Goal: Task Accomplishment & Management: Manage account settings

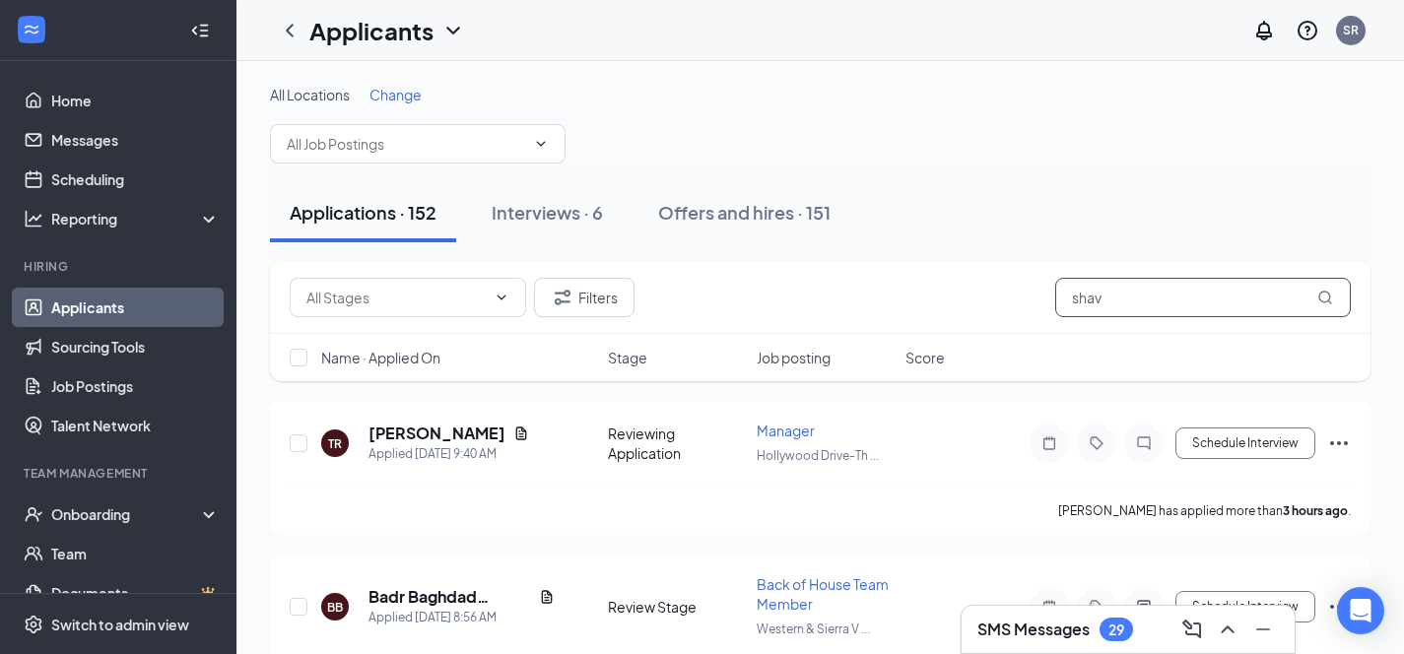
click at [1138, 302] on input "shav" at bounding box center [1203, 297] width 296 height 39
type input "s"
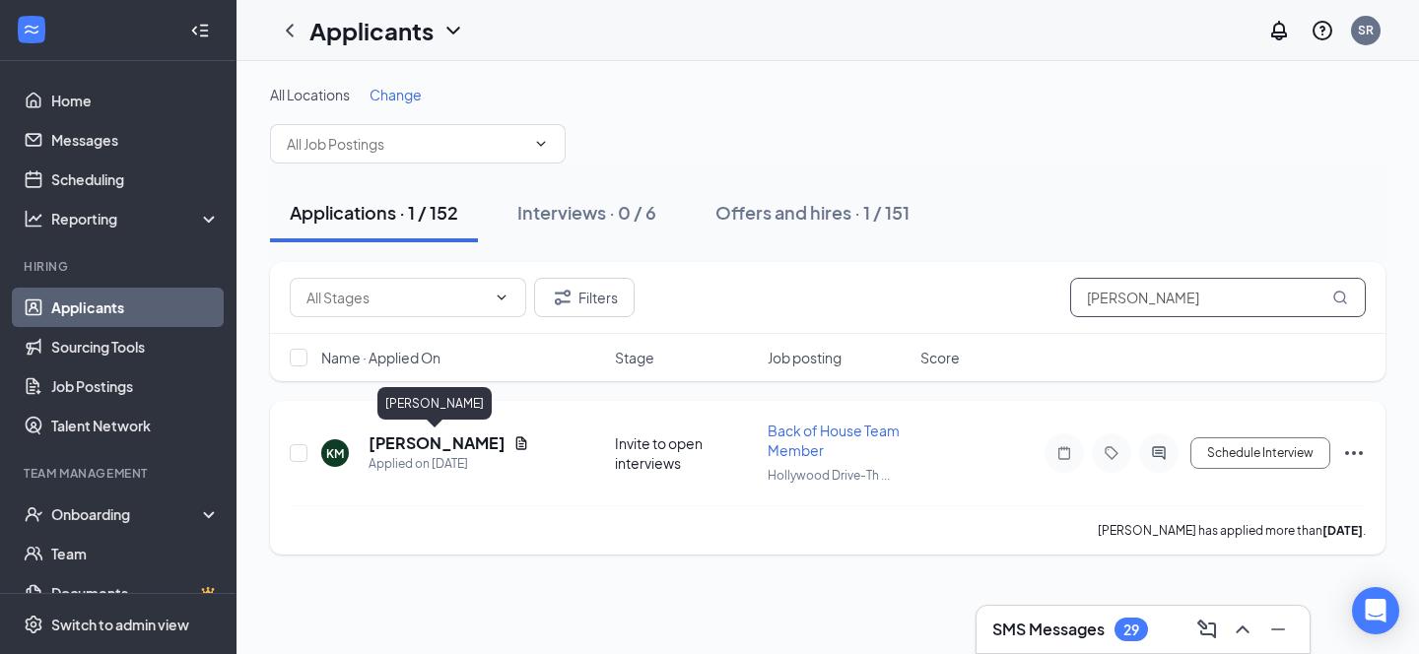
type input "[PERSON_NAME]"
click at [412, 446] on h5 "[PERSON_NAME]" at bounding box center [436, 444] width 137 height 22
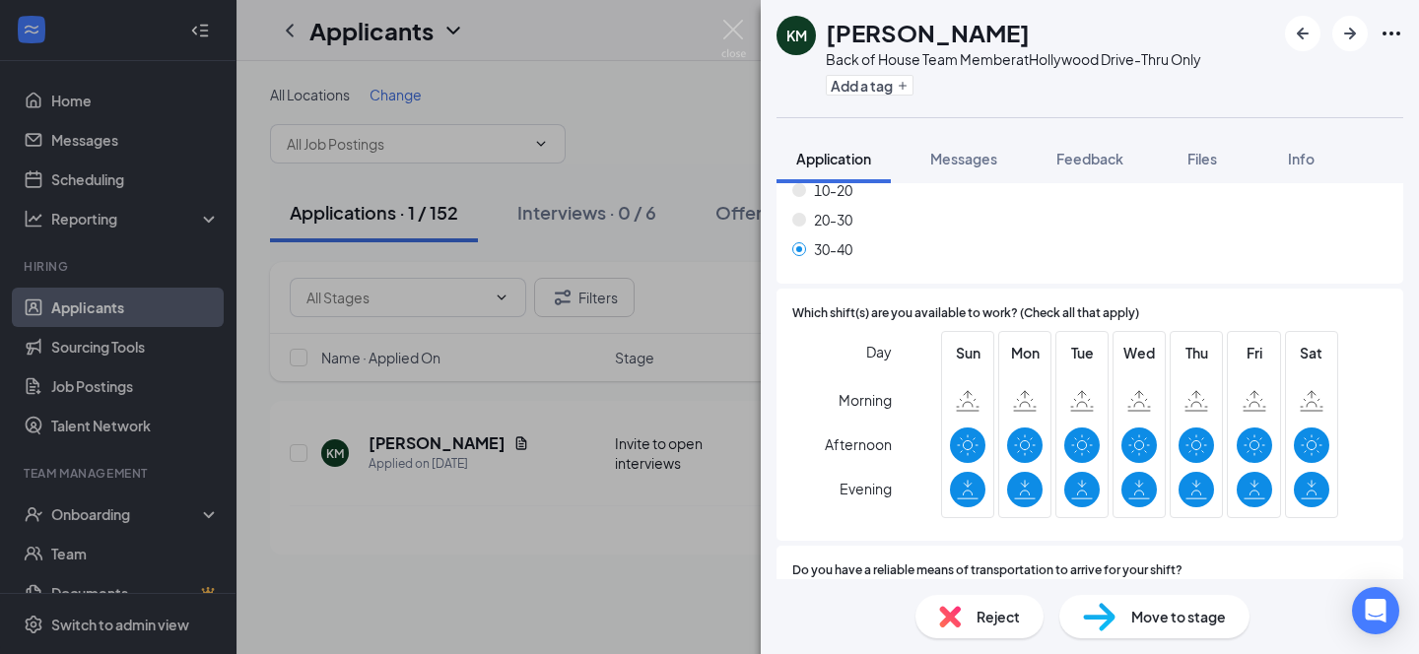
scroll to position [1499, 0]
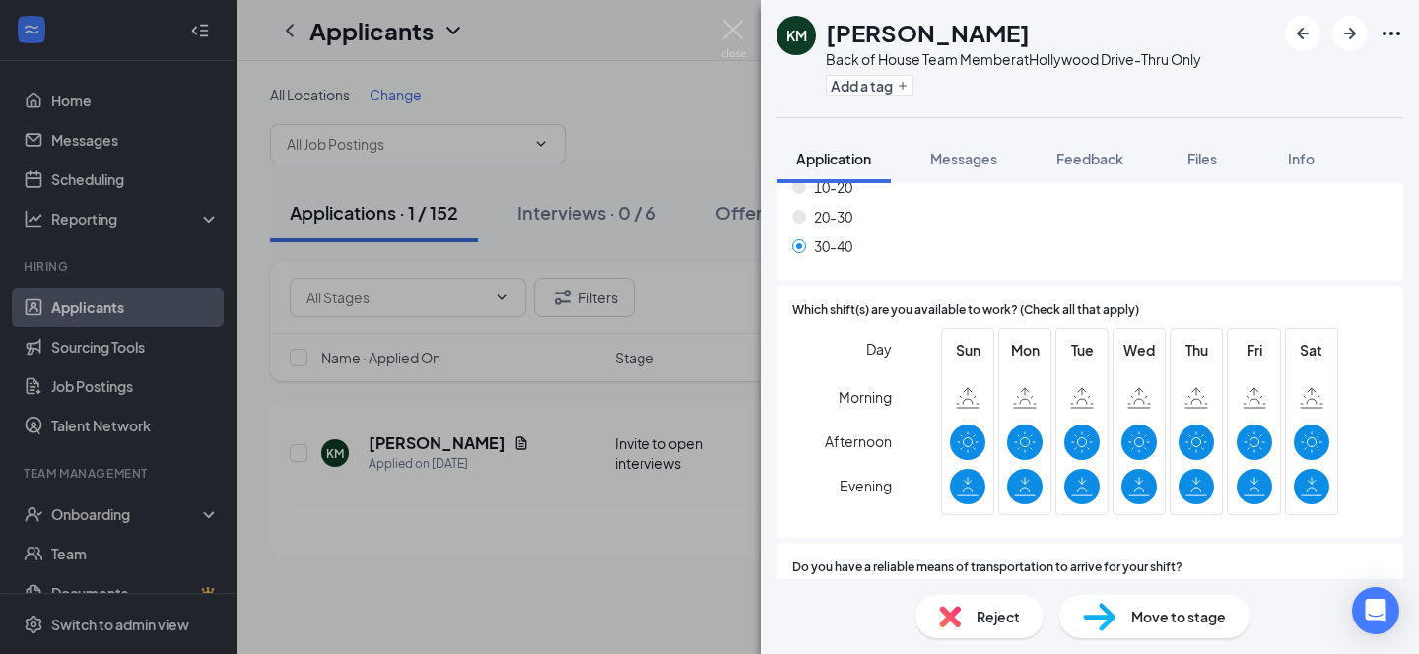
click at [596, 30] on div "KM [PERSON_NAME] Back of House Team Member at [GEOGRAPHIC_DATA]-Thru Only Add a…" at bounding box center [709, 327] width 1419 height 654
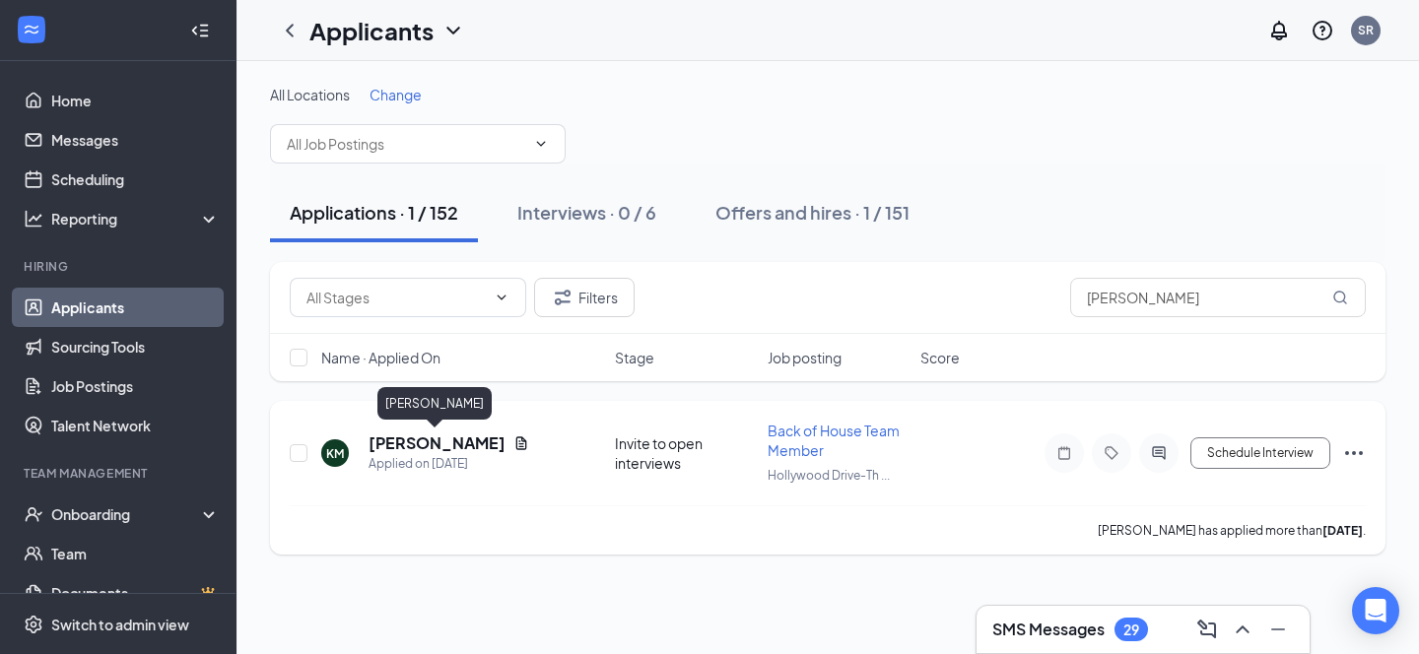
click at [407, 442] on h5 "[PERSON_NAME]" at bounding box center [436, 444] width 137 height 22
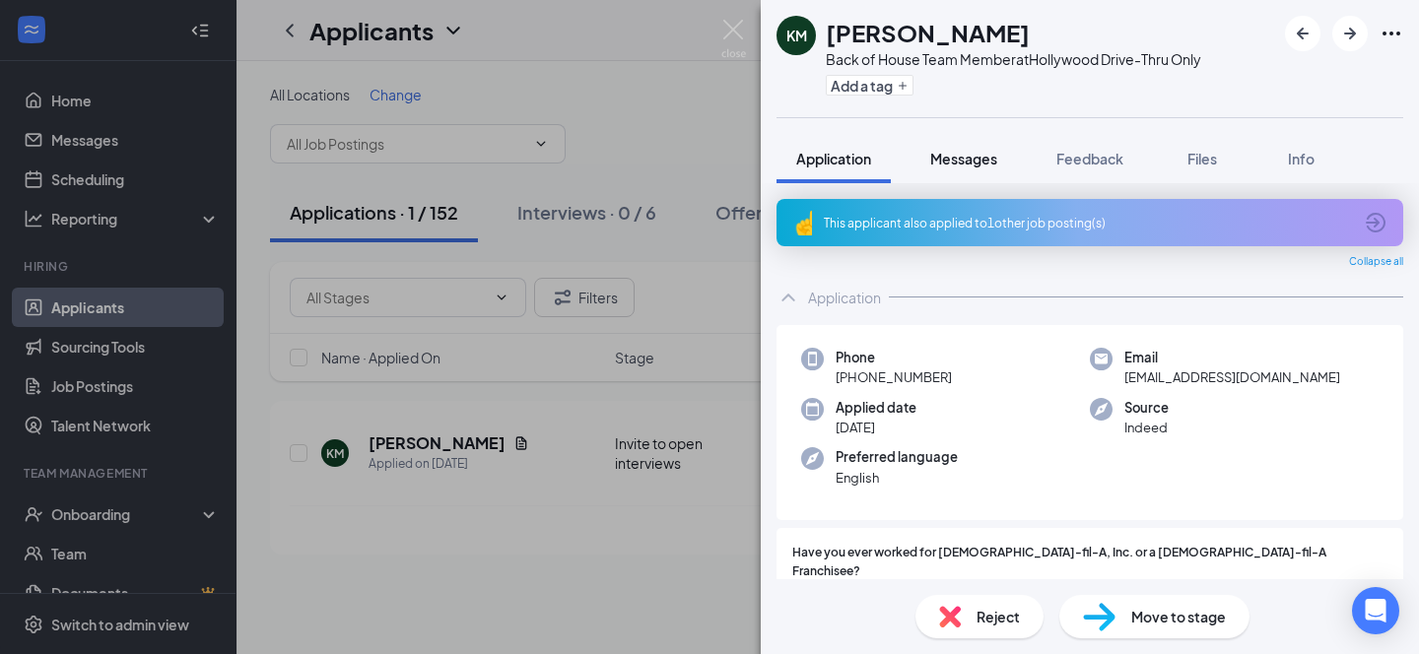
click at [965, 165] on span "Messages" at bounding box center [963, 159] width 67 height 18
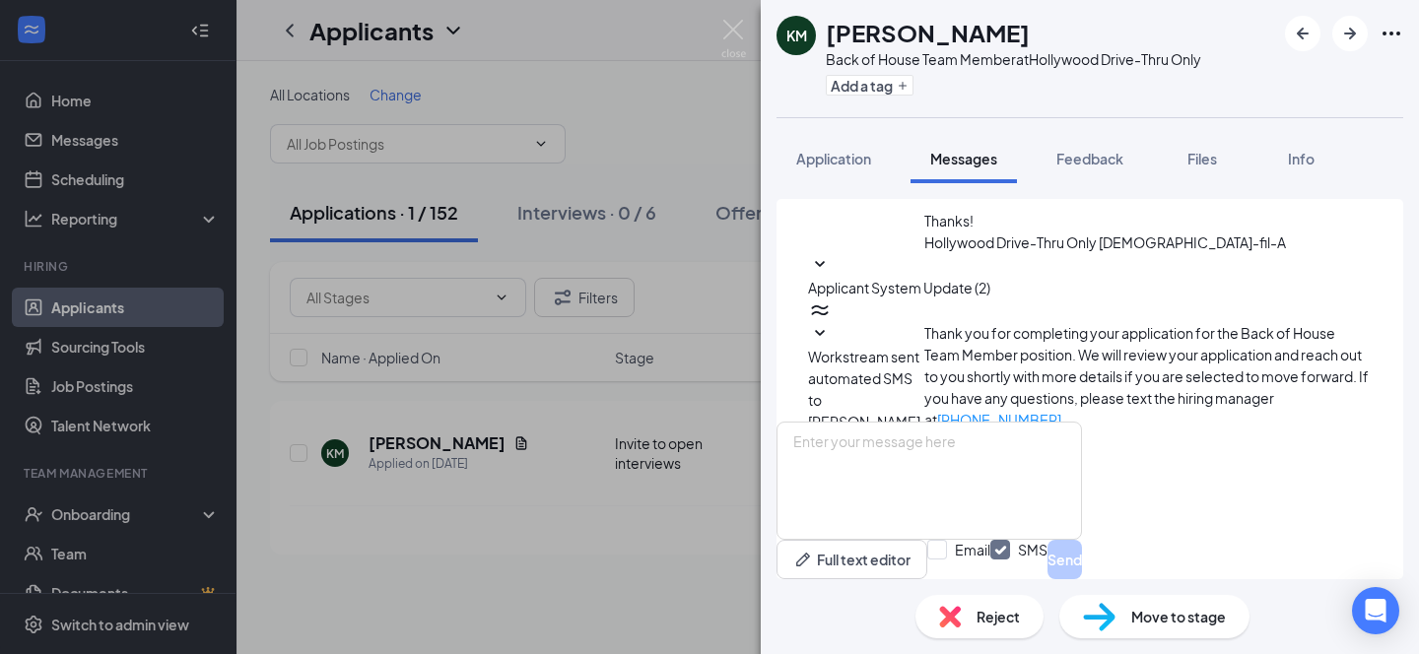
scroll to position [419, 0]
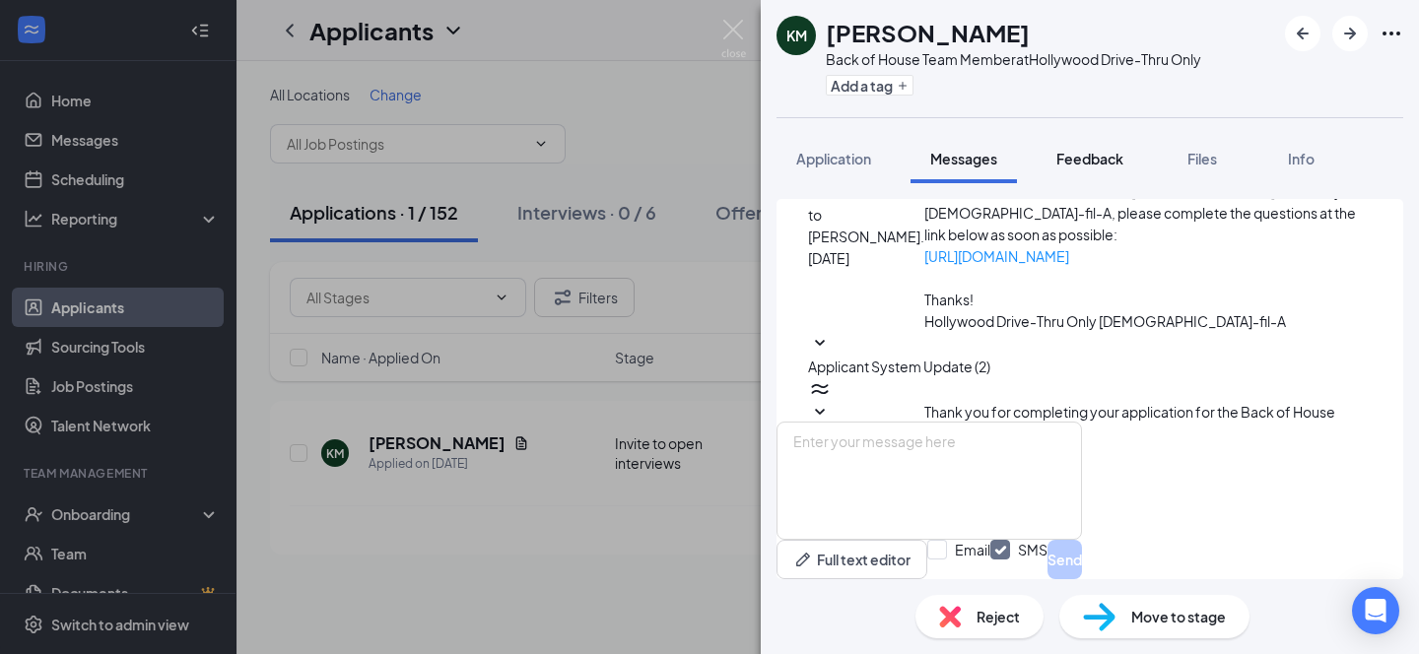
click at [1090, 155] on span "Feedback" at bounding box center [1089, 159] width 67 height 18
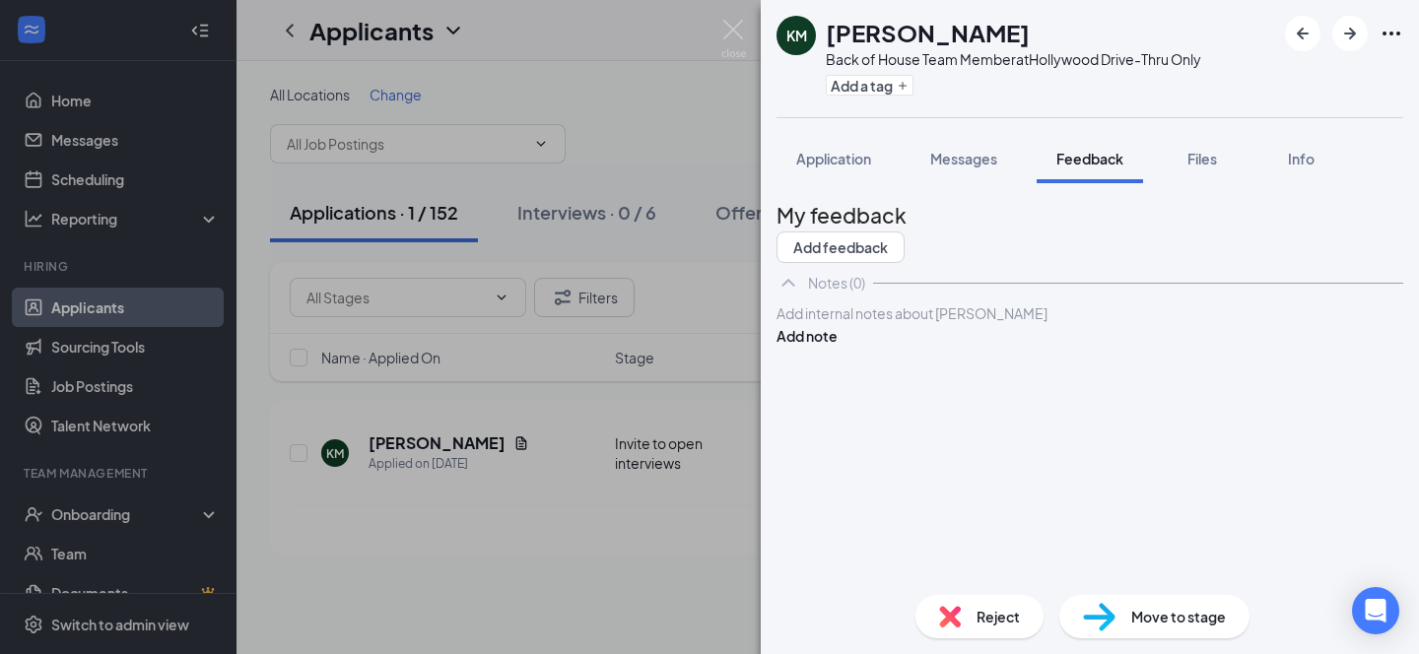
click at [565, 67] on div "KM [PERSON_NAME] Back of House Team Member at [GEOGRAPHIC_DATA]-Thru Only Add a…" at bounding box center [709, 327] width 1419 height 654
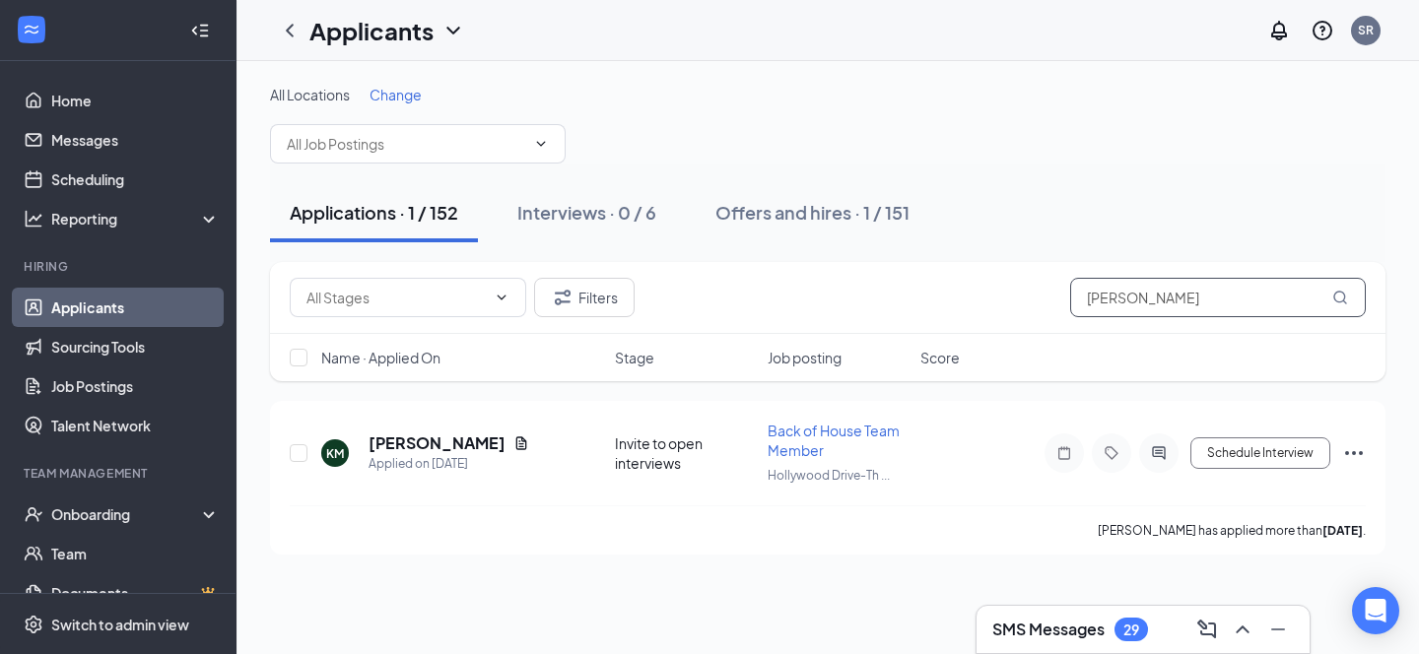
click at [1167, 304] on input "[PERSON_NAME]" at bounding box center [1218, 297] width 296 height 39
click at [392, 454] on div "Applied on [DATE]" at bounding box center [448, 464] width 161 height 20
click at [445, 443] on h5 "[PERSON_NAME]" at bounding box center [436, 444] width 137 height 22
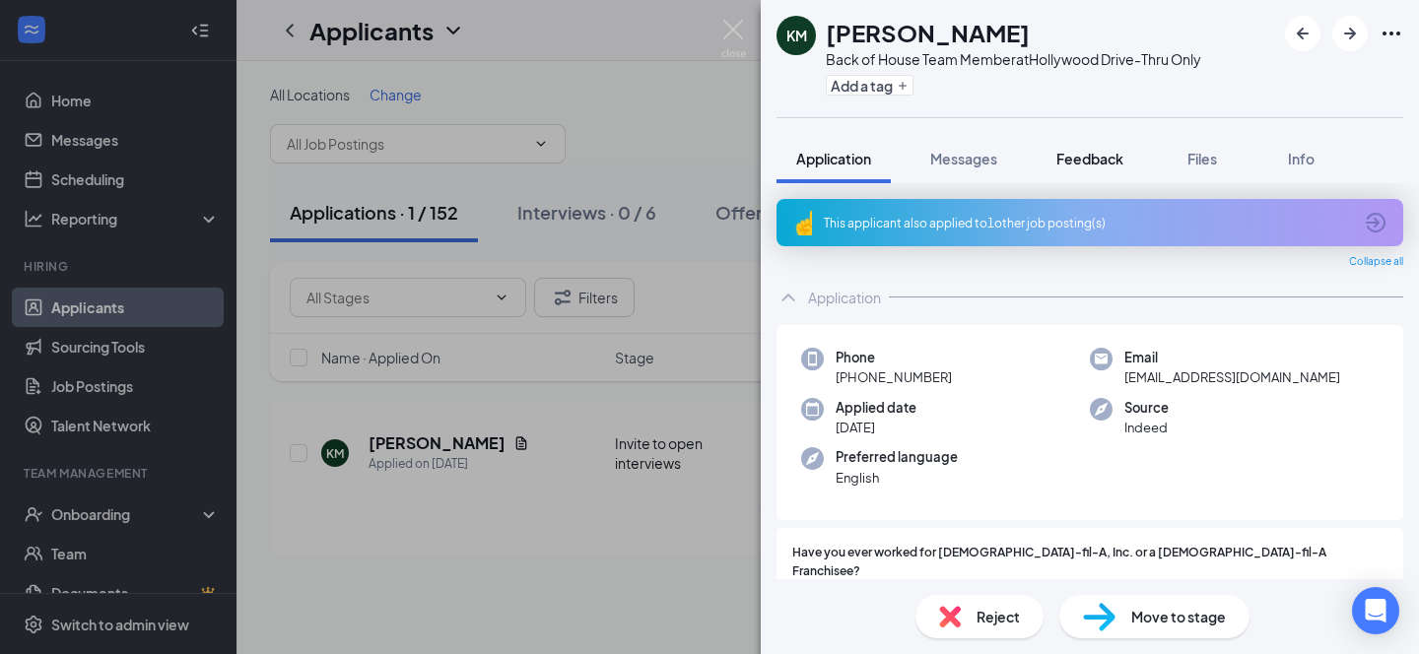
click at [1105, 156] on span "Feedback" at bounding box center [1089, 159] width 67 height 18
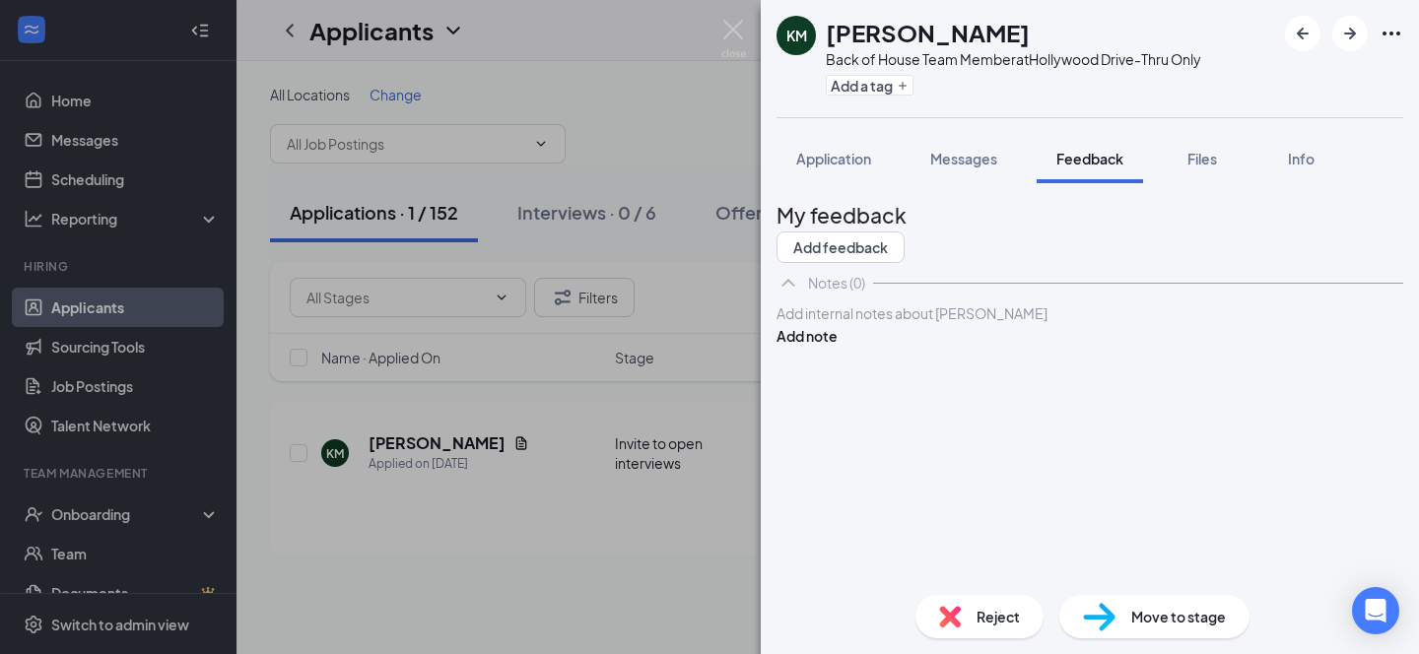
click at [873, 324] on div at bounding box center [1089, 313] width 625 height 21
click at [845, 343] on span "Mon to Sat" at bounding box center [811, 334] width 68 height 18
click at [921, 345] on div "Mon - Sat" at bounding box center [1089, 334] width 625 height 21
click at [914, 343] on span "Mon - Sat 5:30 to 3:00pm" at bounding box center [857, 334] width 160 height 18
click at [1088, 345] on div "Mon - Sat 5:30 am to 3:00pm" at bounding box center [1089, 334] width 625 height 21
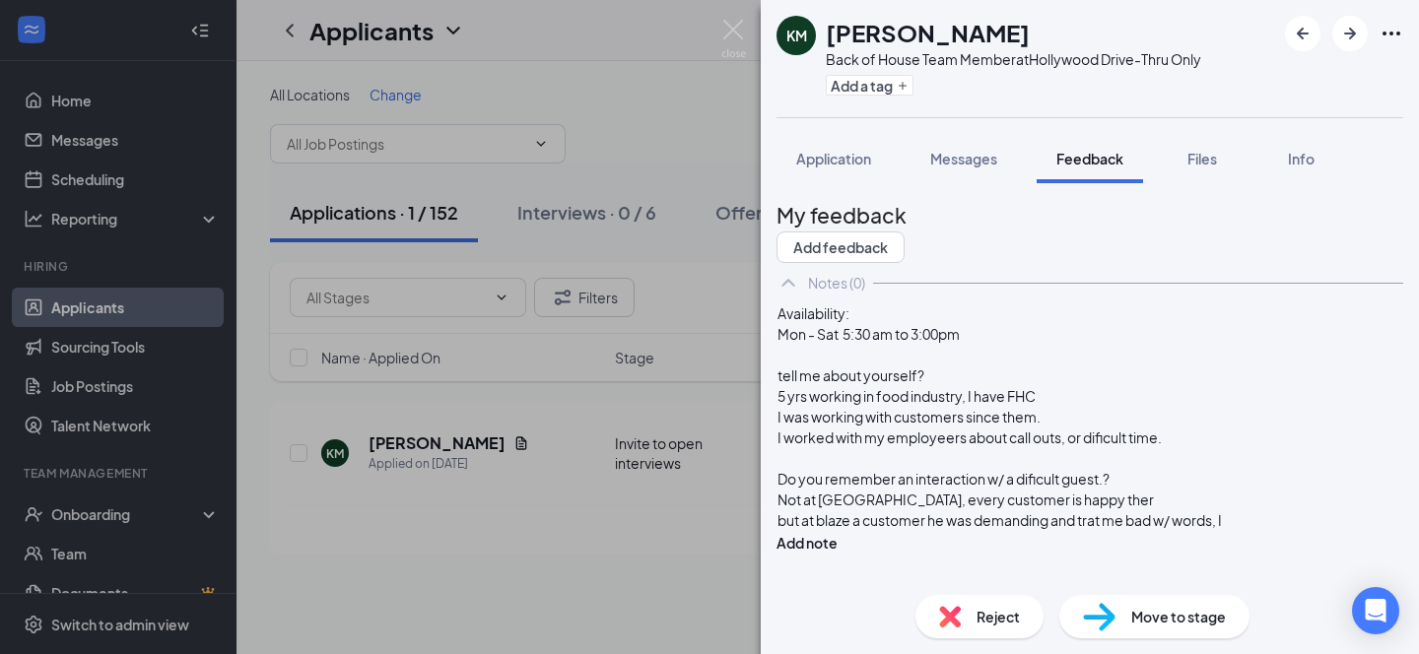
scroll to position [28, 0]
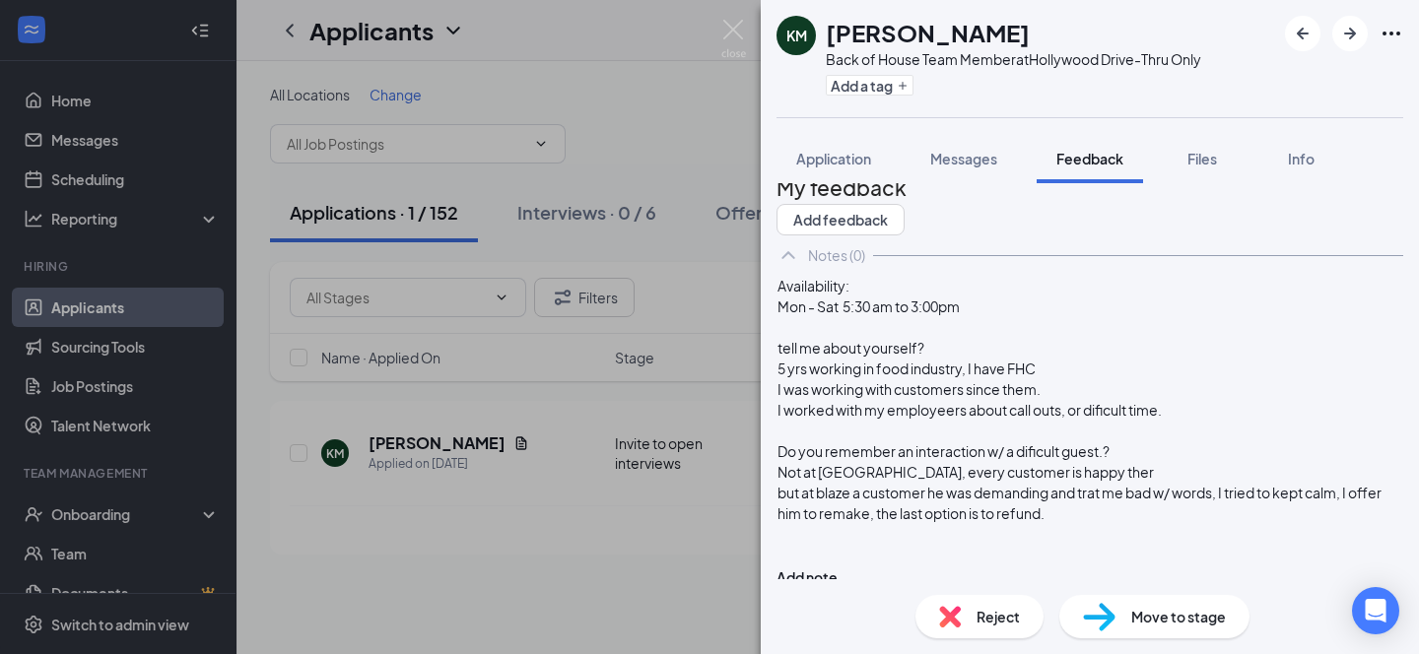
click at [1266, 568] on div "Availability: Mon - Sat 5:30 am to 3:00pm tell me about yourself? 5 yrs working…" at bounding box center [1089, 431] width 627 height 313
click at [1250, 522] on span "but at blaze a customer he was demanding and trat me bad w/ words, I tried to k…" at bounding box center [1080, 503] width 606 height 38
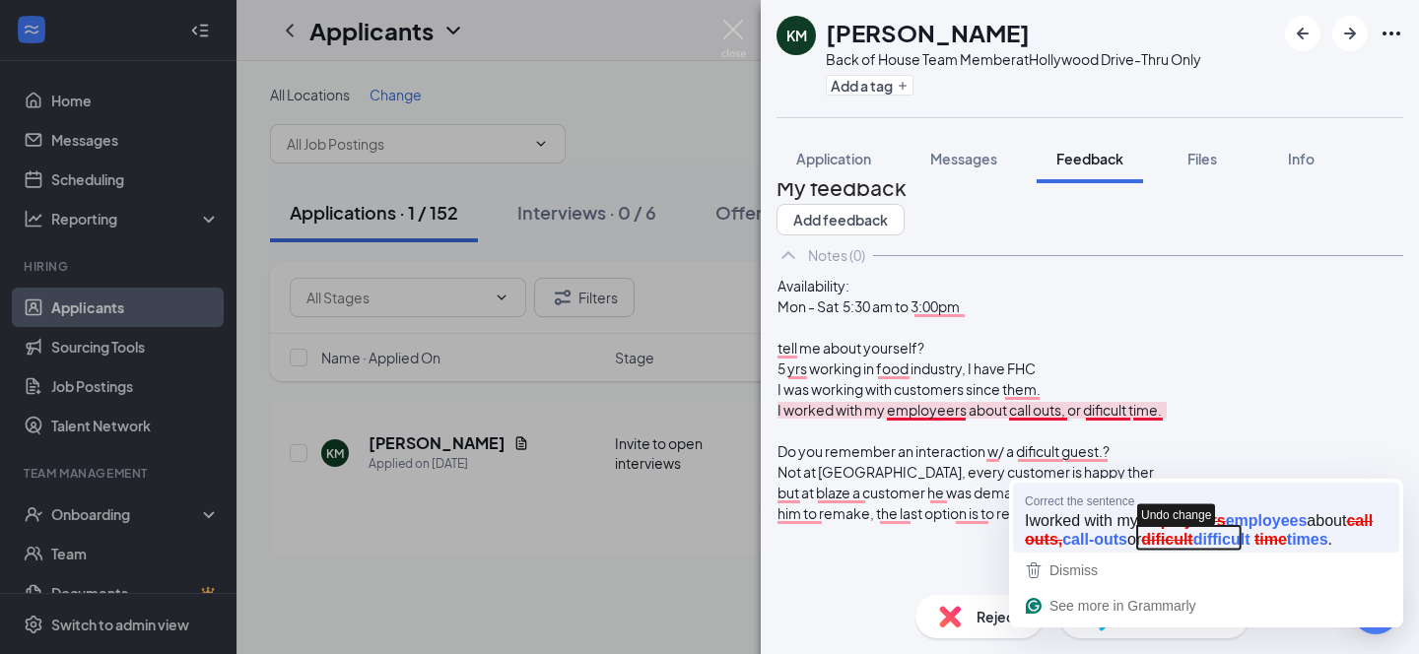
click at [1188, 535] on icon "button" at bounding box center [1189, 538] width 103 height 24
click at [1233, 535] on icon "button" at bounding box center [1222, 538] width 72 height 24
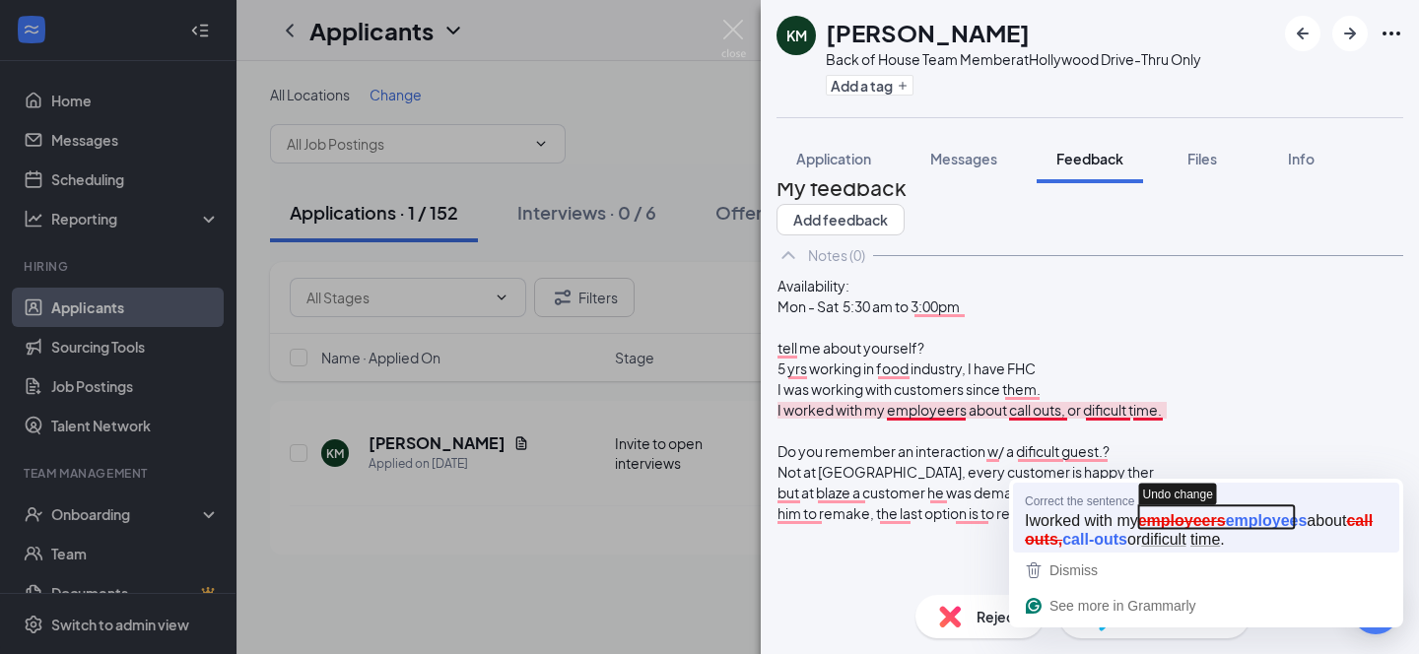
click at [1250, 521] on icon "button" at bounding box center [1218, 517] width 157 height 24
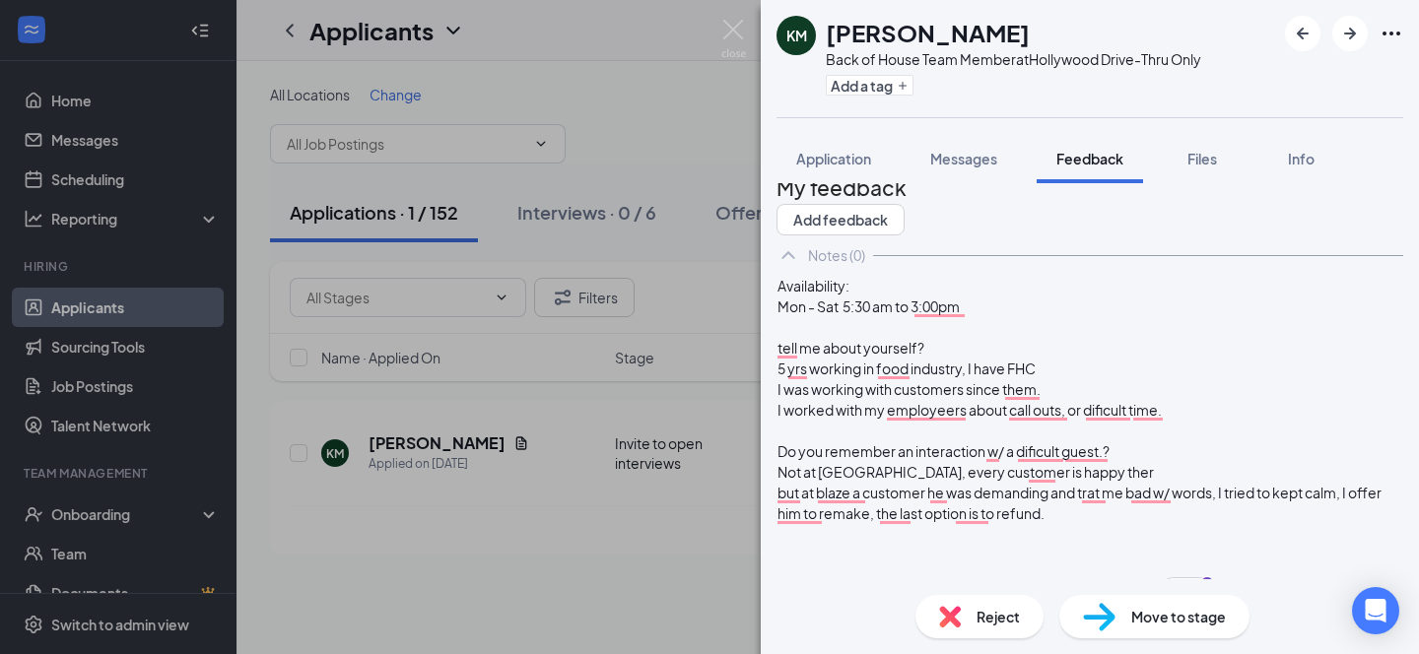
scroll to position [140, 0]
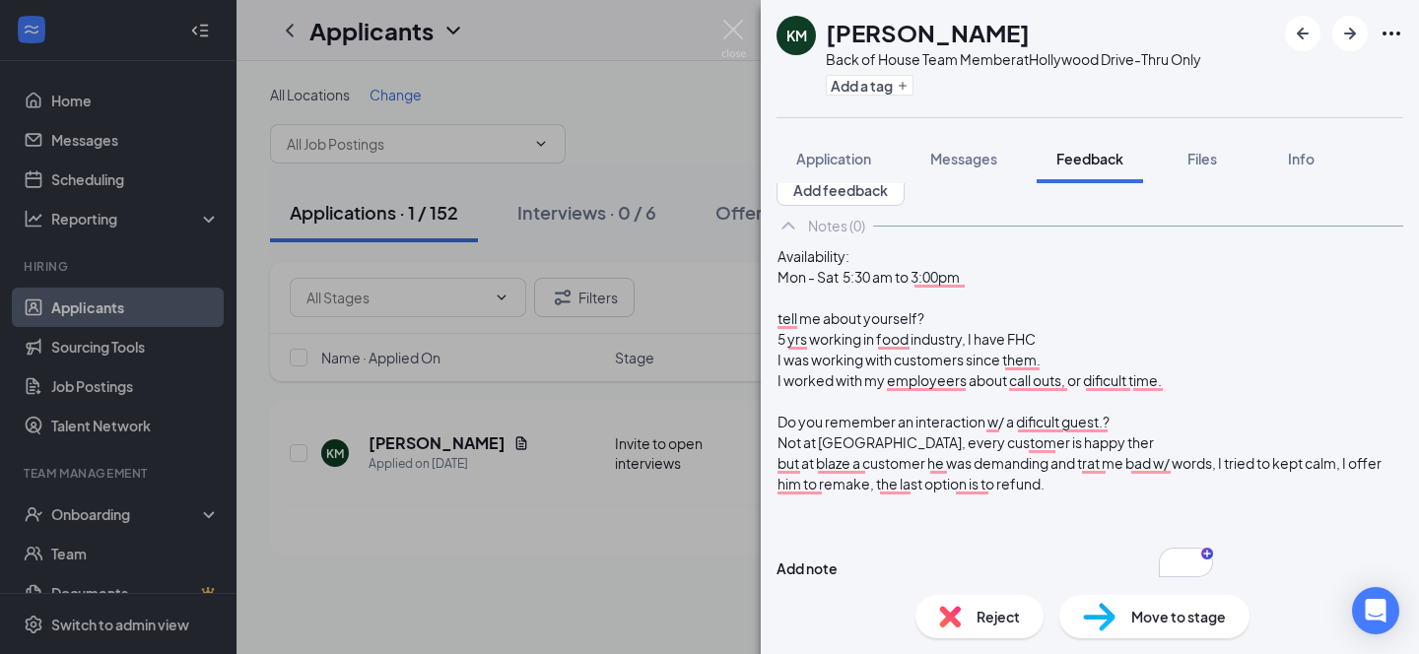
click at [909, 487] on div "but at blaze a customer he was demanding and trat me bad w/ words, I tried to k…" at bounding box center [1089, 473] width 625 height 41
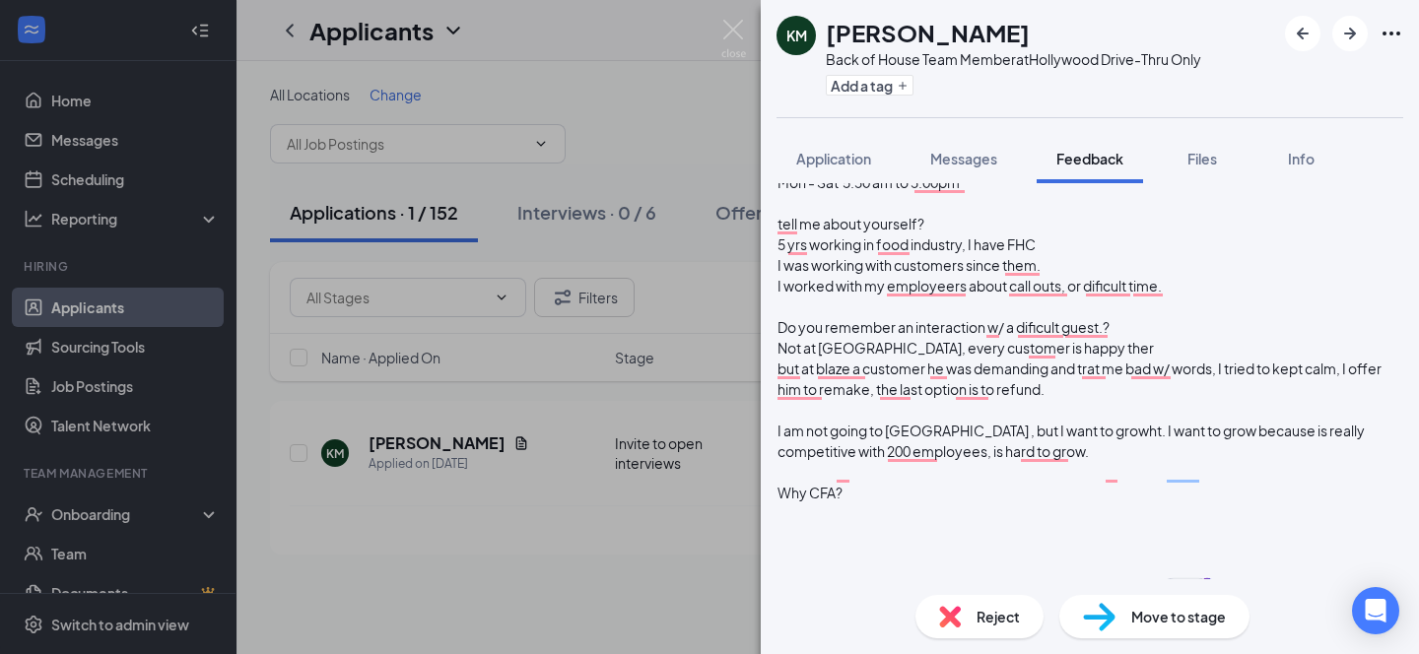
scroll to position [15, 1]
click at [899, 503] on div "Why CFA?" at bounding box center [1088, 493] width 625 height 21
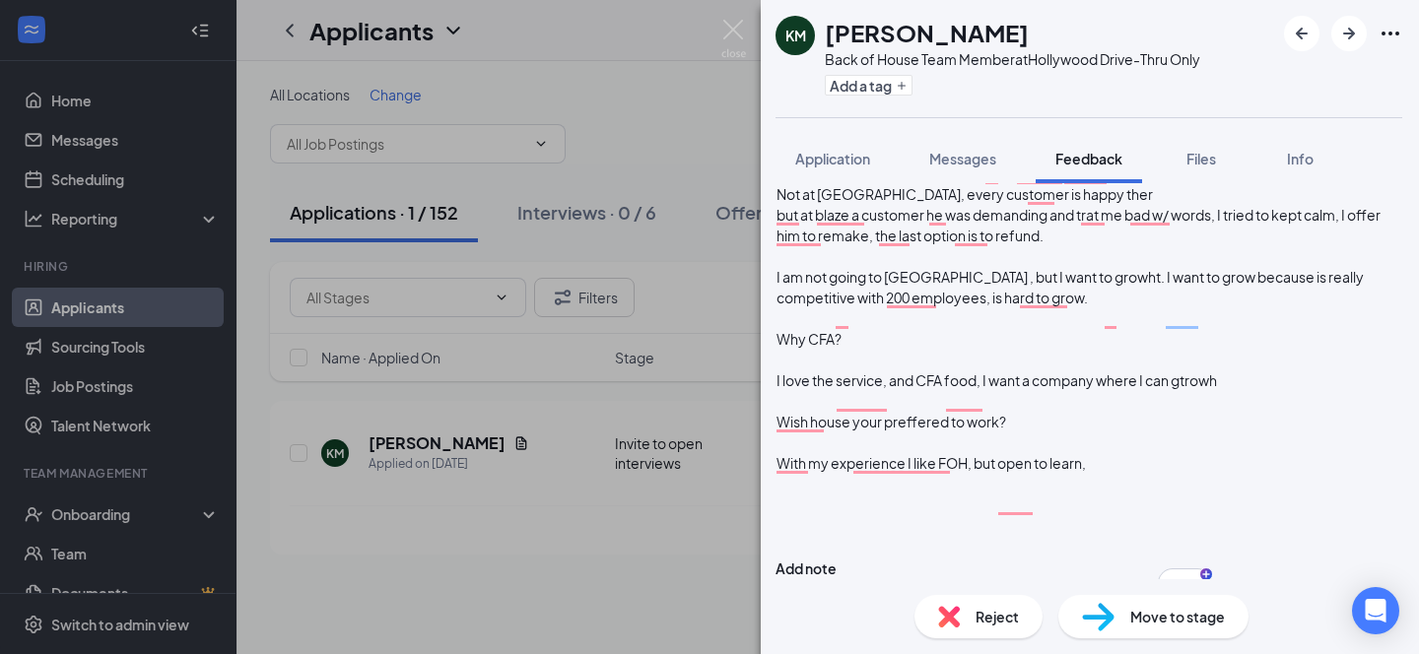
scroll to position [0, 0]
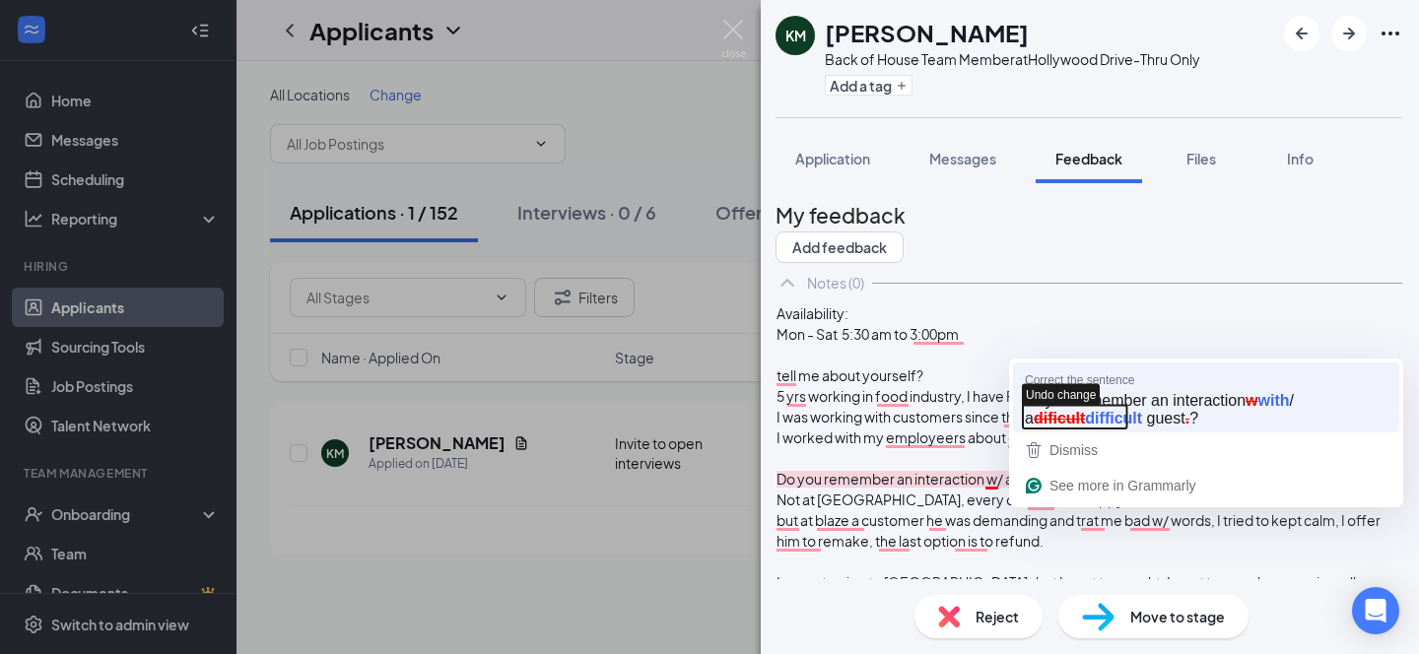
click at [1103, 426] on icon "button" at bounding box center [1074, 418] width 103 height 24
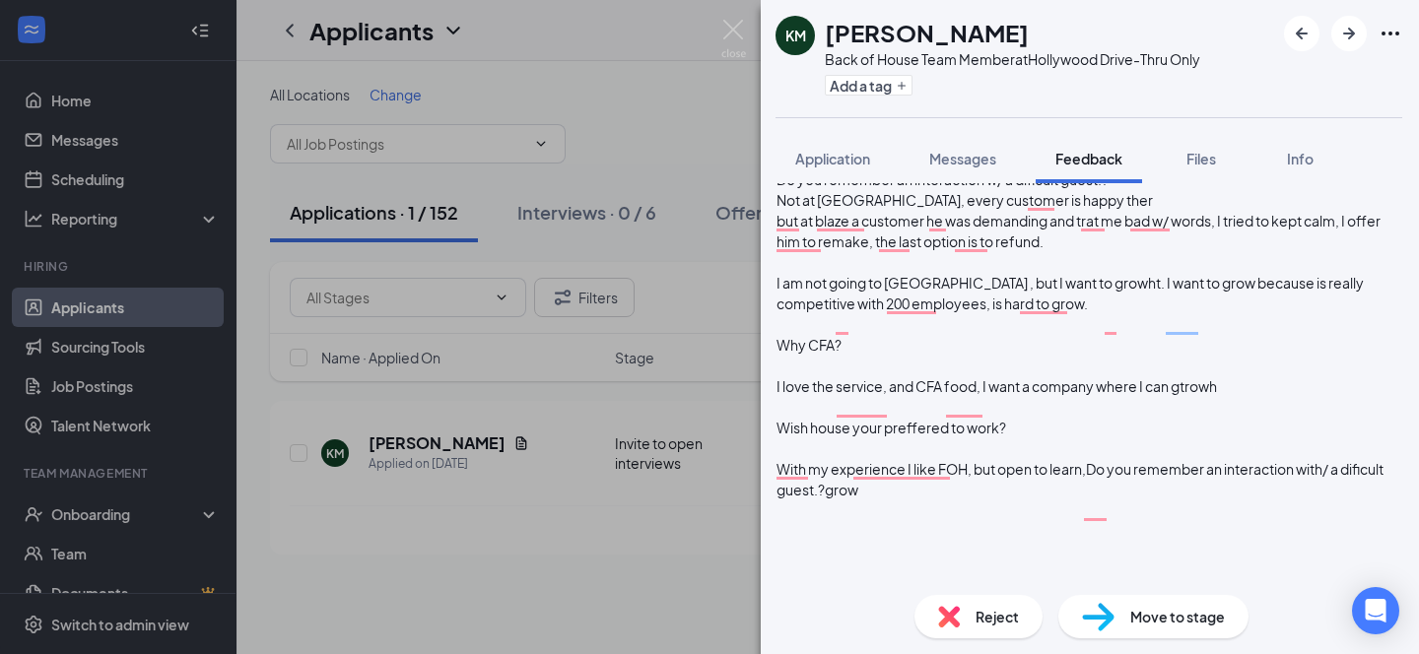
scroll to position [331, 0]
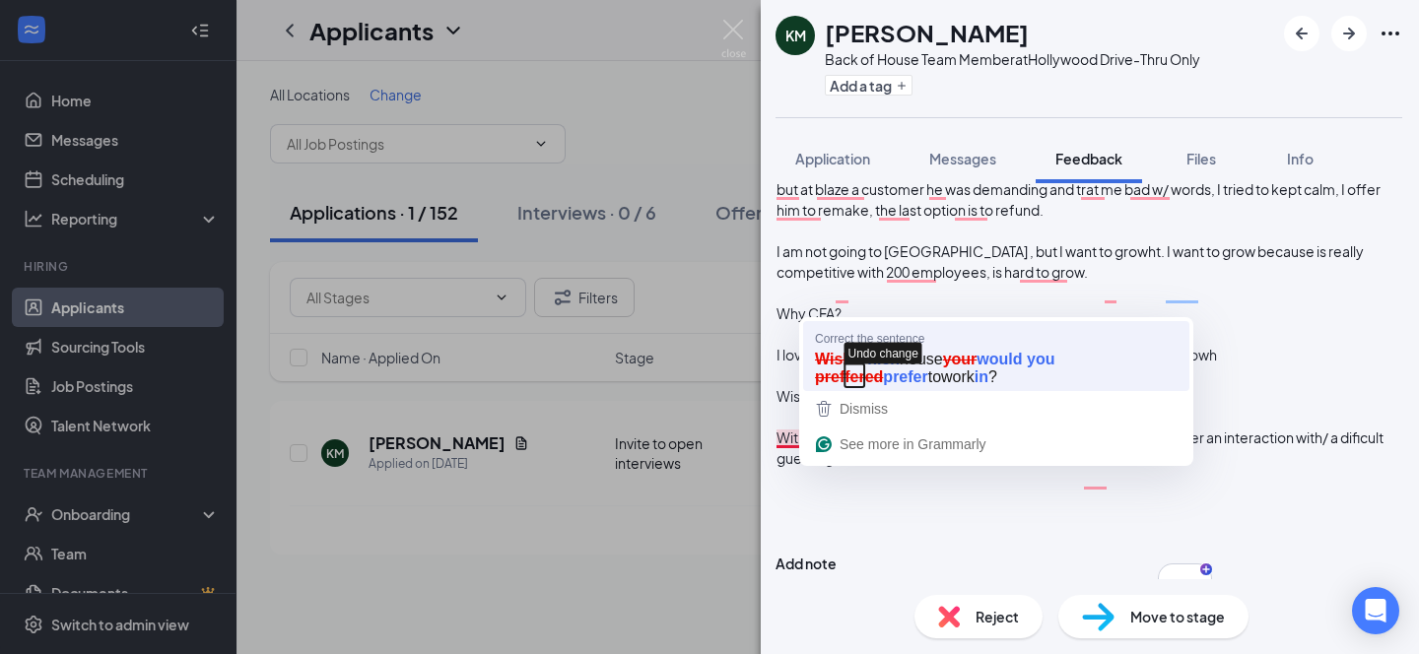
click at [869, 364] on span "Undo change" at bounding box center [883, 353] width 78 height 22
click at [877, 353] on icon "button" at bounding box center [853, 355] width 81 height 24
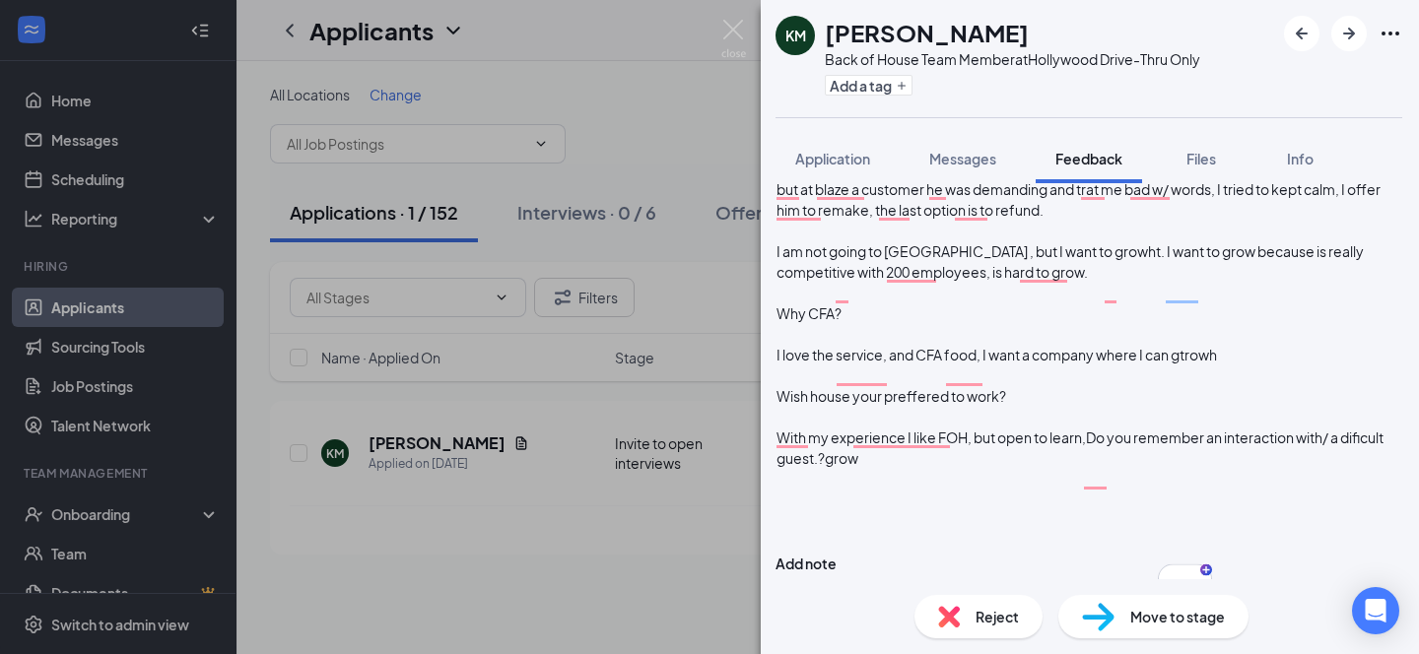
scroll to position [430, 0]
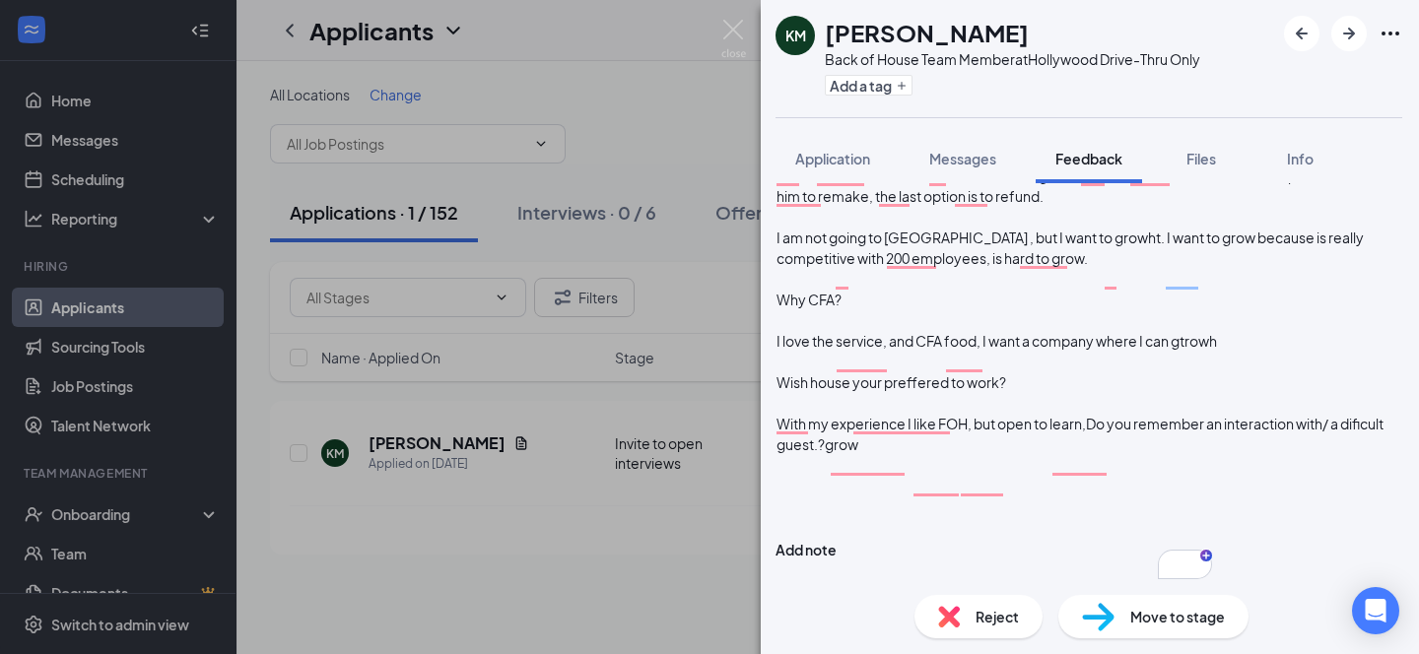
click at [1121, 455] on div at bounding box center [1088, 465] width 625 height 21
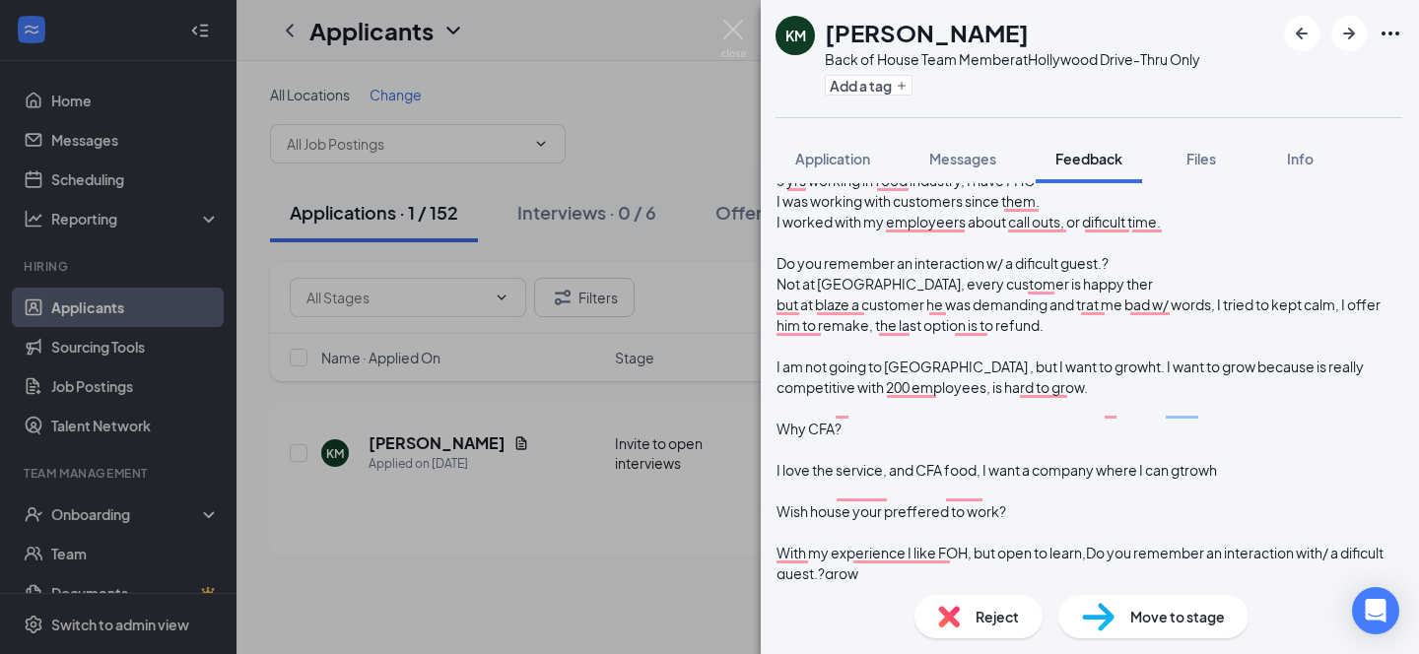
scroll to position [236, 0]
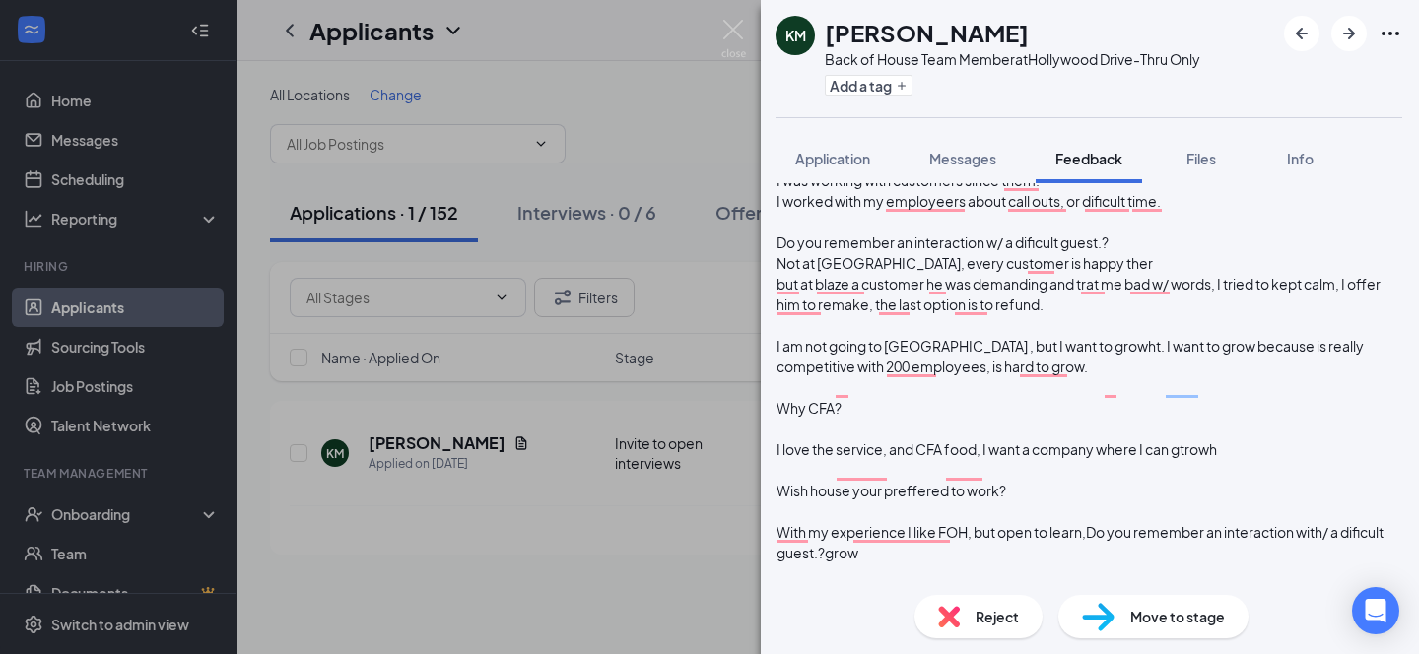
click at [902, 460] on div "I love the service, and CFA food, I want a company where I can gtrowh" at bounding box center [1088, 449] width 625 height 21
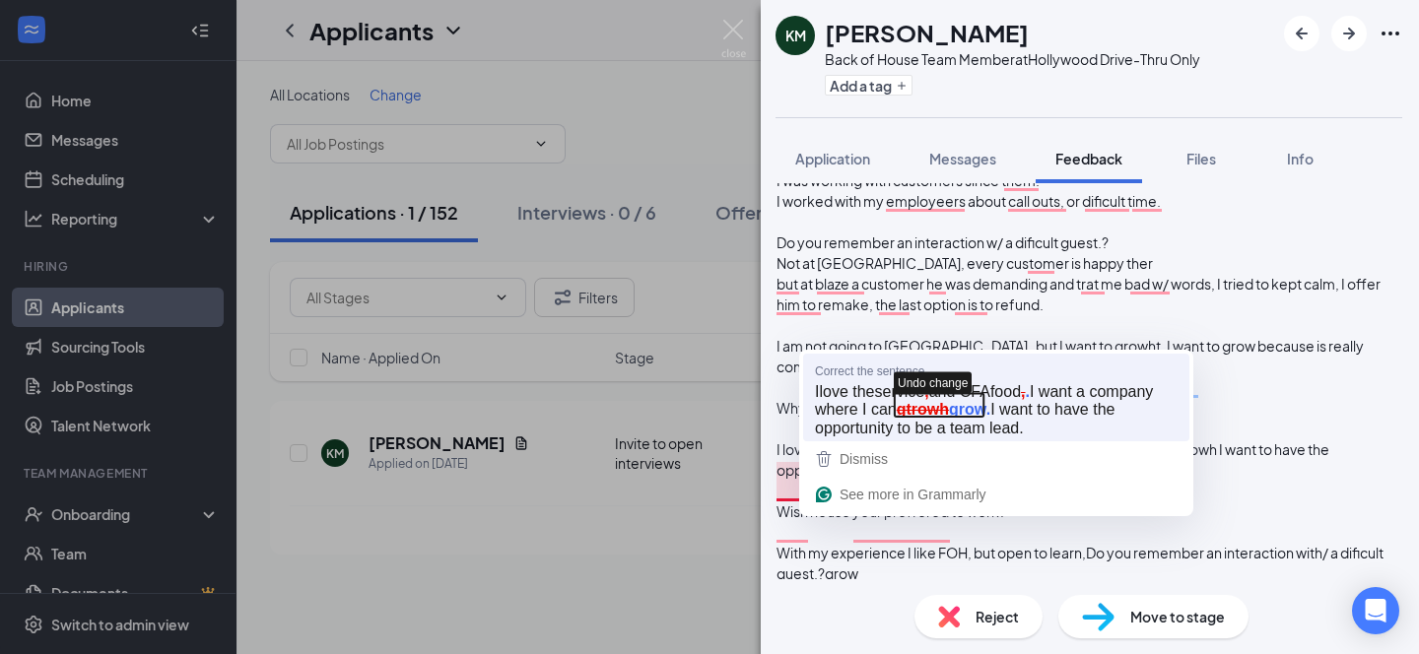
click at [971, 410] on icon "button" at bounding box center [939, 406] width 89 height 24
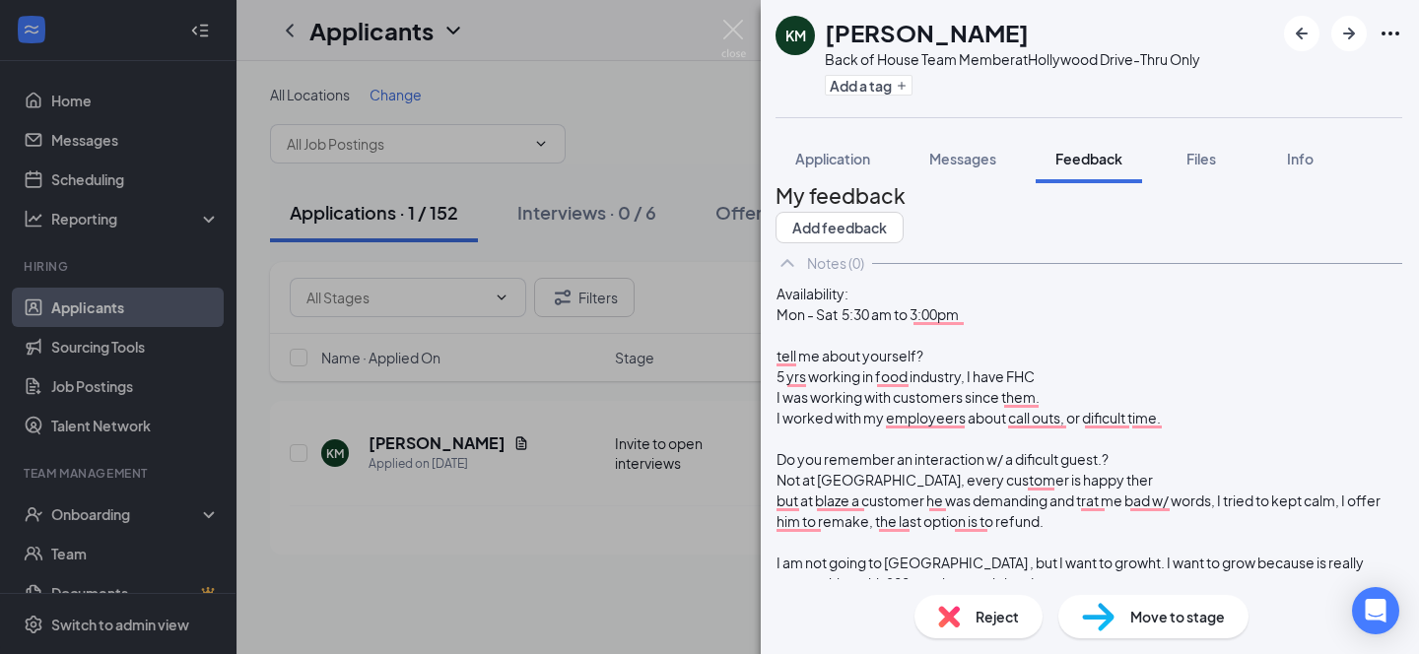
scroll to position [0, 0]
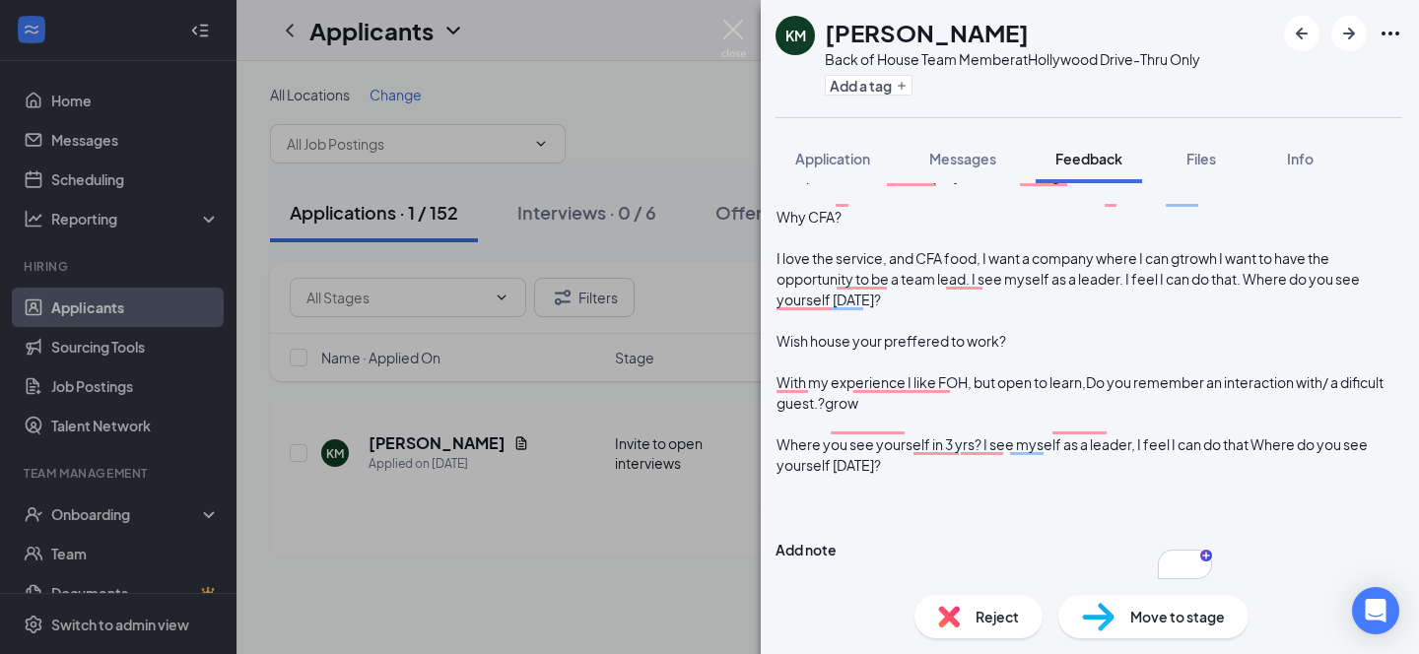
click at [1112, 471] on div "Where you see yourself in 3 yrs? I see myself as a leader, I feel I can do that…" at bounding box center [1088, 454] width 625 height 41
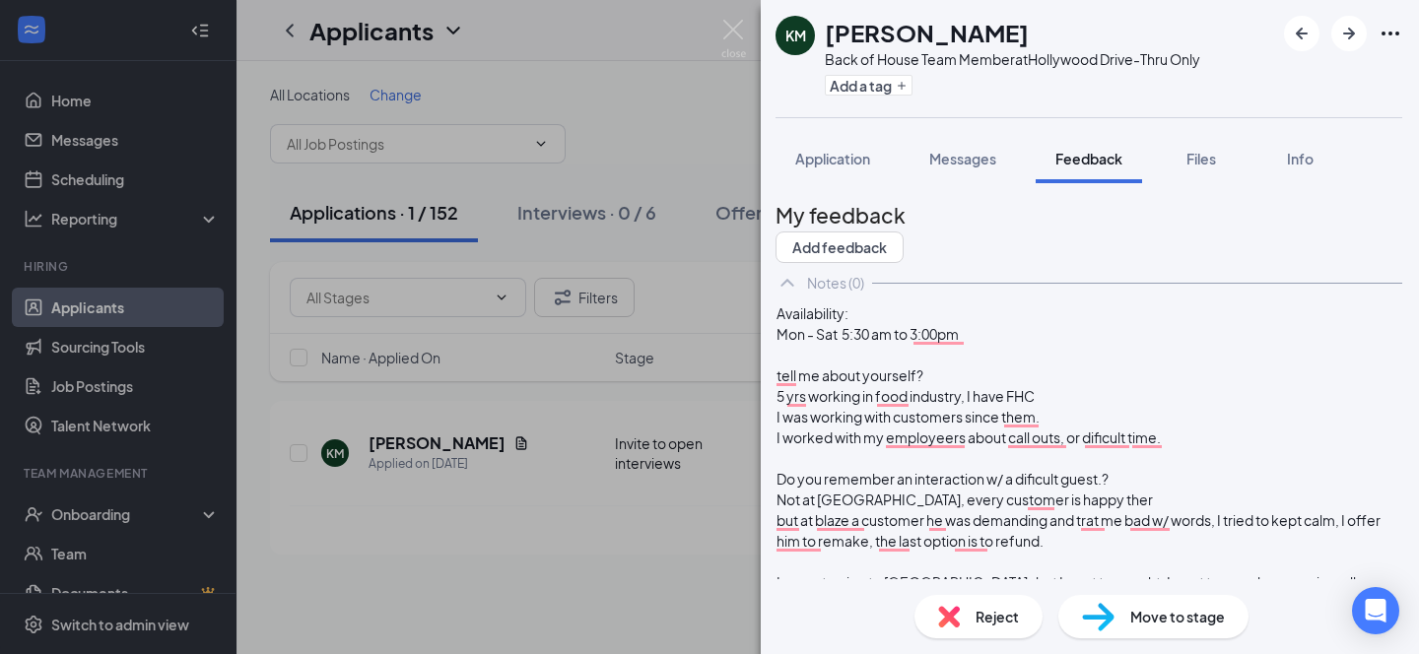
scroll to position [0, 1]
click at [826, 164] on span "Application" at bounding box center [832, 159] width 75 height 18
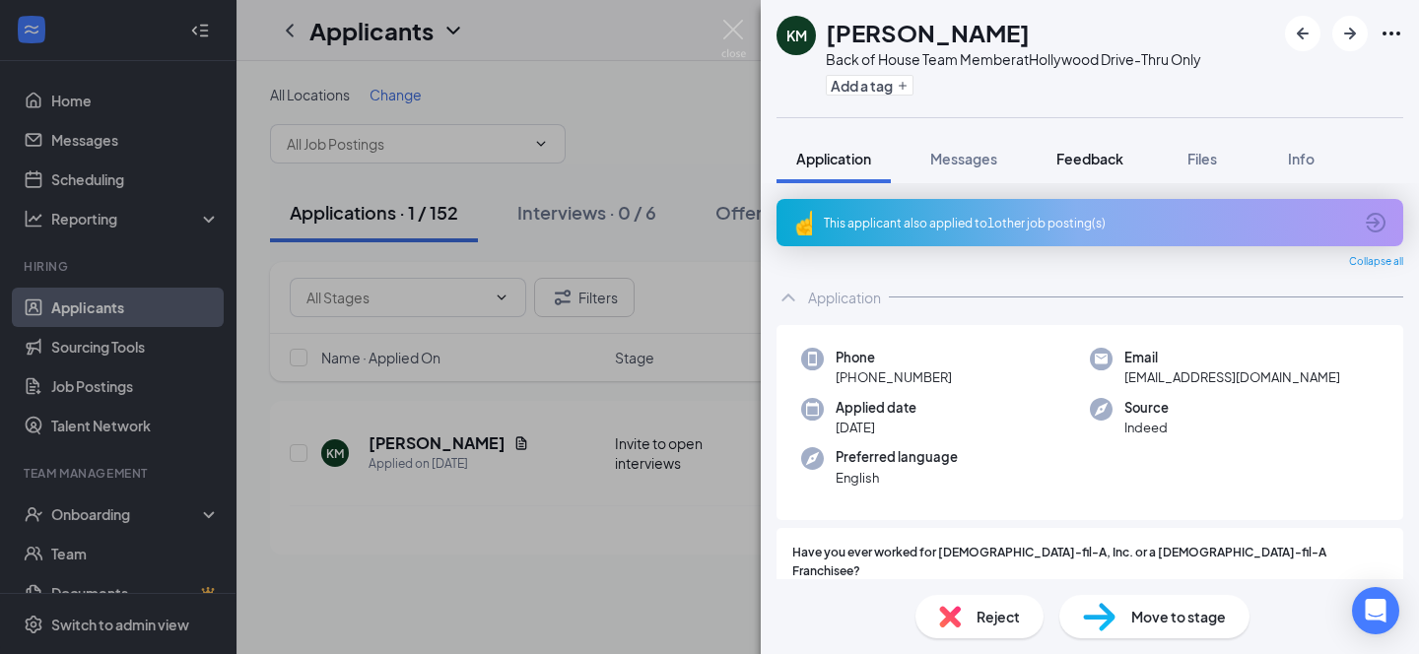
click at [1109, 155] on span "Feedback" at bounding box center [1089, 159] width 67 height 18
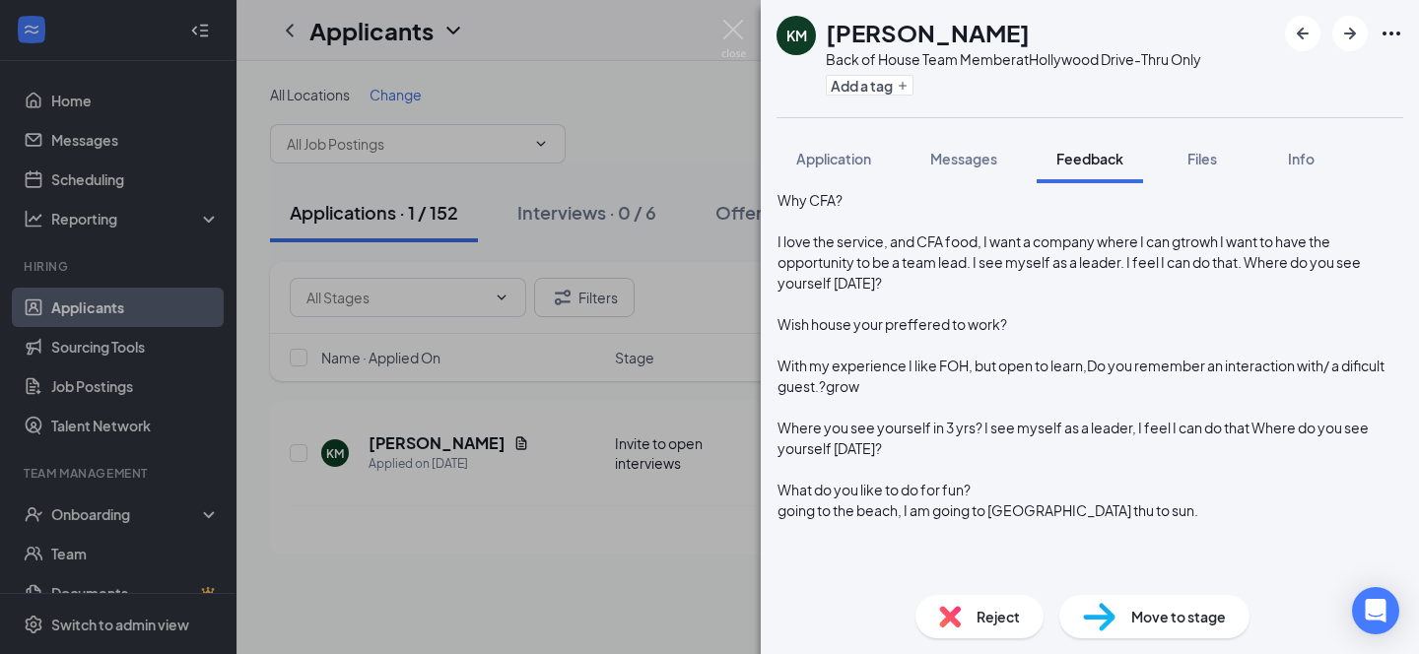
scroll to position [450, 0]
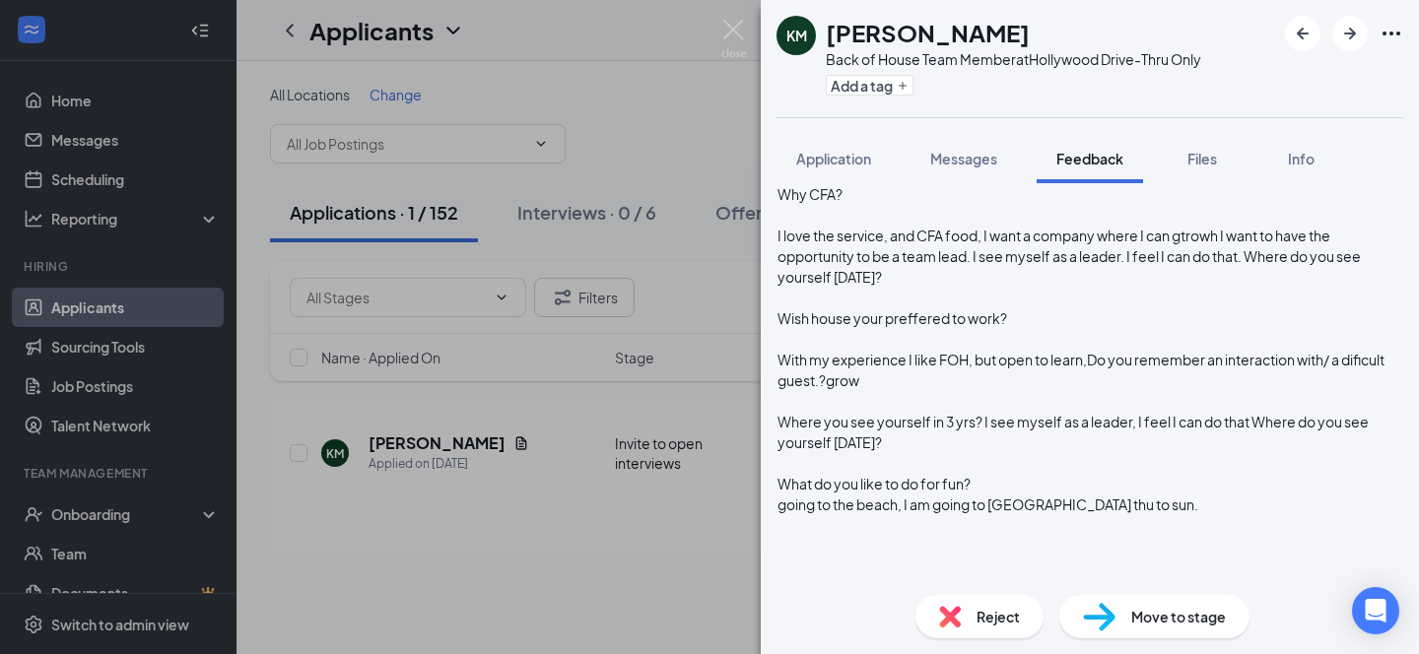
click at [938, 286] on span "I love the service, and CFA food, I want a company where I can gtrowh I want to…" at bounding box center [1069, 256] width 585 height 59
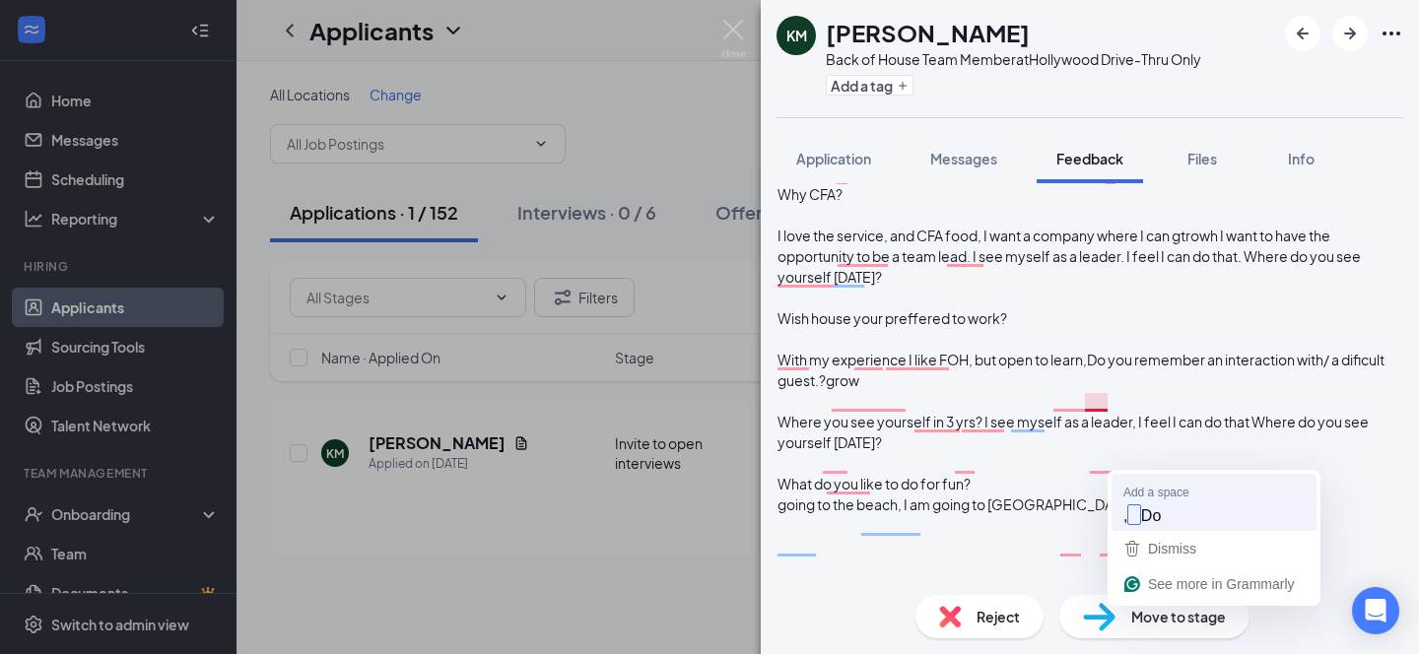
scroll to position [0, 0]
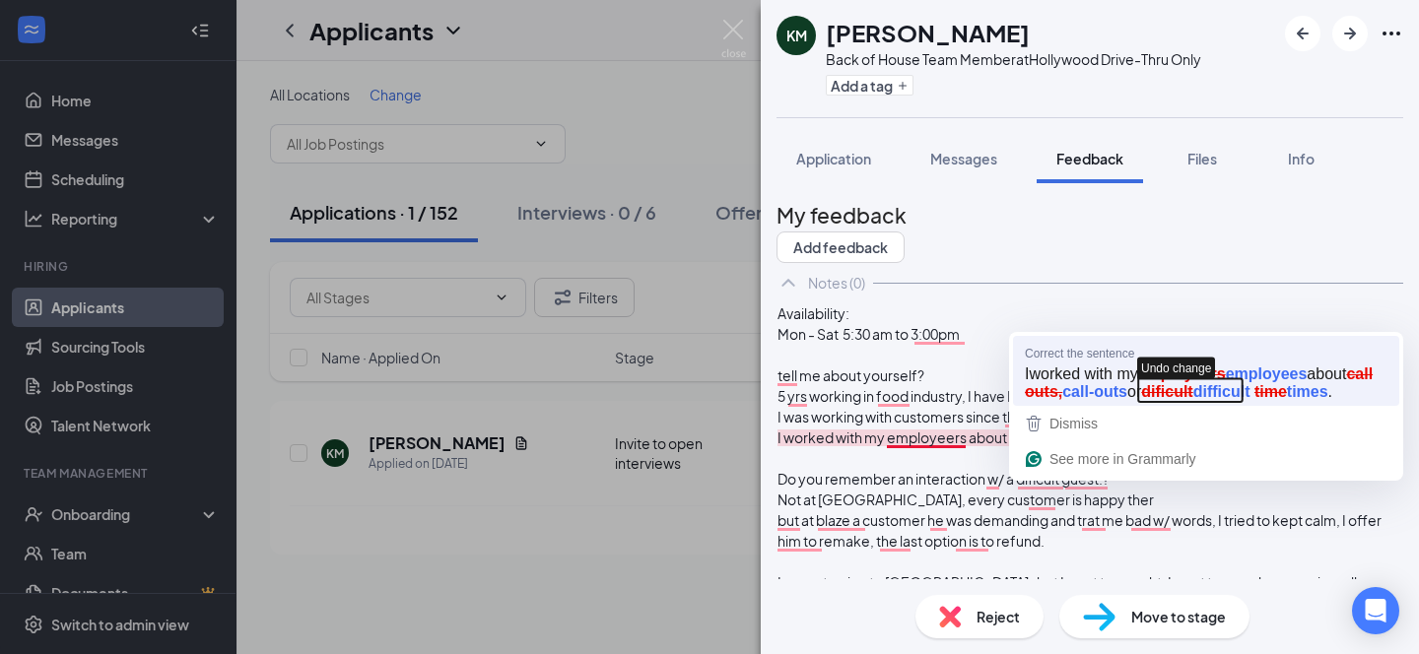
click at [1205, 396] on icon "button" at bounding box center [1189, 391] width 103 height 24
click at [1246, 392] on icon "button" at bounding box center [1222, 391] width 72 height 24
click at [1251, 373] on icon "button" at bounding box center [1218, 370] width 157 height 24
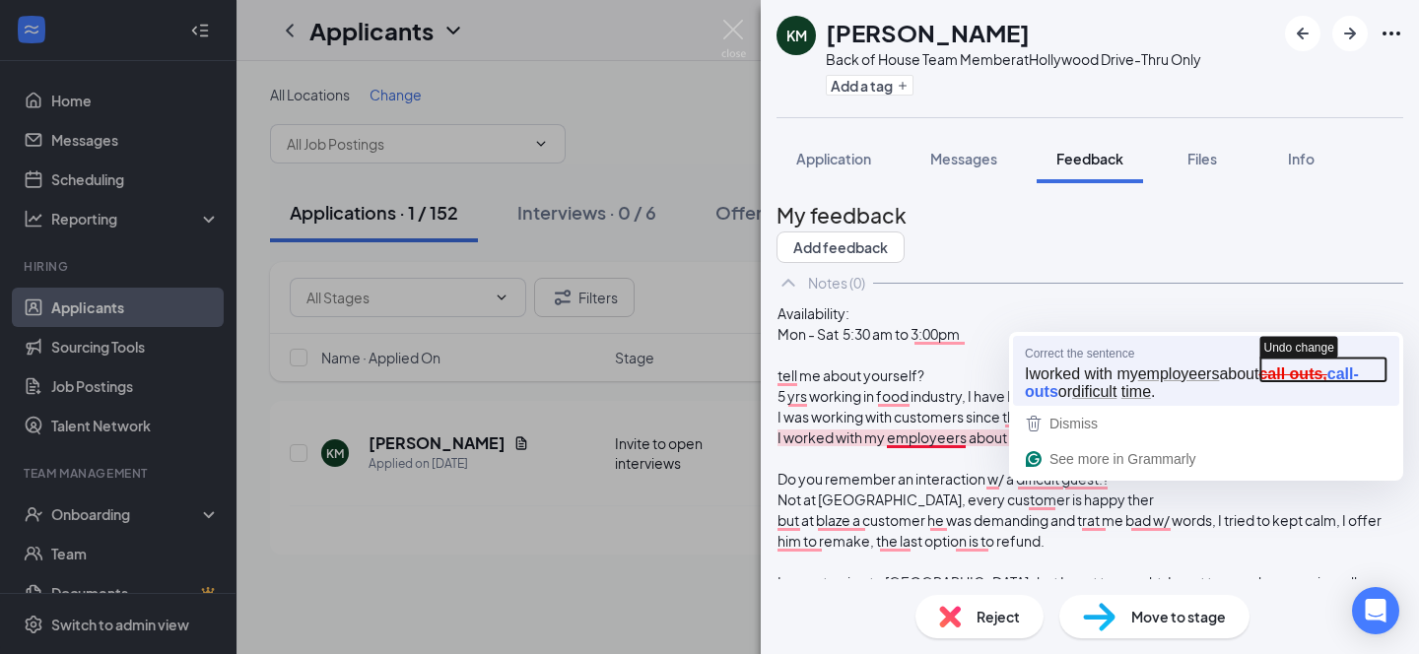
click at [1356, 369] on icon "button" at bounding box center [1322, 370] width 125 height 24
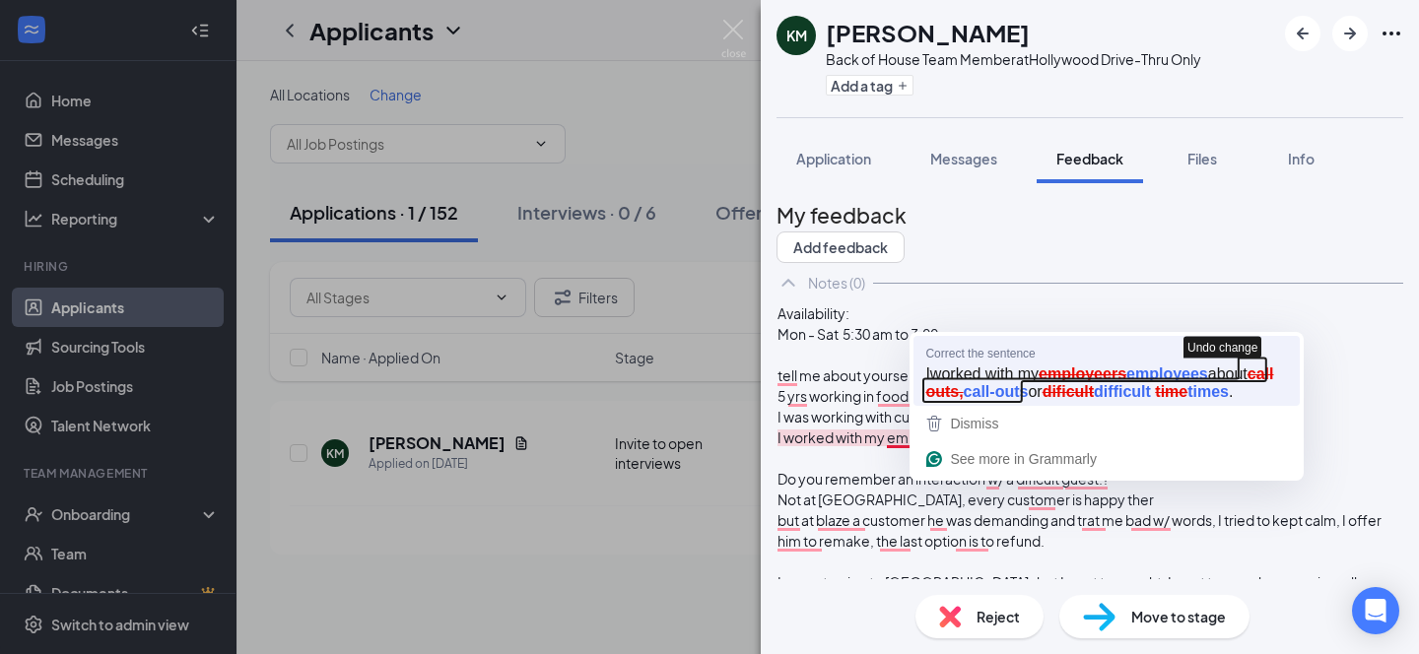
click at [1007, 392] on icon "button" at bounding box center [1094, 380] width 343 height 44
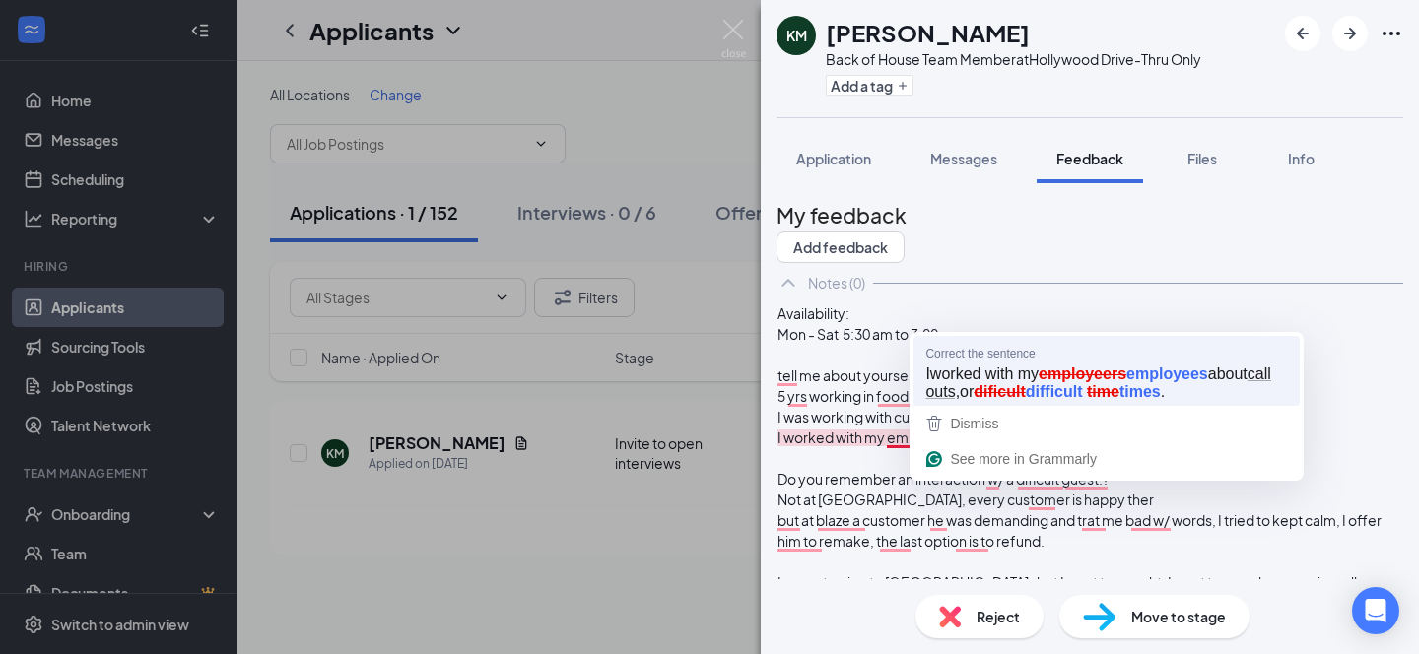
click at [972, 446] on span "I worked with my employeers about call outs, or dificult time." at bounding box center [969, 438] width 384 height 18
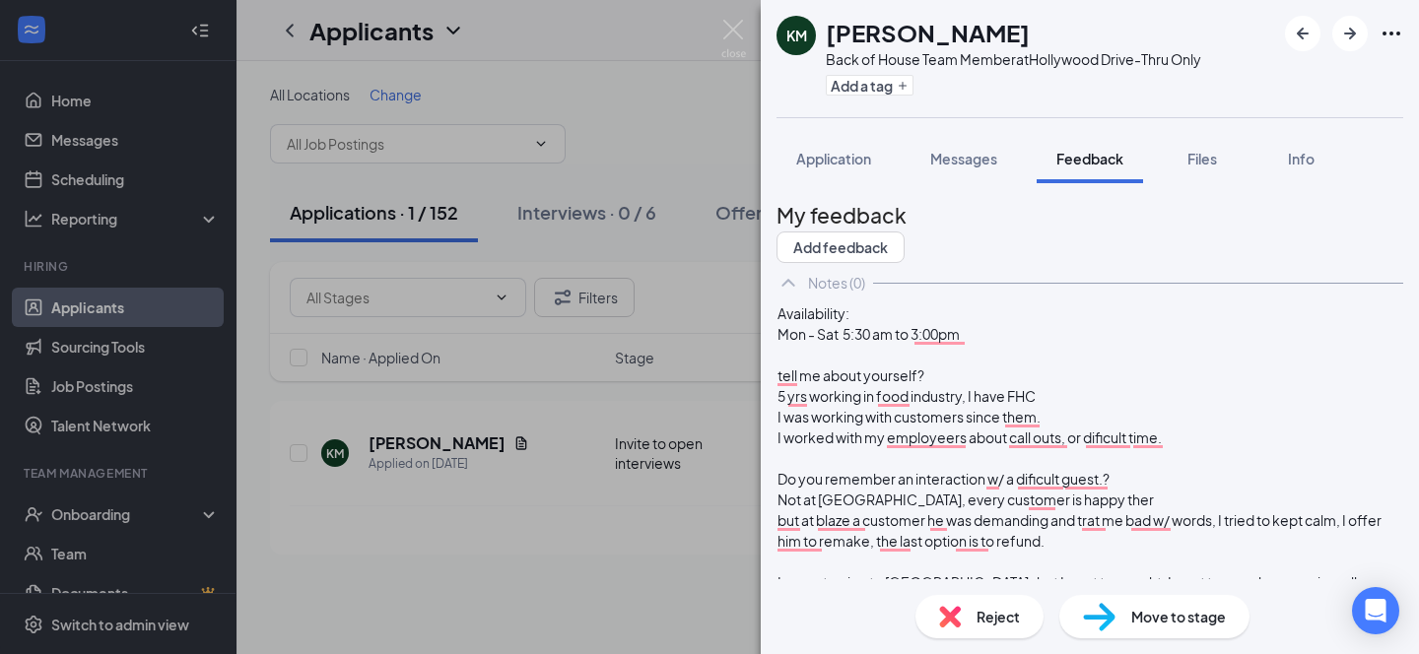
click at [1008, 446] on span "I worked with my employeers about call outs, or dificult time." at bounding box center [969, 438] width 384 height 18
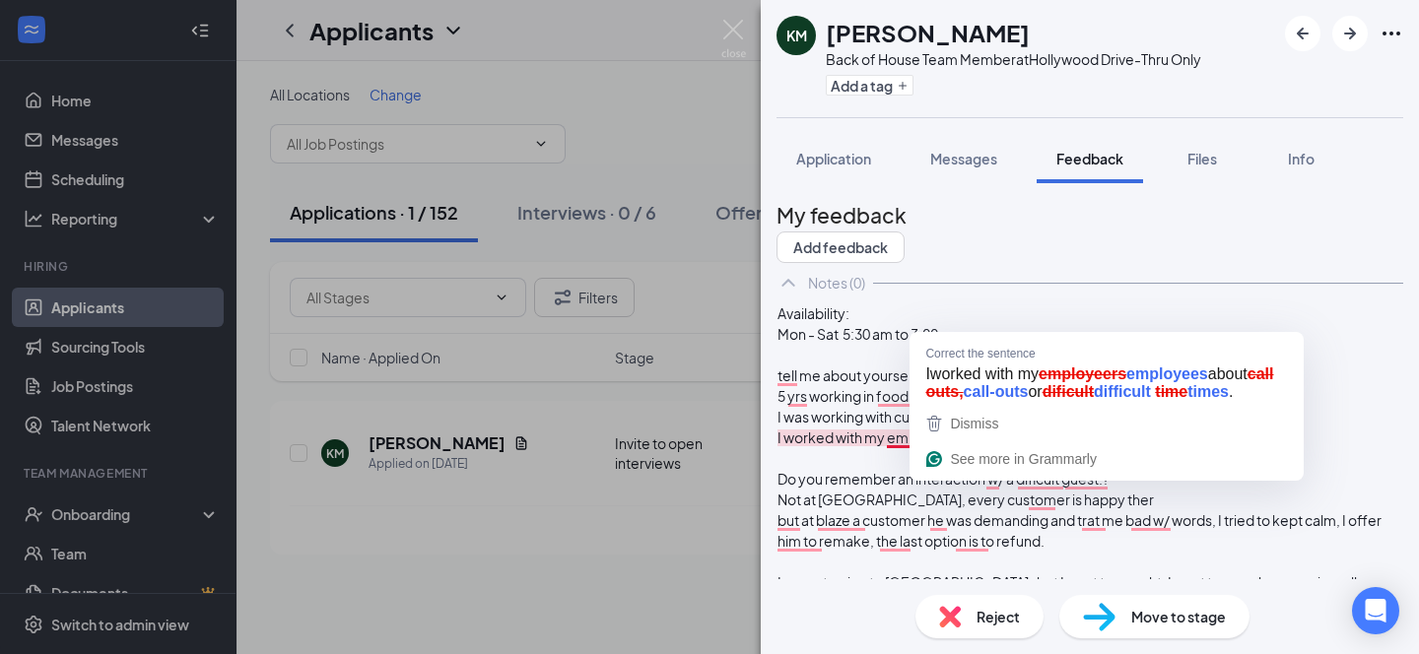
click at [924, 446] on span "I worked with my employeers about call outs, or dificult time." at bounding box center [969, 438] width 384 height 18
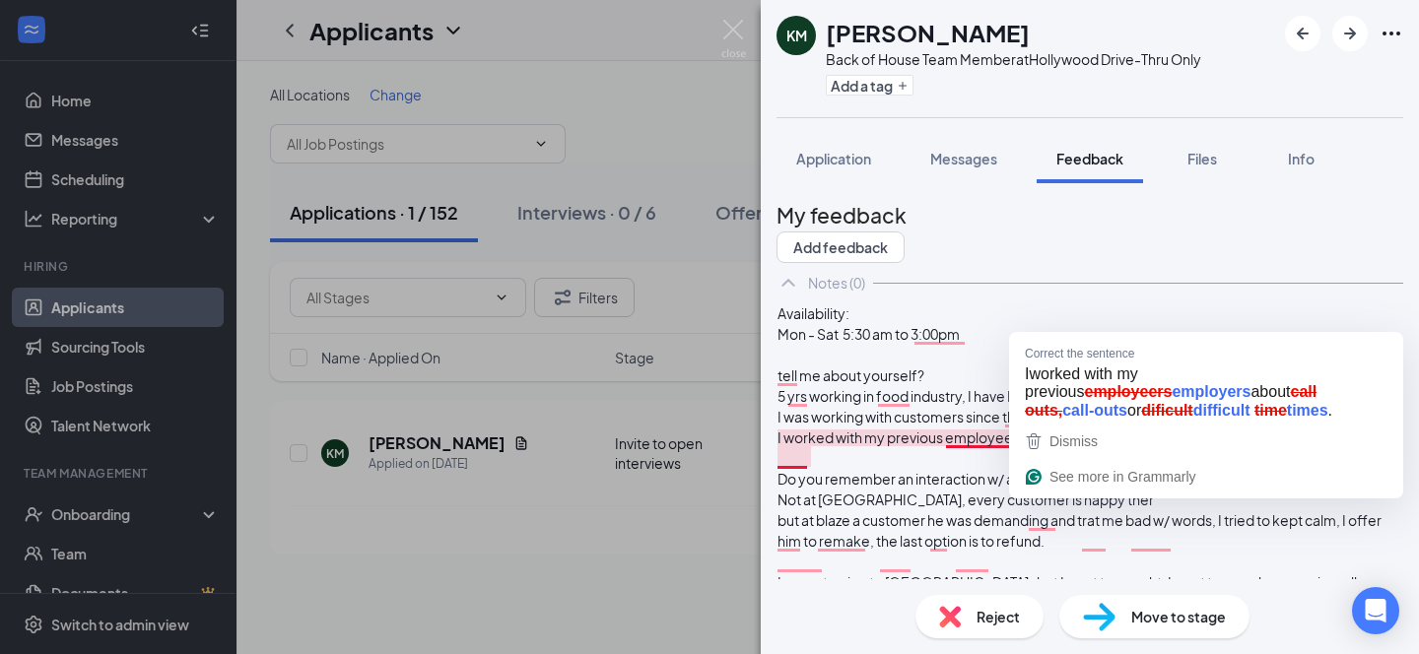
click at [1198, 446] on span "I worked with my previous employeers about call outs, or dificult time." at bounding box center [998, 438] width 442 height 18
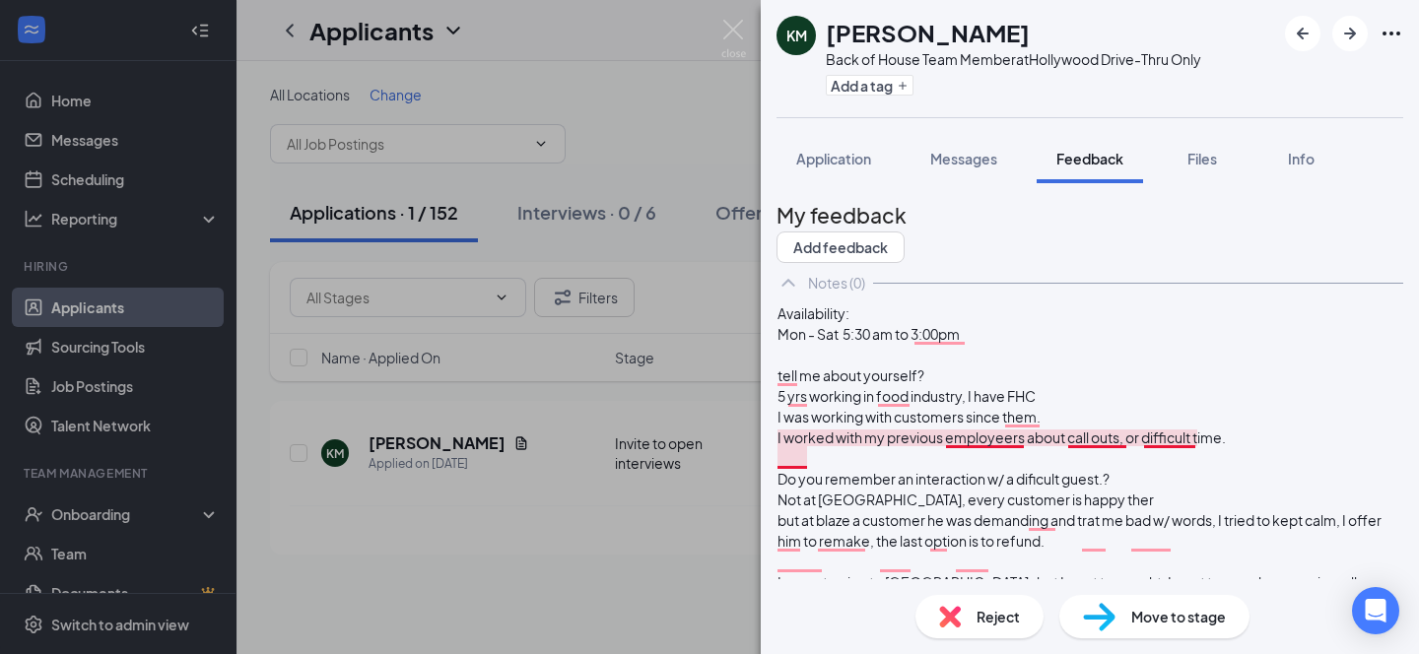
click at [832, 446] on span "I worked with my previous employeers about call outs, or difficult time." at bounding box center [1001, 438] width 448 height 18
click at [884, 469] on div at bounding box center [1089, 458] width 625 height 21
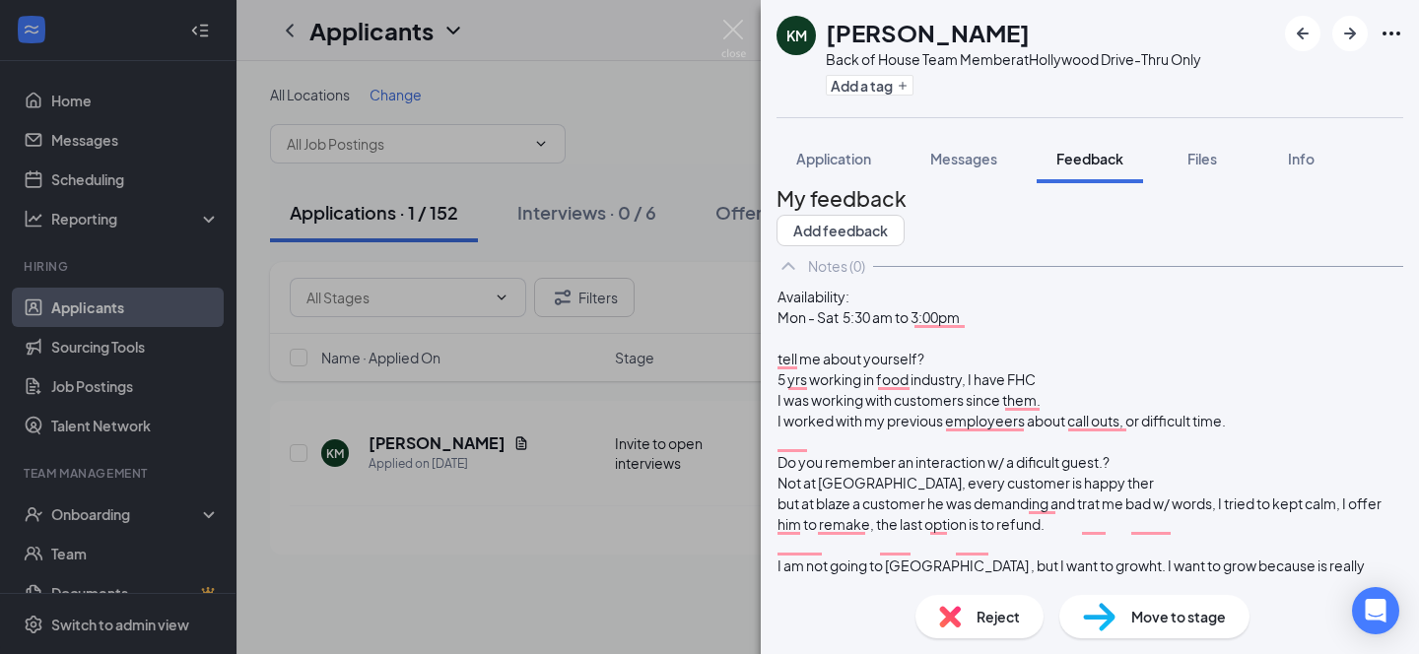
scroll to position [21, 0]
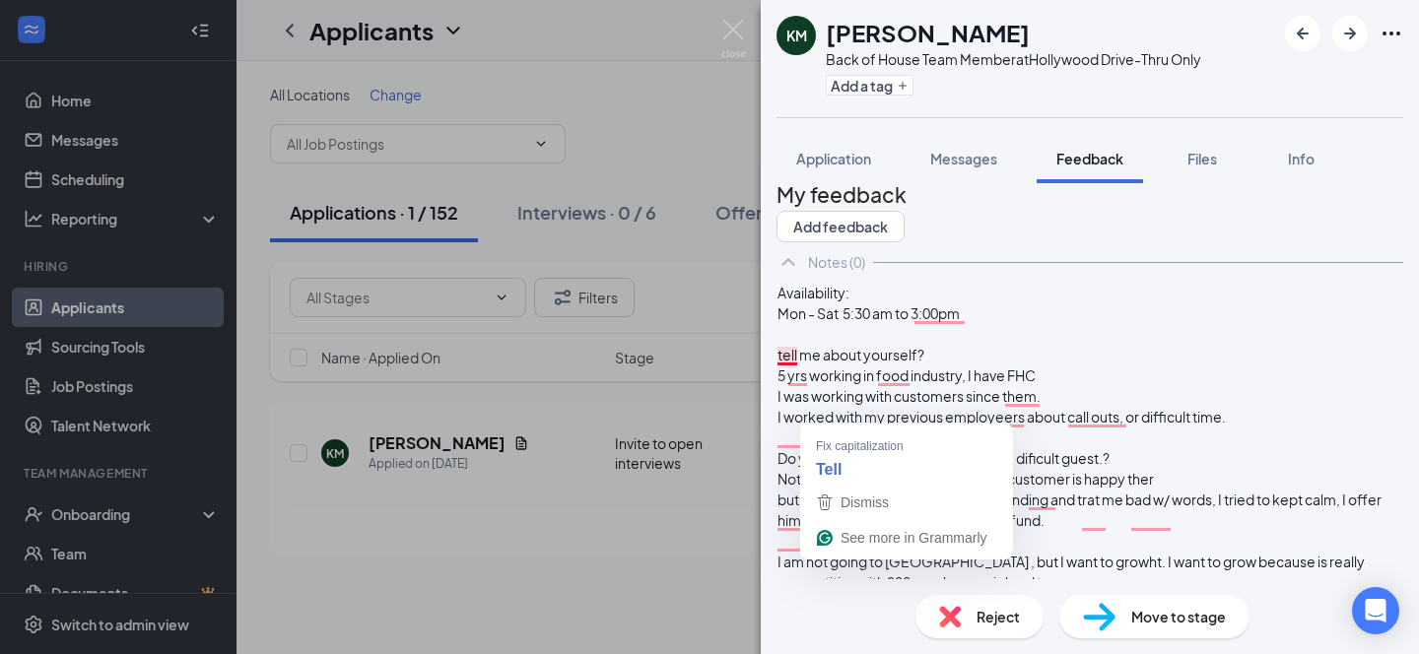
click at [821, 364] on span "tell me about yourself?" at bounding box center [850, 355] width 147 height 18
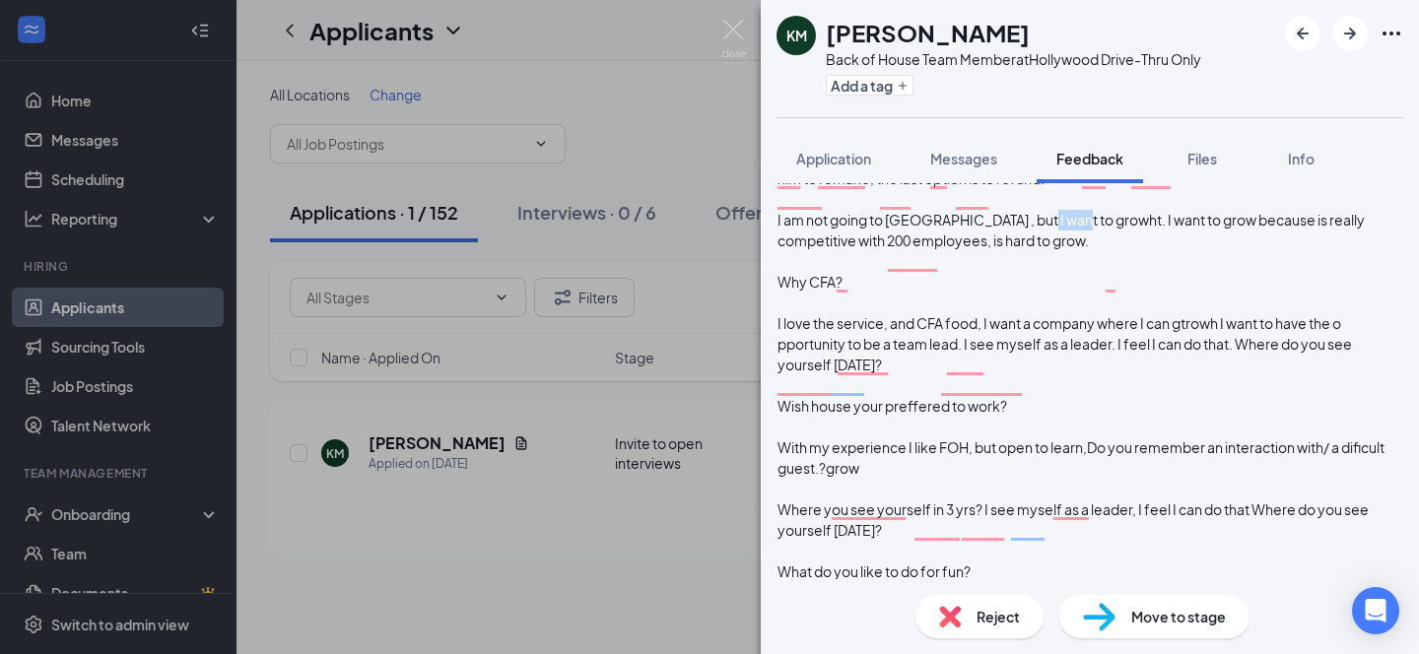
scroll to position [0, 0]
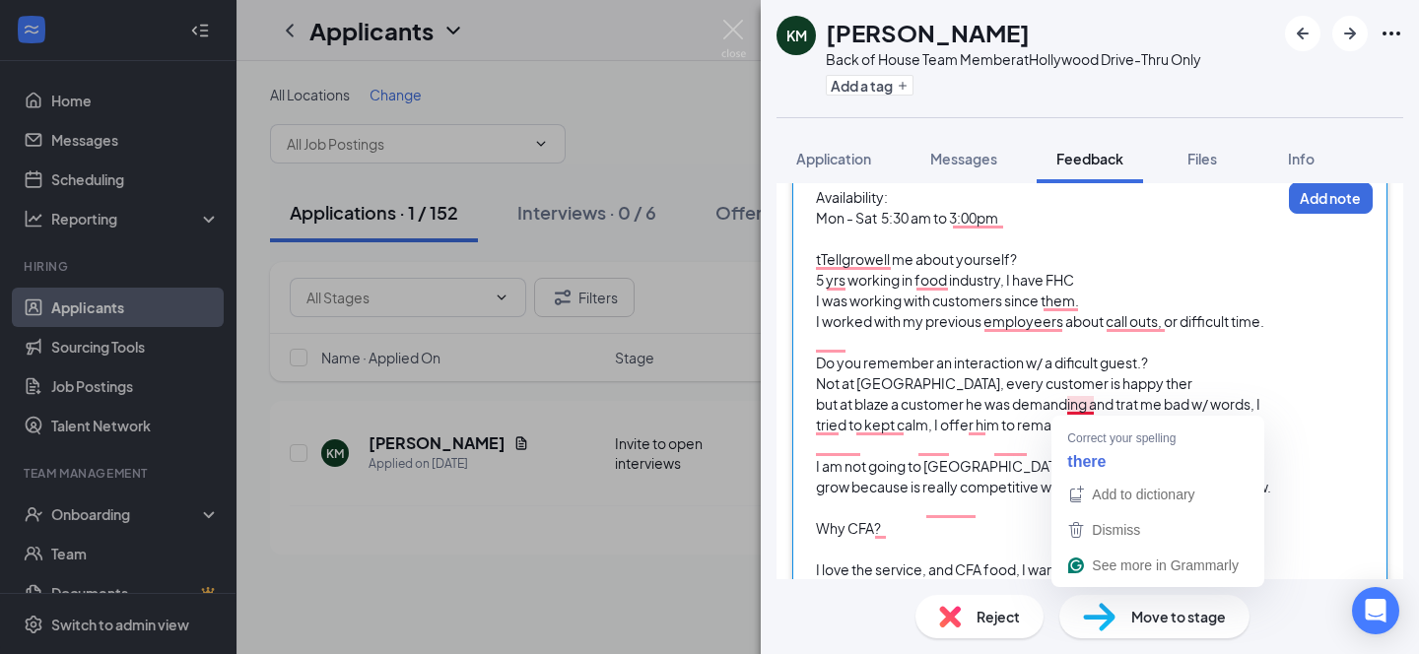
click at [1093, 392] on span "Not at Portos, every customer is happy ther" at bounding box center [1004, 383] width 376 height 18
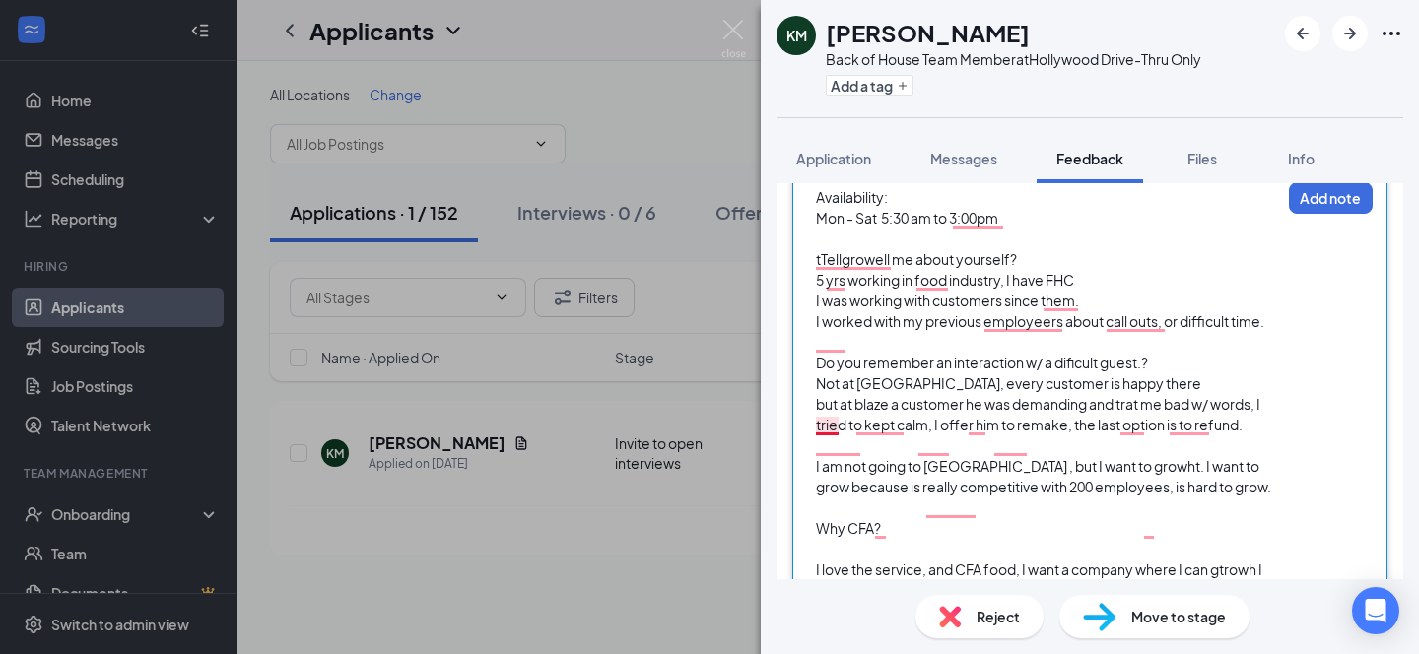
click at [835, 425] on span "but at blaze a customer he was demanding and trat me bad w/ words, I tried to k…" at bounding box center [1039, 414] width 446 height 38
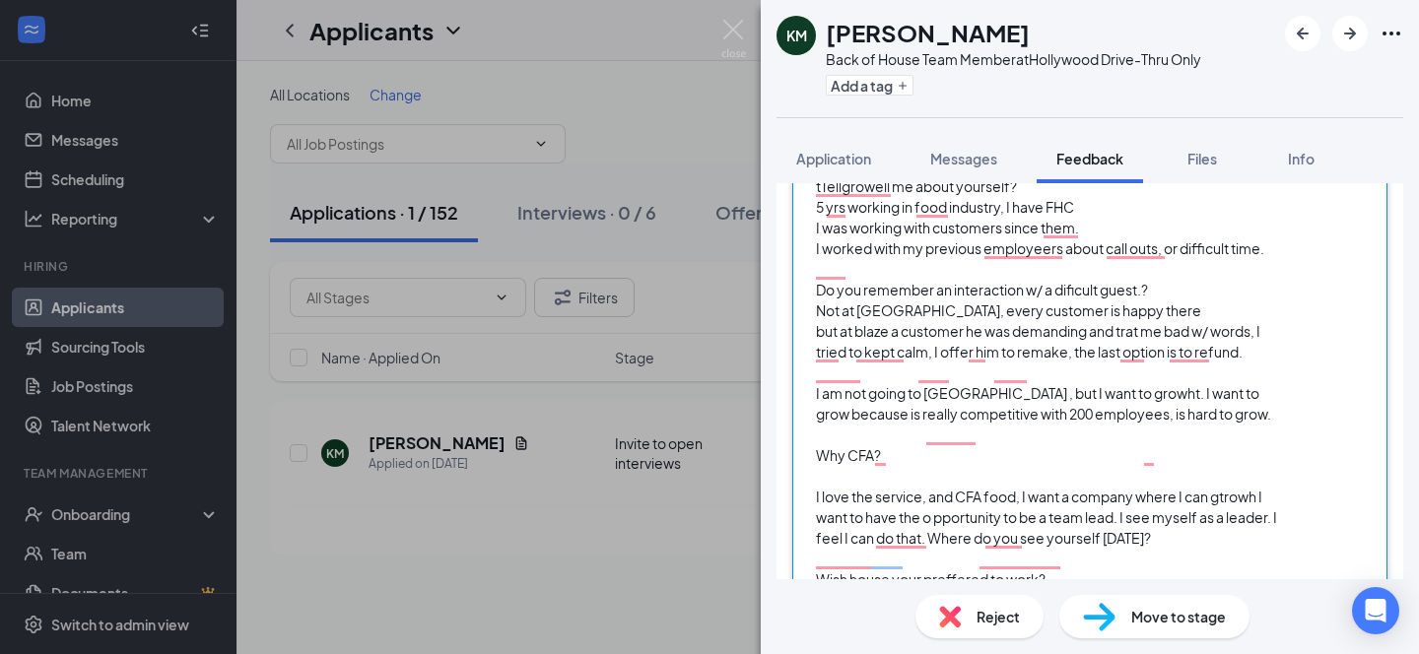
click at [1104, 423] on span "I am not going to [GEOGRAPHIC_DATA] , but I want to growht. I want to grow beca…" at bounding box center [1043, 403] width 455 height 38
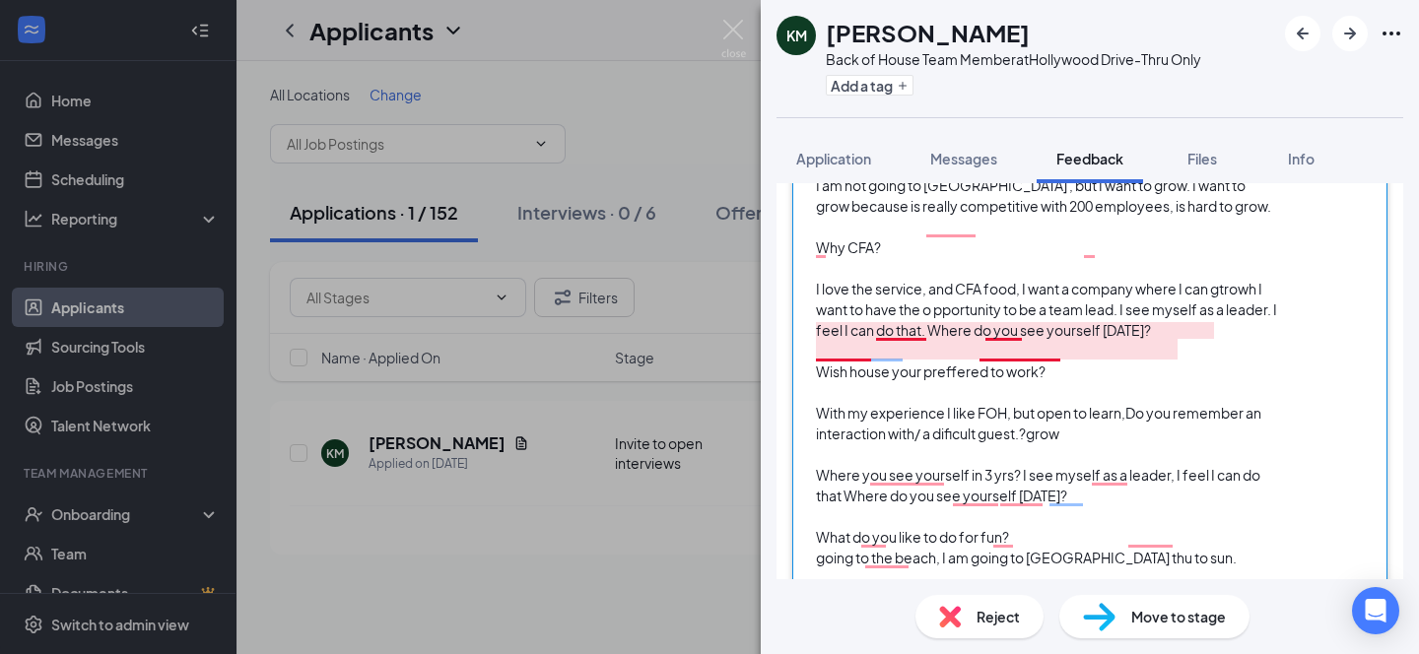
click at [861, 339] on span "I love the service, and CFA food, I want a company where I can gtrowh I want to…" at bounding box center [1047, 309] width 463 height 59
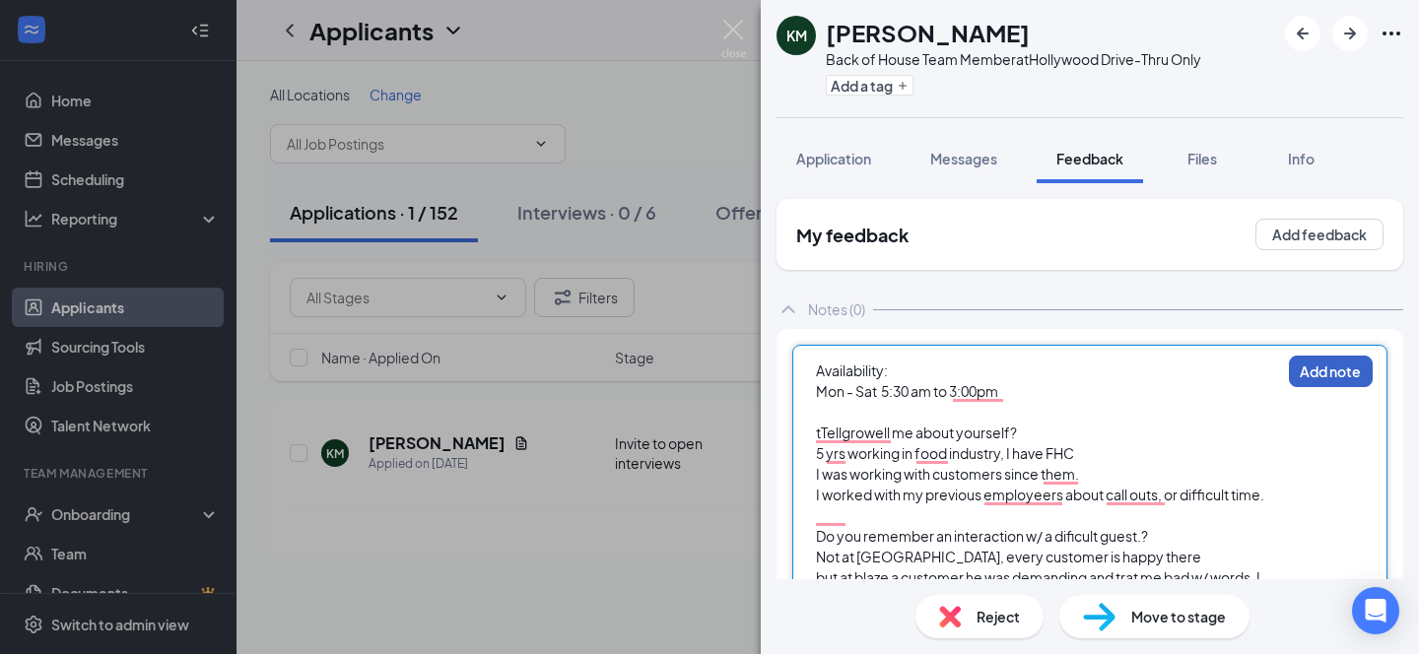
click at [1310, 369] on button "Add note" at bounding box center [1331, 372] width 84 height 32
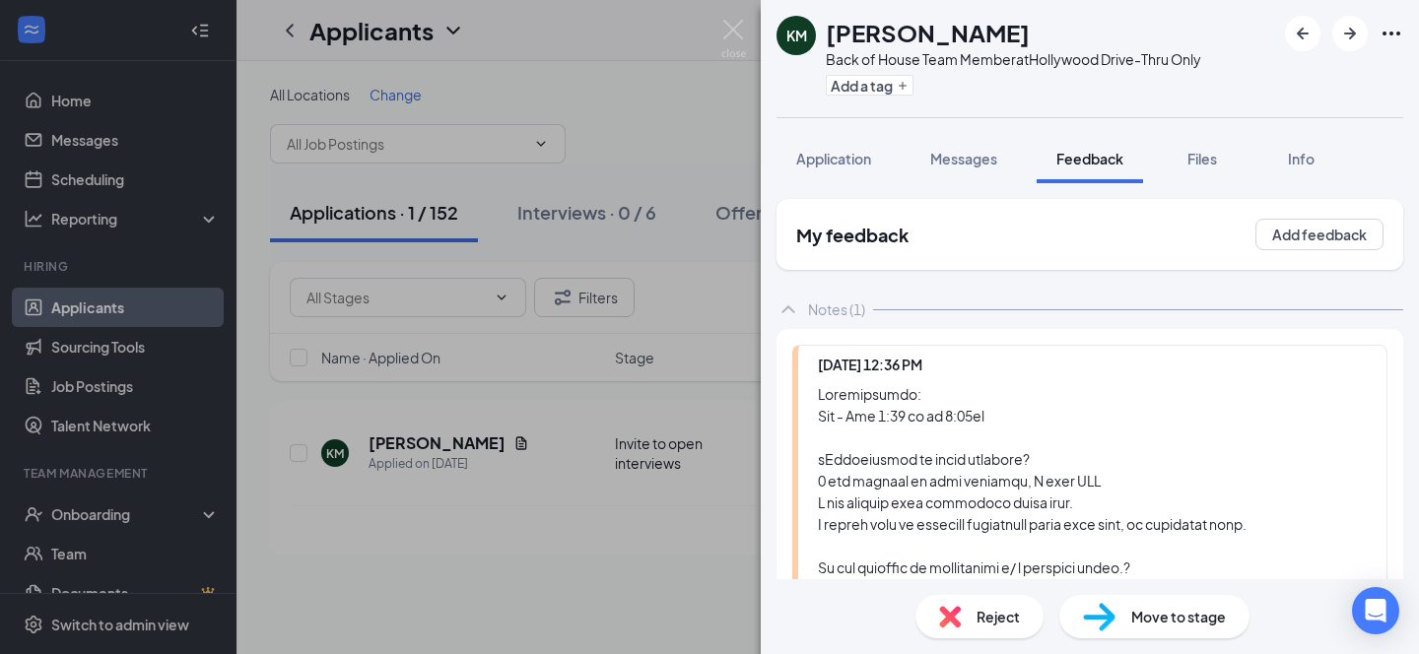
click at [656, 83] on div "KM Kevin Martinez Back of House Team Member at Hollywood Drive-Thru Only Add a …" at bounding box center [709, 327] width 1419 height 654
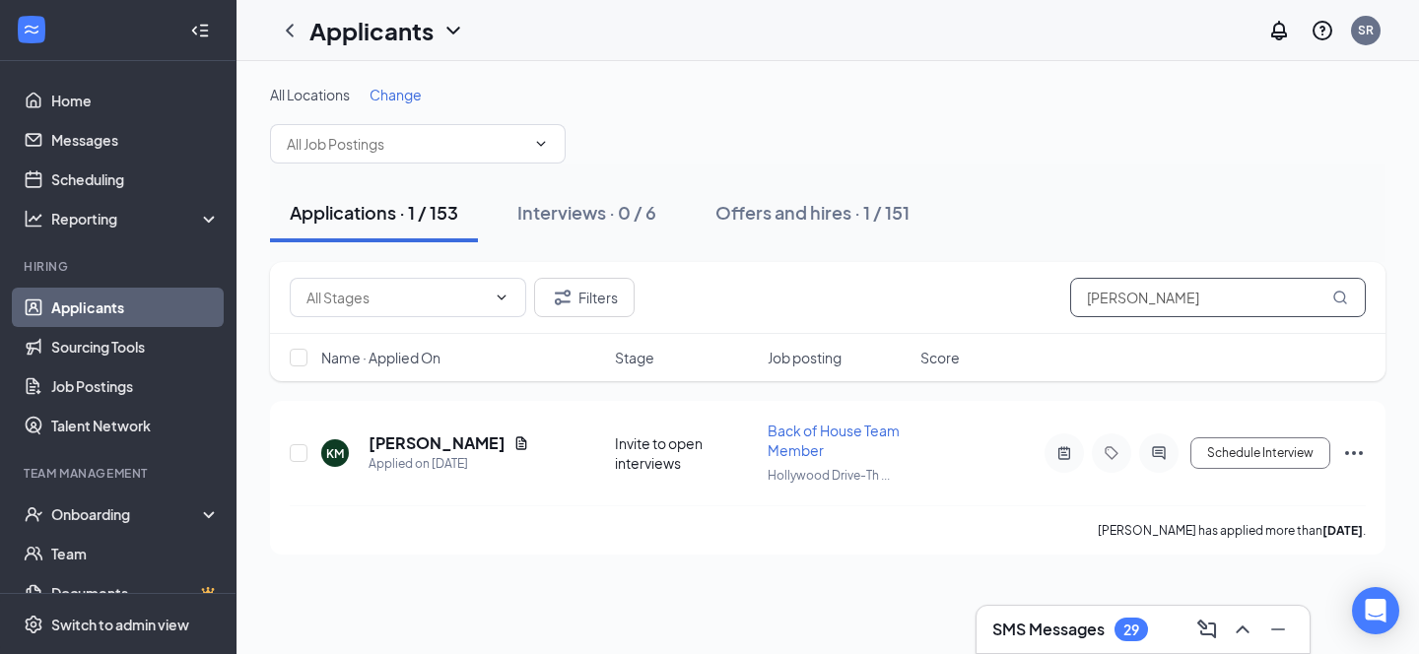
click at [1155, 299] on input "[PERSON_NAME]" at bounding box center [1218, 297] width 296 height 39
type input "k"
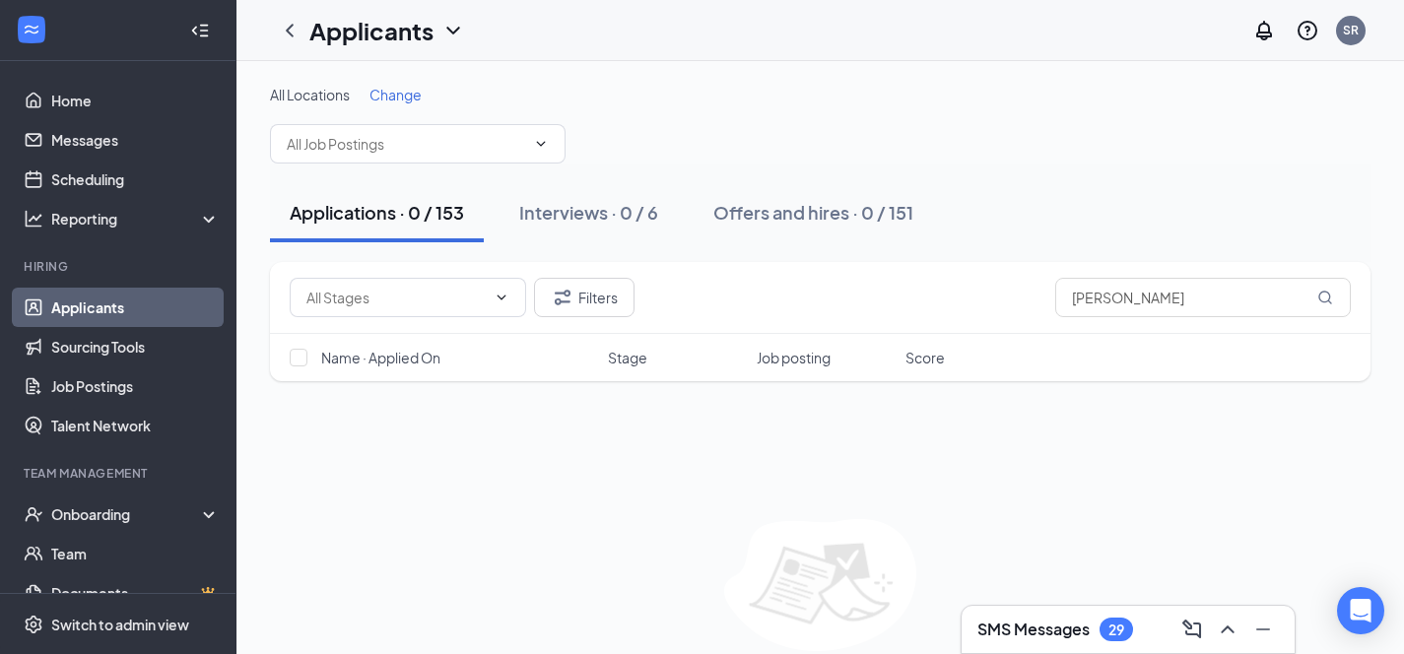
click at [392, 209] on div "Applications · 0 / 153" at bounding box center [377, 212] width 174 height 25
click at [1142, 304] on input "lucas" at bounding box center [1203, 297] width 296 height 39
type input "l"
type input "Lucas"
click at [604, 208] on div "Interviews · 0 / 6" at bounding box center [588, 212] width 139 height 25
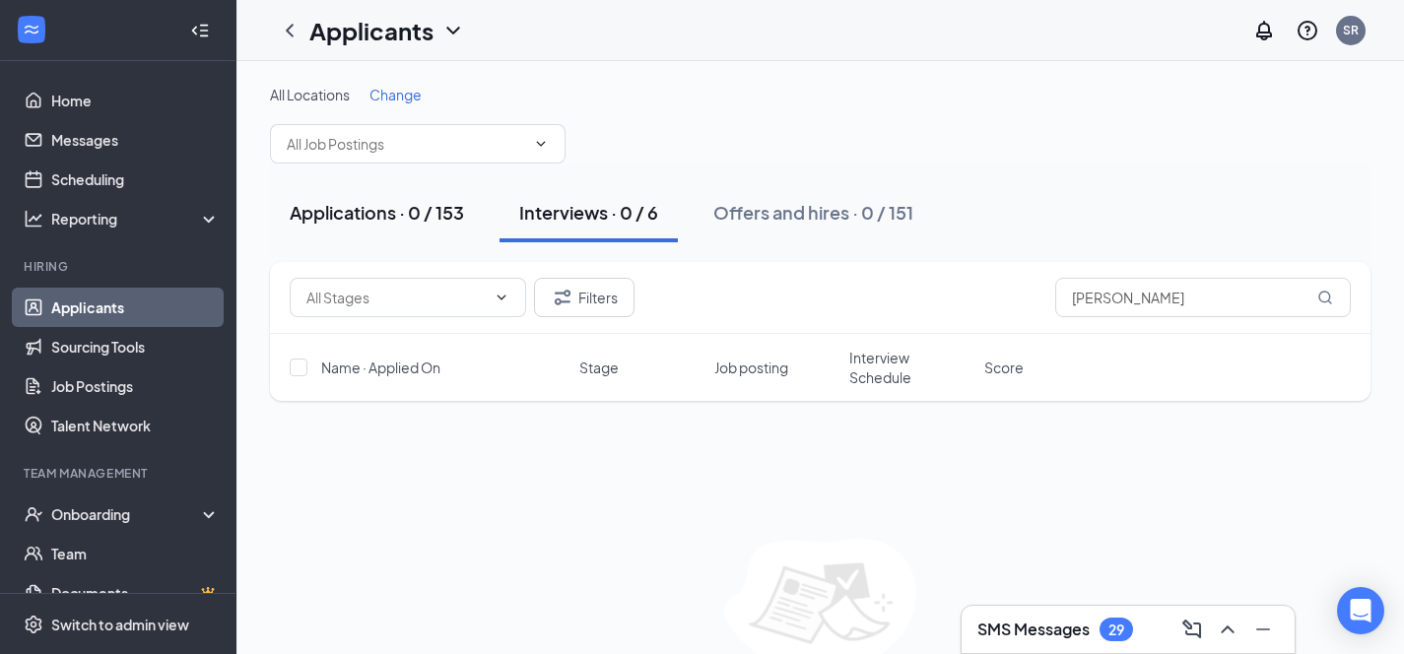
click at [415, 217] on div "Applications · 0 / 153" at bounding box center [377, 212] width 174 height 25
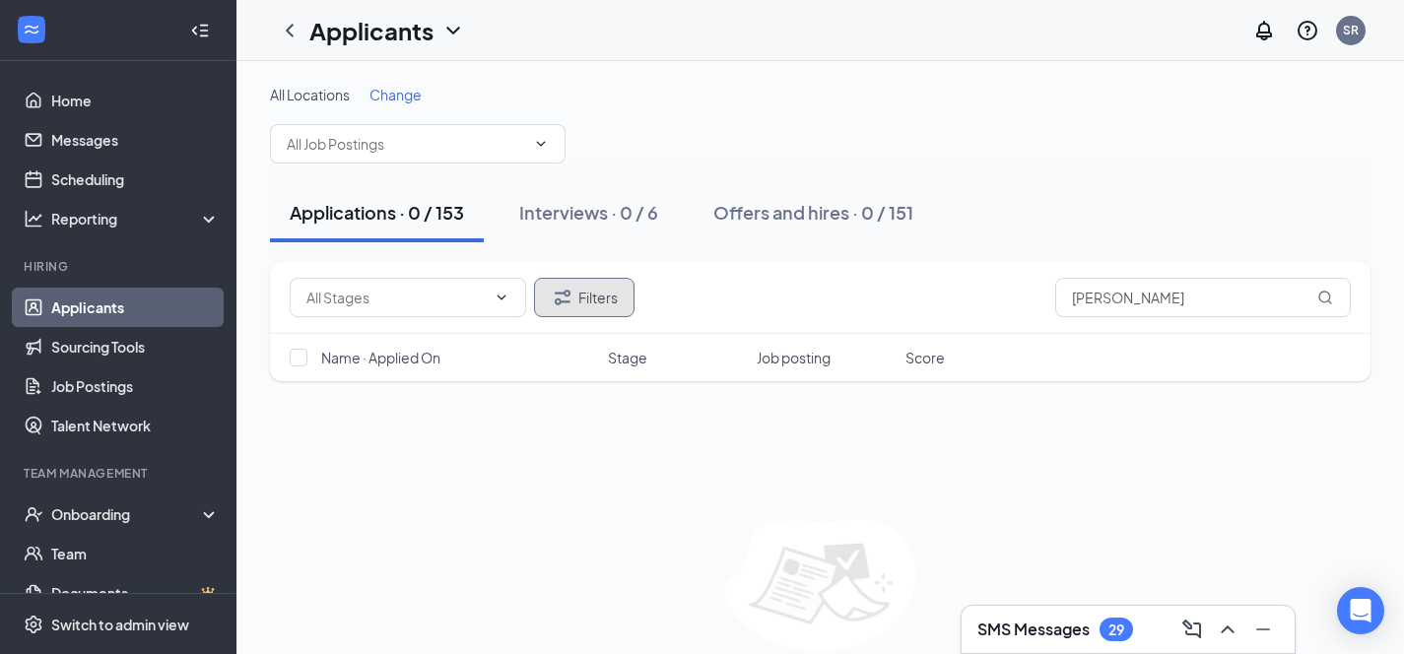
click at [592, 289] on button "Filters" at bounding box center [584, 297] width 100 height 39
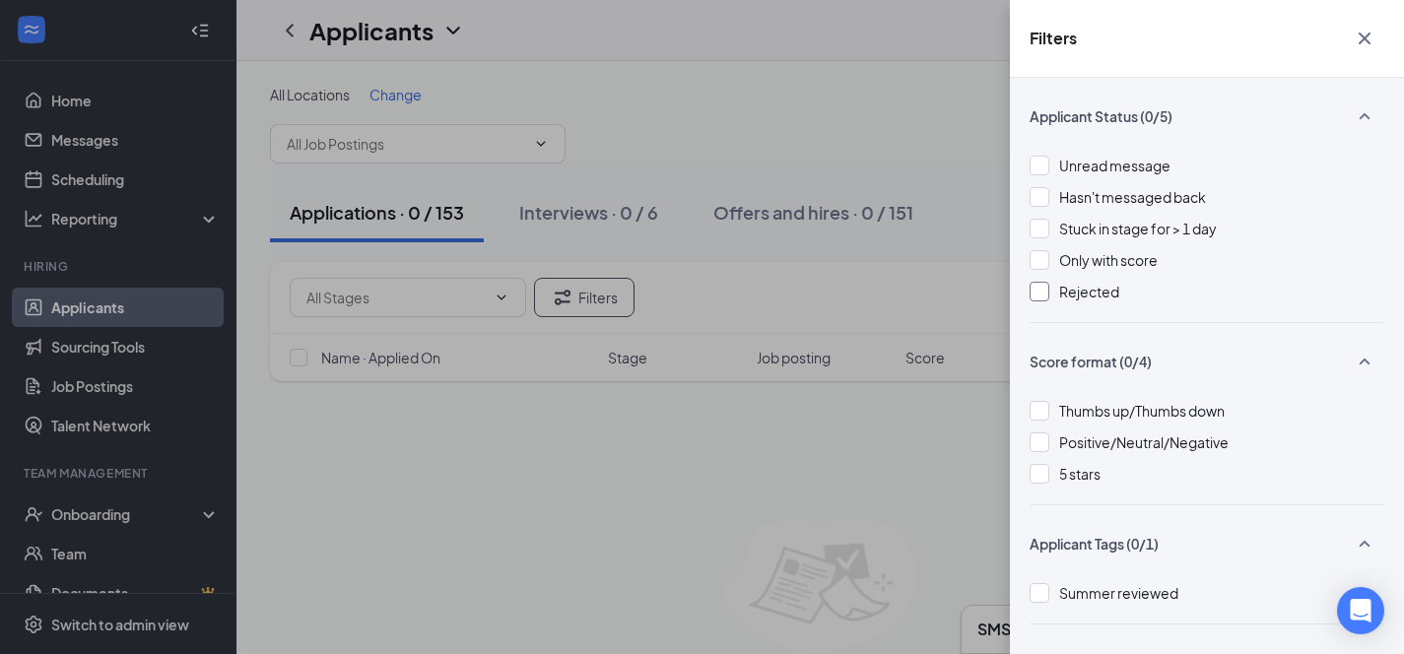
click at [1036, 290] on div at bounding box center [1040, 292] width 20 height 20
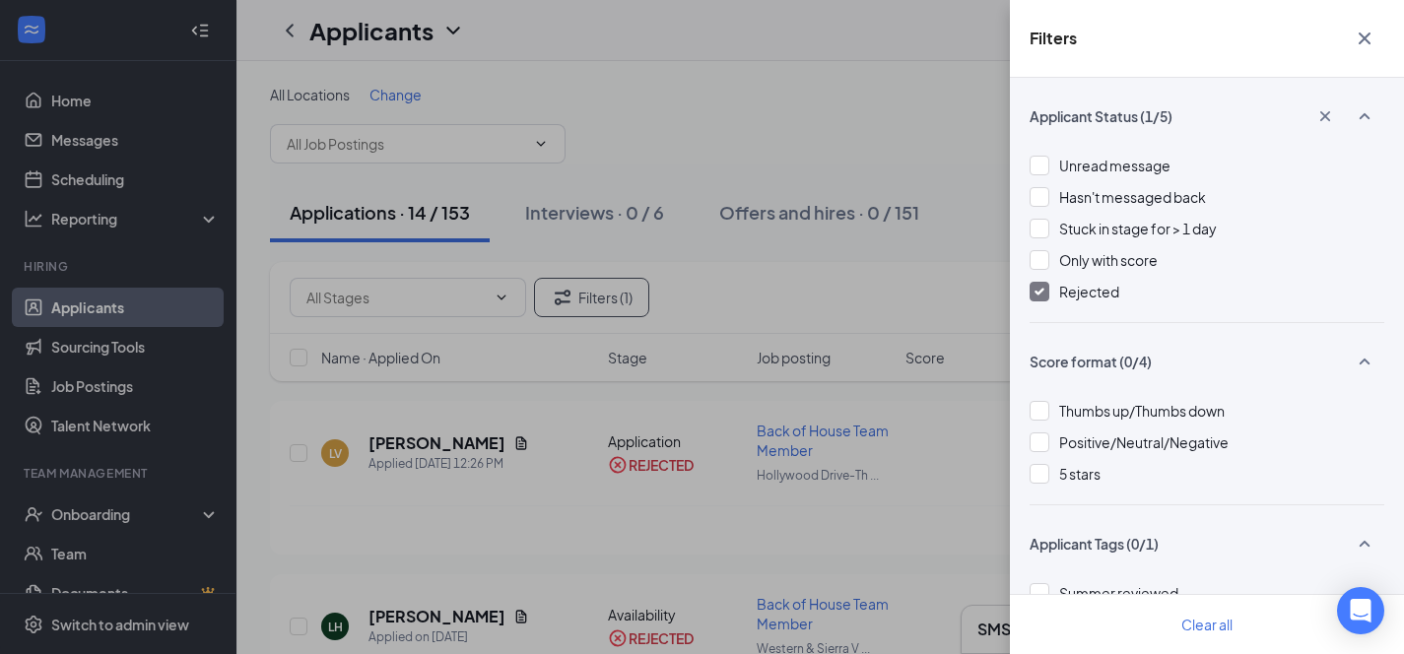
click at [921, 133] on div "Filters Applicant Status (1/5) Unread message Hasn't messaged back Stuck in sta…" at bounding box center [702, 327] width 1404 height 654
click at [1359, 37] on icon "Cross" at bounding box center [1365, 39] width 24 height 24
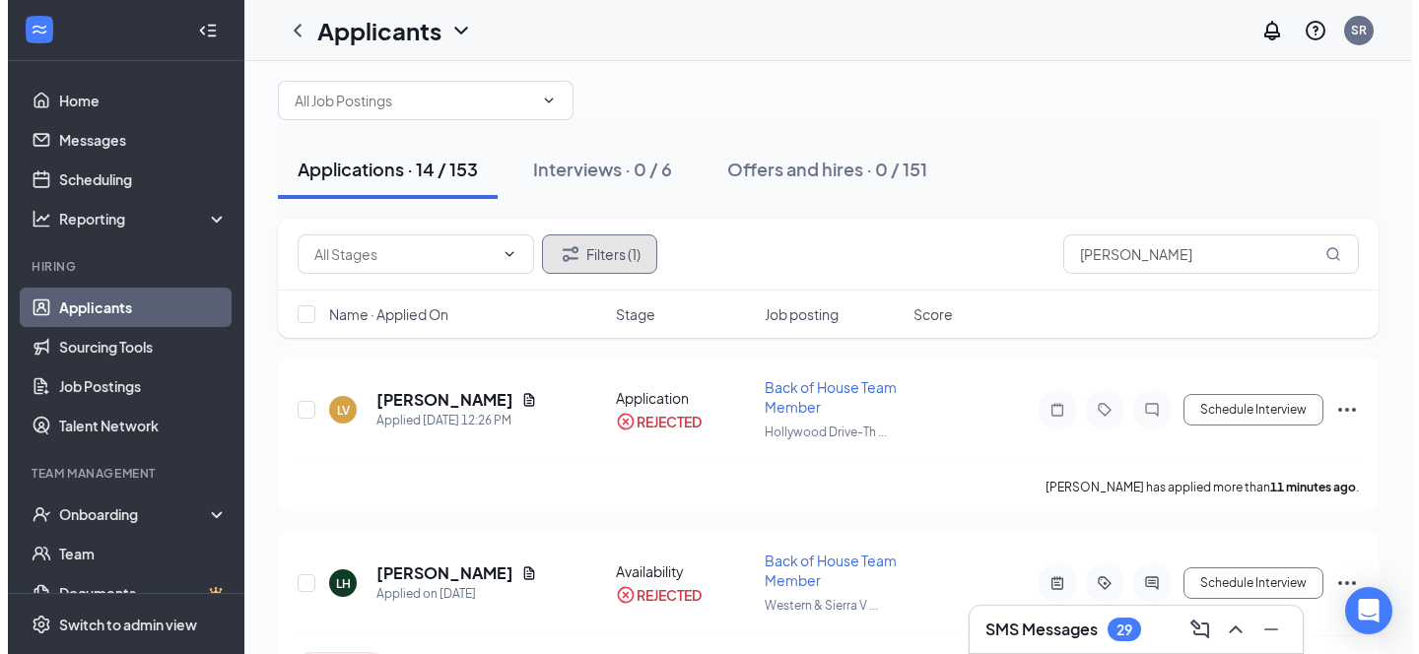
scroll to position [53, 0]
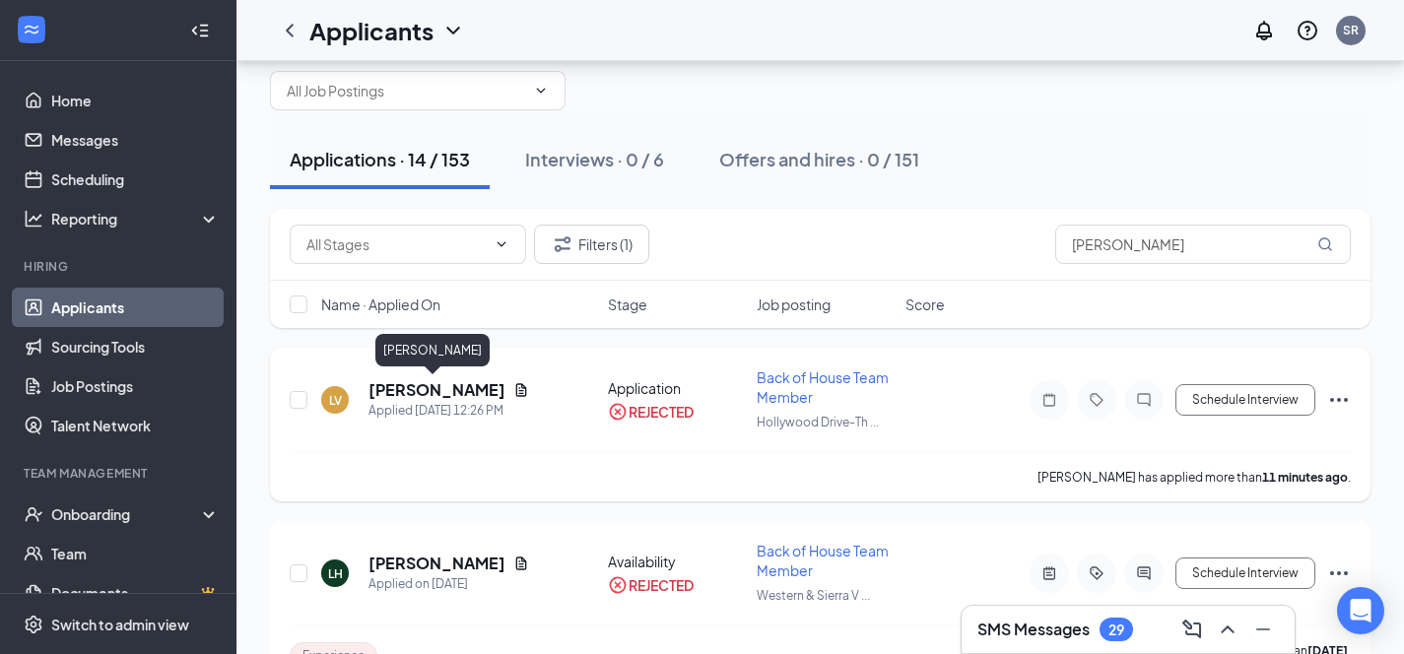
click at [417, 387] on h5 "Lucas Vasquez" at bounding box center [436, 390] width 137 height 22
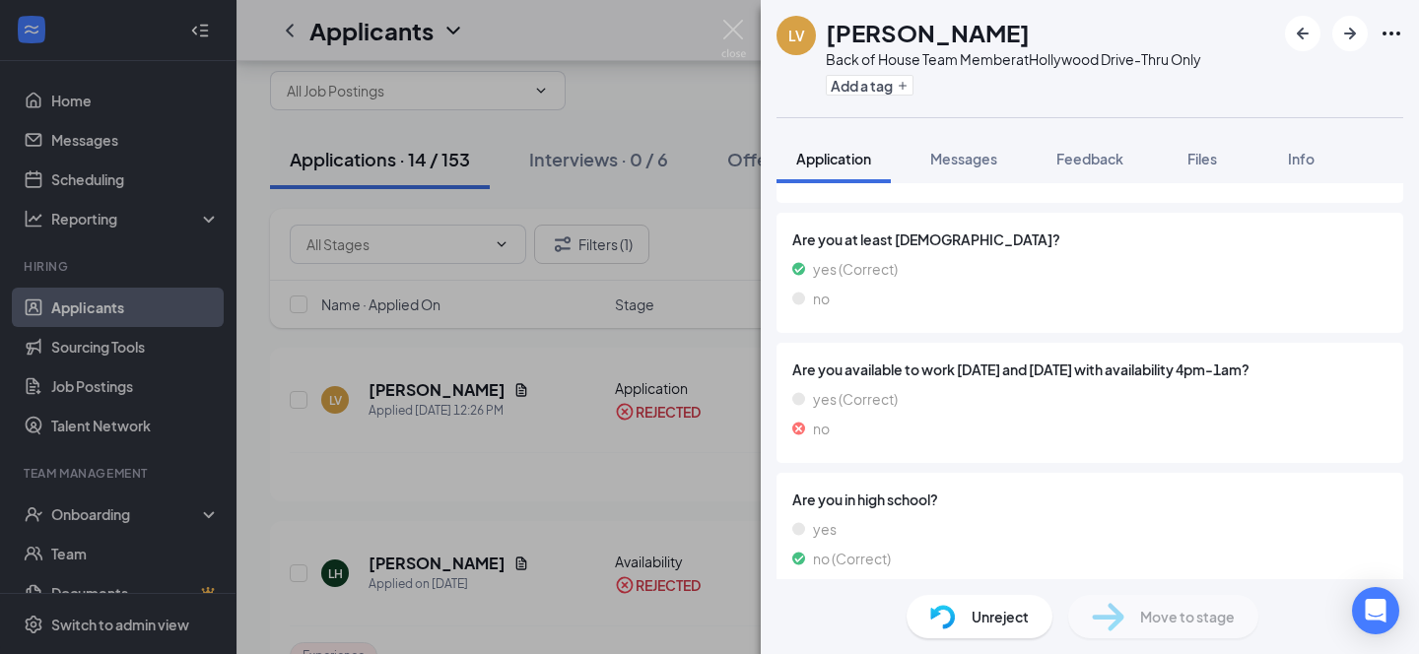
scroll to position [847, 0]
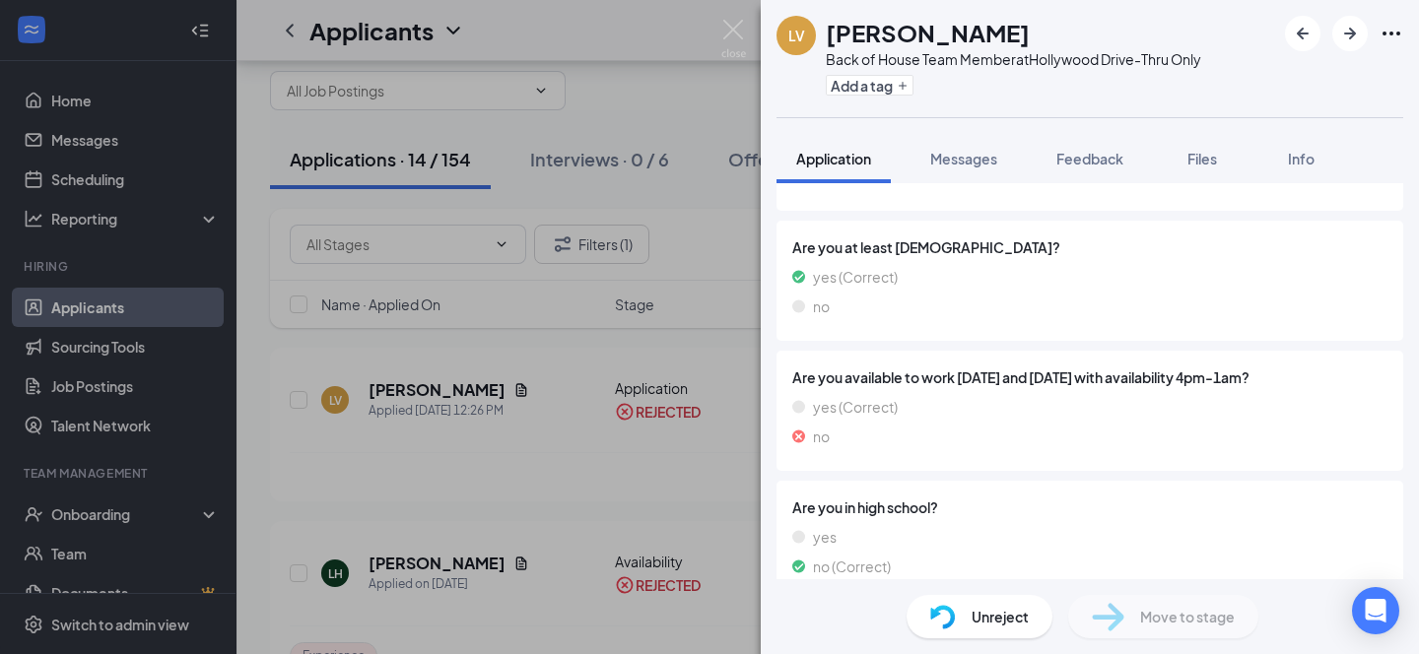
click at [986, 614] on span "Unreject" at bounding box center [999, 617] width 57 height 22
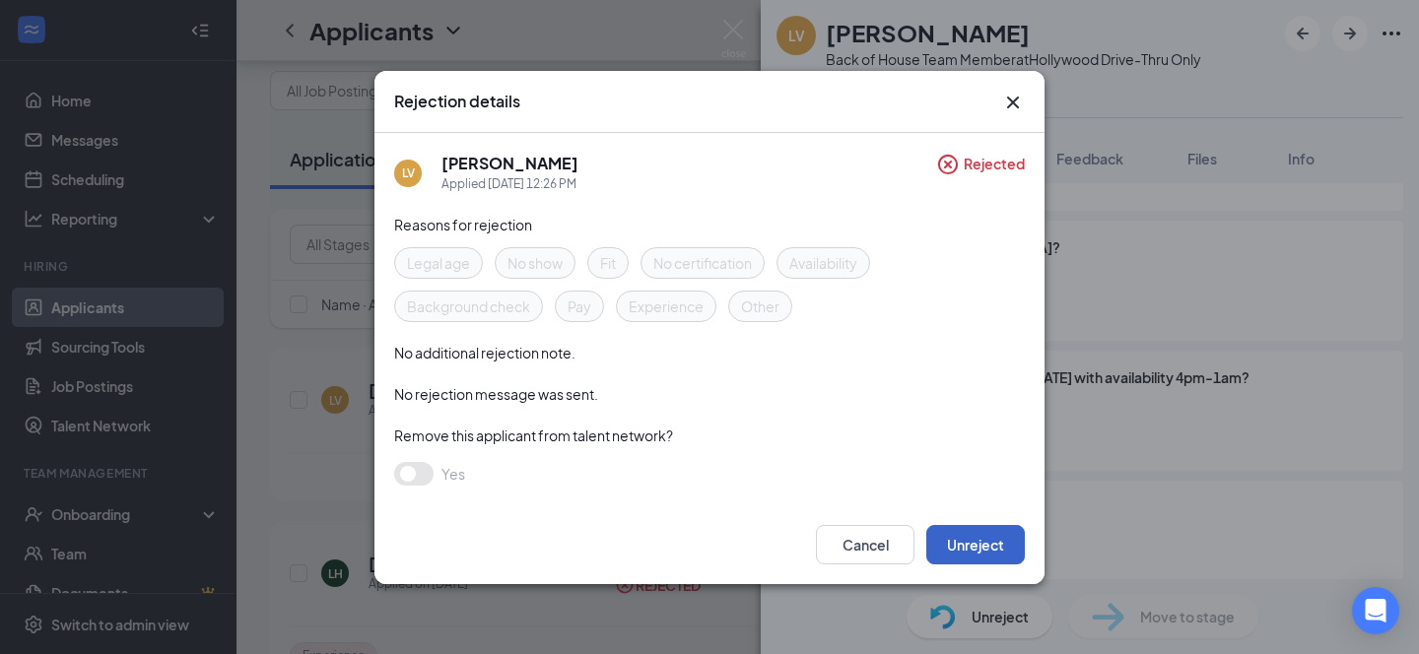
click at [981, 546] on button "Unreject" at bounding box center [975, 544] width 99 height 39
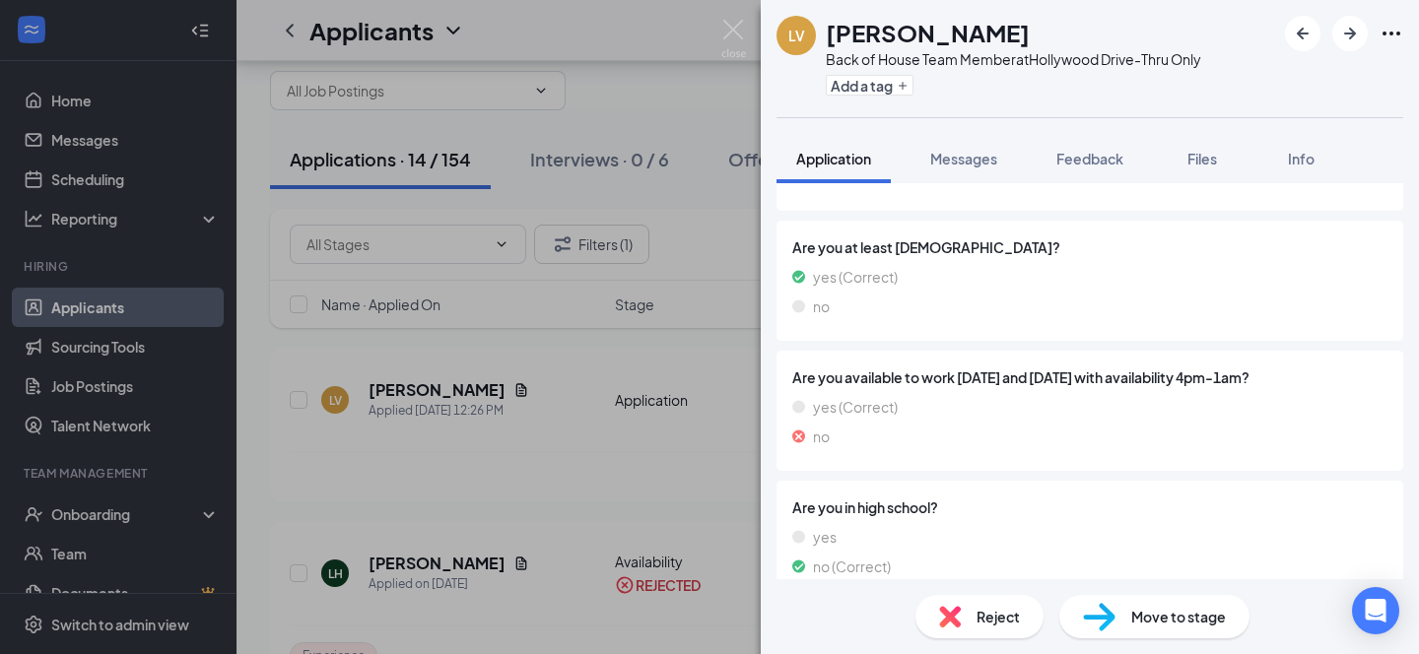
scroll to position [855, 0]
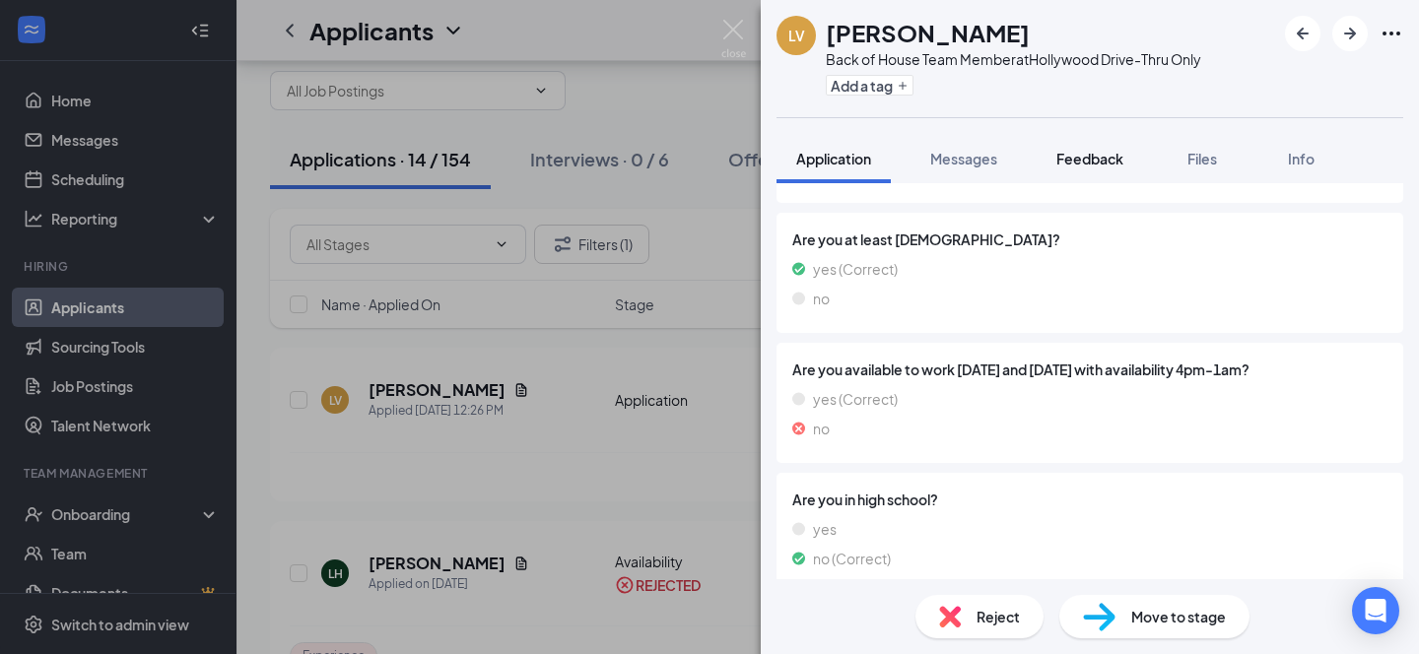
click at [1085, 160] on span "Feedback" at bounding box center [1089, 159] width 67 height 18
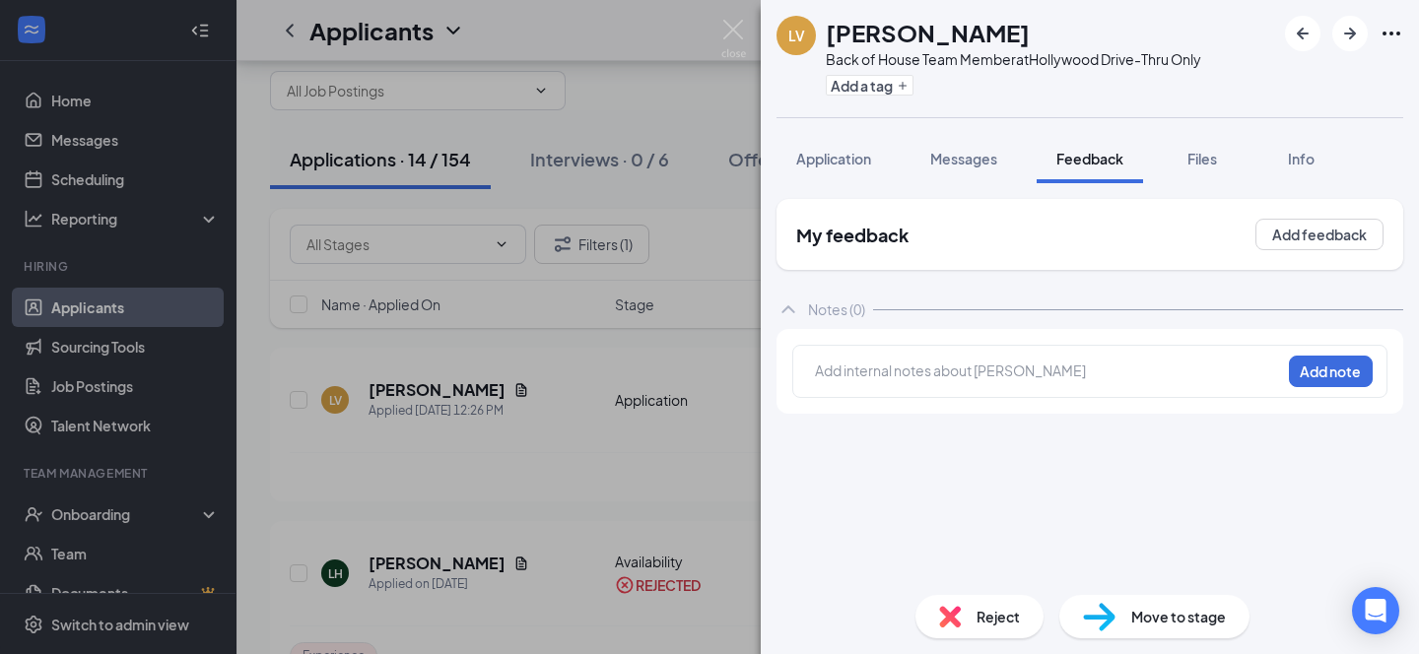
click at [859, 368] on div at bounding box center [1048, 371] width 464 height 21
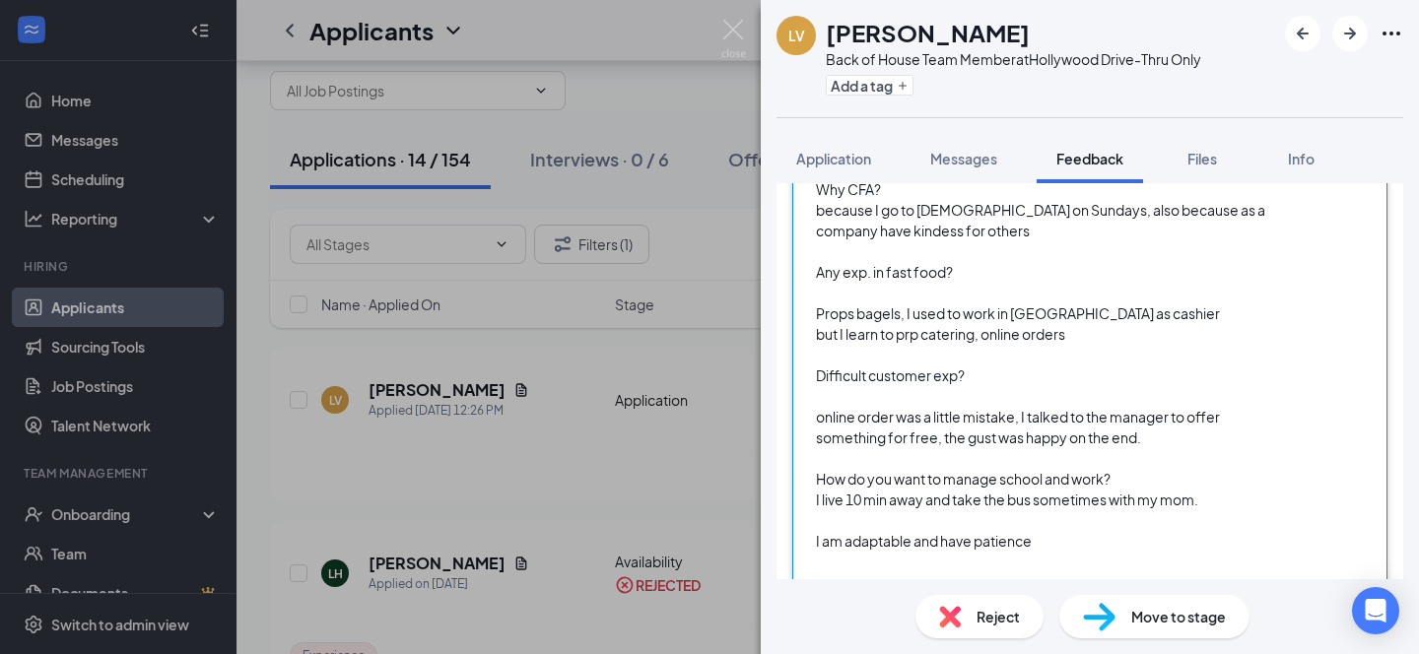
scroll to position [379, 0]
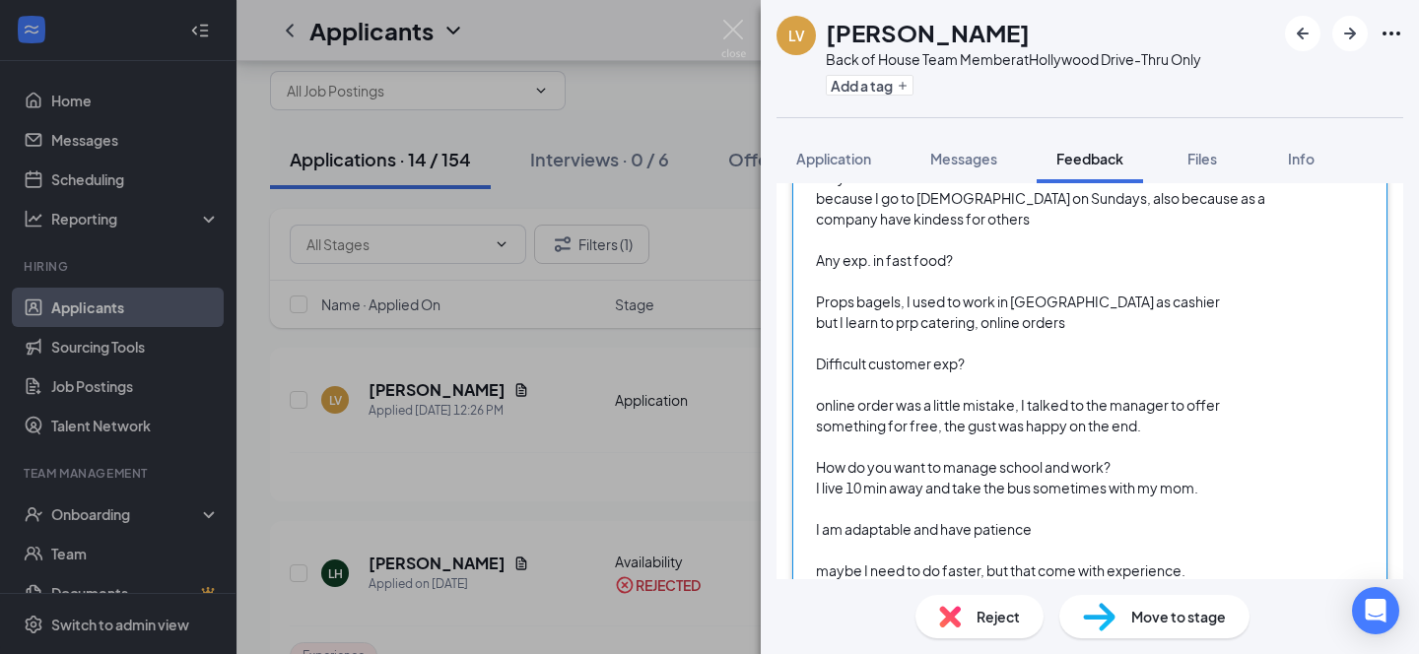
click at [825, 555] on div at bounding box center [1048, 550] width 464 height 21
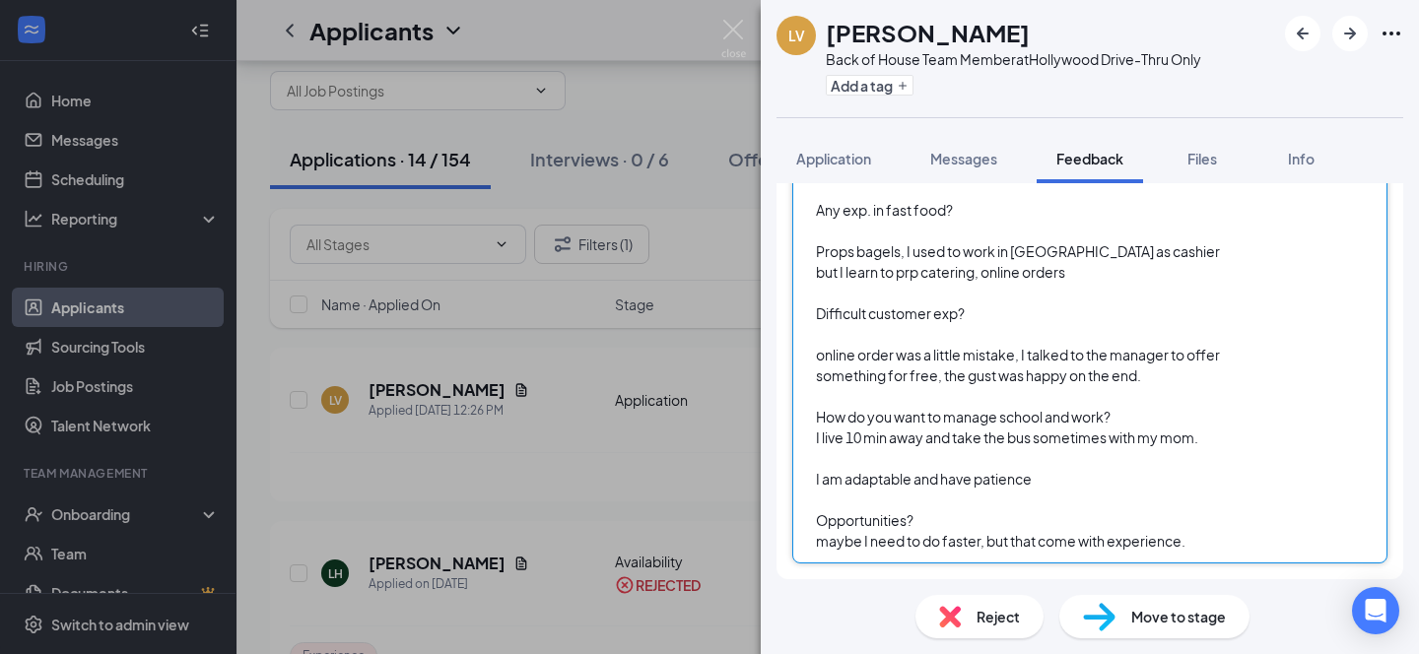
click at [1207, 543] on div "maybe I need to do faster, but that come with experience." at bounding box center [1048, 541] width 464 height 21
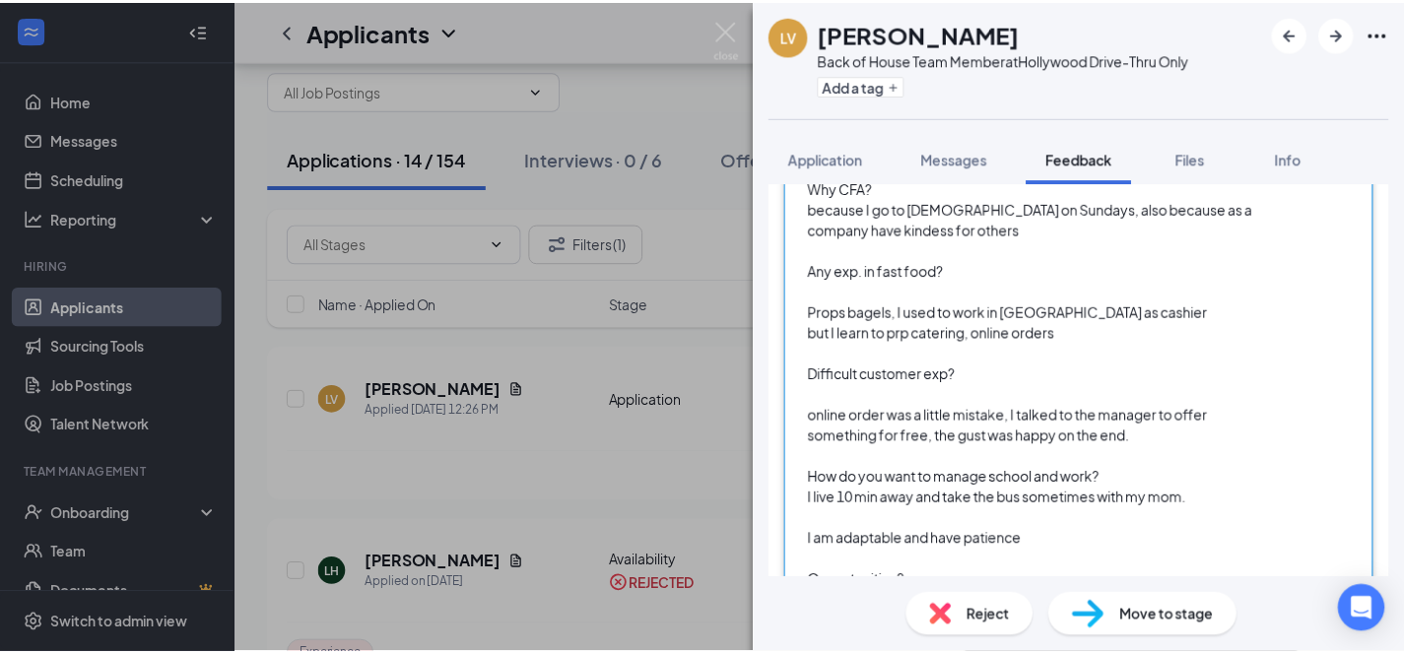
scroll to position [0, 0]
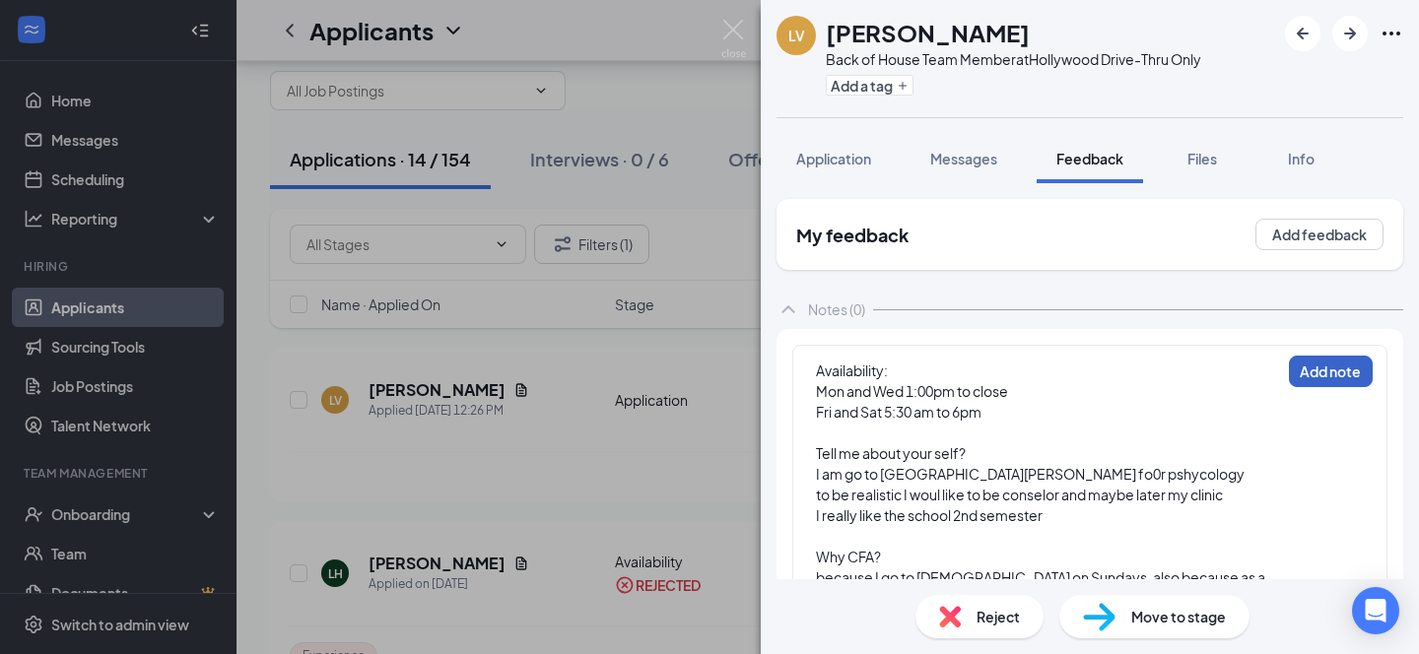
click at [1323, 374] on button "Add note" at bounding box center [1331, 372] width 84 height 32
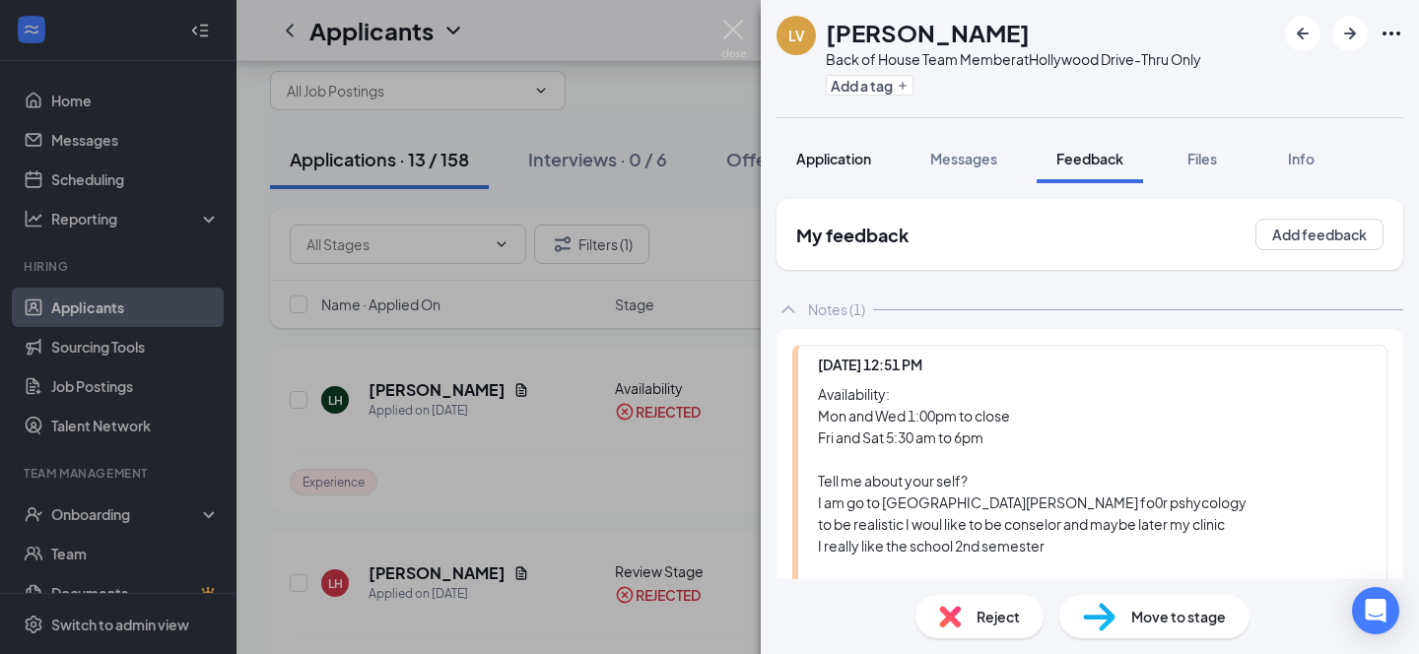
click at [822, 154] on span "Application" at bounding box center [833, 159] width 75 height 18
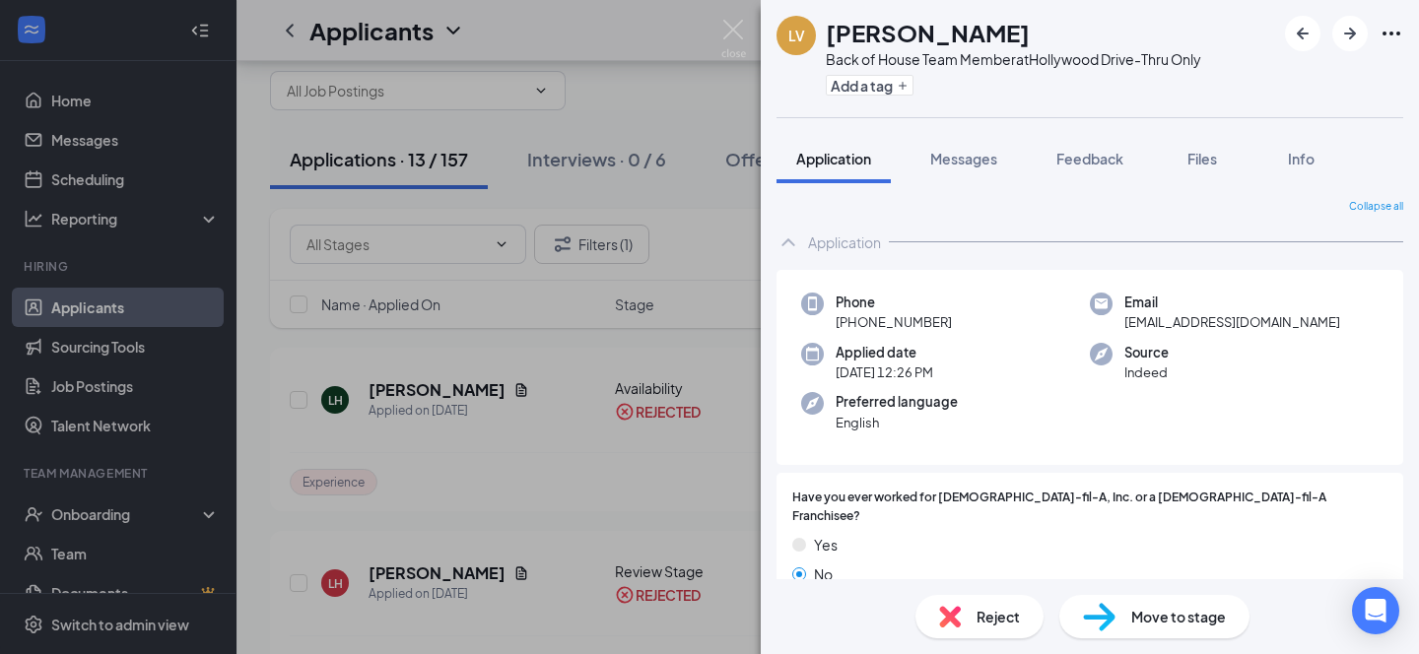
click at [606, 48] on div "LV Lucas Vasquez Back of House Team Member at Hollywood Drive-Thru Only Add a t…" at bounding box center [709, 327] width 1419 height 654
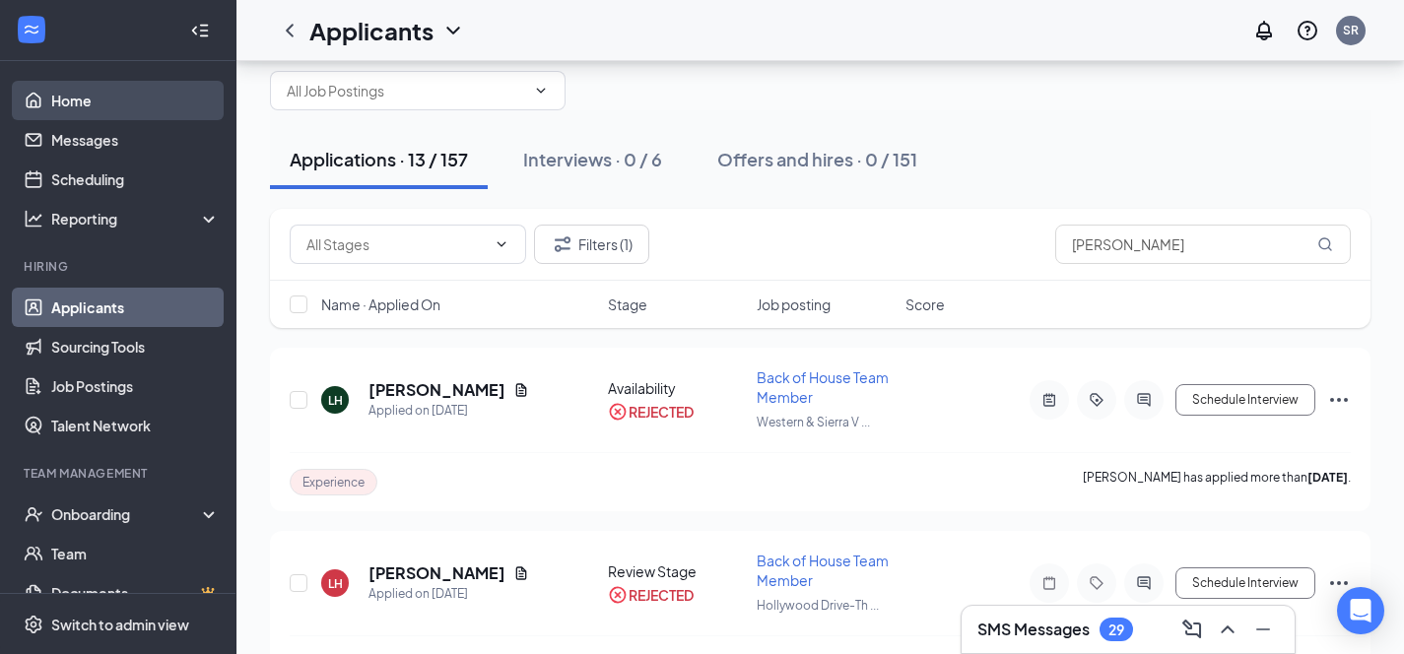
click at [89, 97] on link "Home" at bounding box center [135, 100] width 168 height 39
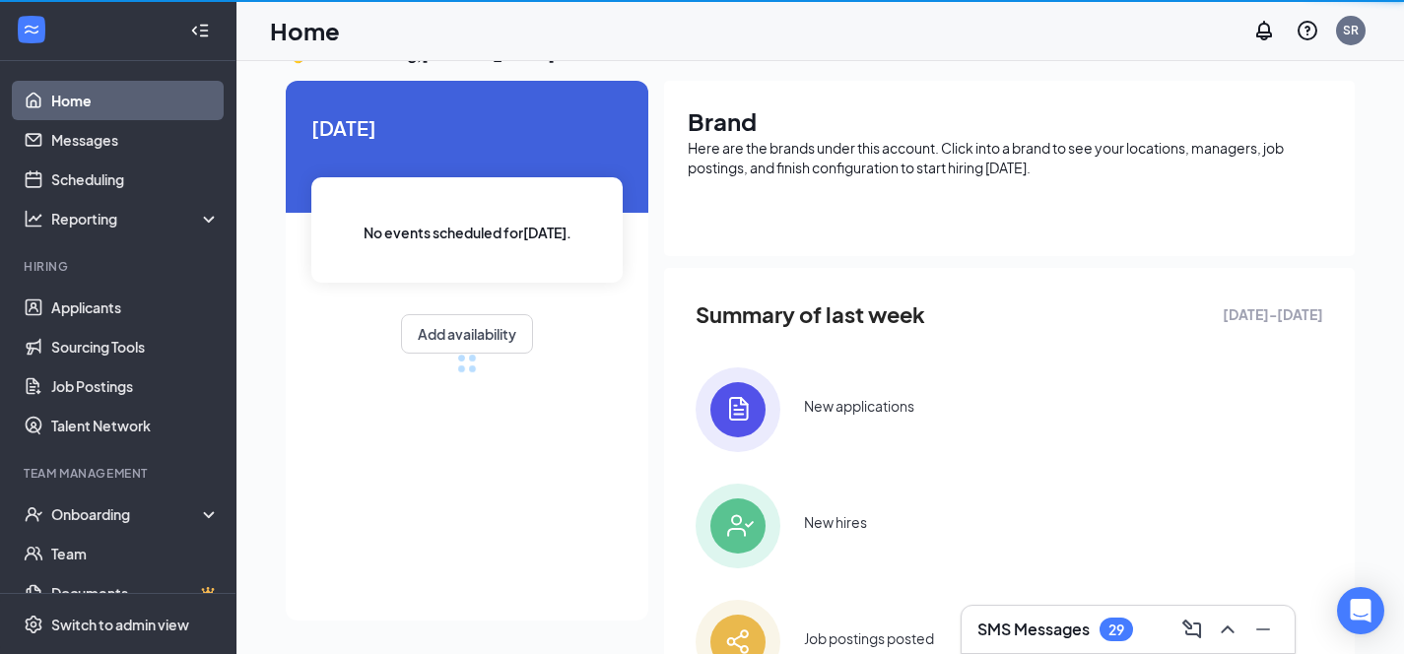
scroll to position [53, 0]
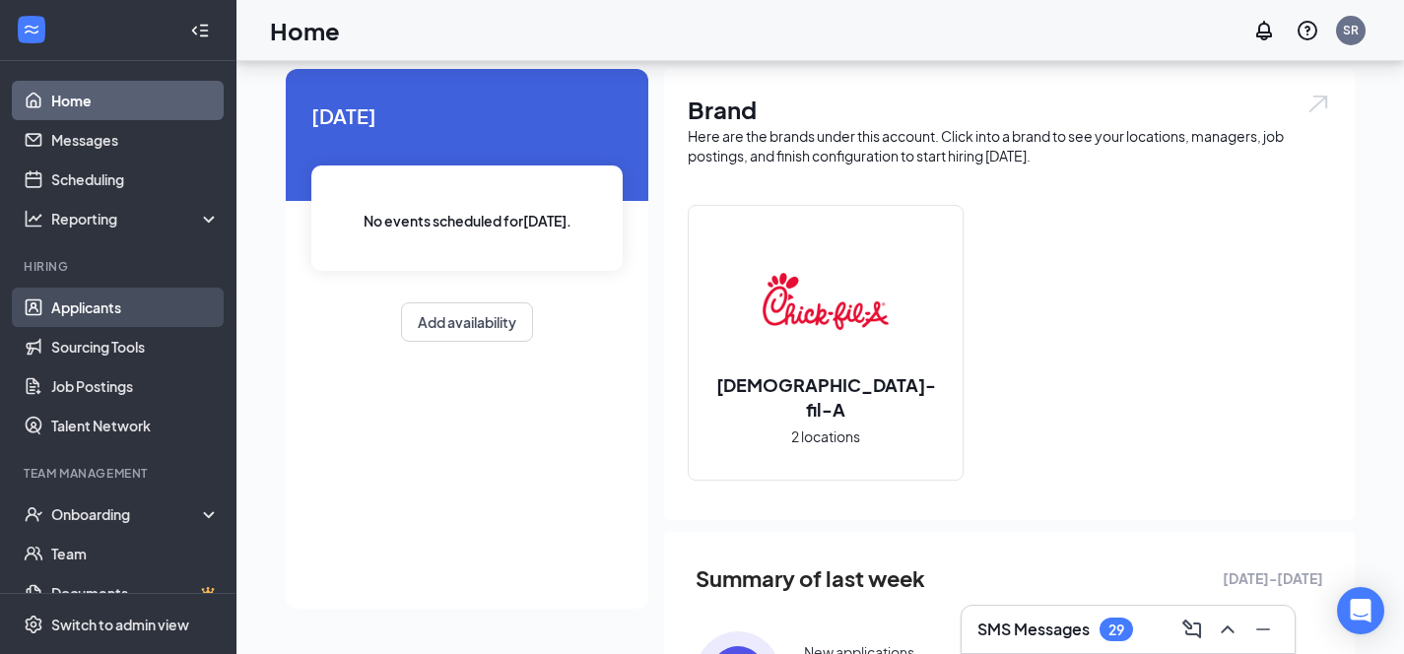
click at [104, 300] on link "Applicants" at bounding box center [135, 307] width 168 height 39
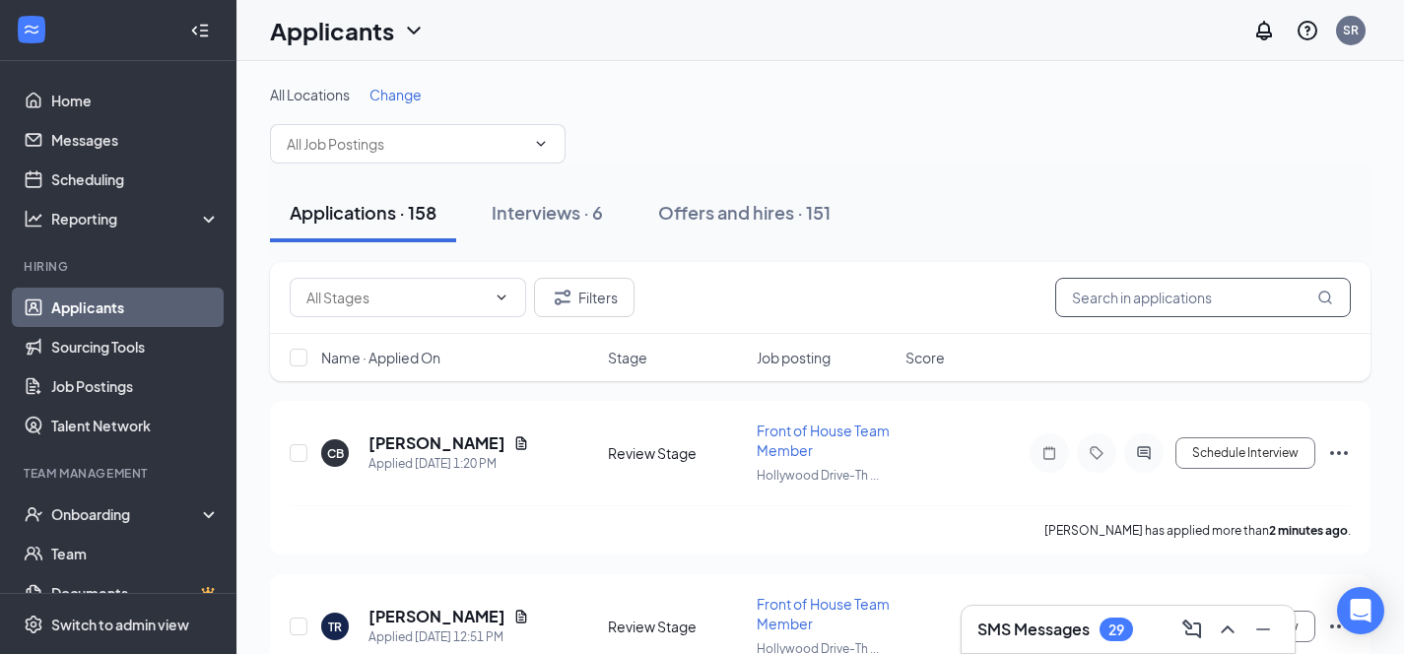
click at [1126, 293] on input "text" at bounding box center [1203, 297] width 296 height 39
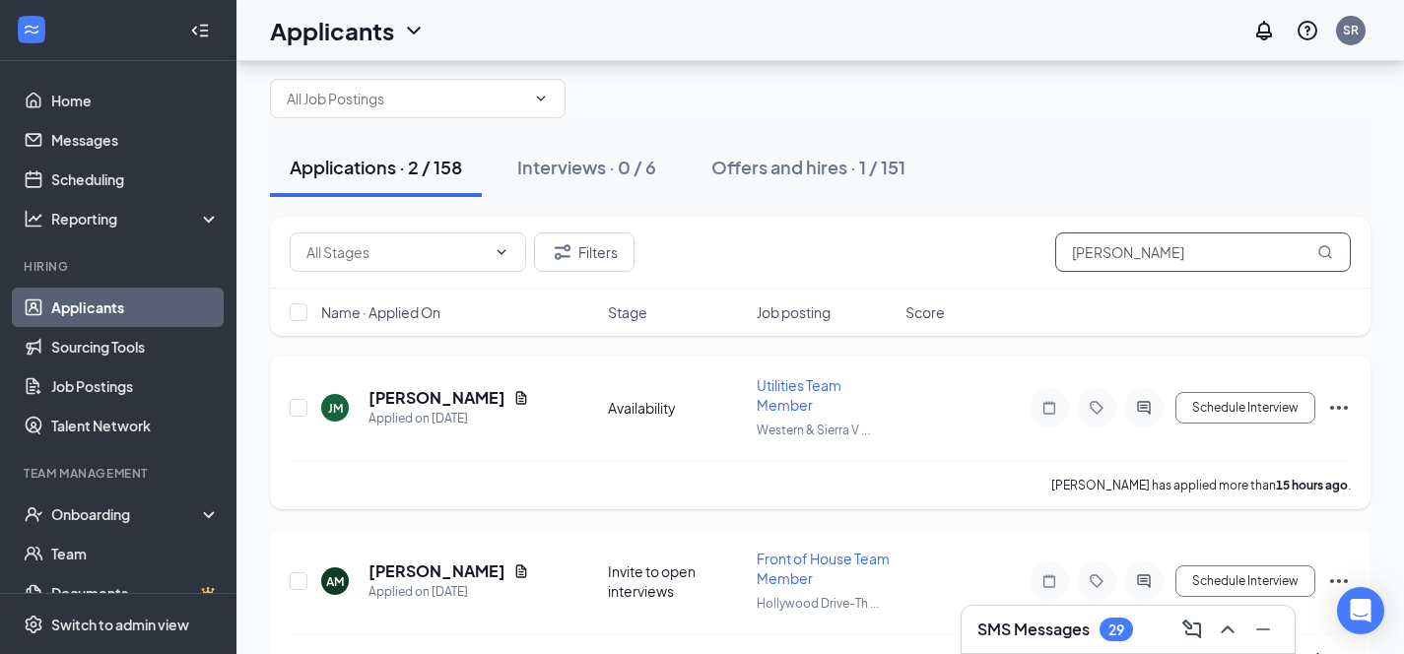
scroll to position [95, 0]
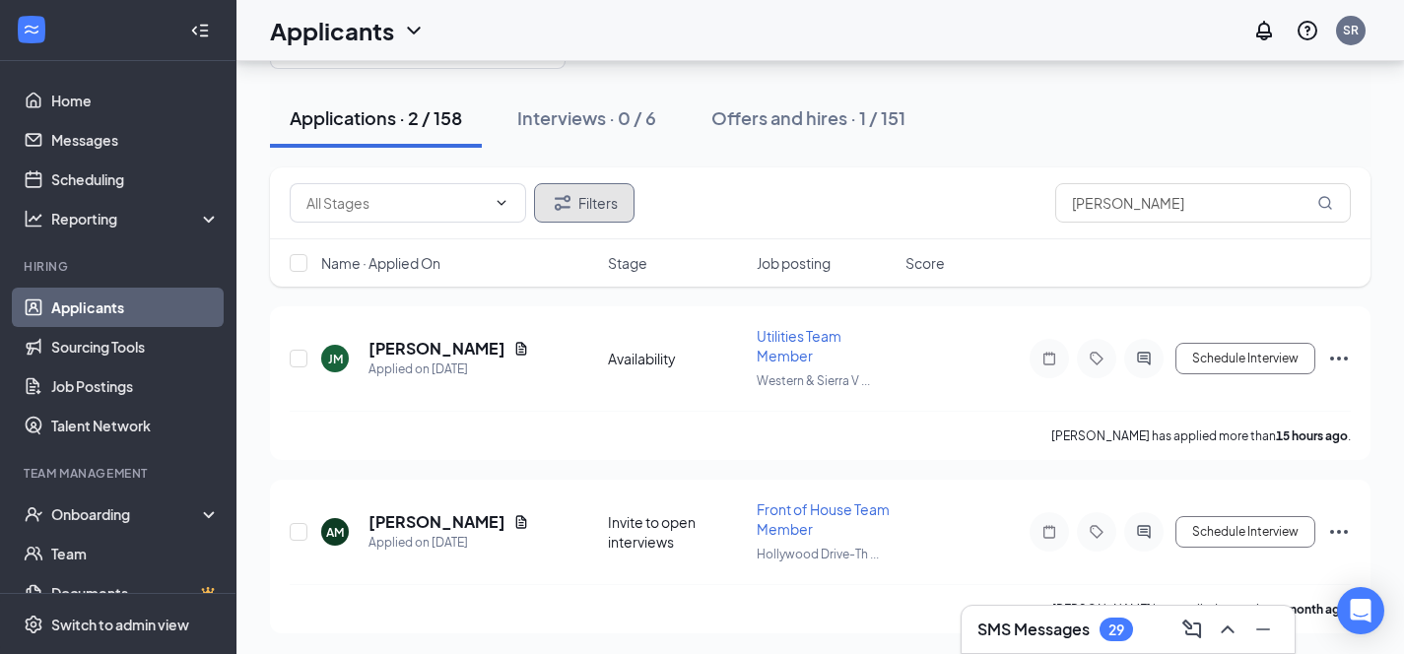
click at [583, 196] on button "Filters" at bounding box center [584, 202] width 100 height 39
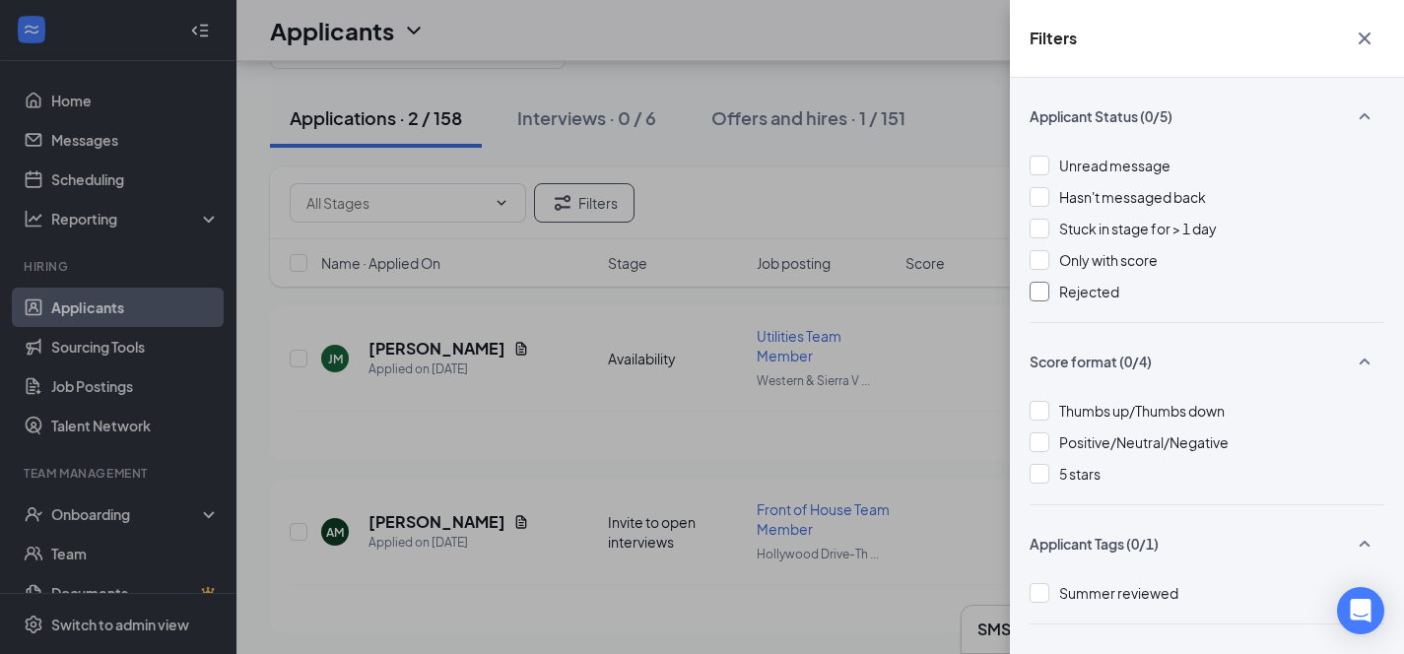
click at [1040, 293] on div at bounding box center [1040, 292] width 20 height 20
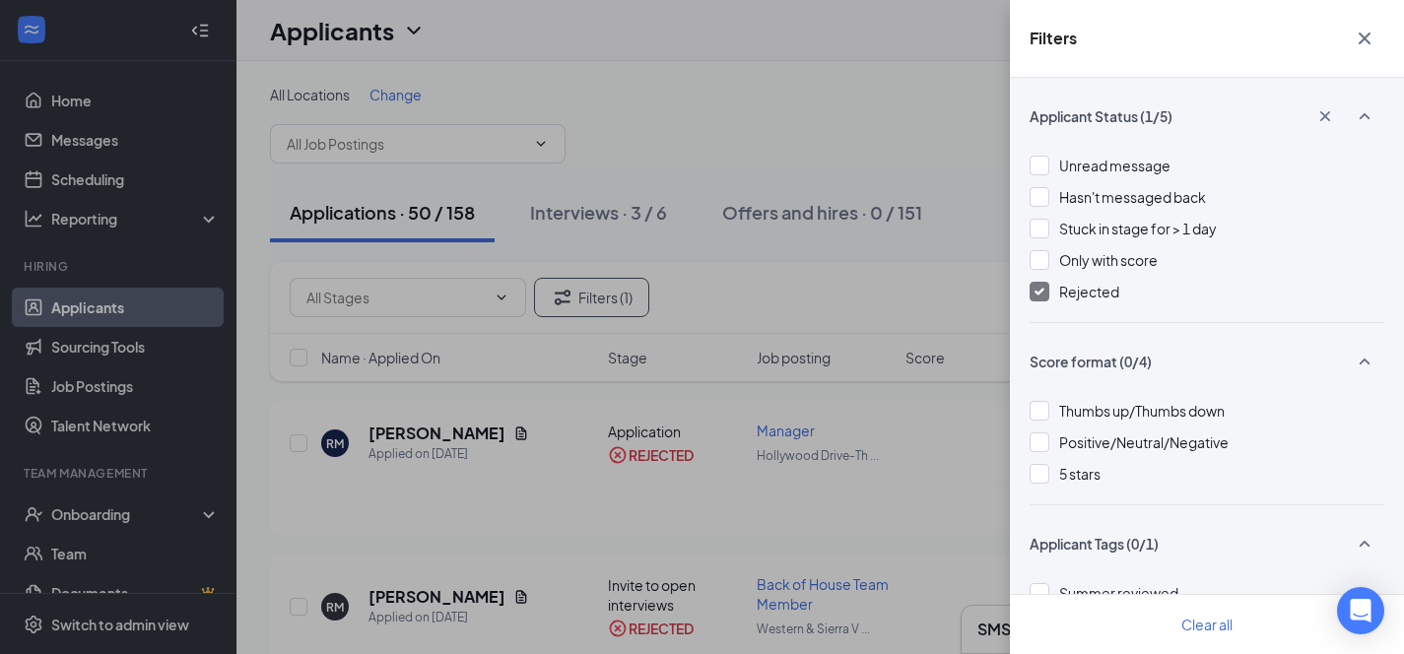
click at [908, 141] on div "Filters Applicant Status (1/5) Unread message Hasn't messaged back Stuck in sta…" at bounding box center [702, 327] width 1404 height 654
click at [1356, 33] on icon "Cross" at bounding box center [1365, 39] width 24 height 24
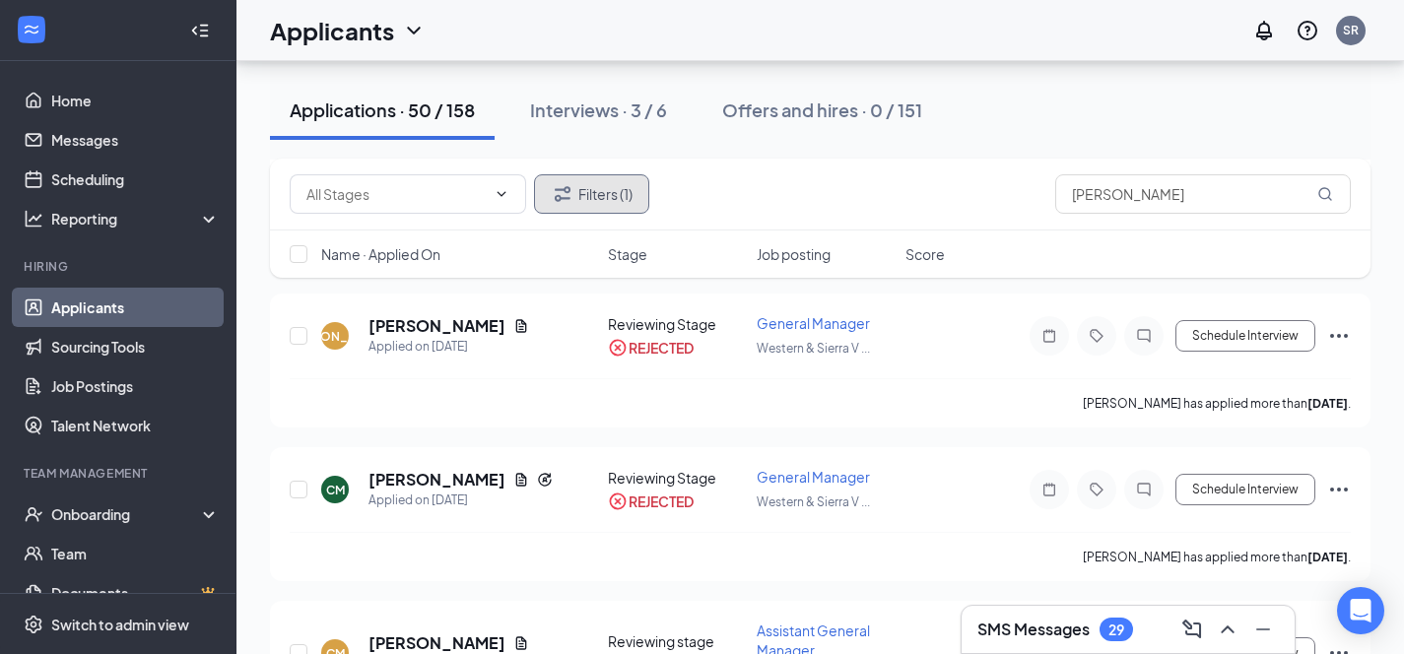
scroll to position [1642, 0]
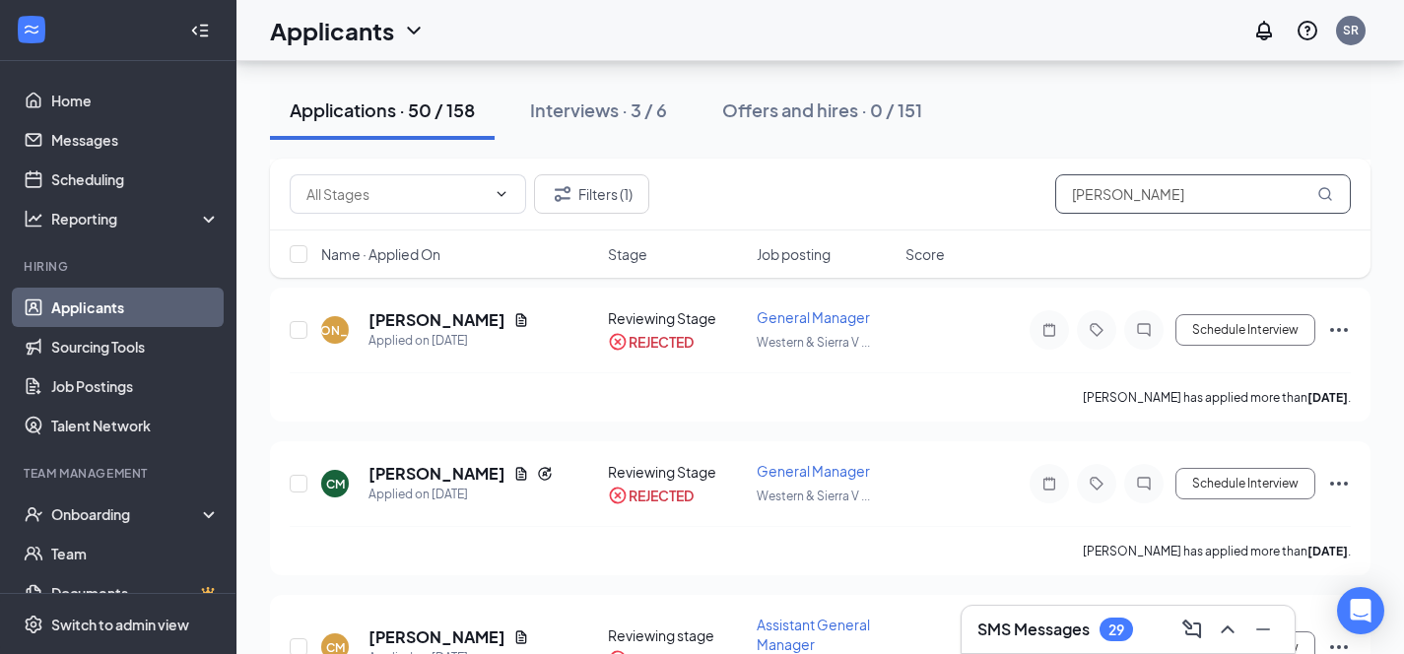
click at [1142, 198] on input "aldo" at bounding box center [1203, 193] width 296 height 39
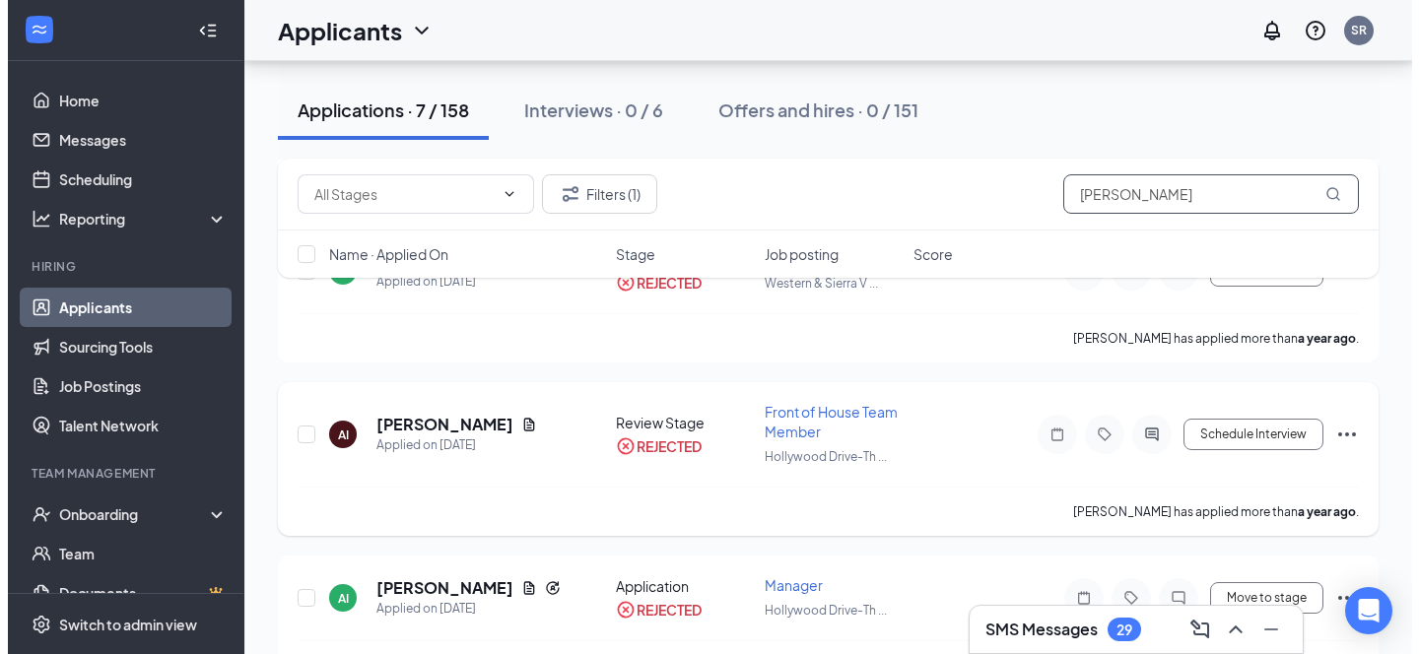
scroll to position [326, 0]
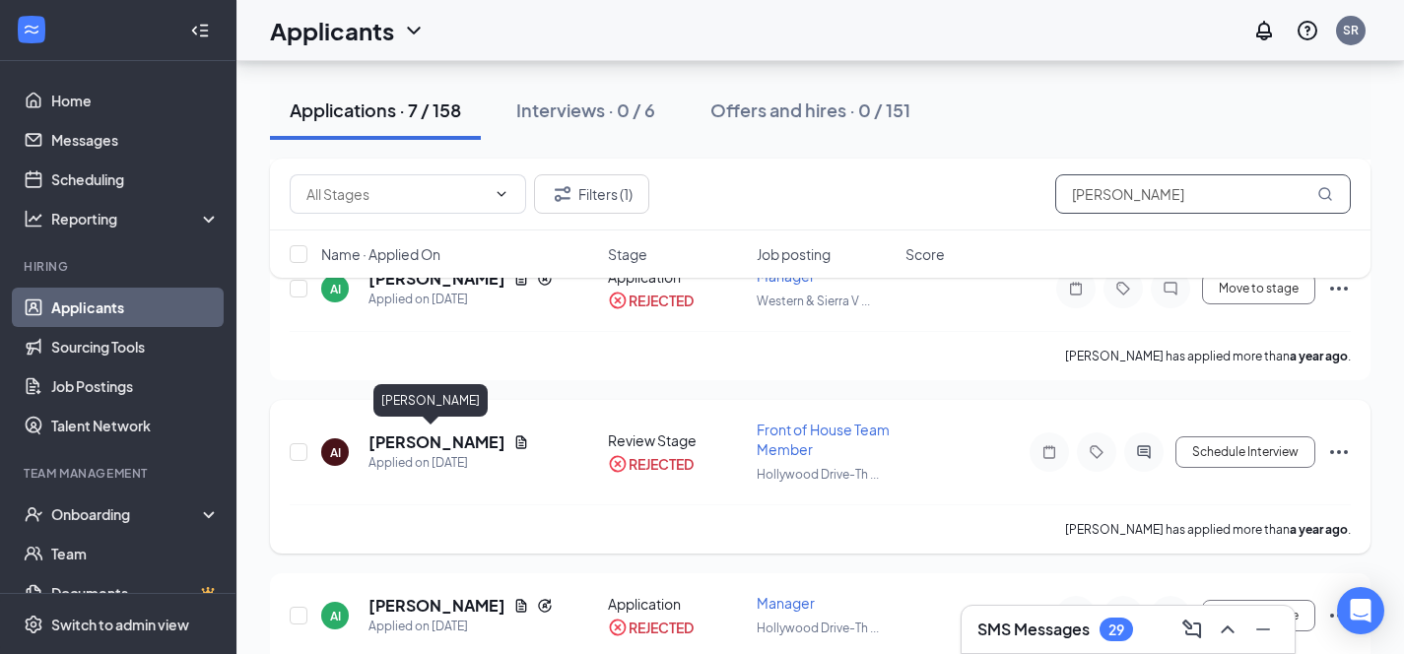
type input "aldo infante"
click at [418, 442] on h5 "Aldo Infante" at bounding box center [436, 443] width 137 height 22
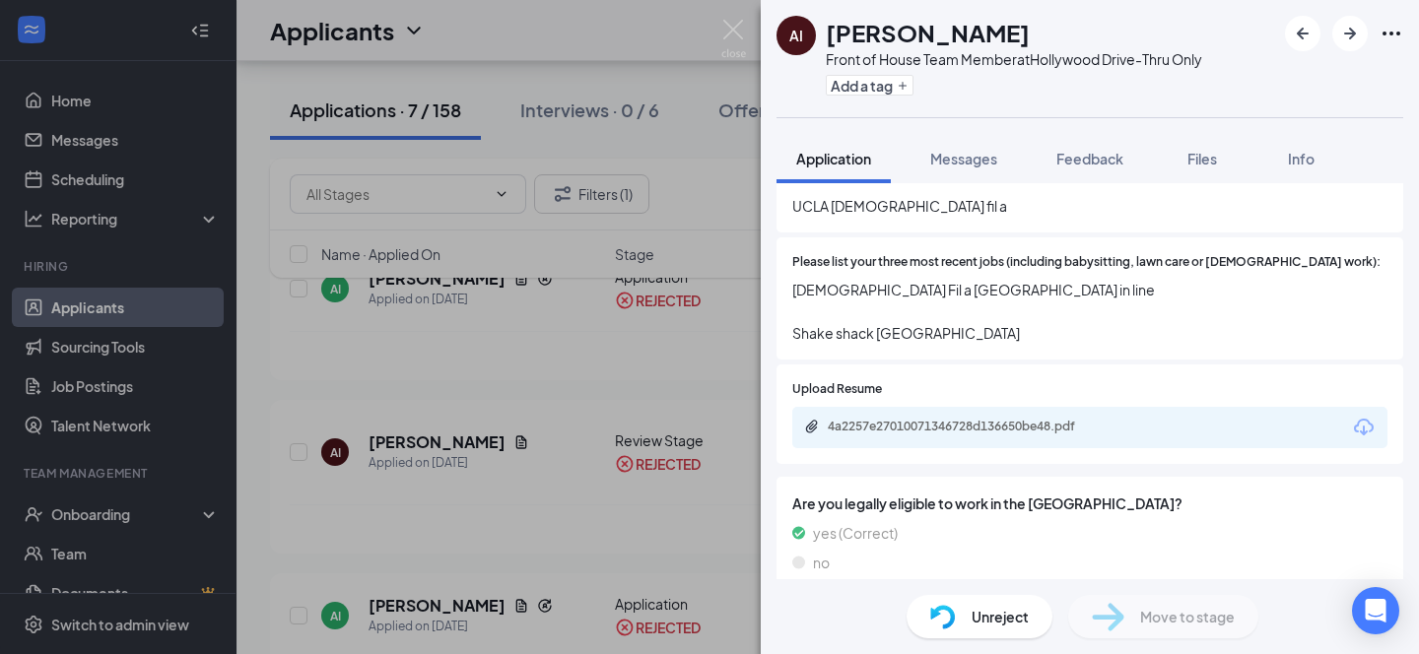
scroll to position [665, 0]
click at [982, 422] on div "4a2257e27010071346728d136650be48.pdf" at bounding box center [966, 430] width 276 height 16
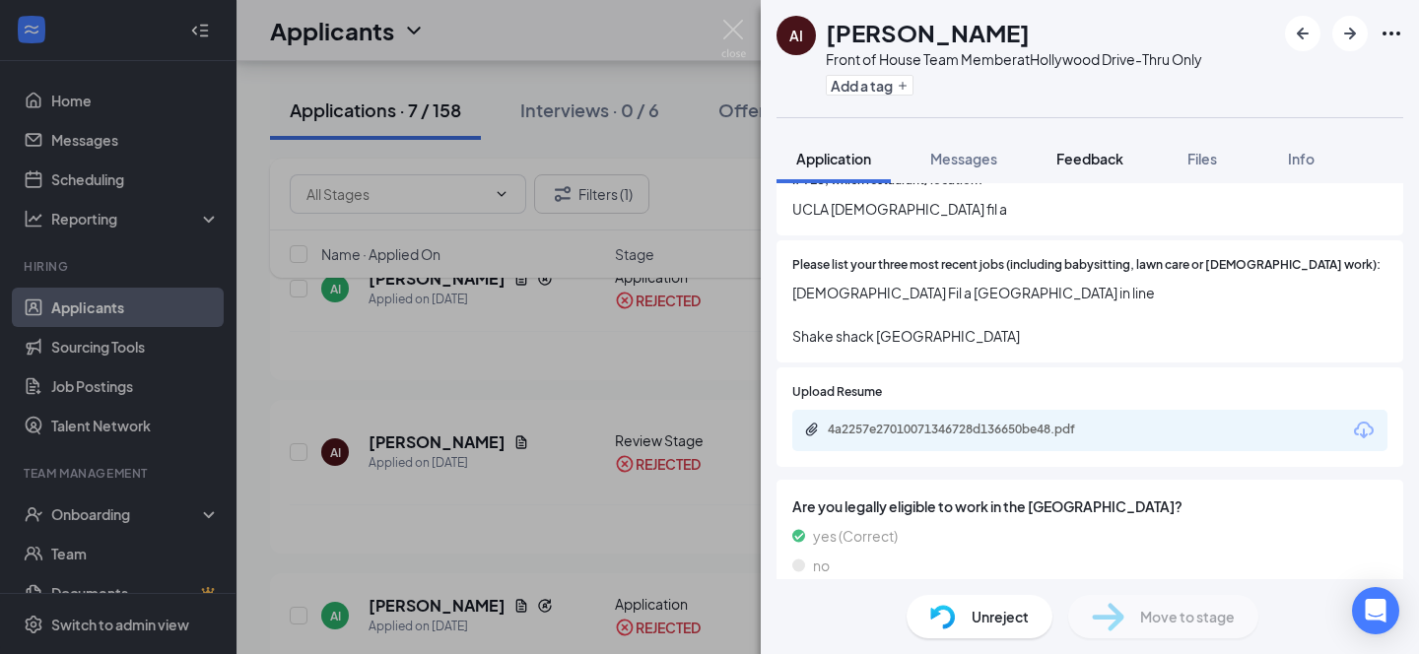
click at [1080, 159] on span "Feedback" at bounding box center [1089, 159] width 67 height 18
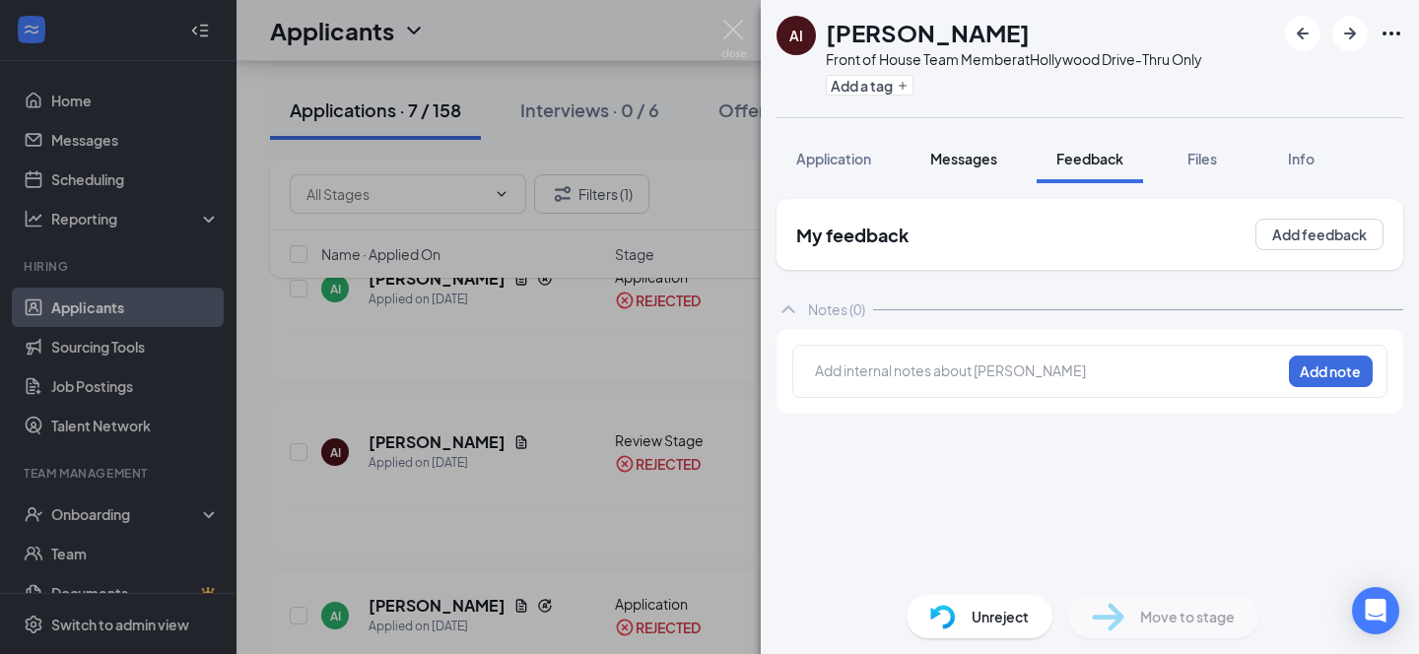
click at [985, 157] on span "Messages" at bounding box center [963, 159] width 67 height 18
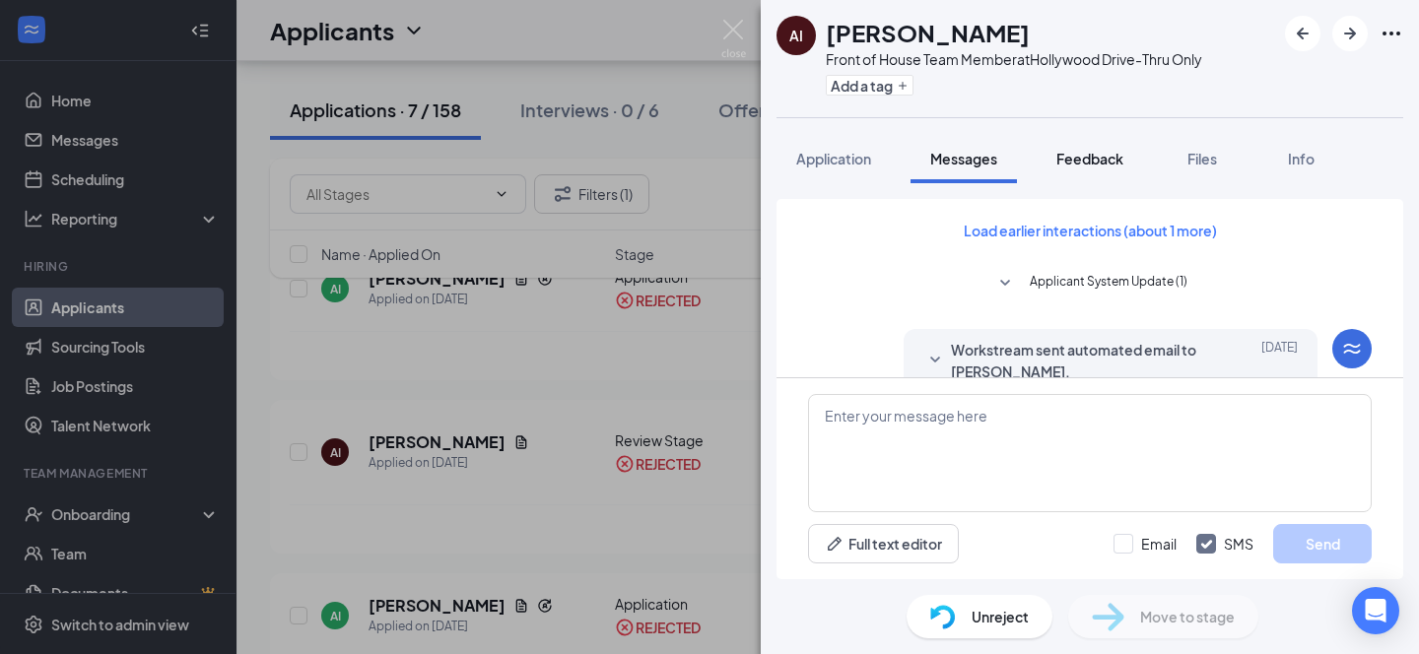
click at [1102, 157] on span "Feedback" at bounding box center [1089, 159] width 67 height 18
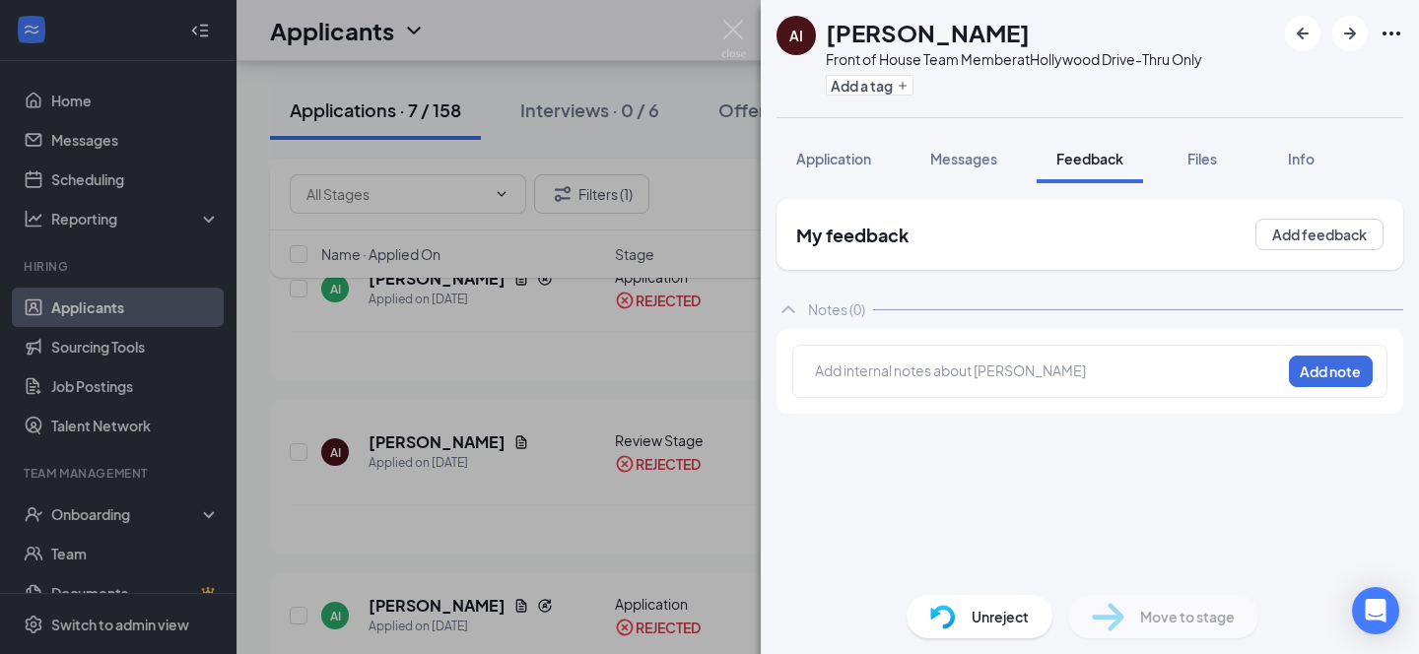
click at [859, 374] on div at bounding box center [1048, 371] width 464 height 21
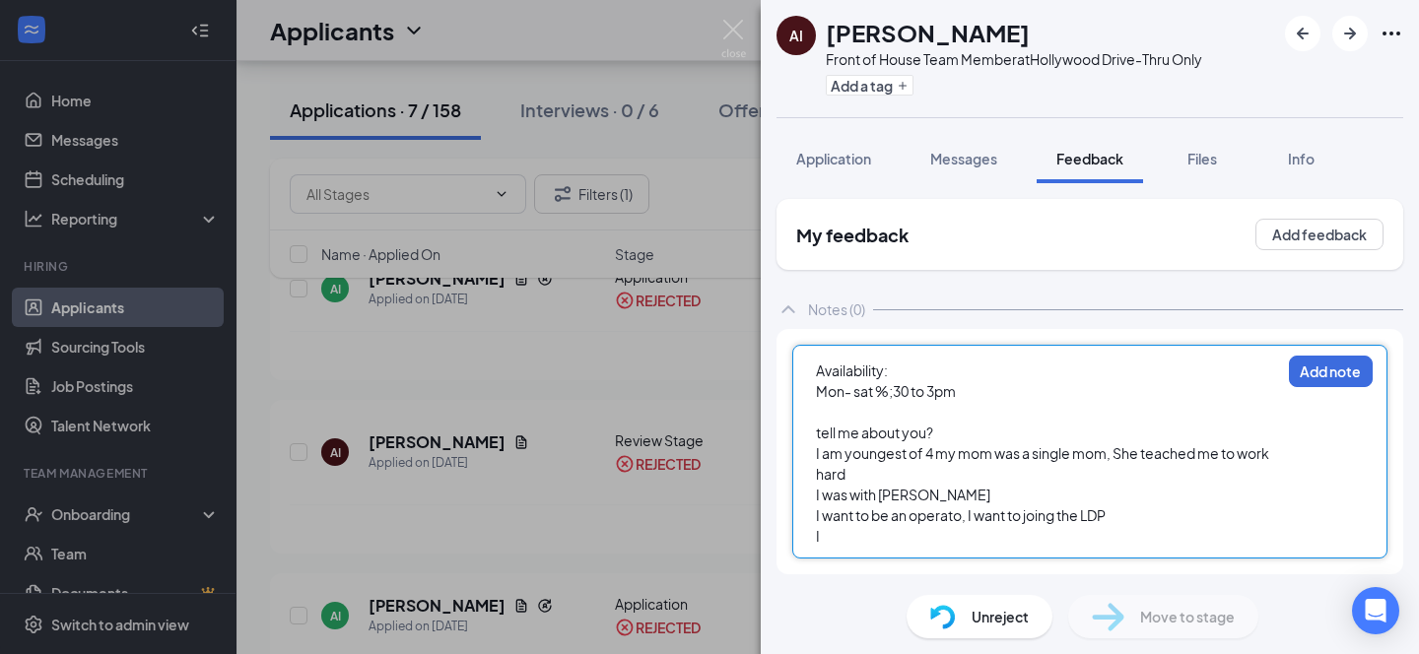
click at [920, 500] on div "I was with Liz" at bounding box center [1048, 495] width 464 height 21
click at [844, 536] on div "I" at bounding box center [1048, 536] width 464 height 21
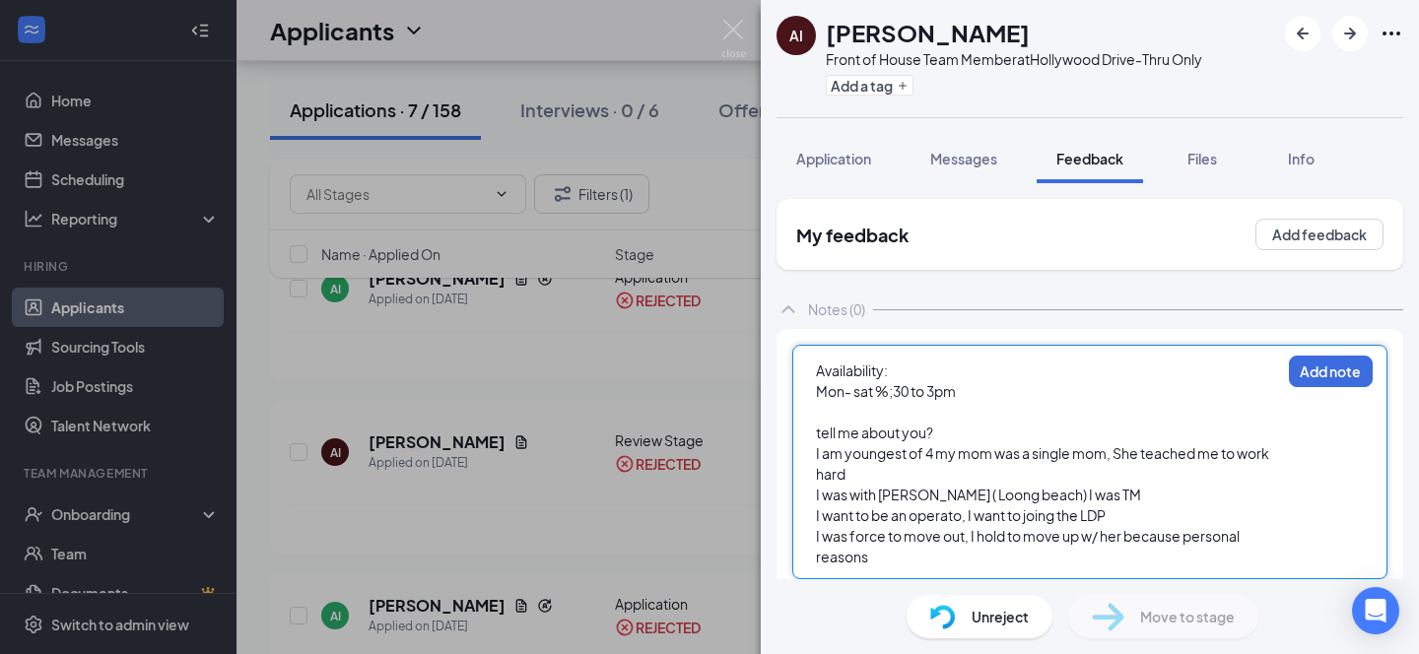
click at [927, 495] on span "I was with Liz ( Loong beach) I was TM" at bounding box center [978, 495] width 325 height 18
click at [1041, 493] on div "I was with Liz ( Long beach) I was TM" at bounding box center [1048, 495] width 464 height 21
click at [921, 556] on div "I was force to move out, I hold to move up w/ her because personal reasons" at bounding box center [1048, 546] width 464 height 41
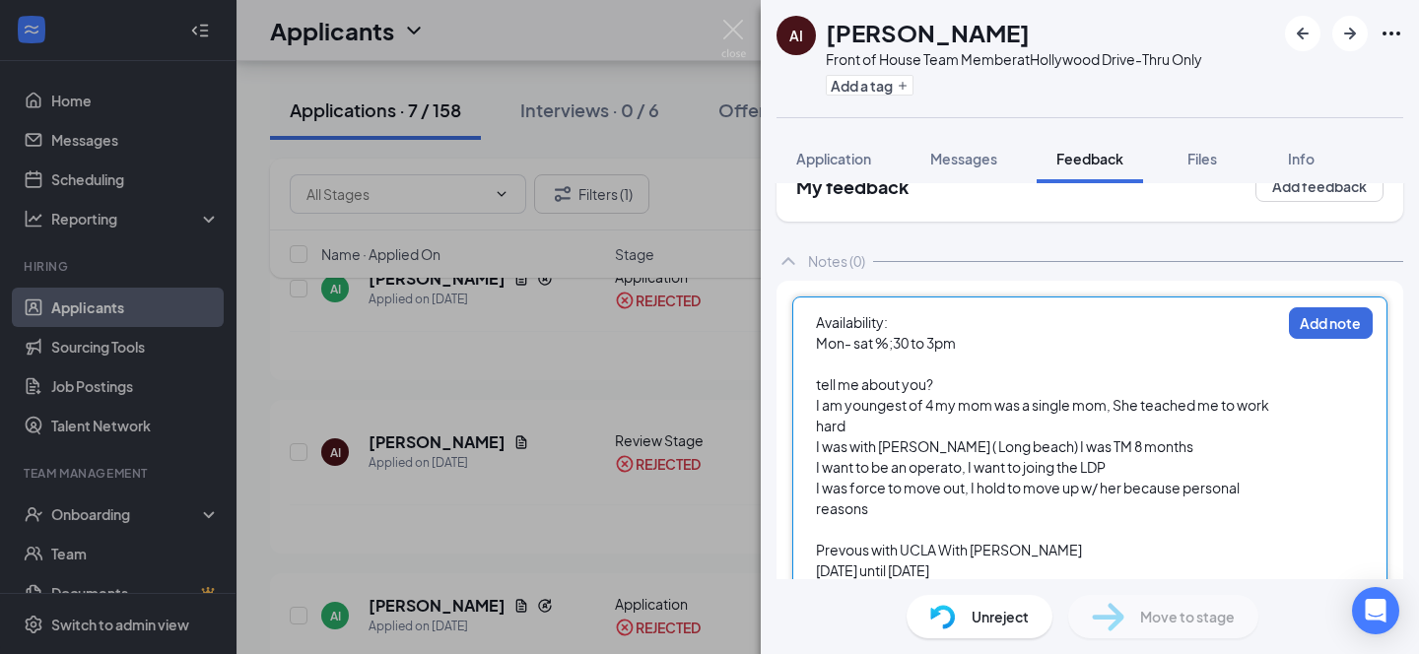
scroll to position [99, 0]
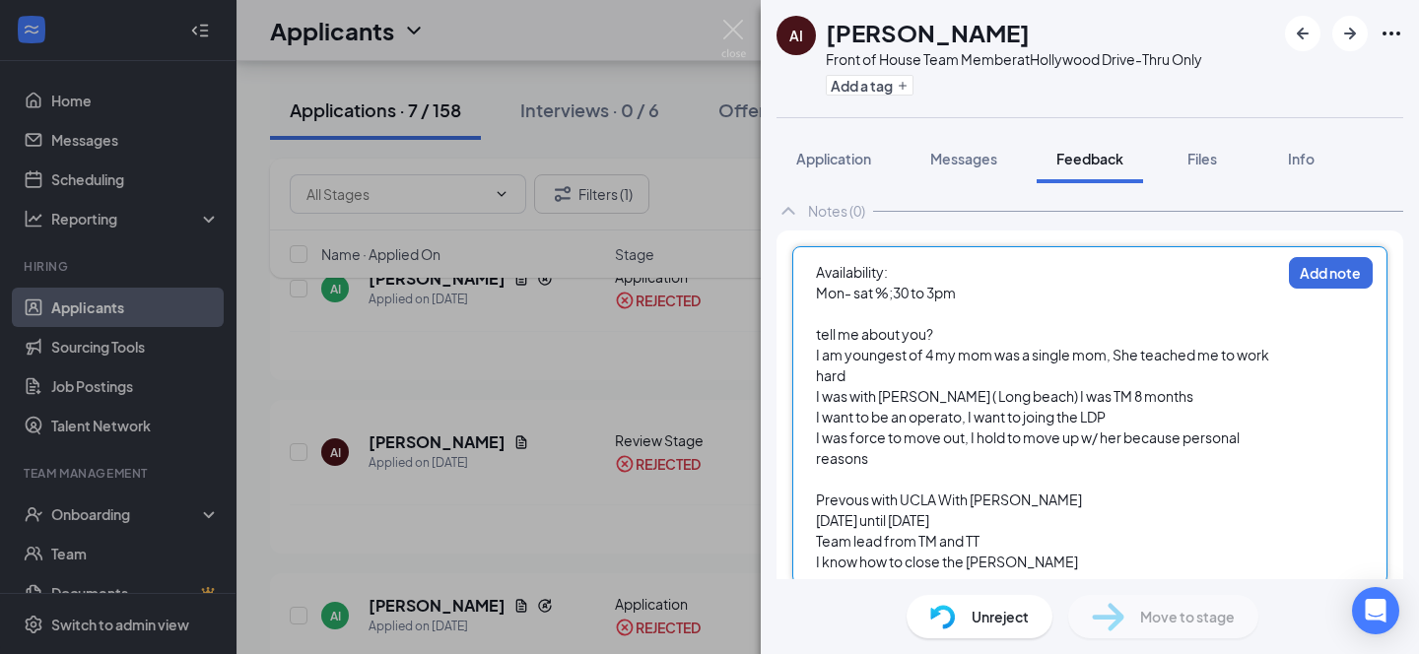
click at [1127, 401] on div "I was with Liz ( Long beach) I was TM 8 months" at bounding box center [1048, 396] width 464 height 21
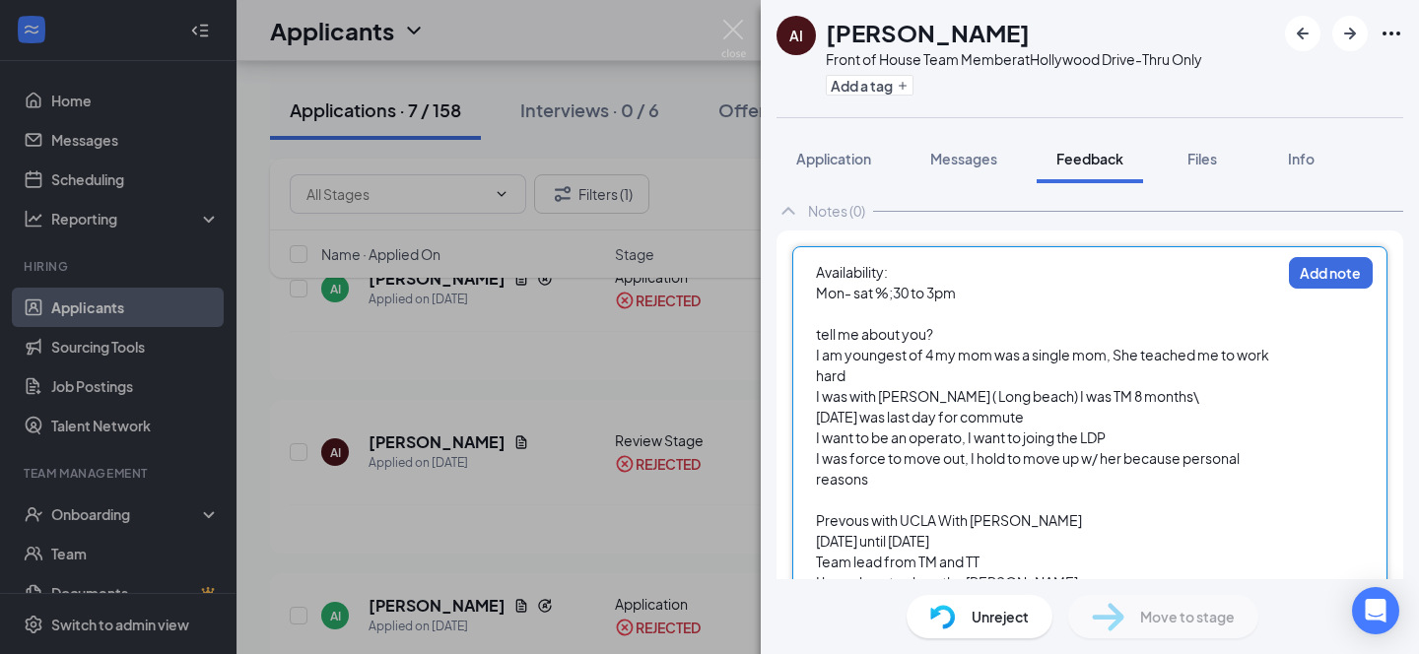
scroll to position [140, 0]
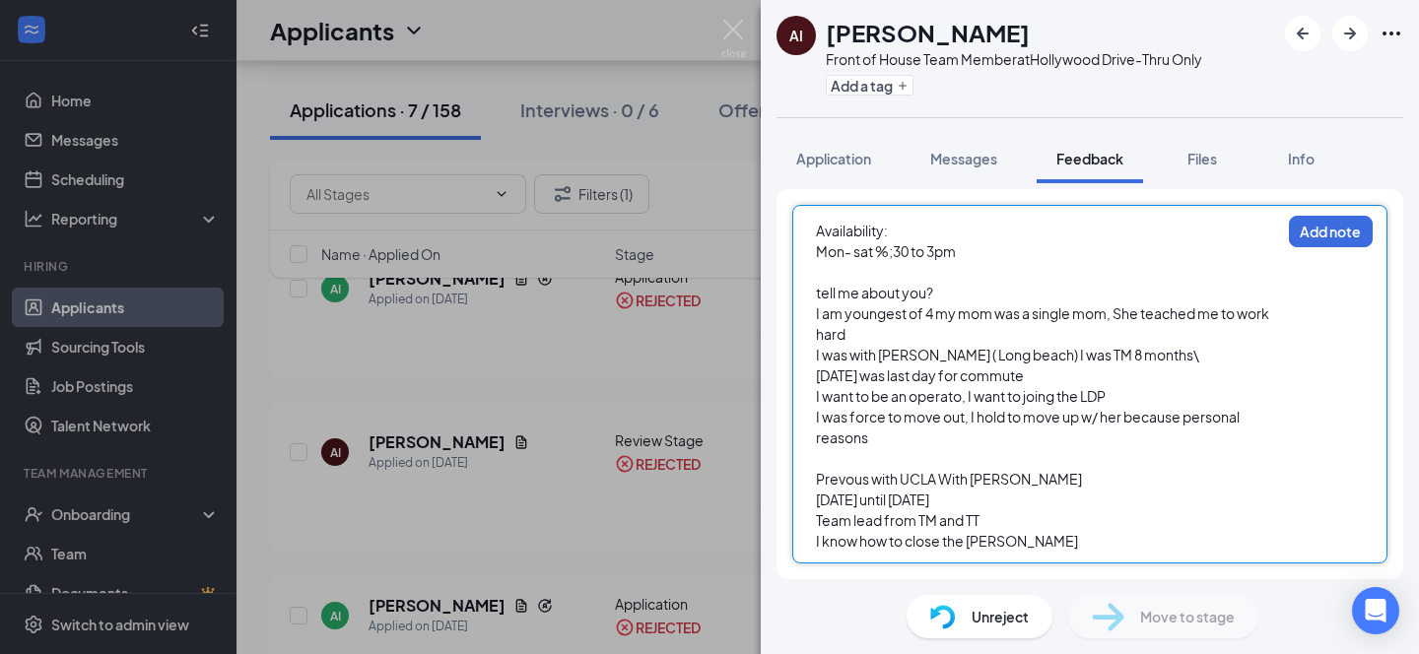
click at [1015, 549] on div "I know how to close the Taylor" at bounding box center [1048, 541] width 464 height 21
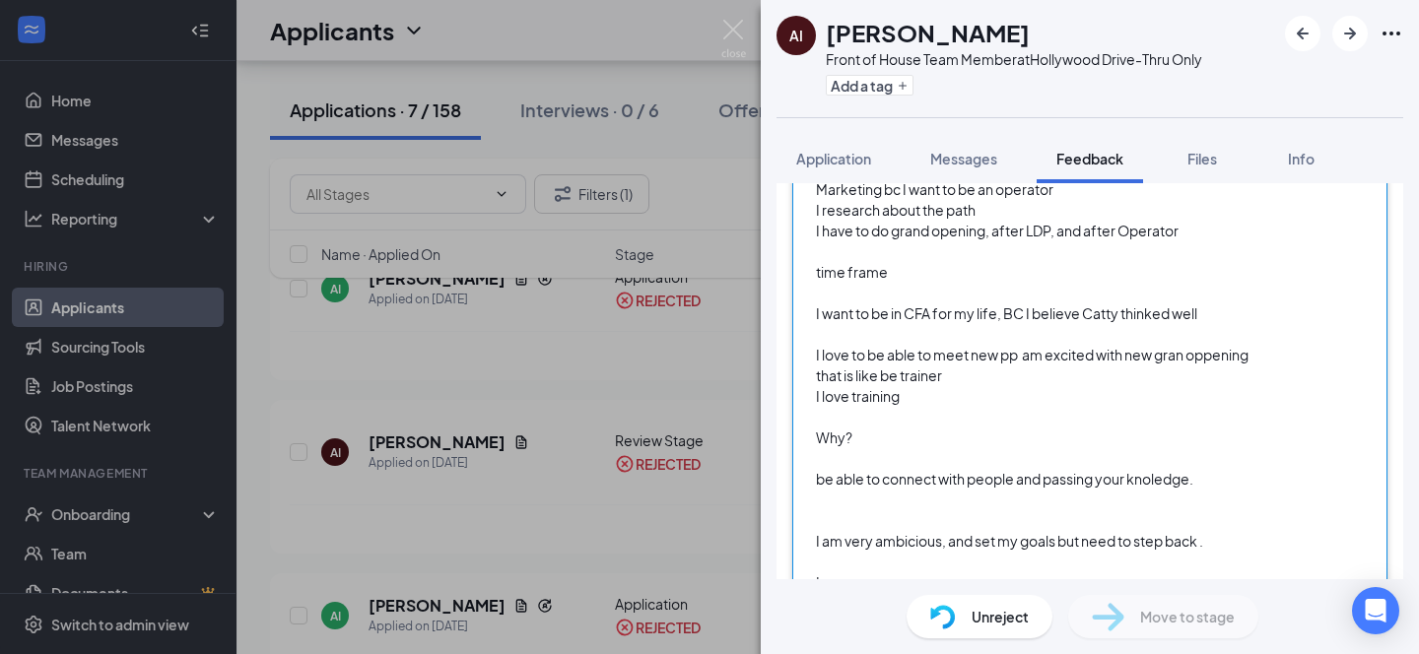
scroll to position [566, 0]
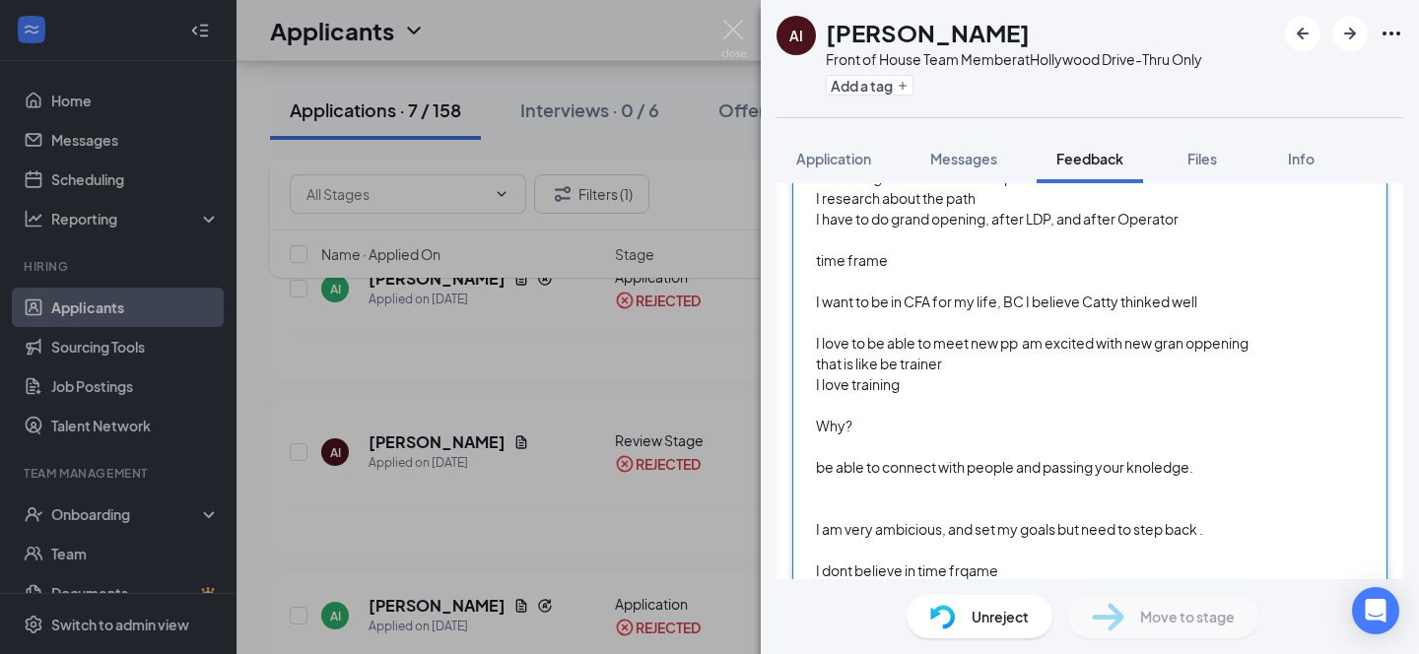
click at [970, 571] on span "I dont believe in time frqame" at bounding box center [907, 571] width 182 height 18
click at [1035, 558] on div at bounding box center [1048, 550] width 464 height 21
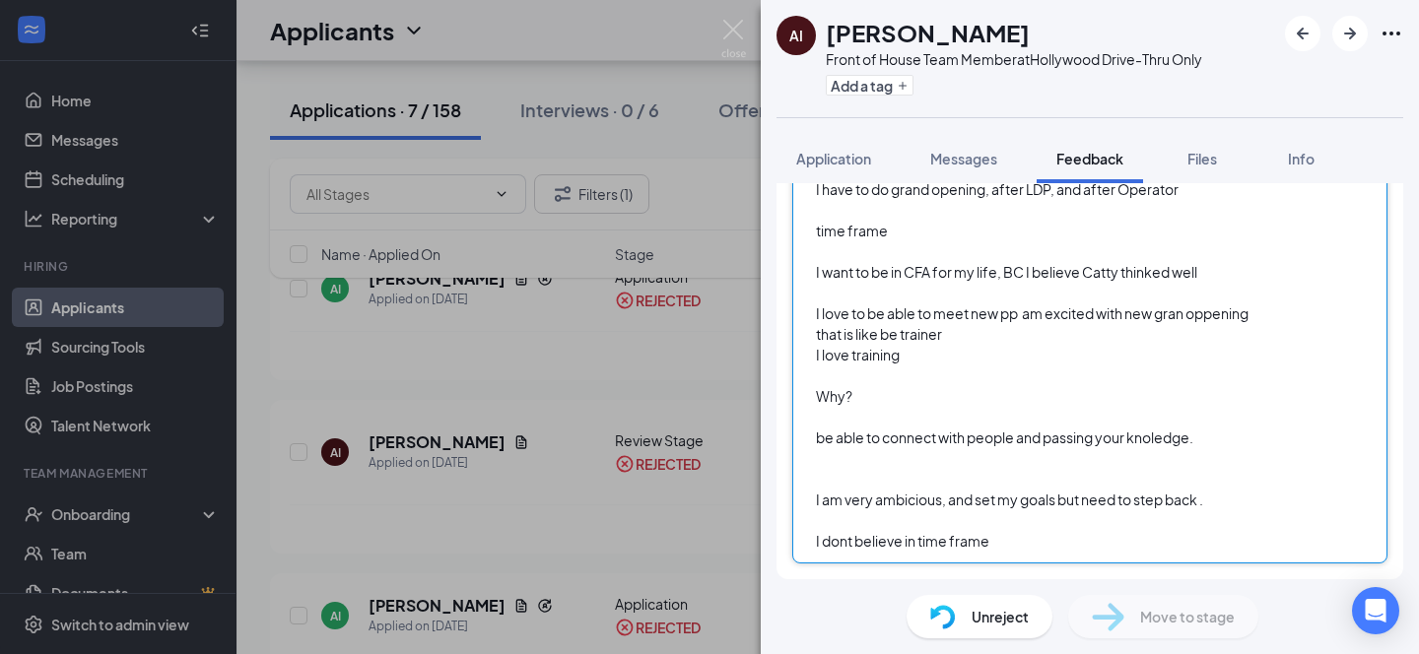
scroll to position [0, 0]
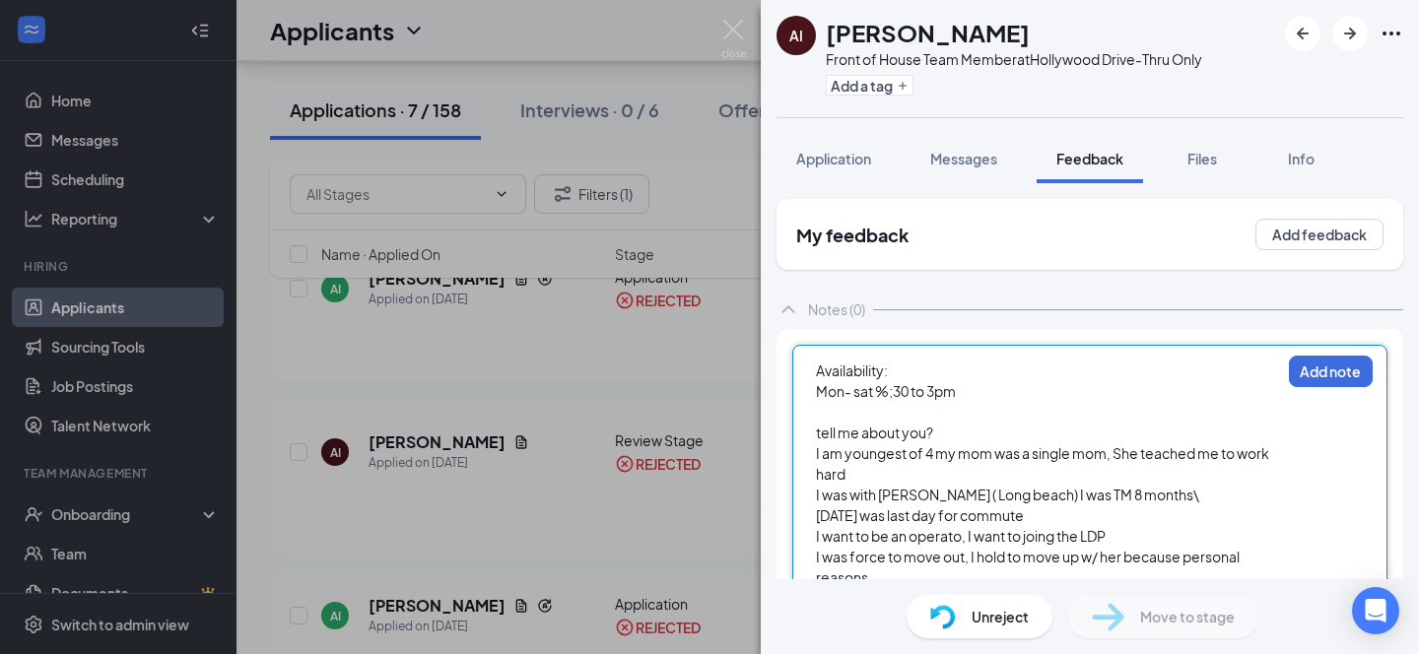
click at [889, 395] on span "Mon- sat %;30 to 3pm" at bounding box center [886, 391] width 140 height 18
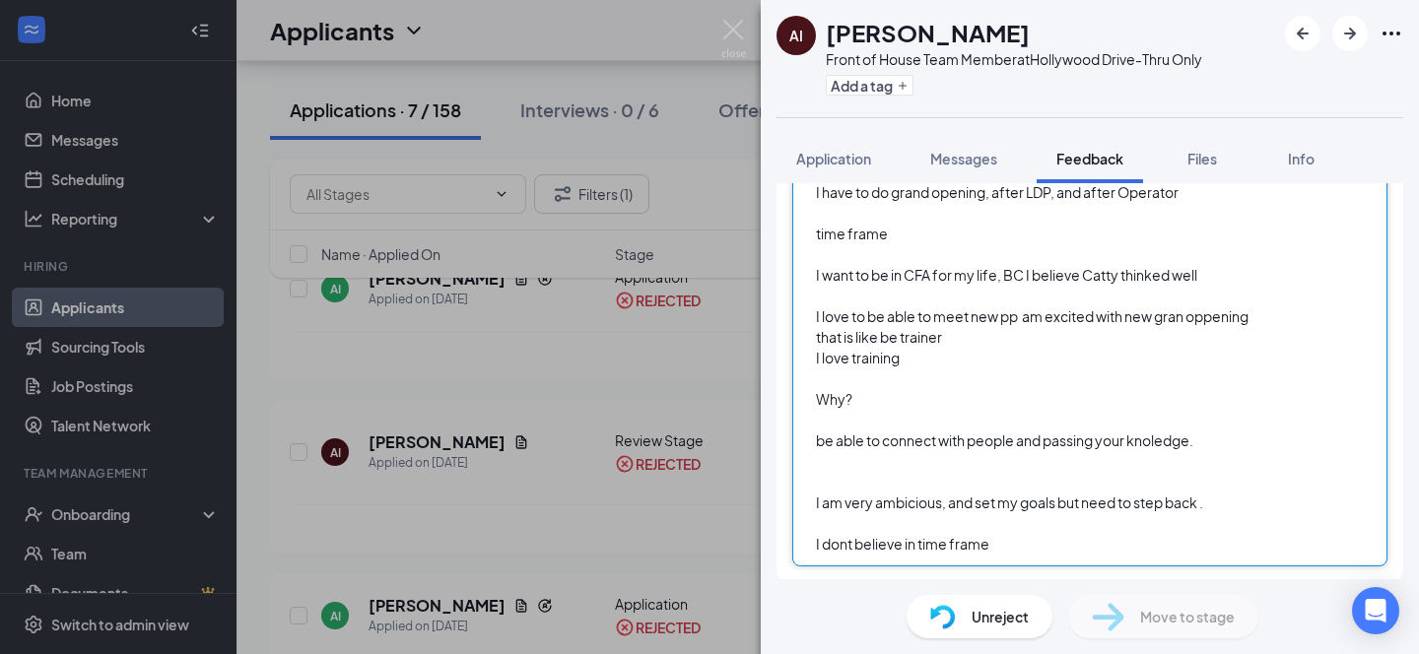
scroll to position [595, 0]
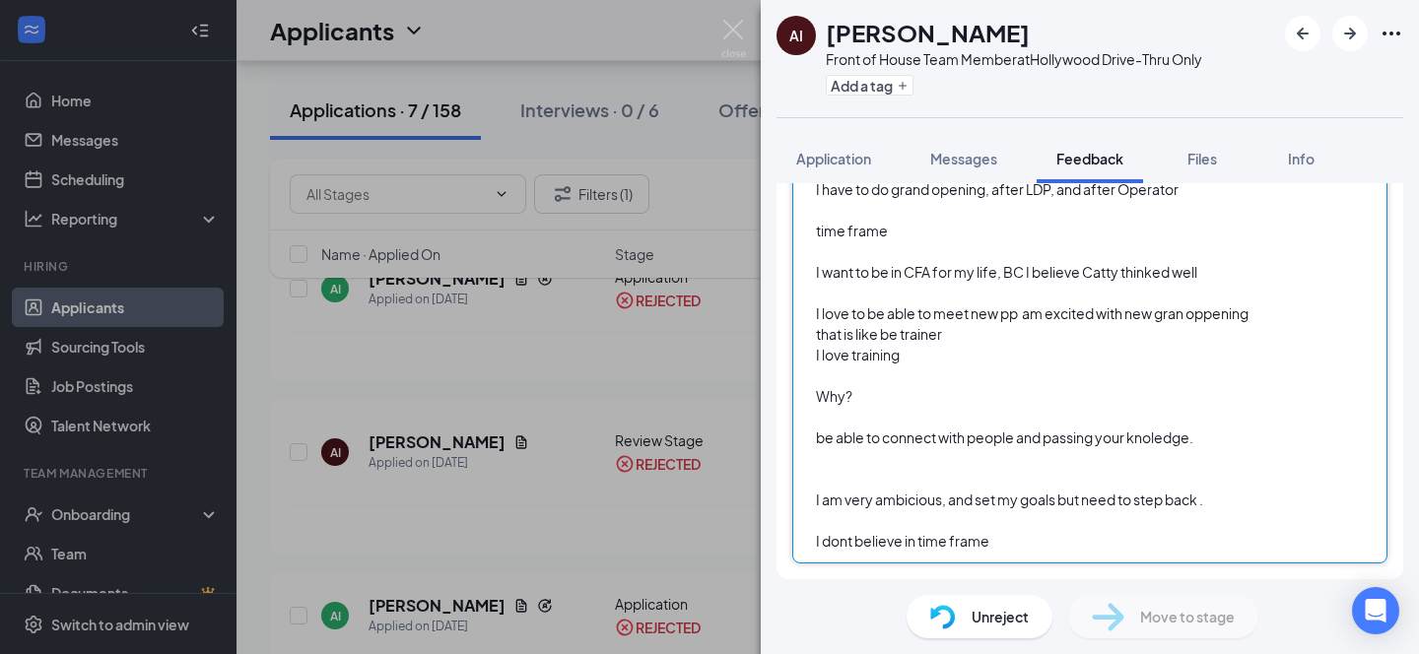
click at [989, 543] on span "I dont believe in time frame" at bounding box center [902, 541] width 173 height 18
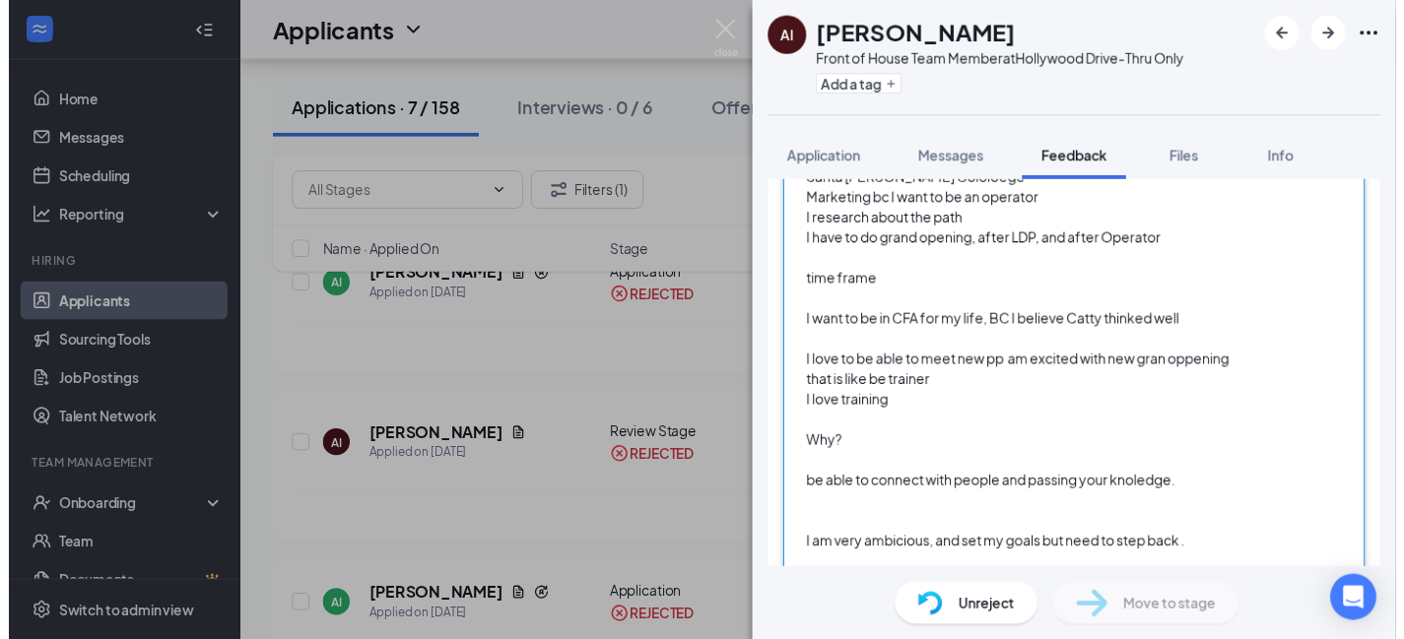
scroll to position [0, 0]
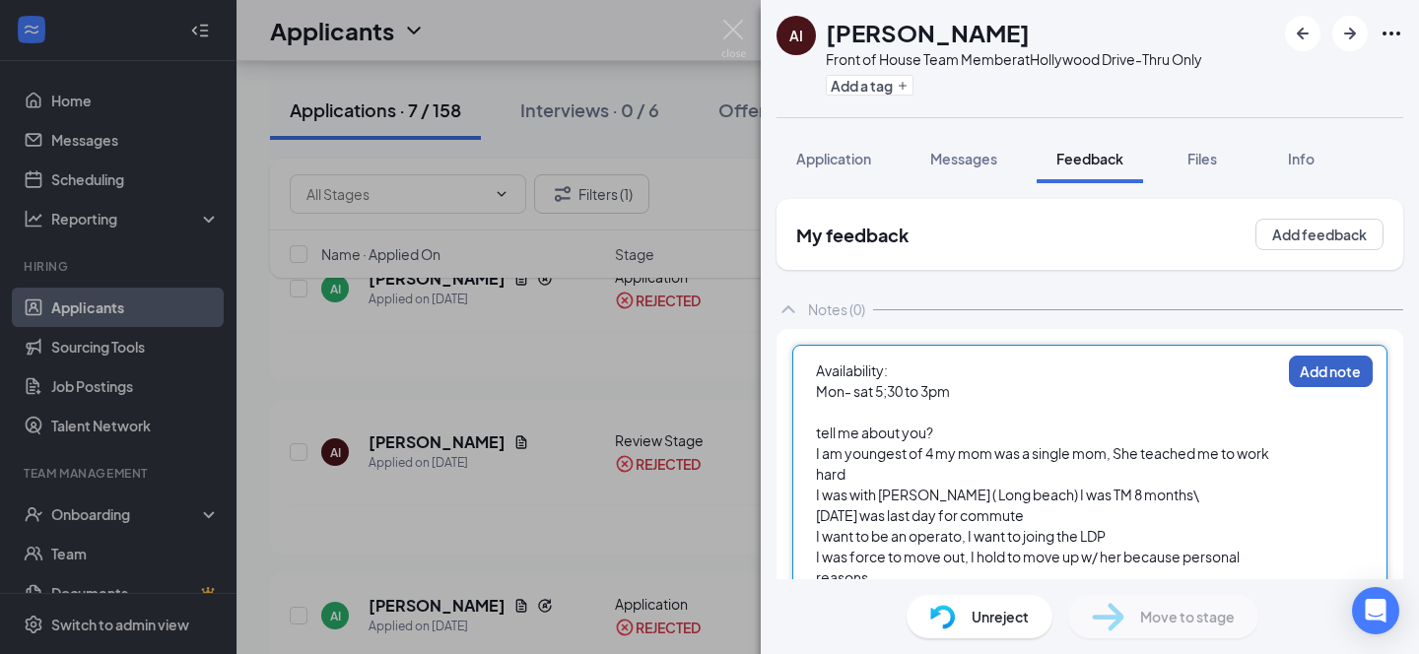
click at [1318, 376] on button "Add note" at bounding box center [1331, 372] width 84 height 32
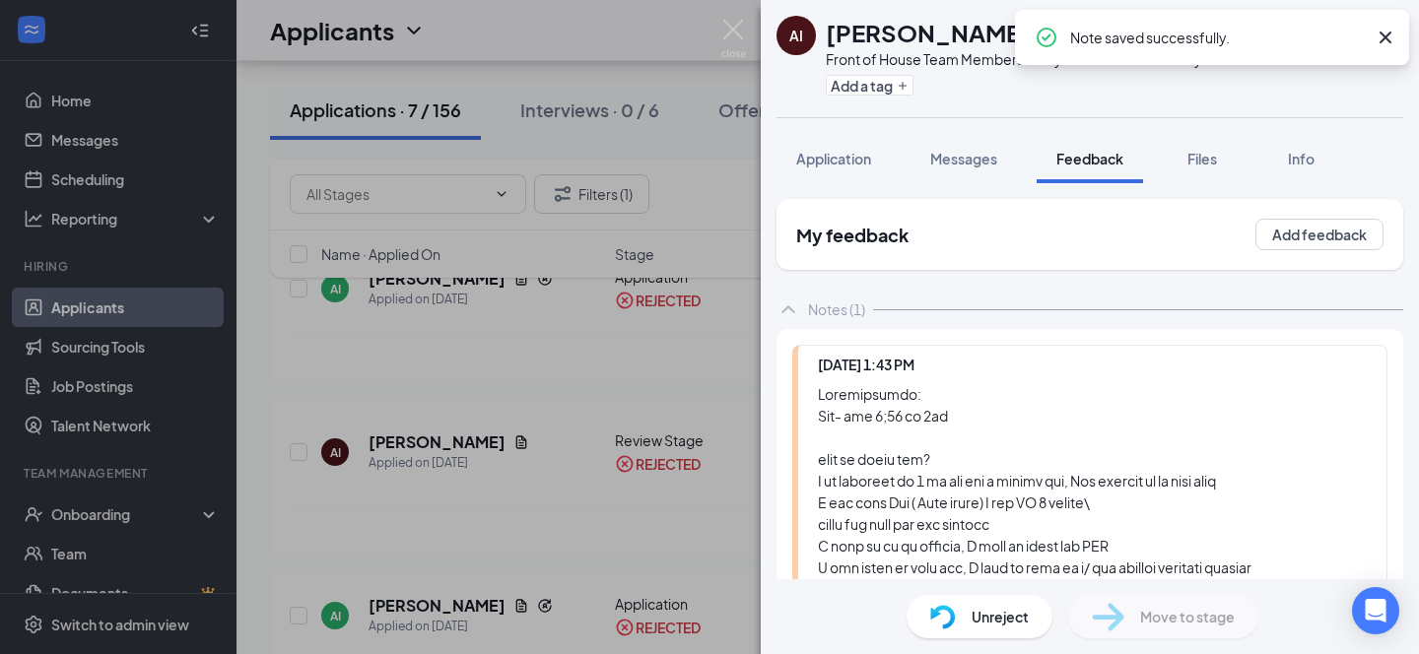
click at [994, 614] on span "Unreject" at bounding box center [999, 617] width 57 height 22
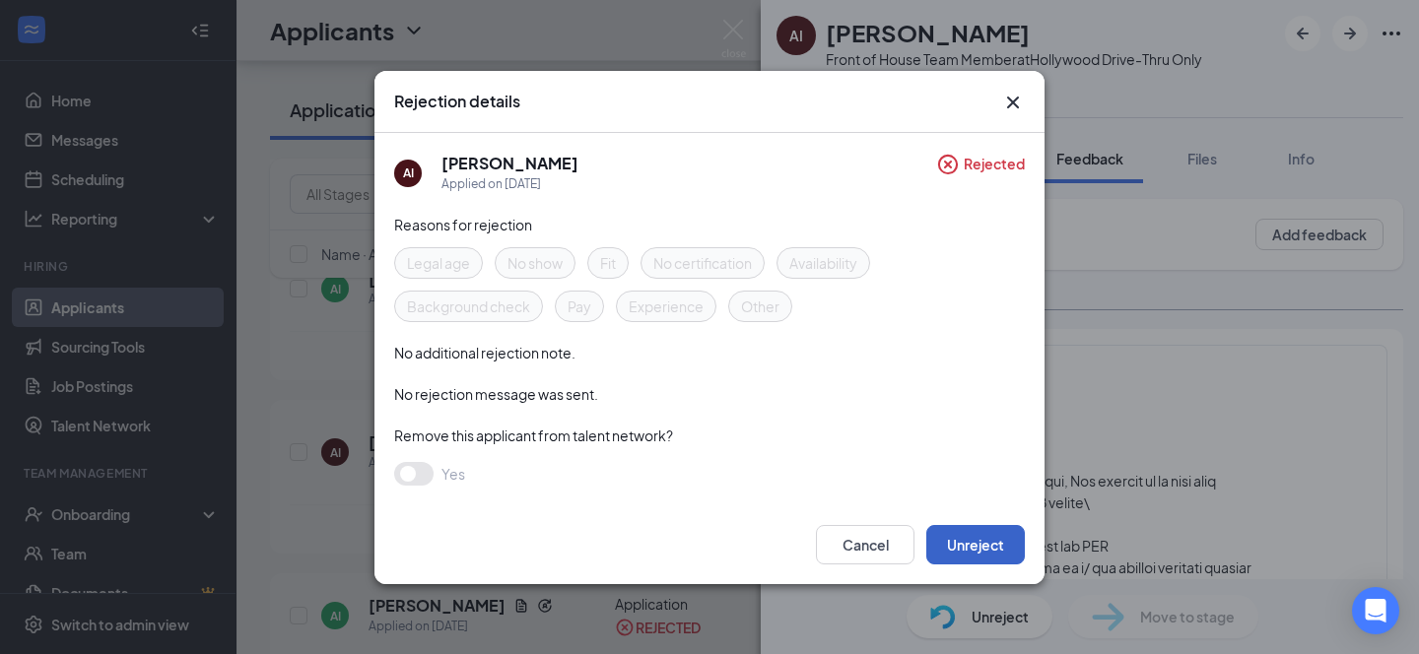
click at [987, 543] on button "Unreject" at bounding box center [975, 544] width 99 height 39
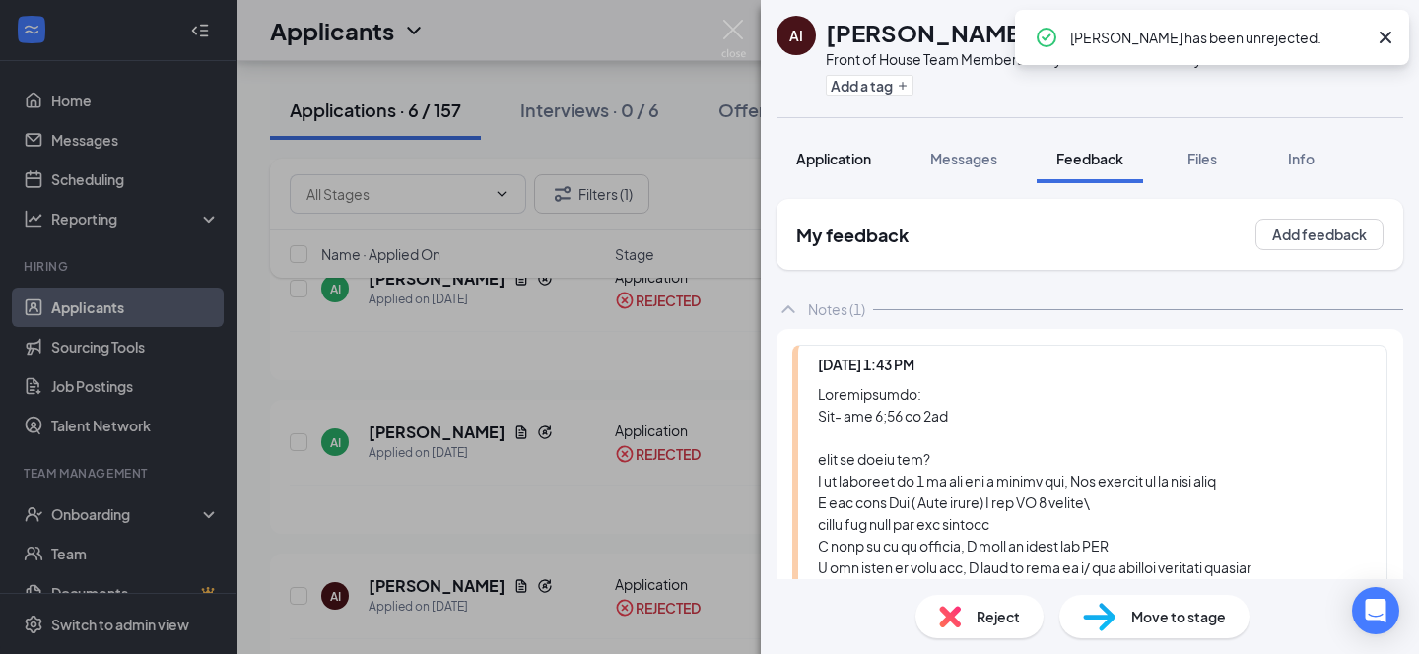
click at [866, 153] on span "Application" at bounding box center [833, 159] width 75 height 18
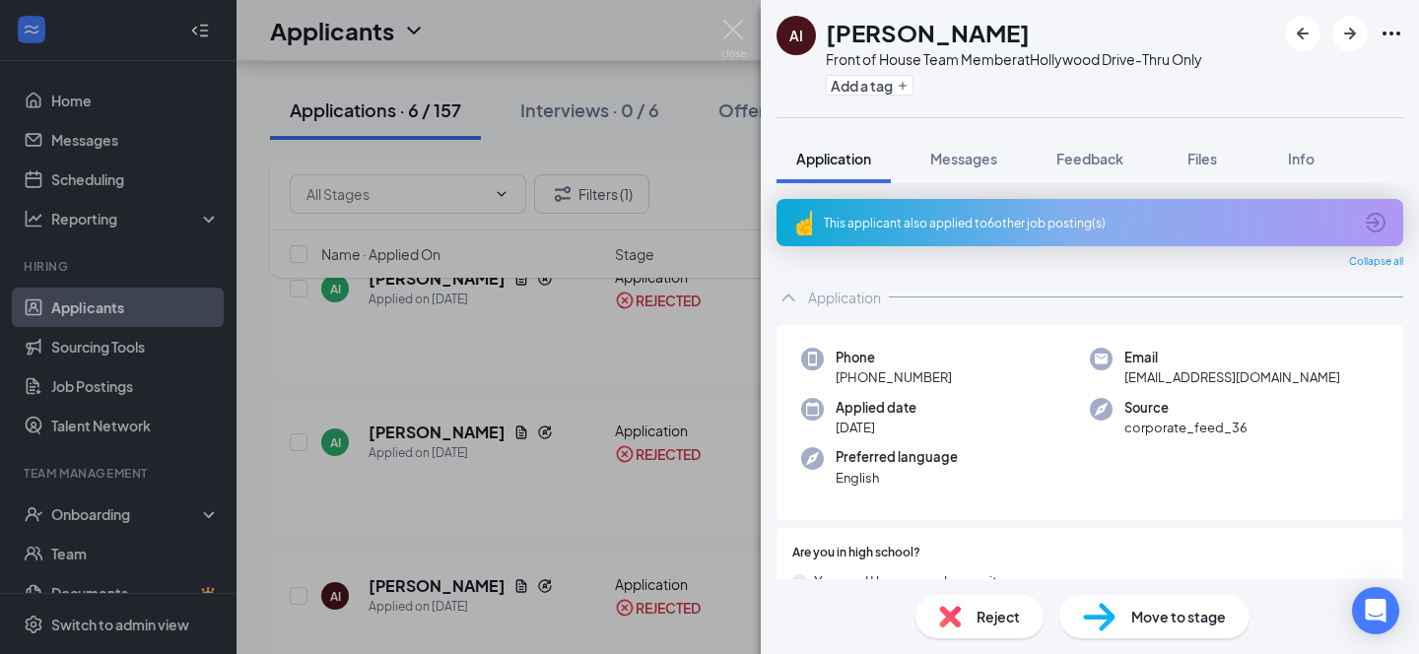
click at [648, 54] on div "AI Aldo Infante Front of House Team Member at Hollywood Drive-Thru Only Add a t…" at bounding box center [709, 327] width 1419 height 654
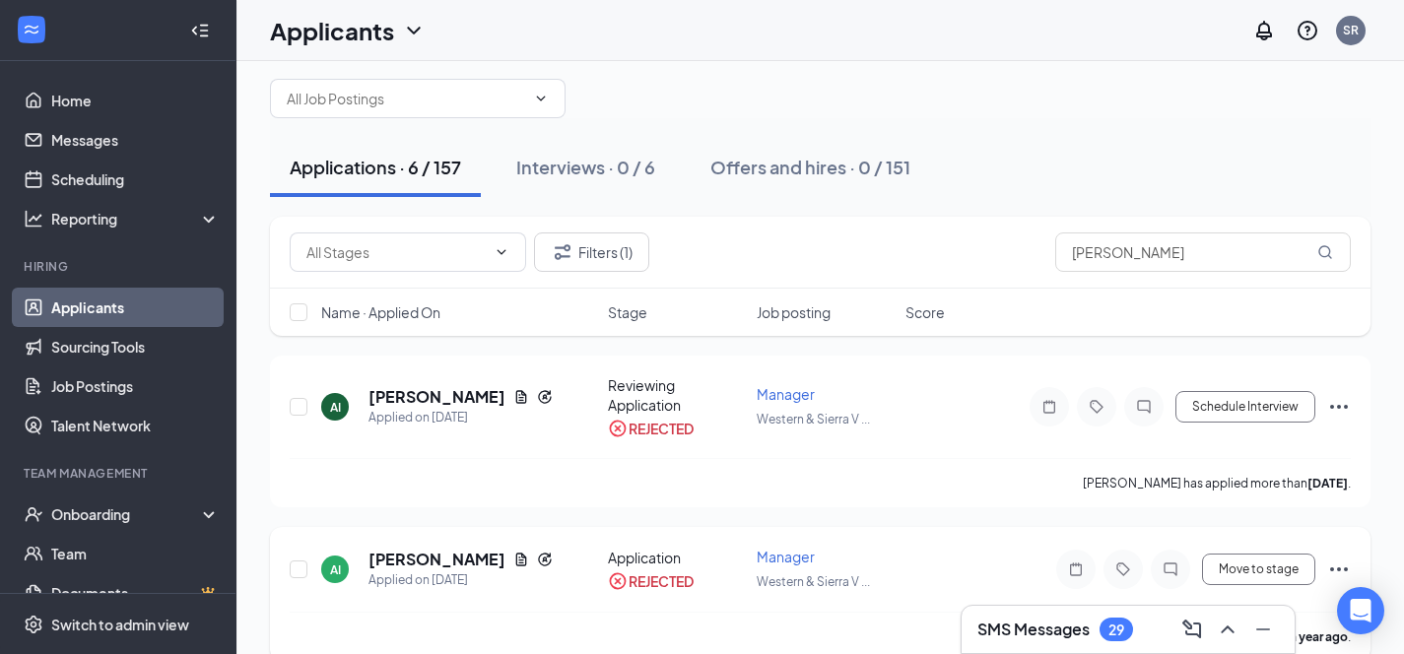
scroll to position [51, 0]
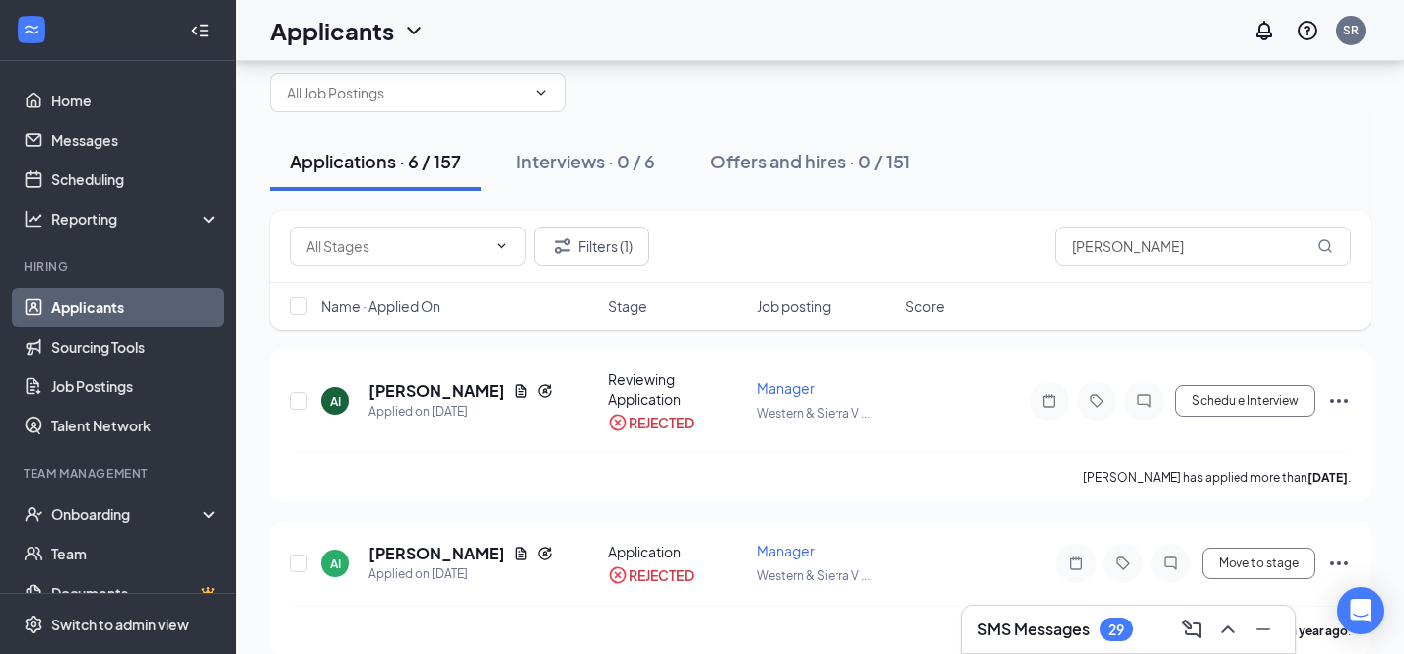
click at [356, 162] on div "Applications · 6 / 157" at bounding box center [375, 161] width 171 height 25
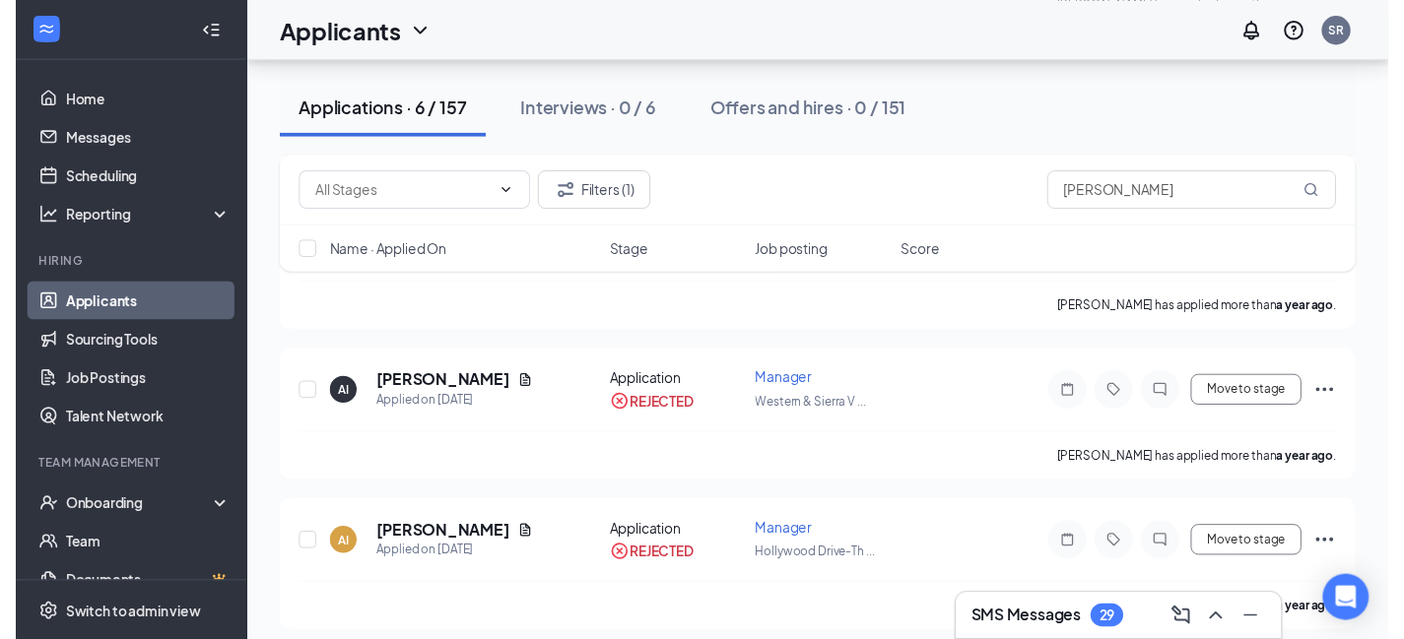
scroll to position [683, 0]
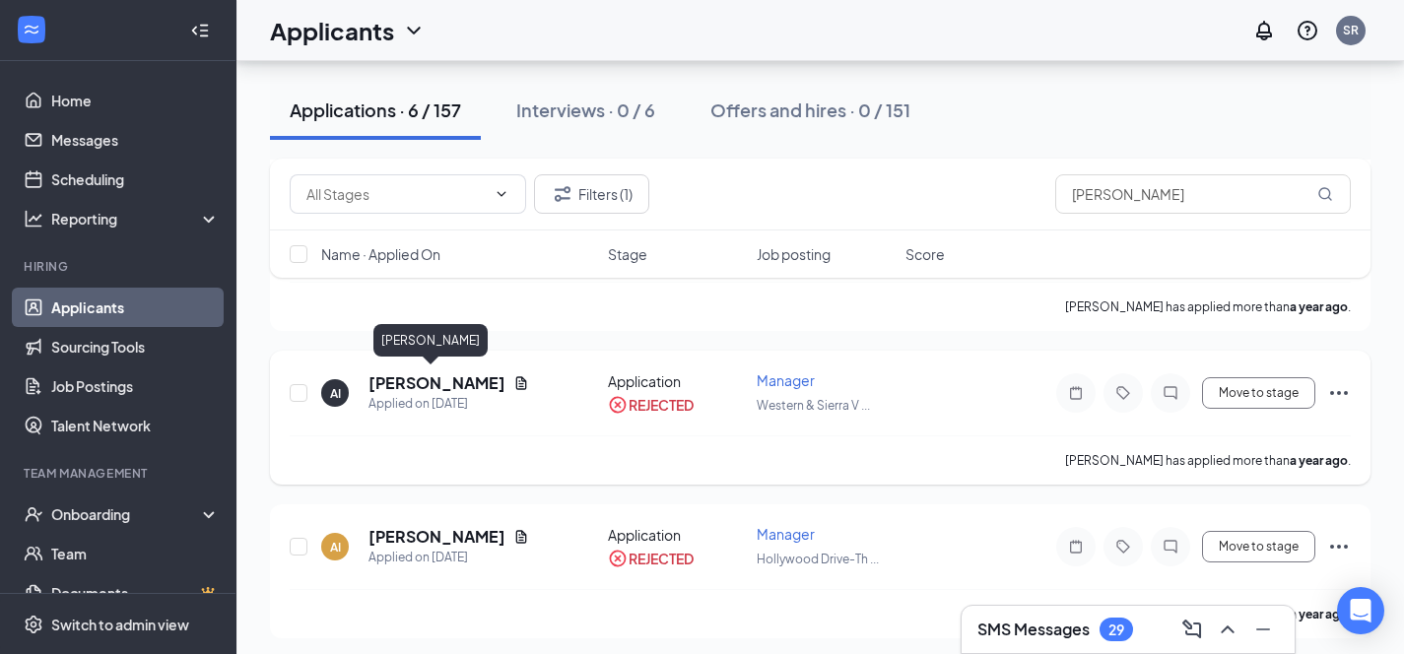
click at [403, 372] on h5 "[PERSON_NAME]" at bounding box center [436, 383] width 137 height 22
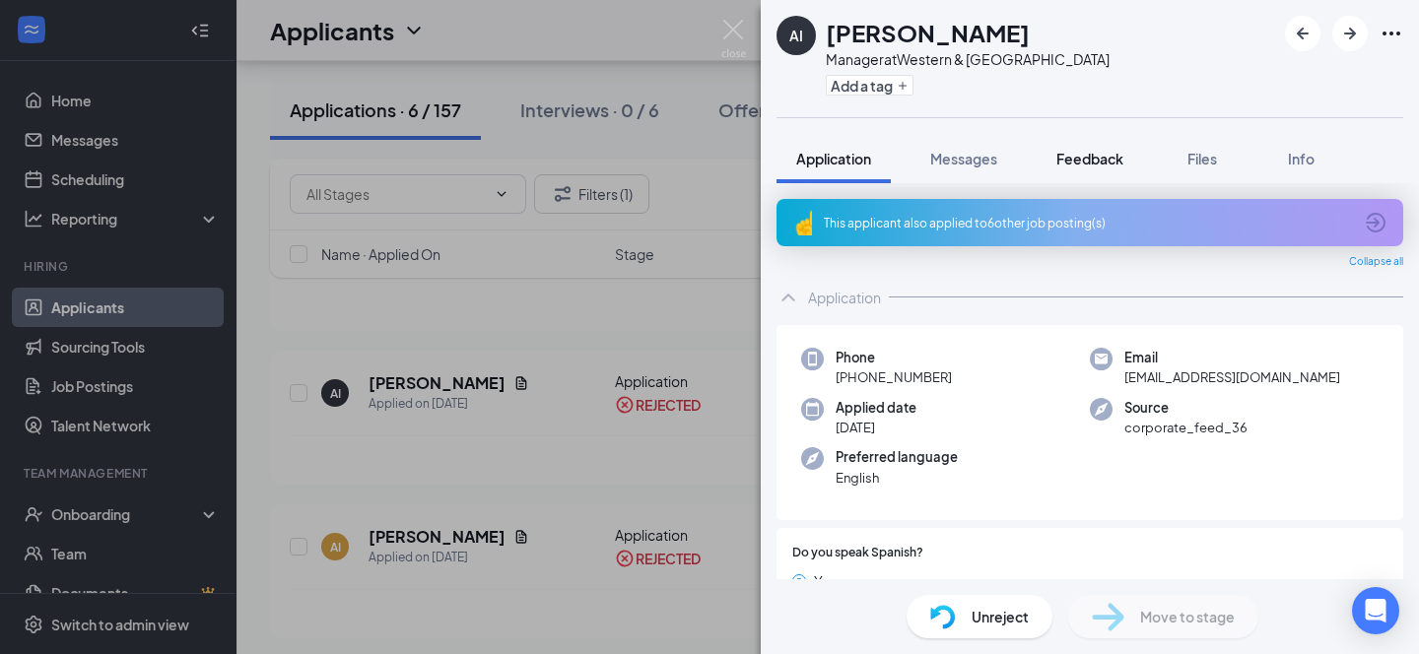
click at [1111, 160] on span "Feedback" at bounding box center [1089, 159] width 67 height 18
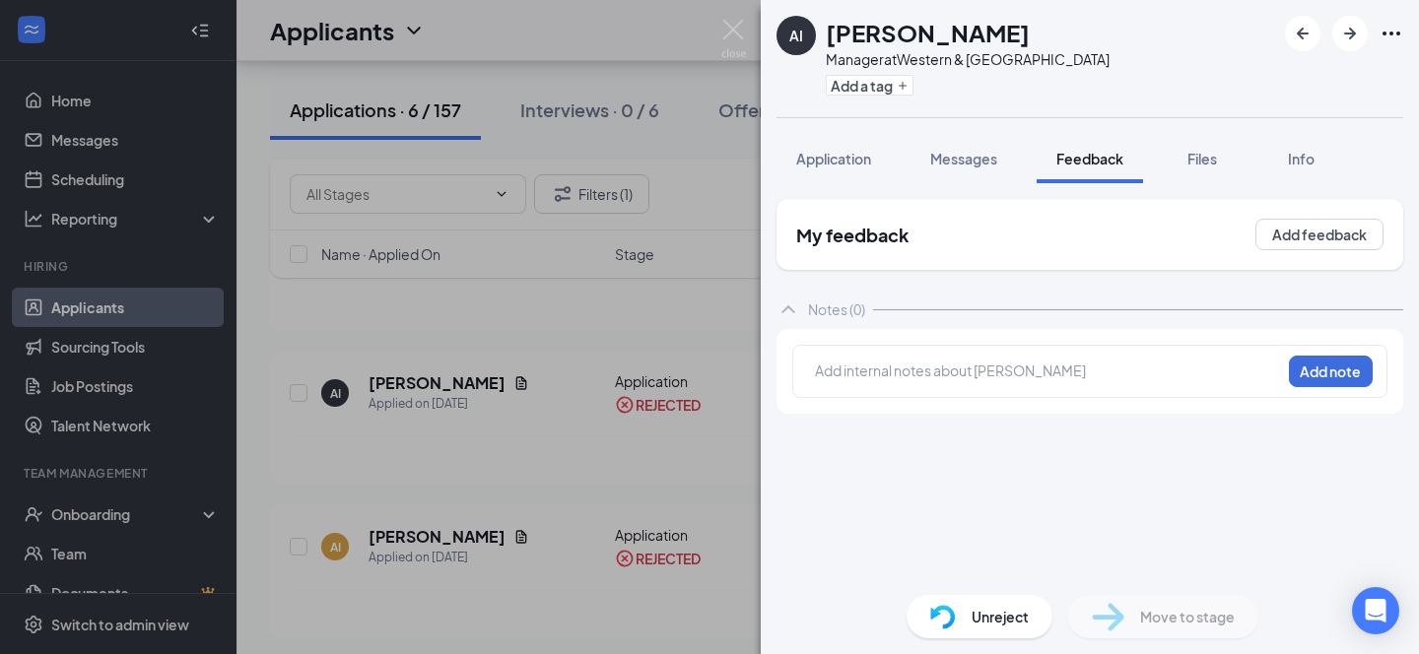
click at [662, 32] on div "AI [PERSON_NAME] Manager at [GEOGRAPHIC_DATA] Add a tag Application Messages Fe…" at bounding box center [709, 327] width 1419 height 654
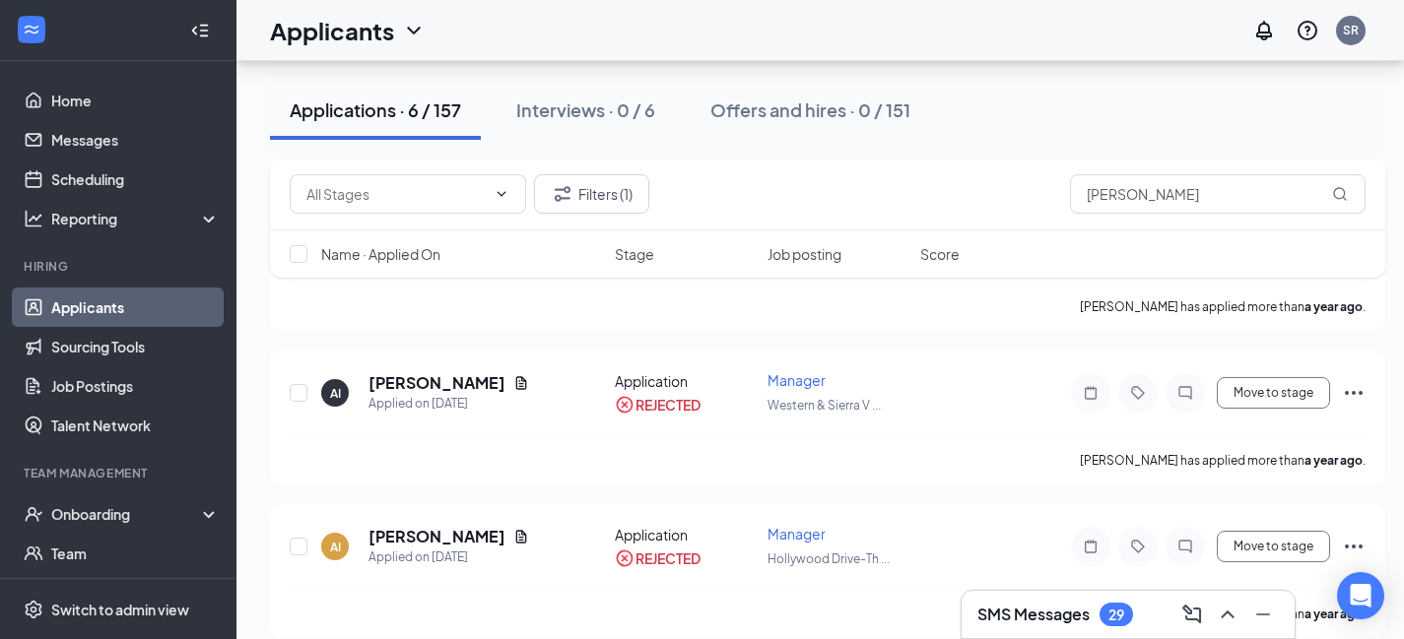
click at [355, 106] on div "Applications · 6 / 157" at bounding box center [375, 110] width 171 height 25
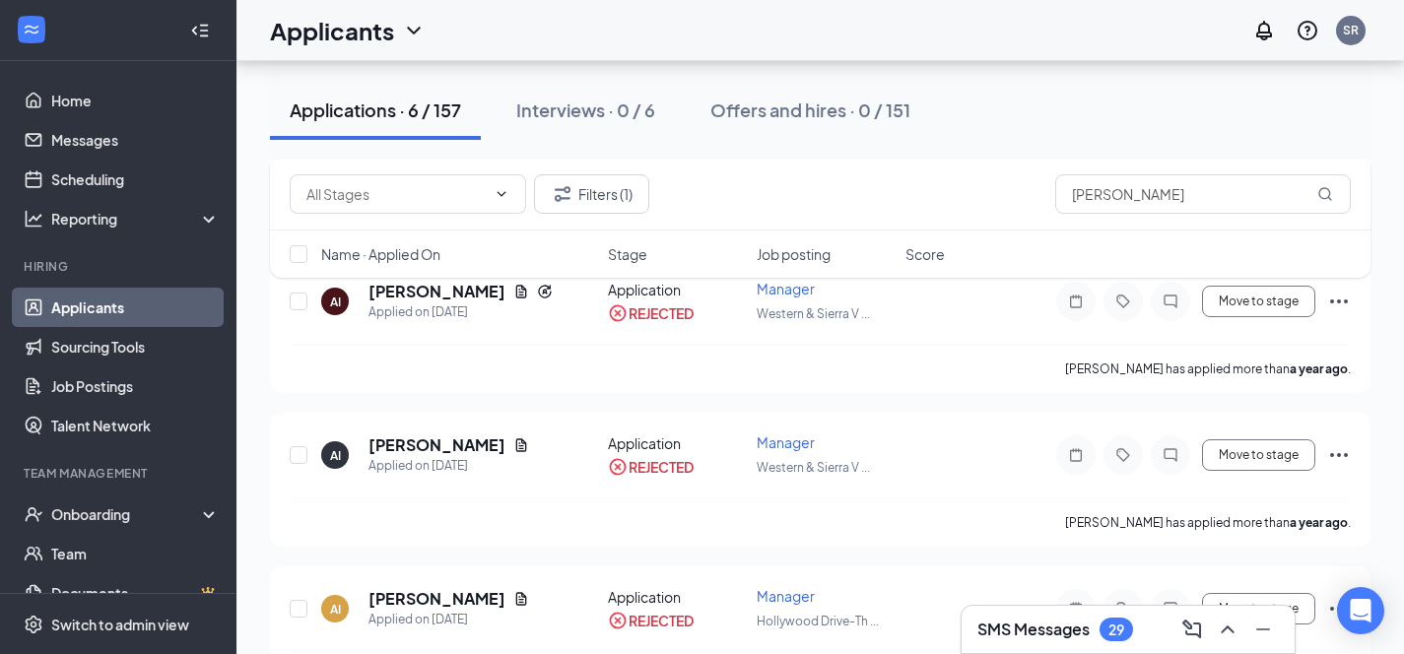
scroll to position [683, 0]
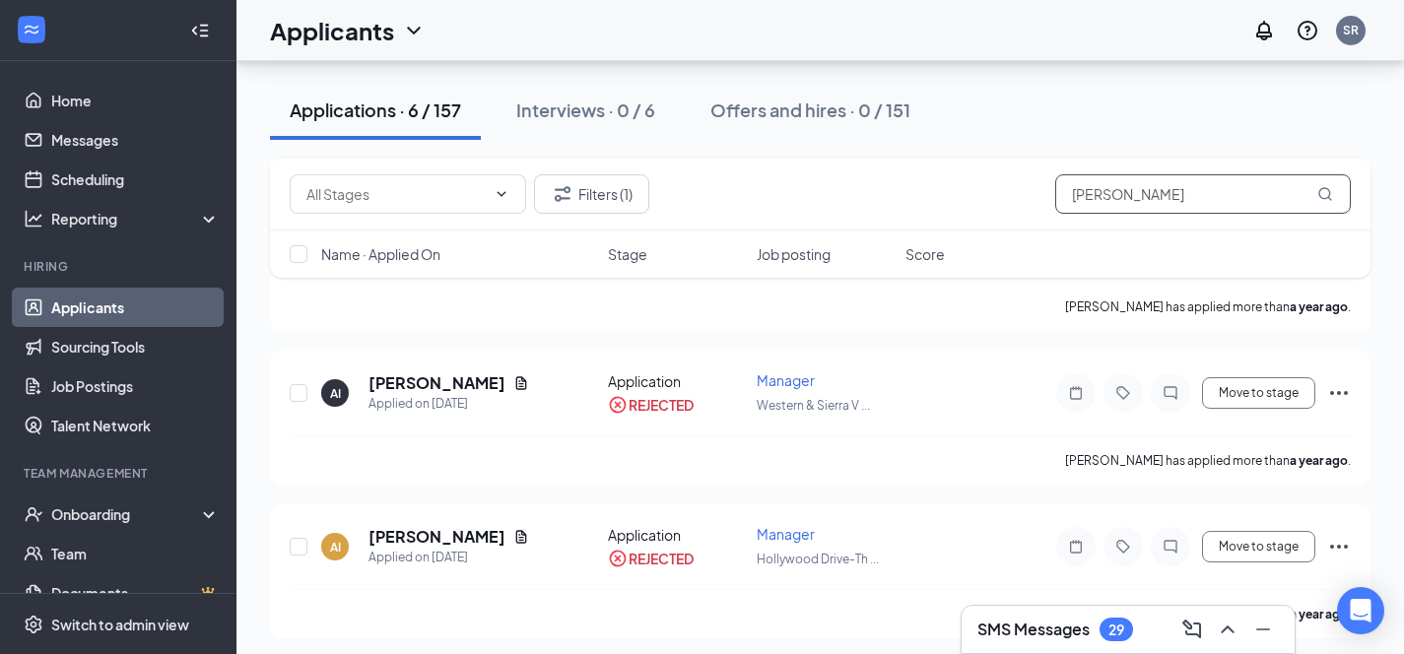
click at [1200, 200] on input "aldo infante" at bounding box center [1203, 193] width 296 height 39
click at [412, 401] on div "Applied on Sep 27, 2024" at bounding box center [448, 404] width 161 height 20
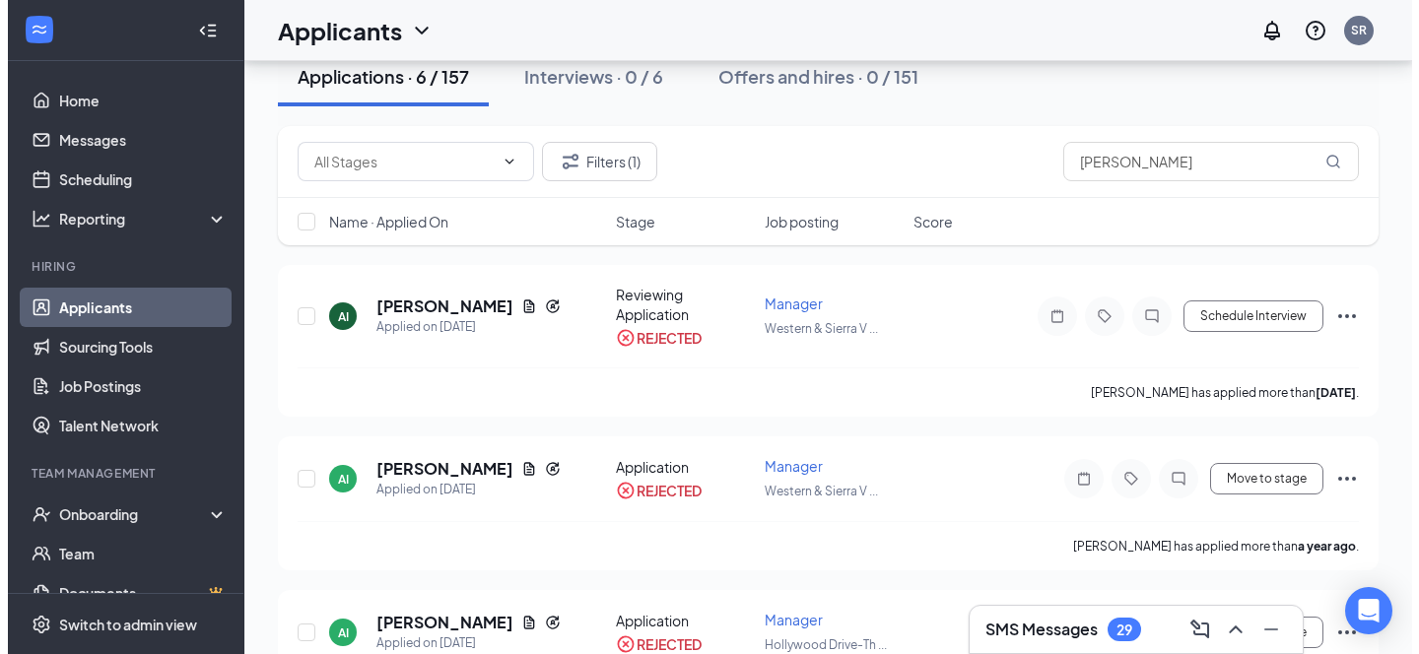
scroll to position [0, 0]
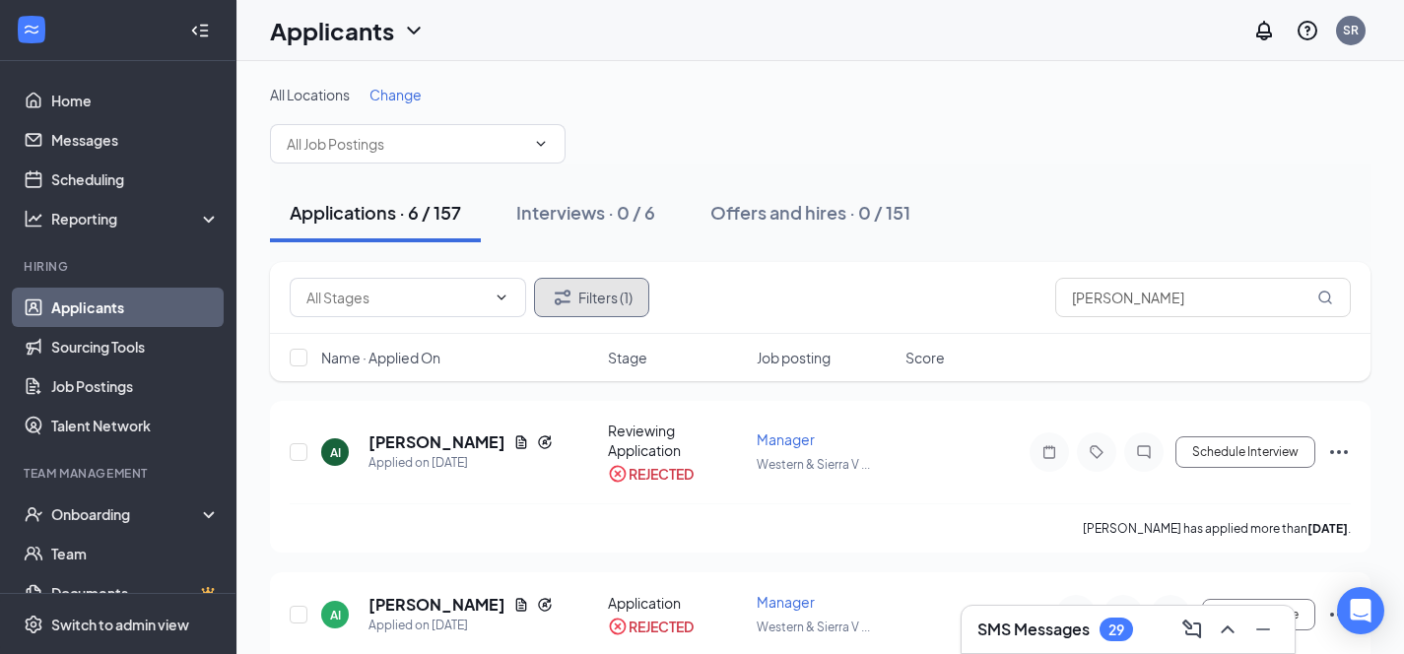
click at [587, 295] on button "Filters (1)" at bounding box center [591, 297] width 115 height 39
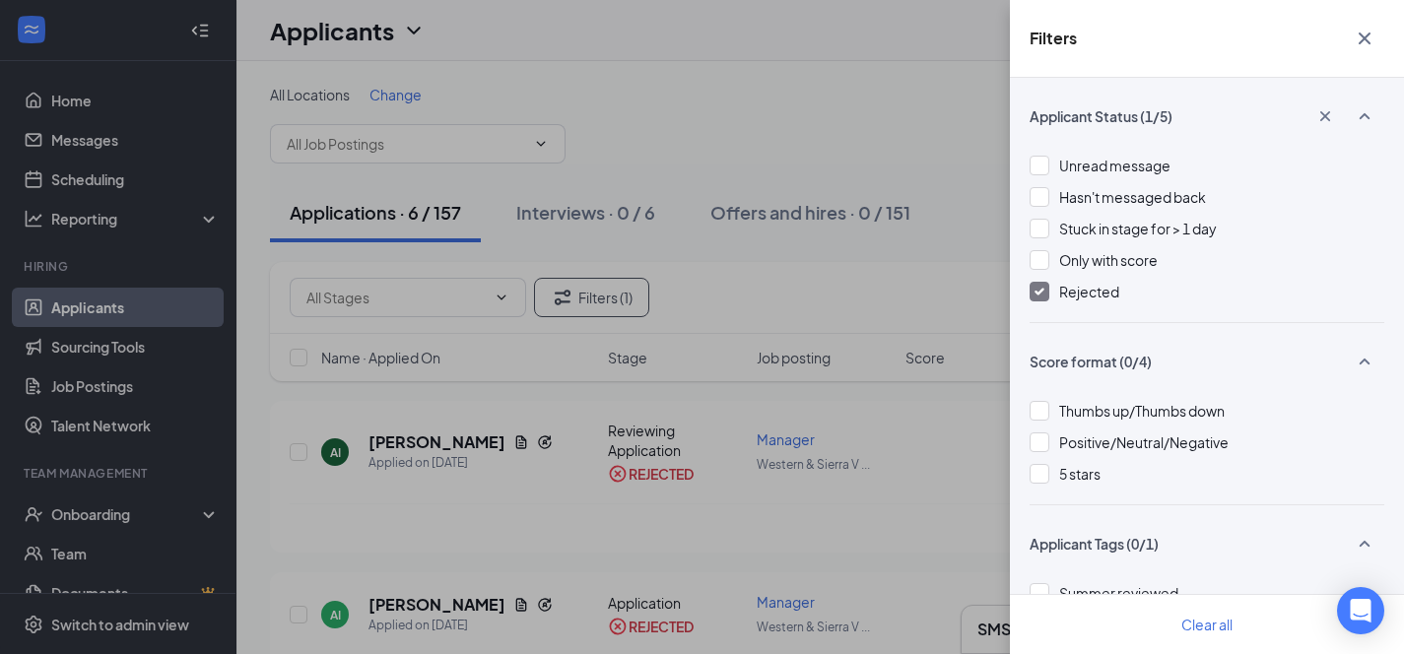
click at [1042, 292] on img at bounding box center [1040, 292] width 10 height 8
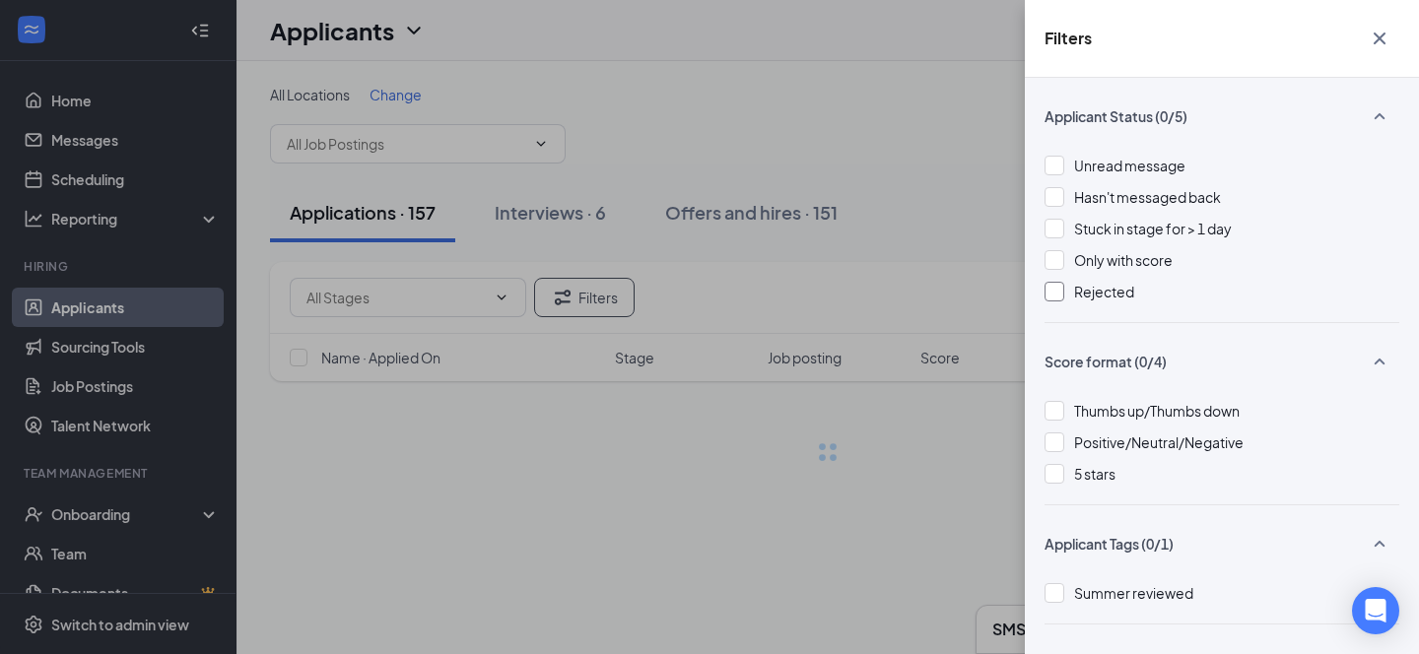
click at [789, 84] on div "Filters Applicant Status (0/5) Unread message Hasn't messaged back Stuck in sta…" at bounding box center [709, 327] width 1419 height 654
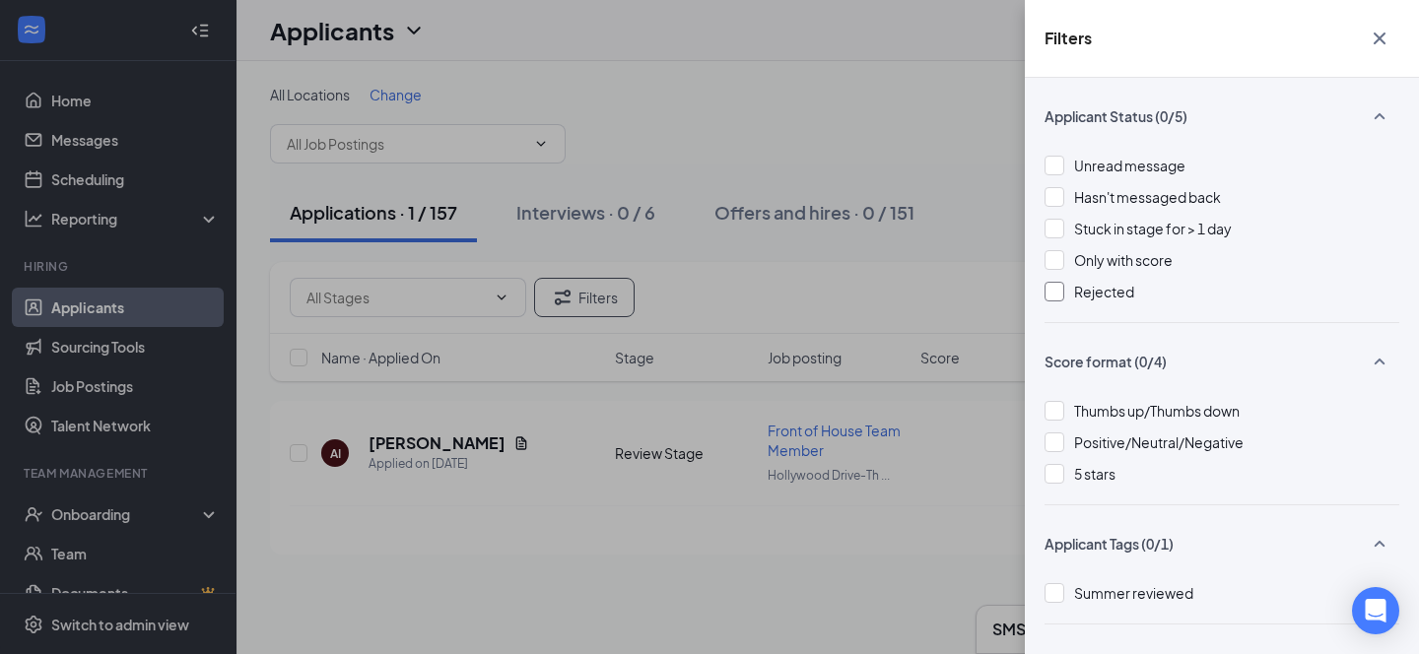
click at [1374, 31] on icon "Cross" at bounding box center [1380, 39] width 24 height 24
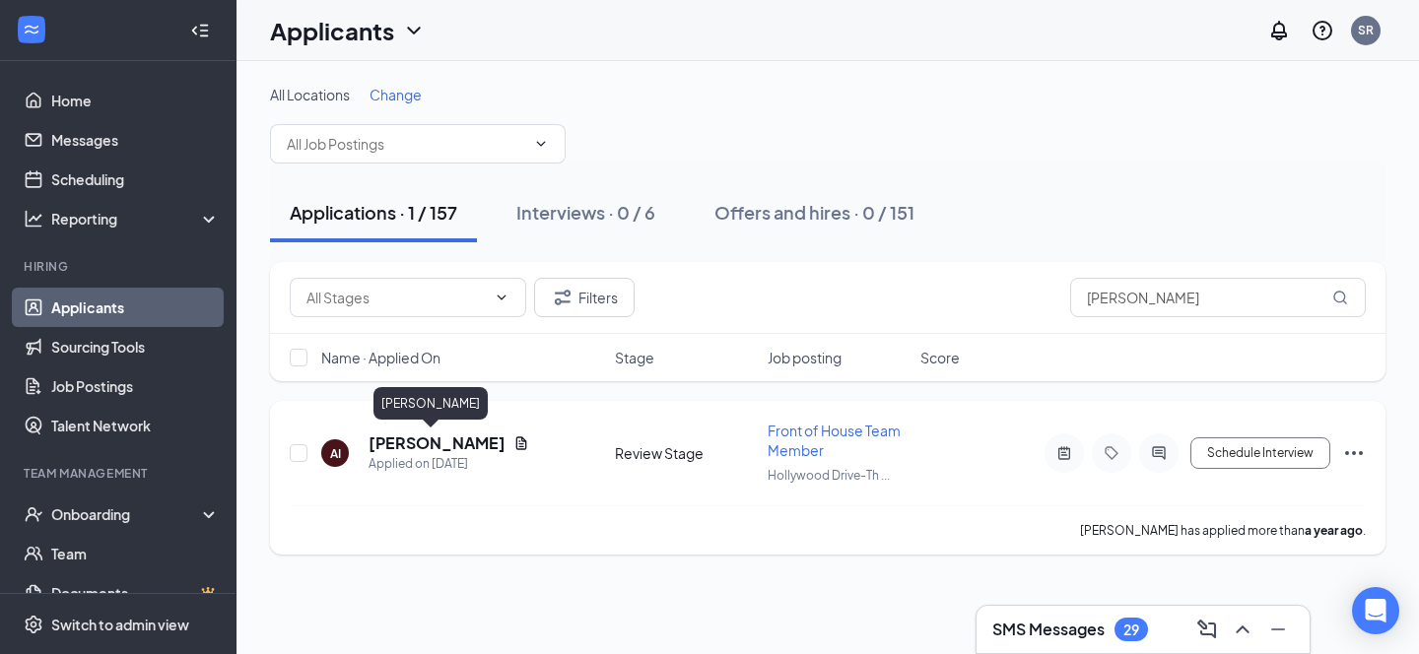
click at [394, 447] on h5 "Aldo Infante" at bounding box center [436, 444] width 137 height 22
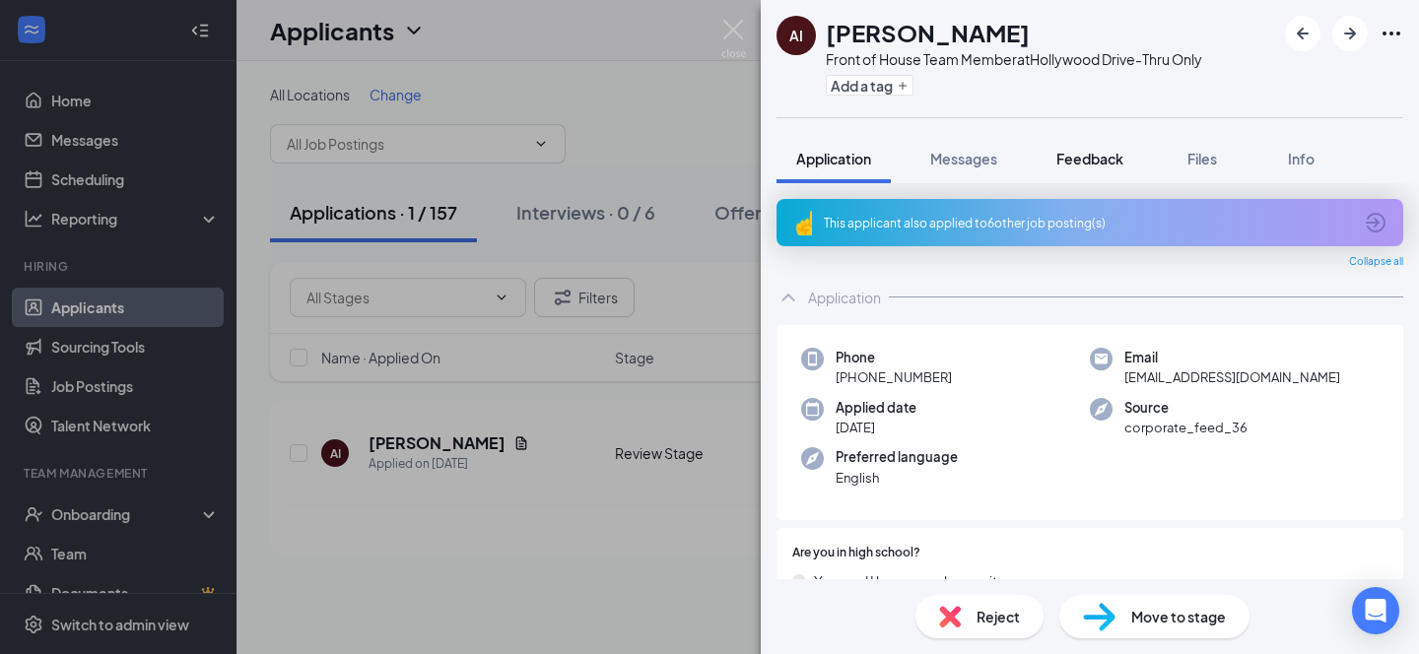
click at [1095, 157] on span "Feedback" at bounding box center [1089, 159] width 67 height 18
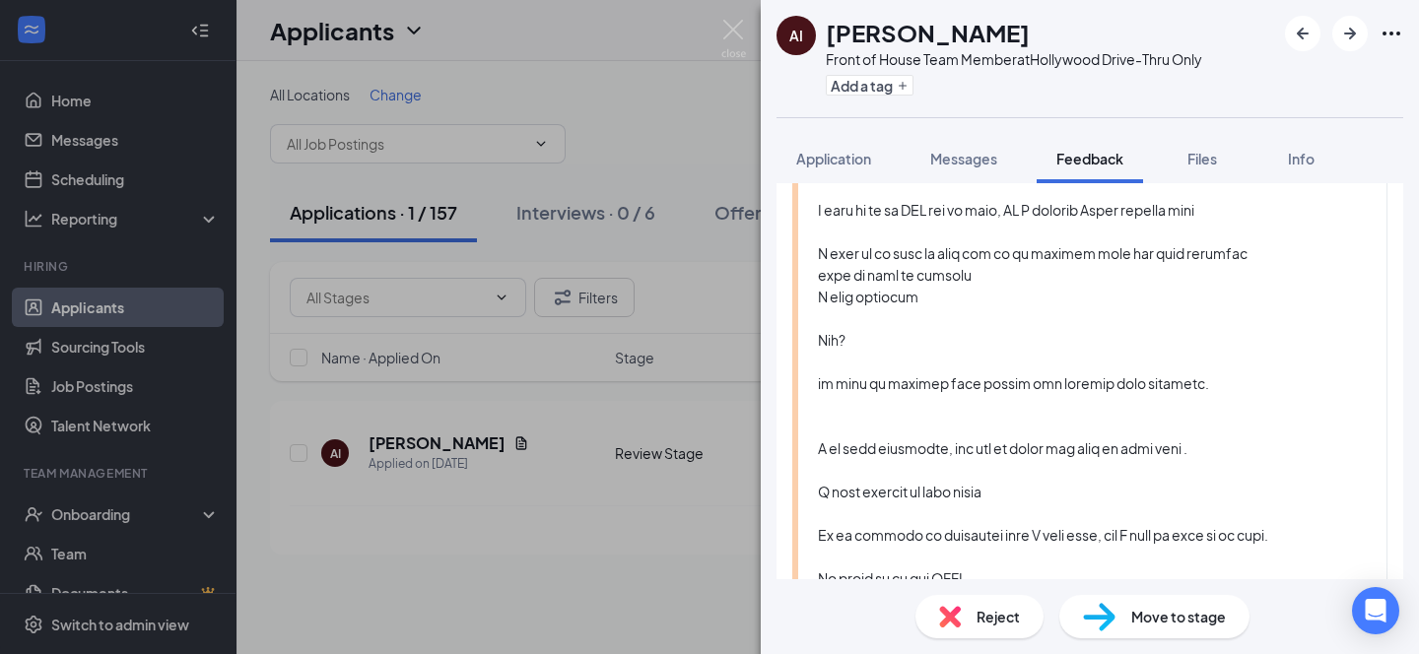
scroll to position [835, 0]
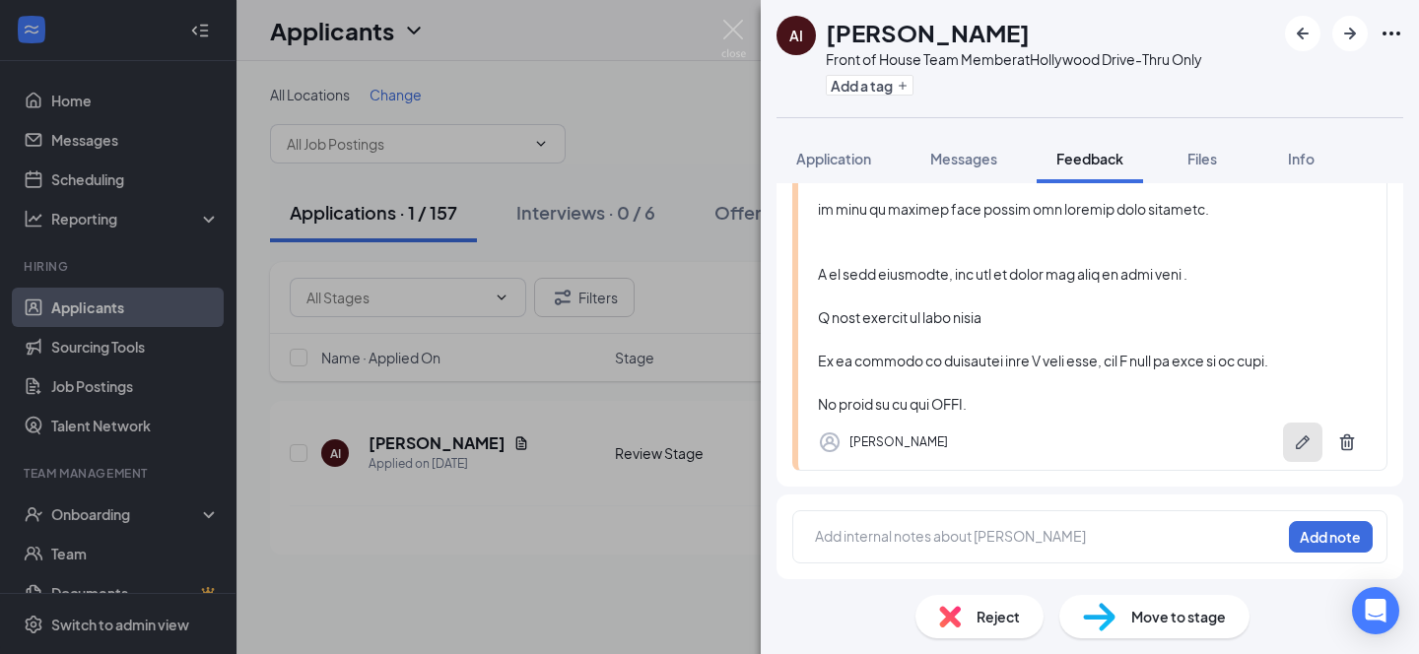
click at [1293, 443] on icon "Pen" at bounding box center [1303, 443] width 20 height 20
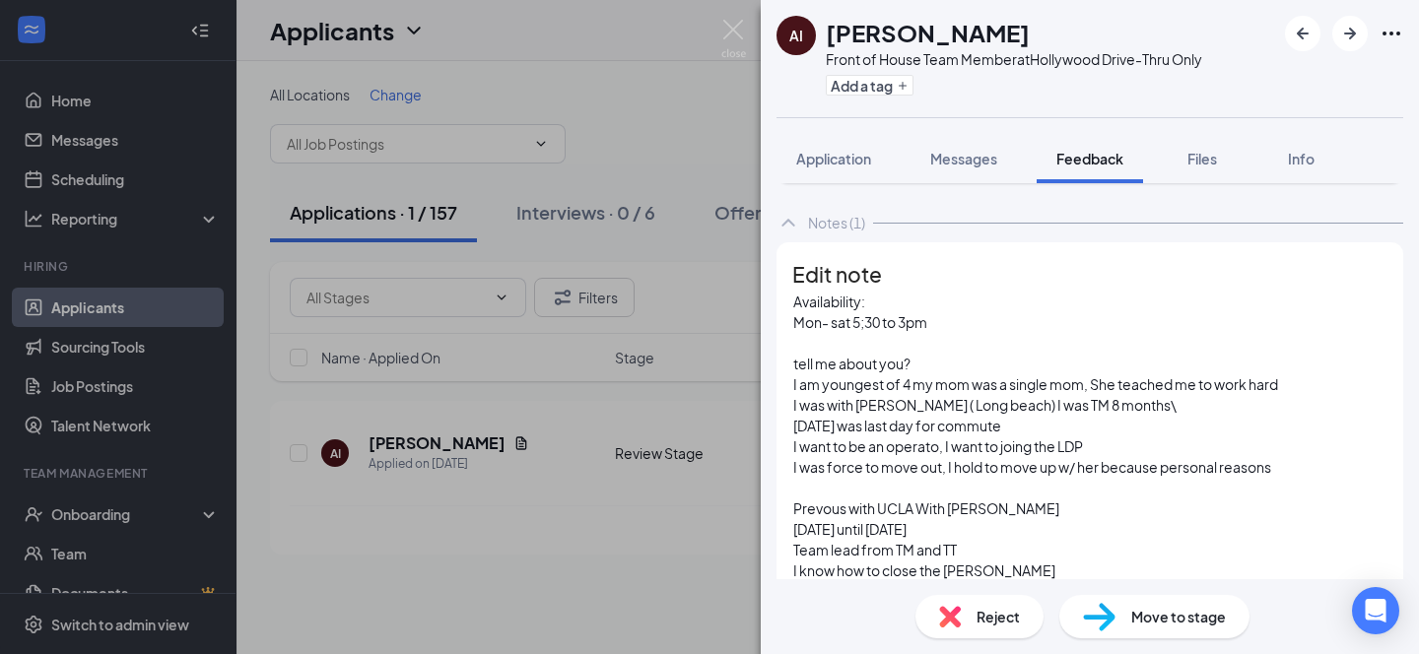
scroll to position [751, 0]
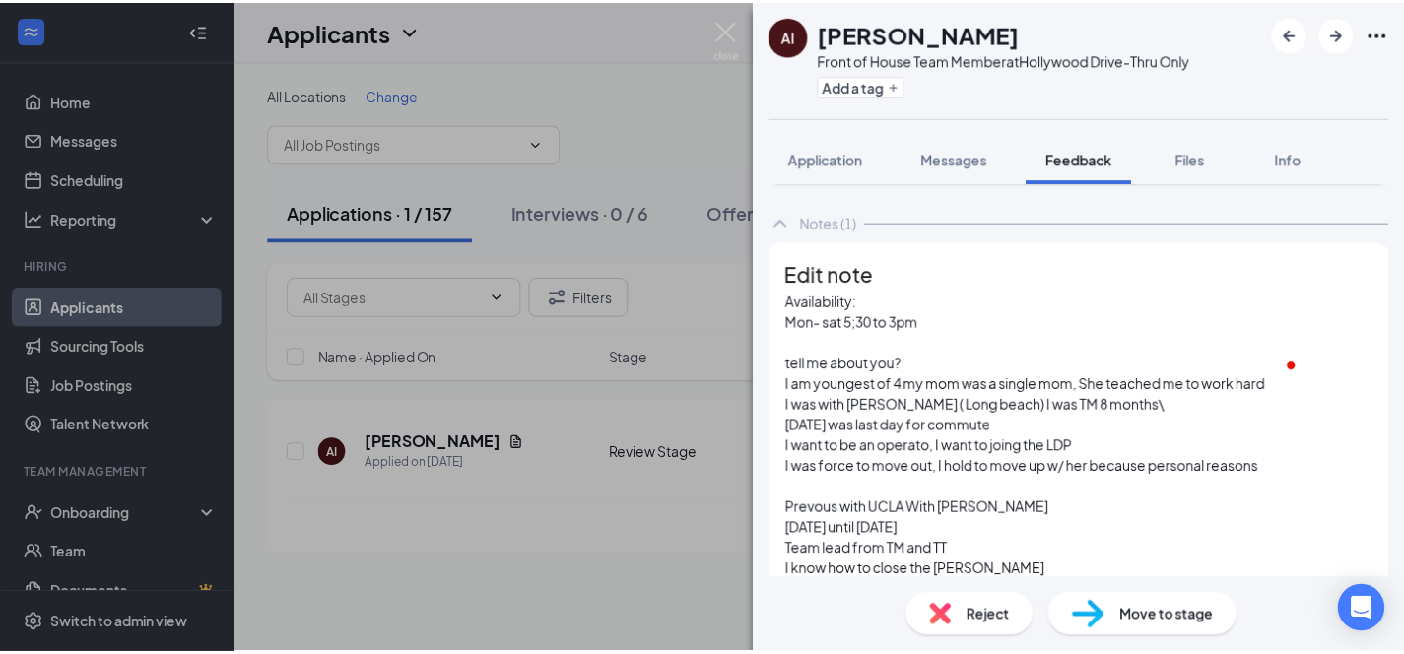
scroll to position [833, 0]
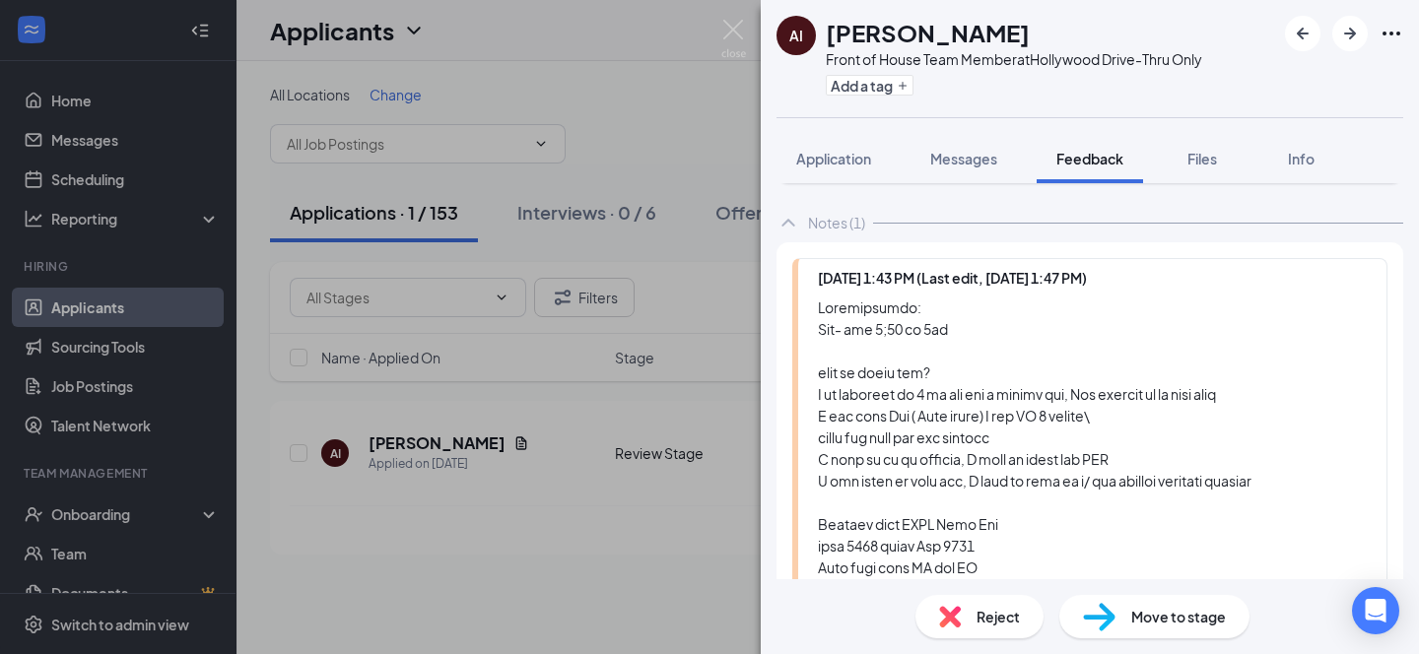
click at [576, 103] on div "AI Aldo Infante Front of House Team Member at Hollywood Drive-Thru Only Add a t…" at bounding box center [709, 327] width 1419 height 654
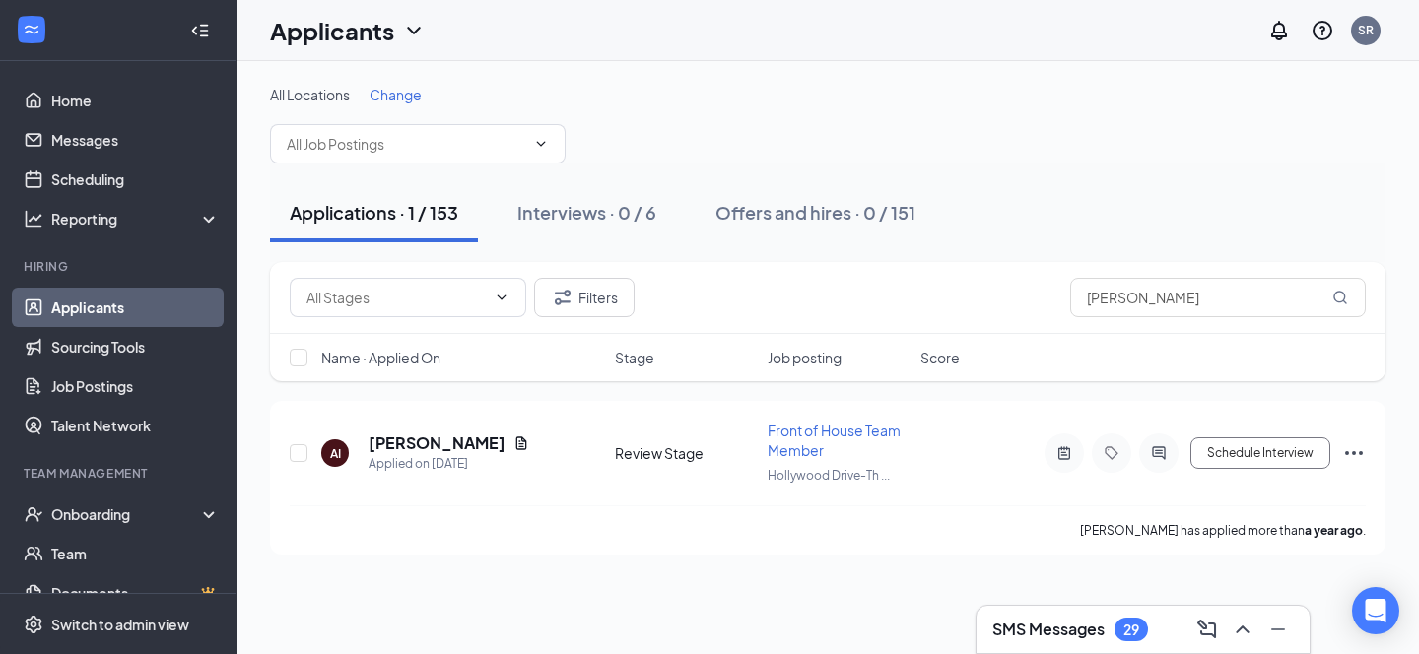
click at [351, 206] on div "Applications · 1 / 153" at bounding box center [374, 212] width 168 height 25
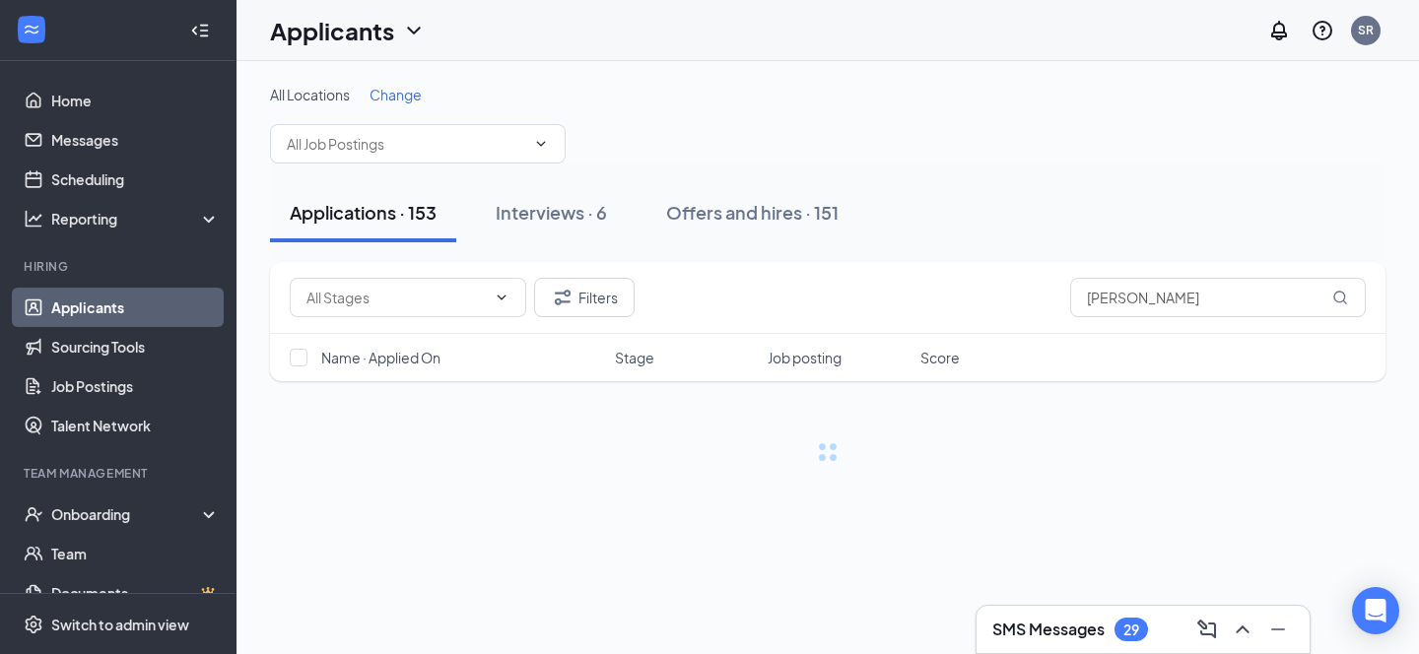
click at [360, 215] on div "Applications · 153" at bounding box center [363, 212] width 147 height 25
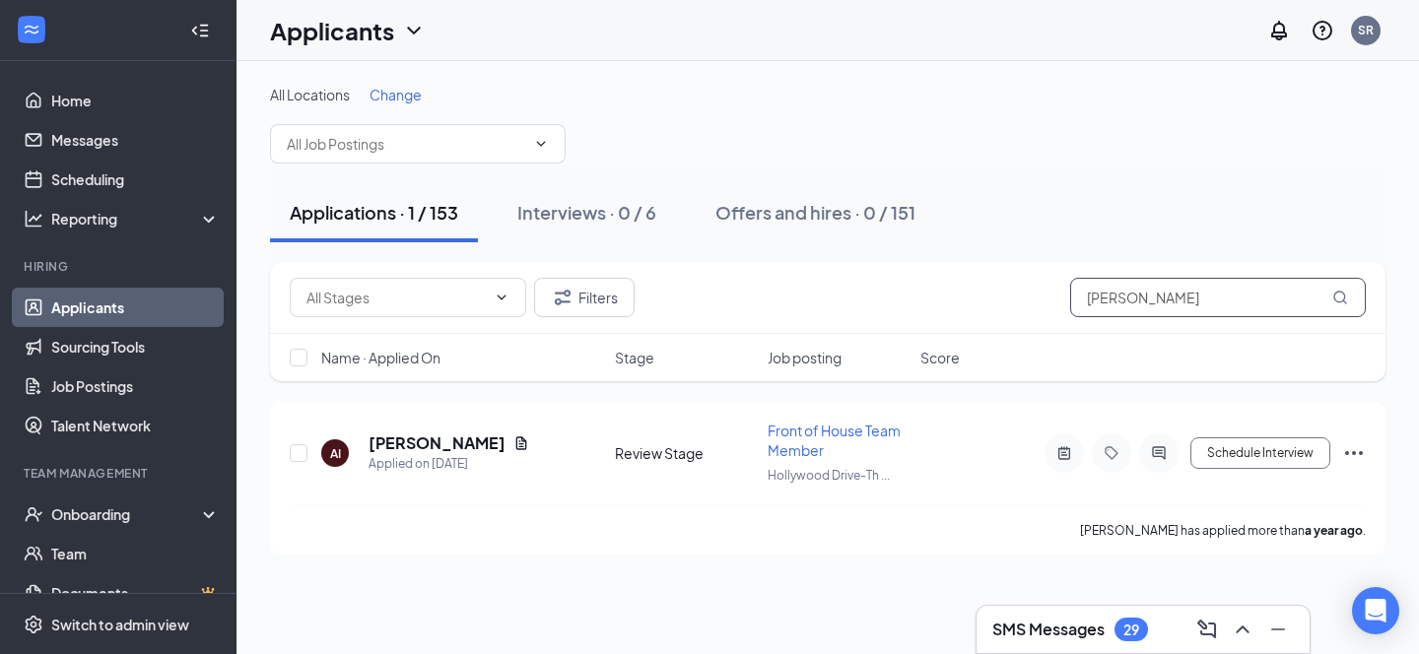
click at [1197, 298] on input "aldo infante" at bounding box center [1218, 297] width 296 height 39
type input "a"
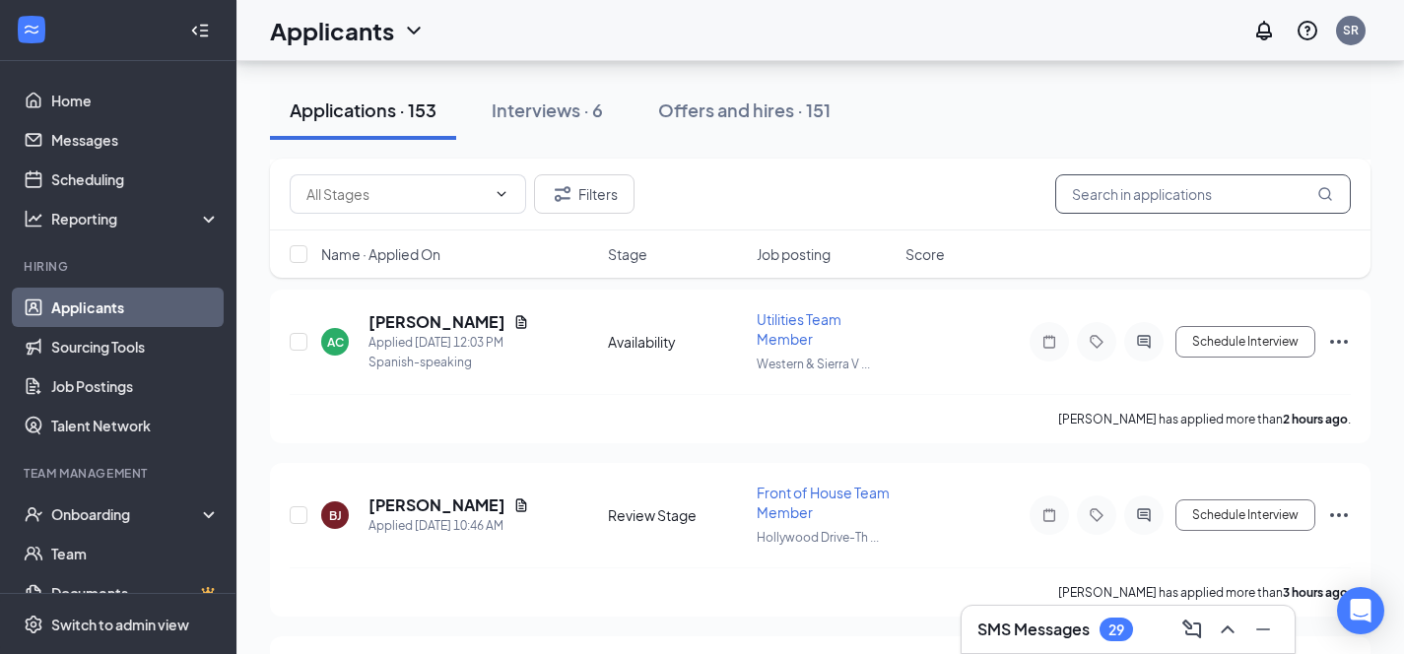
scroll to position [1335, 0]
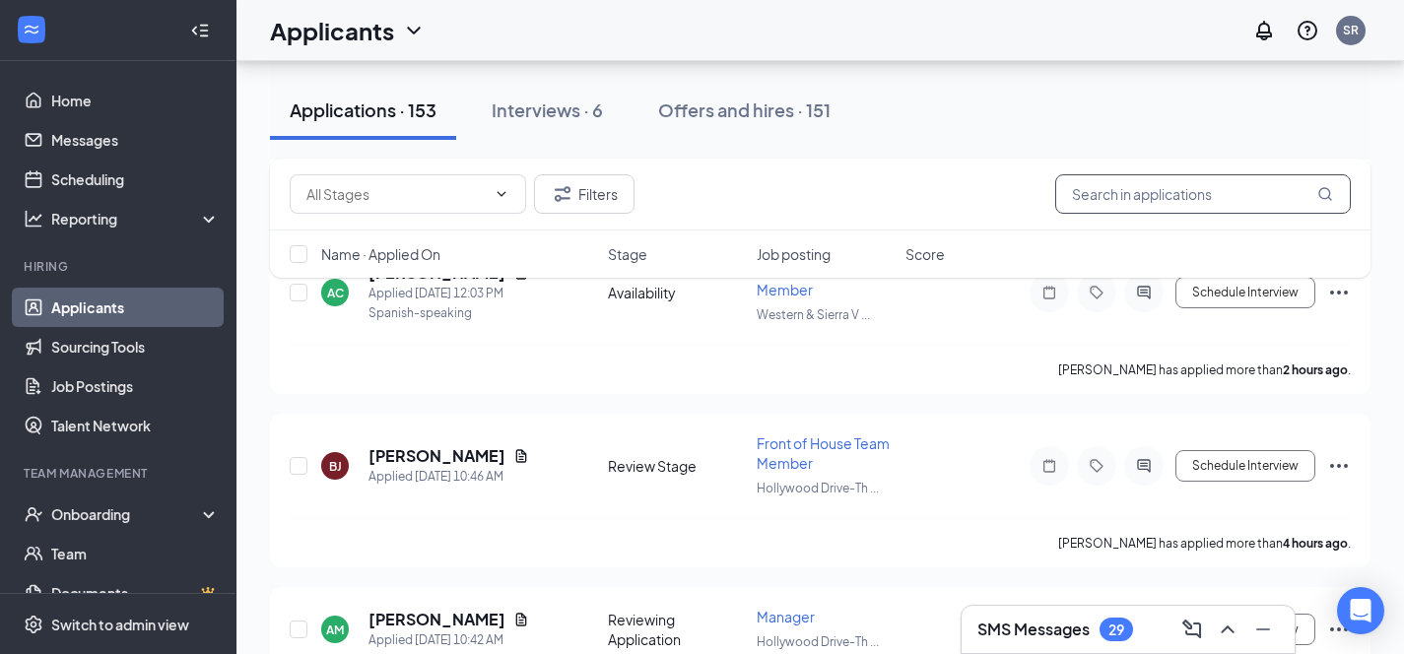
click at [1097, 191] on input "text" at bounding box center [1203, 193] width 296 height 39
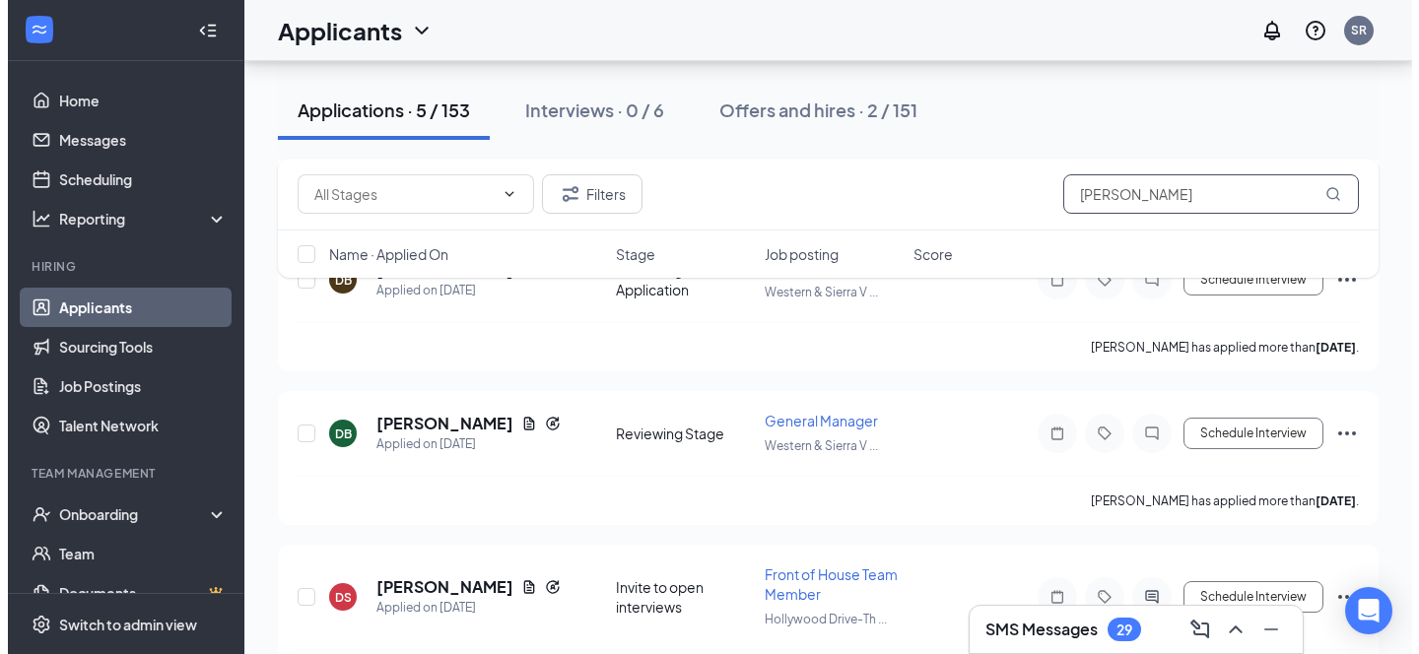
scroll to position [515, 0]
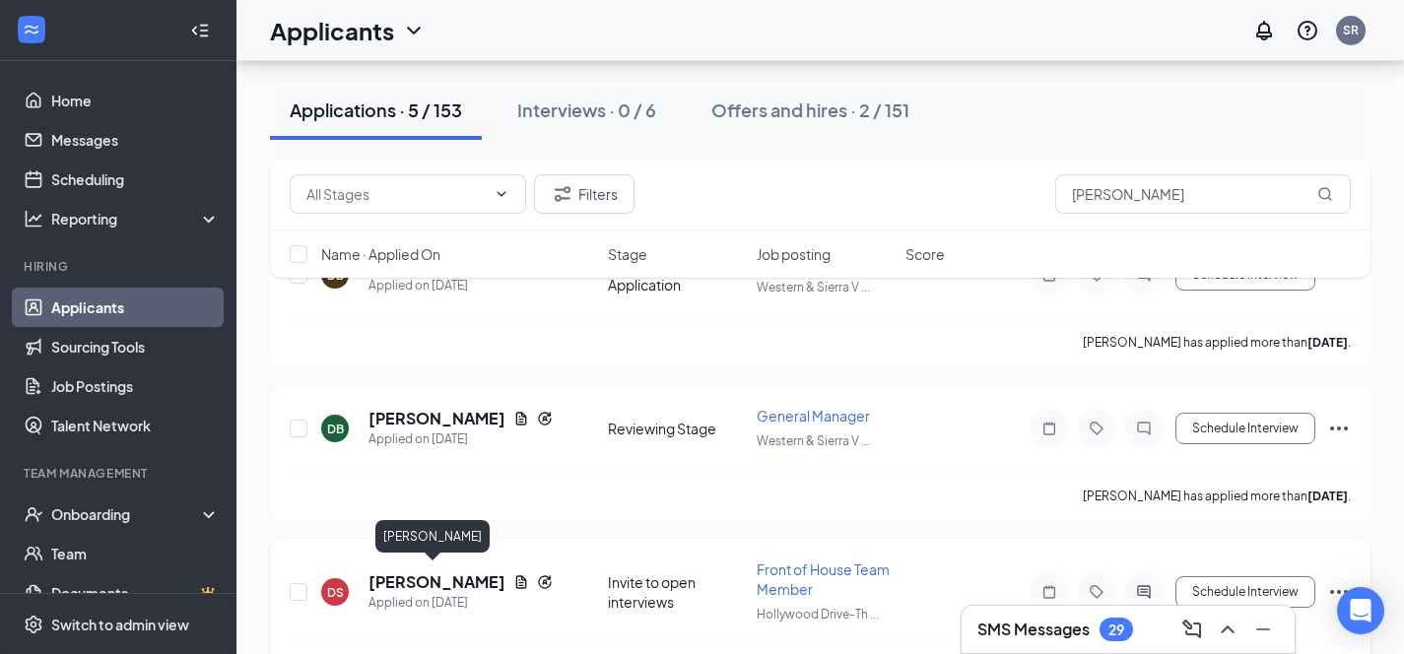
click at [421, 571] on h5 "Daniel Saravia" at bounding box center [436, 582] width 137 height 22
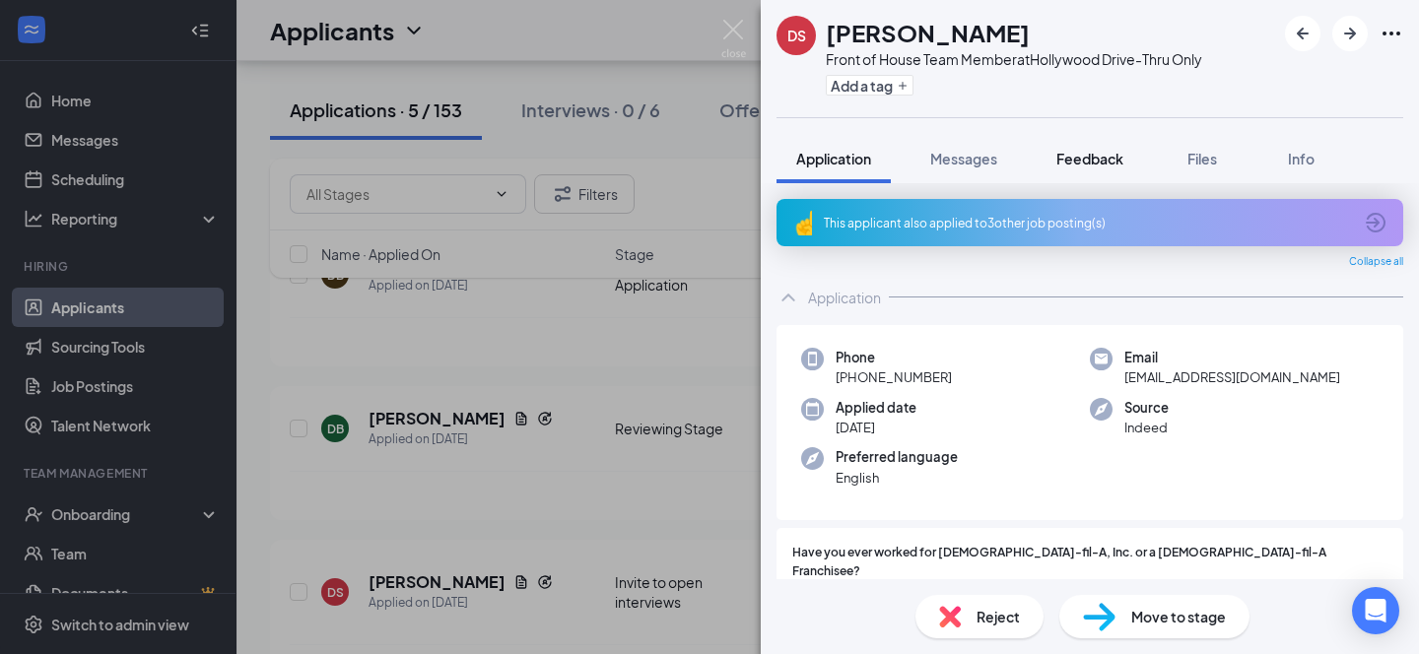
click at [1099, 151] on span "Feedback" at bounding box center [1089, 159] width 67 height 18
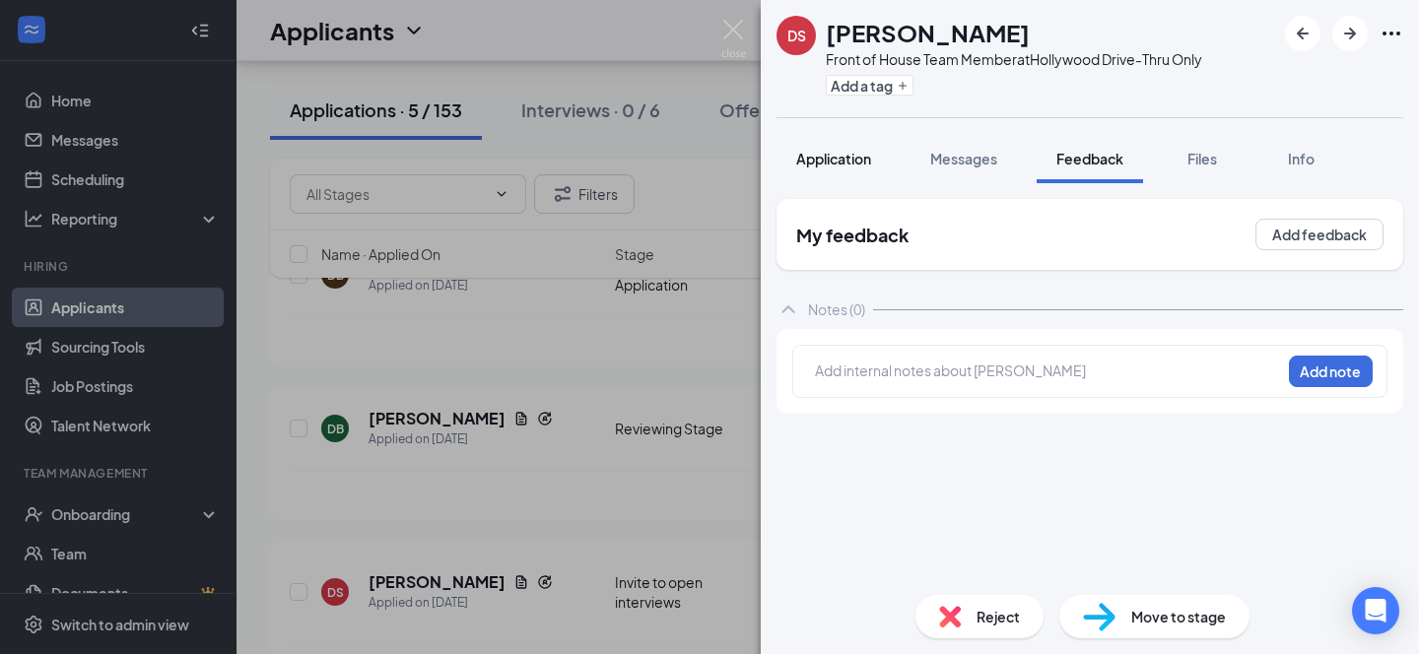
click at [831, 154] on span "Application" at bounding box center [833, 159] width 75 height 18
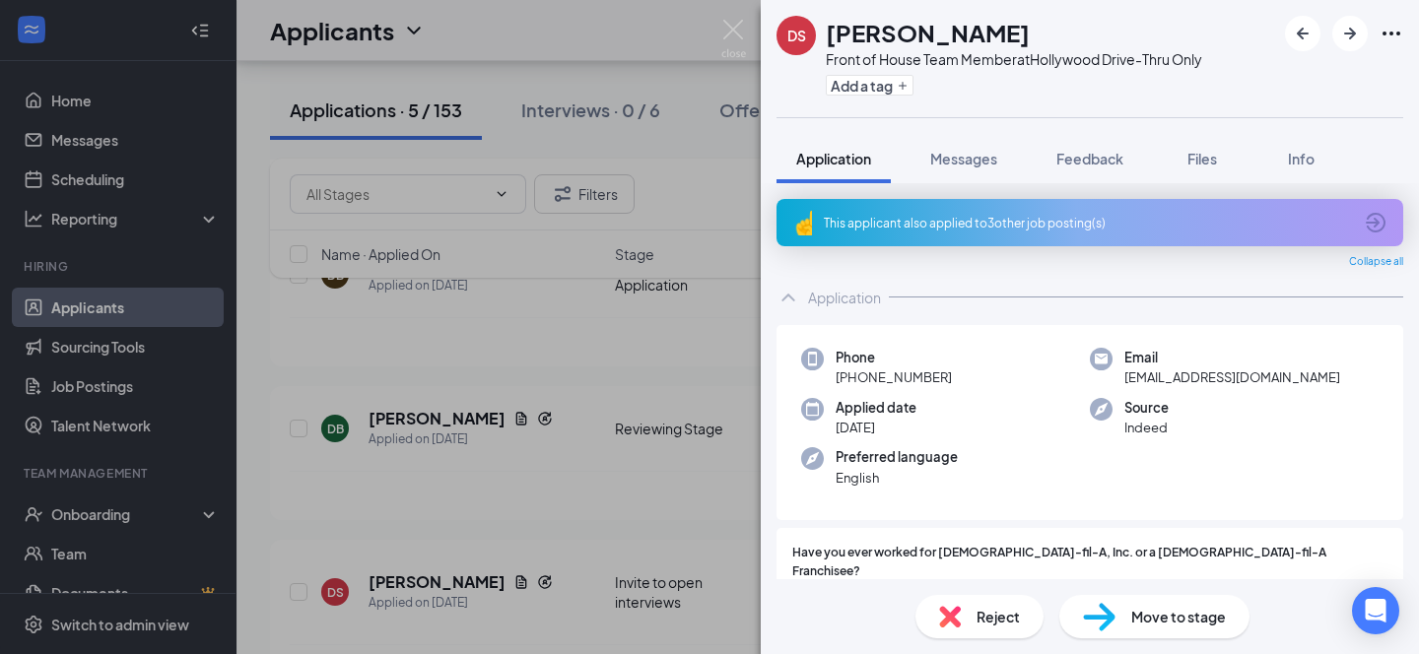
click at [671, 20] on div "DS Daniel Saravia Front of House Team Member at Hollywood Drive-Thru Only Add a…" at bounding box center [709, 327] width 1419 height 654
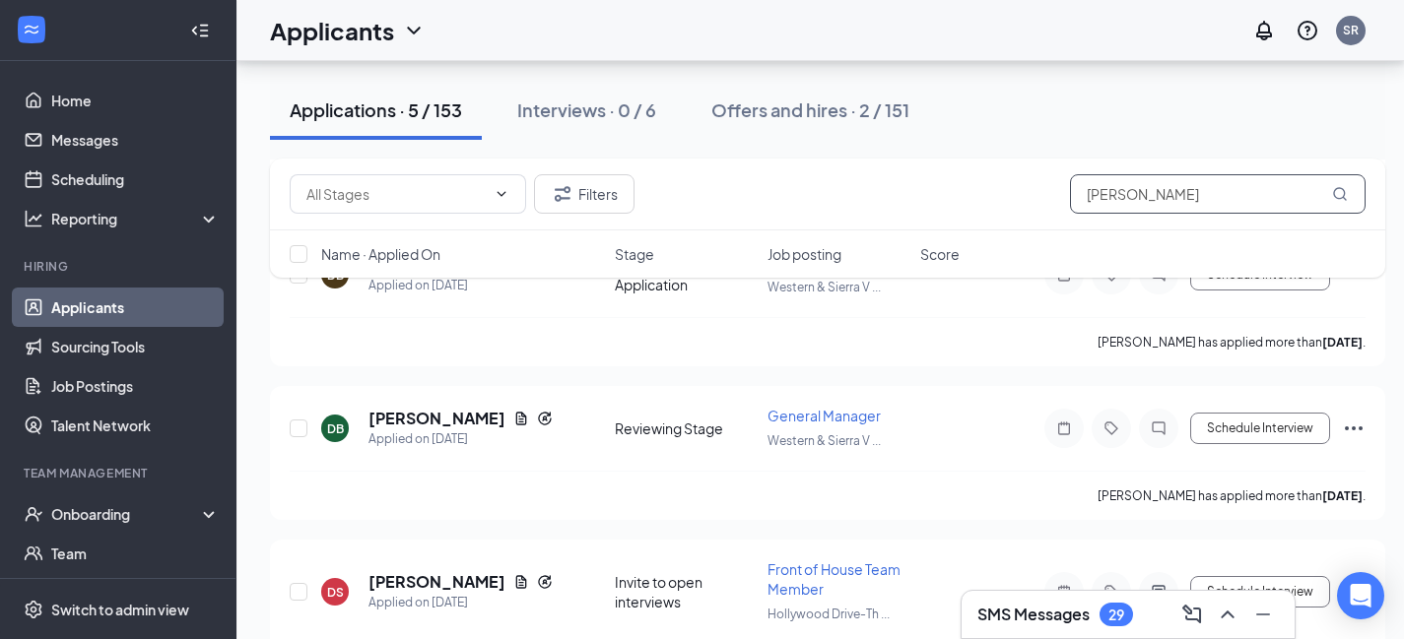
click at [1140, 198] on input "daniel" at bounding box center [1218, 193] width 296 height 39
type input "d"
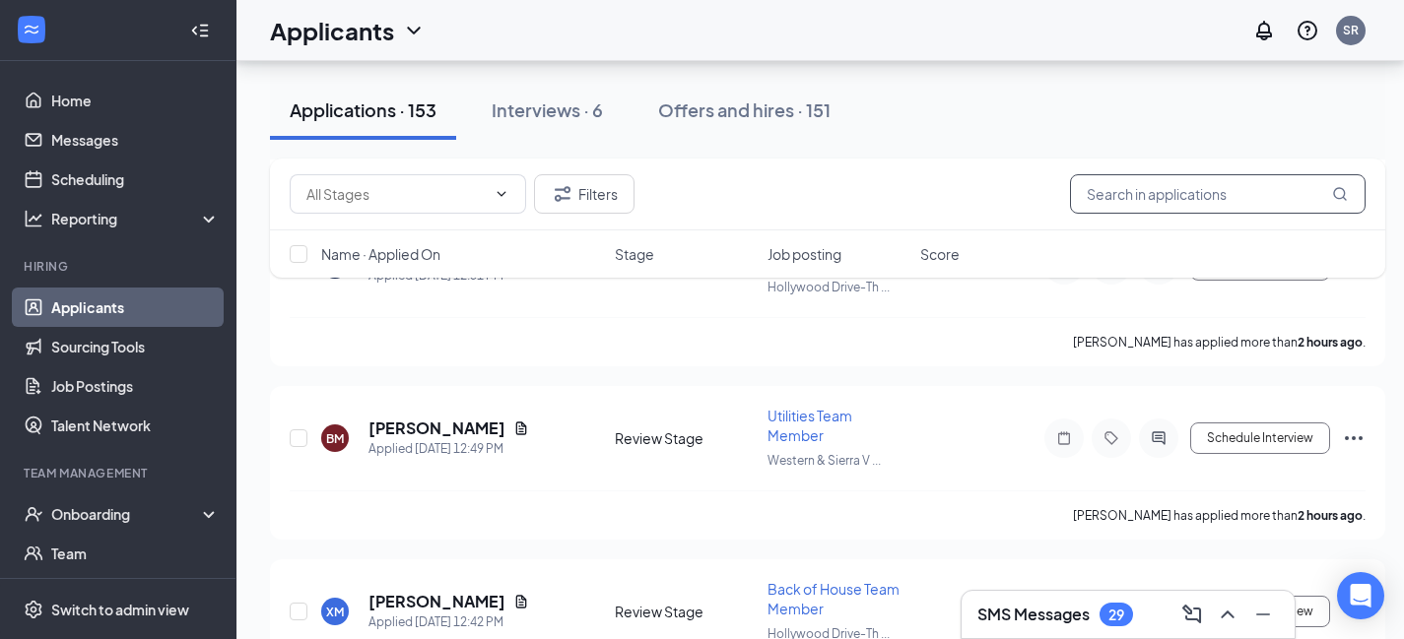
scroll to position [496, 0]
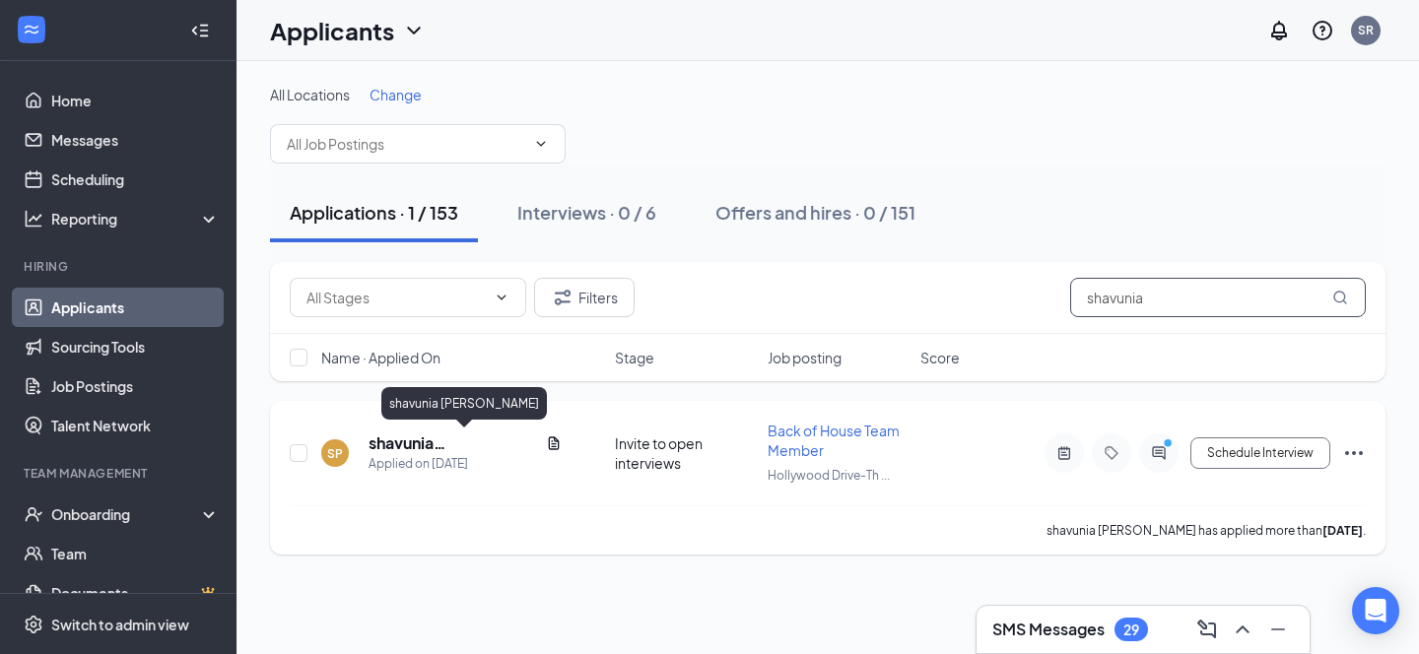
type input "shavunia"
click at [495, 440] on h5 "shavunia pumphery" at bounding box center [452, 444] width 169 height 22
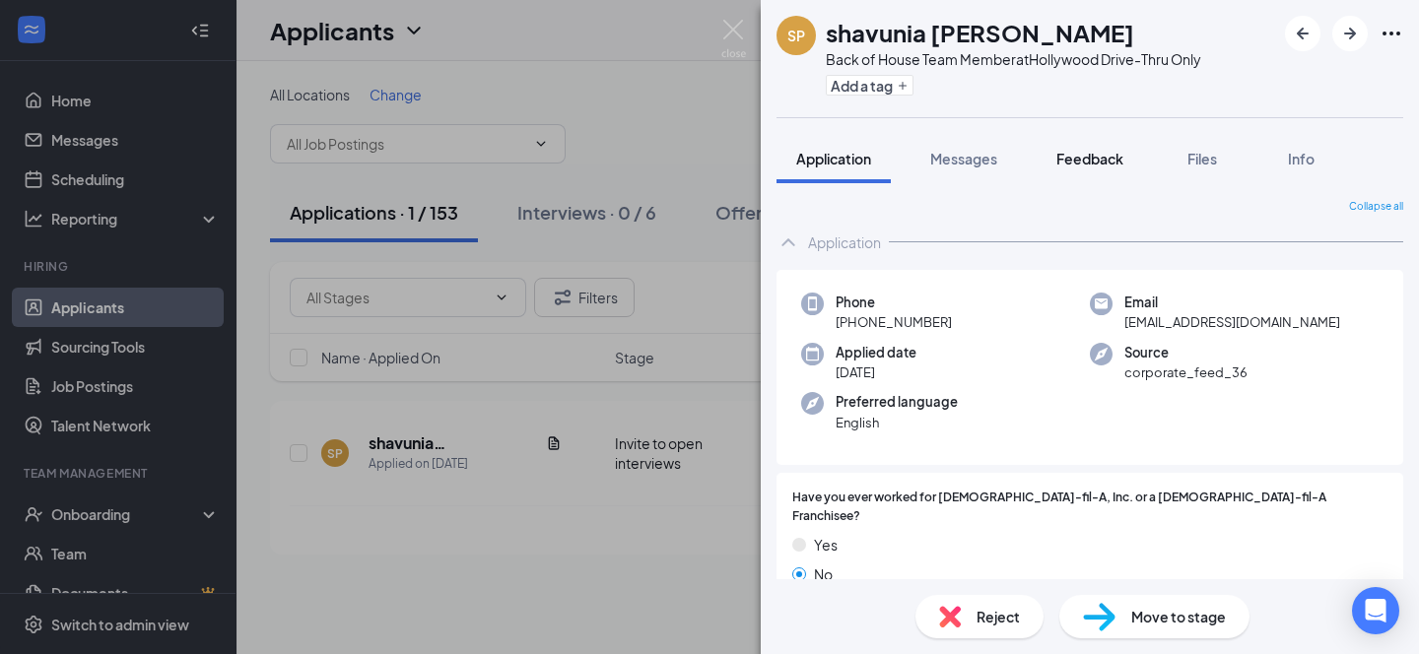
click at [1093, 159] on span "Feedback" at bounding box center [1089, 159] width 67 height 18
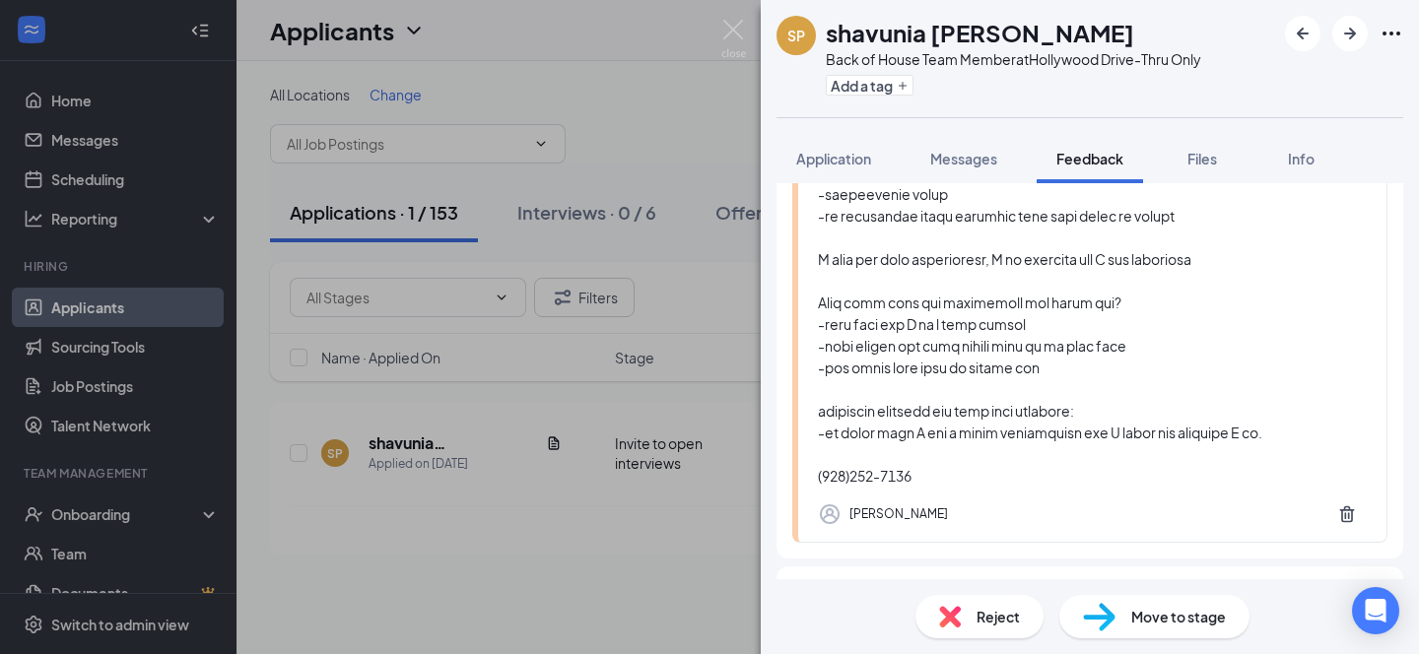
scroll to position [966, 0]
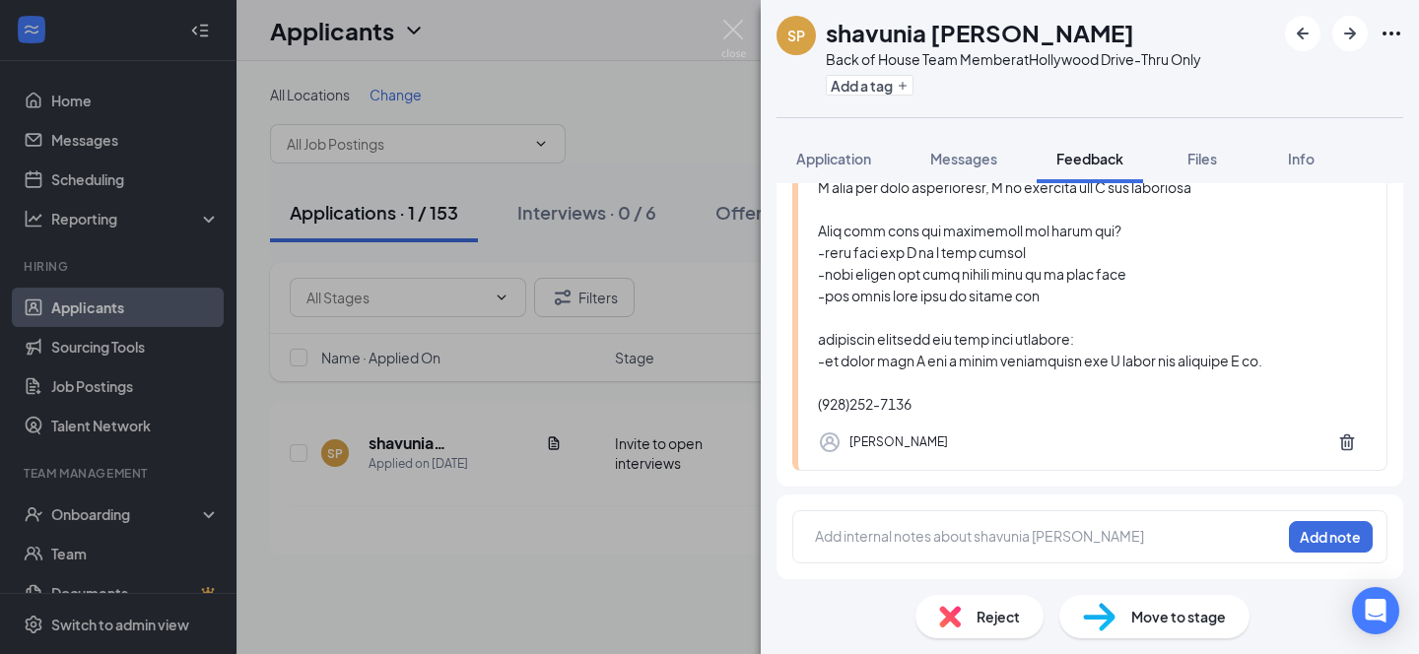
click at [867, 533] on div at bounding box center [1048, 536] width 464 height 21
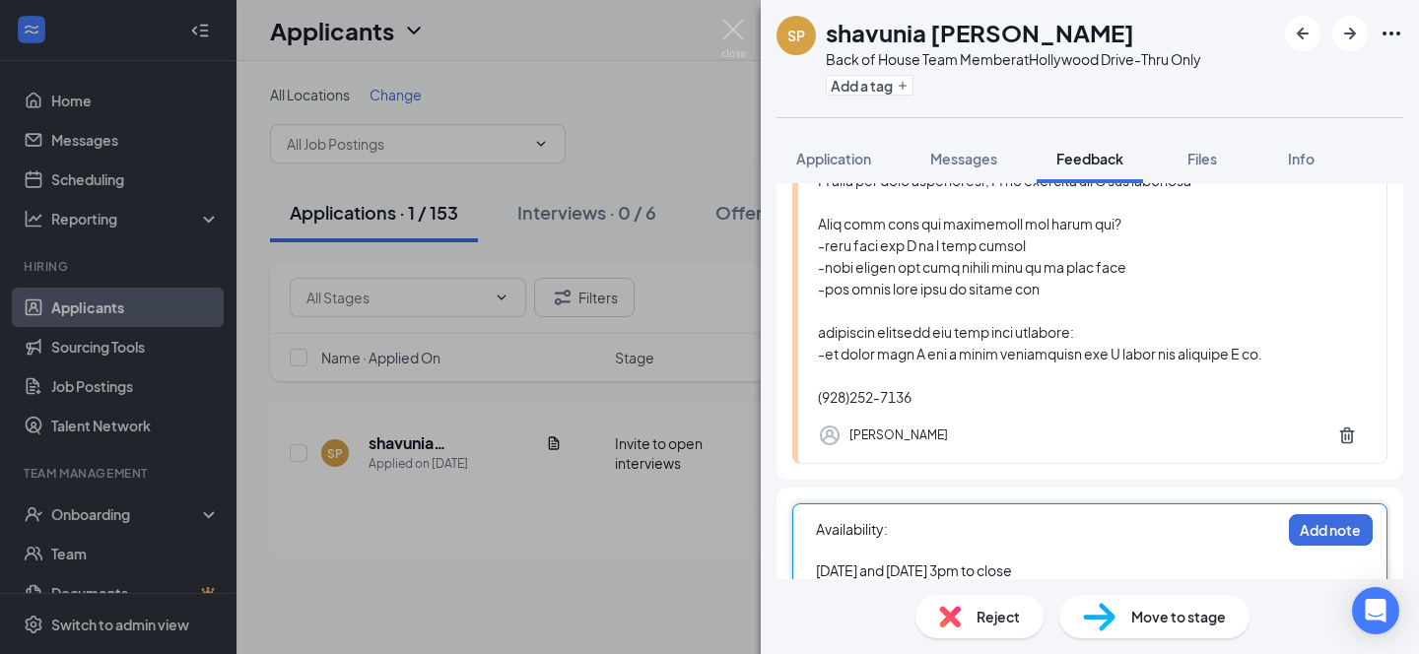
scroll to position [1043, 0]
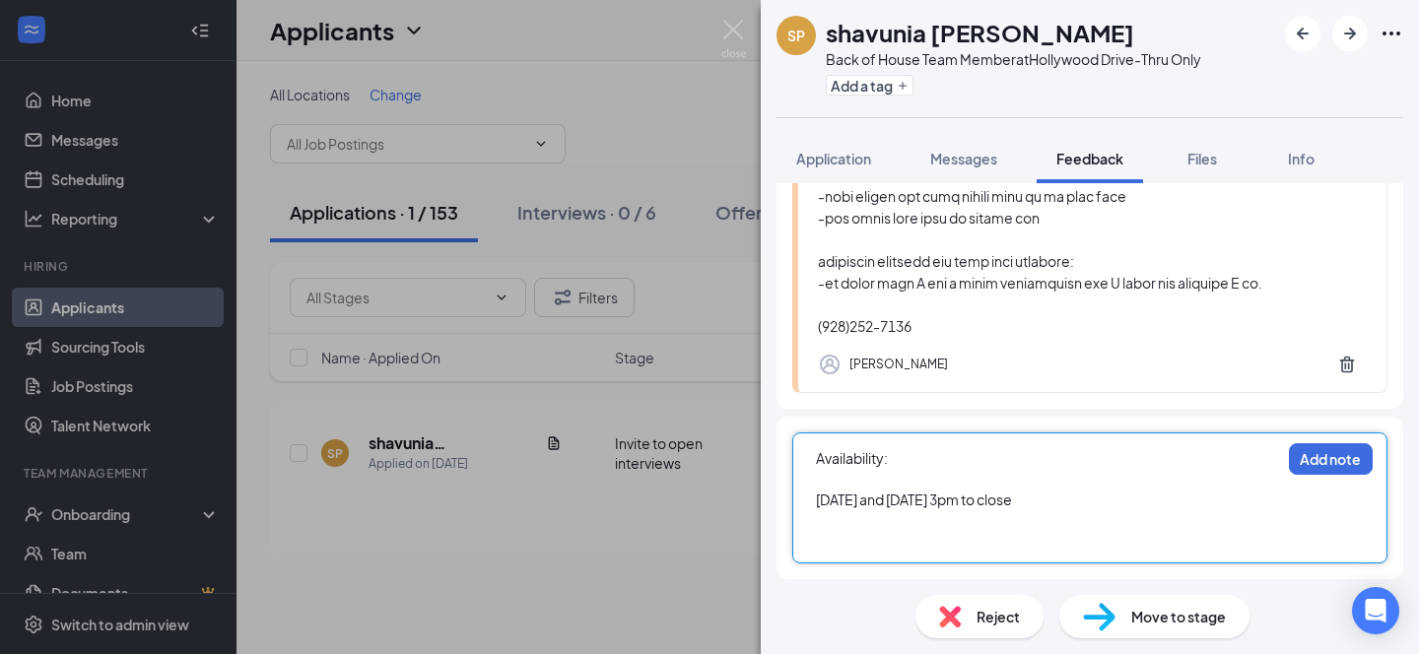
click at [827, 529] on div at bounding box center [1048, 520] width 464 height 21
click at [1319, 461] on button "Add note" at bounding box center [1331, 459] width 84 height 32
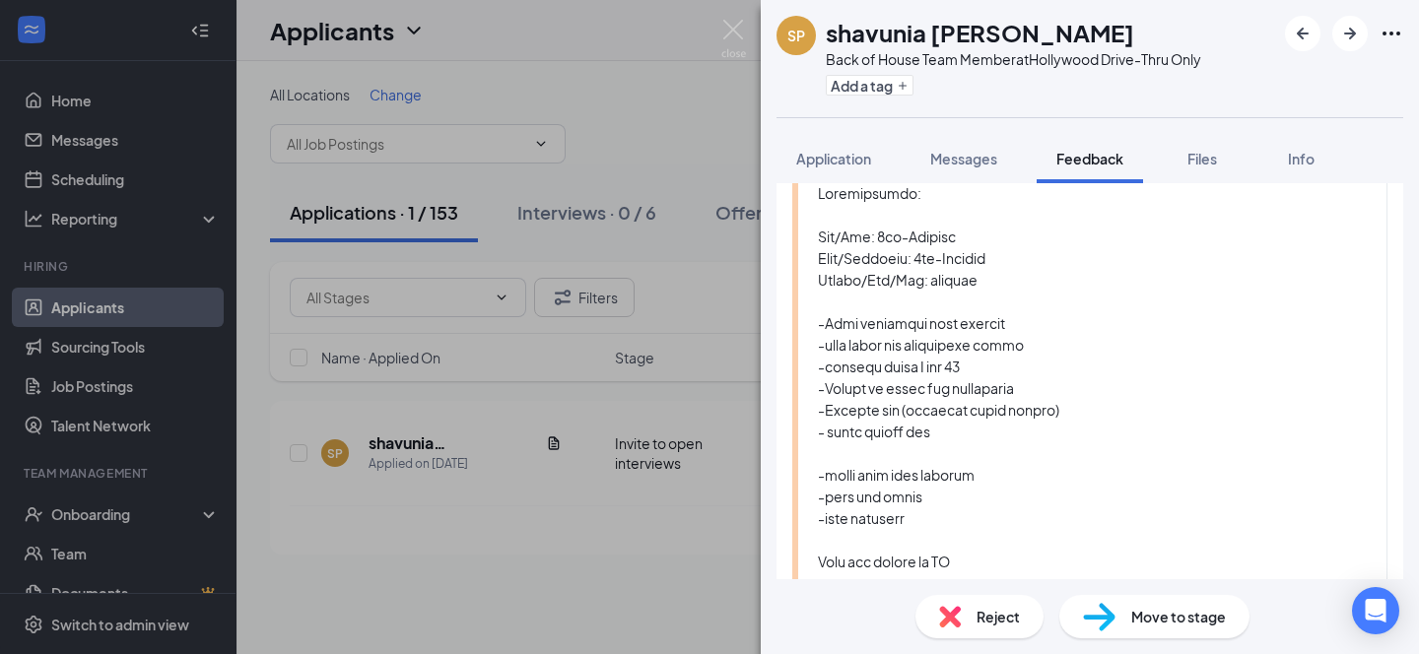
scroll to position [0, 0]
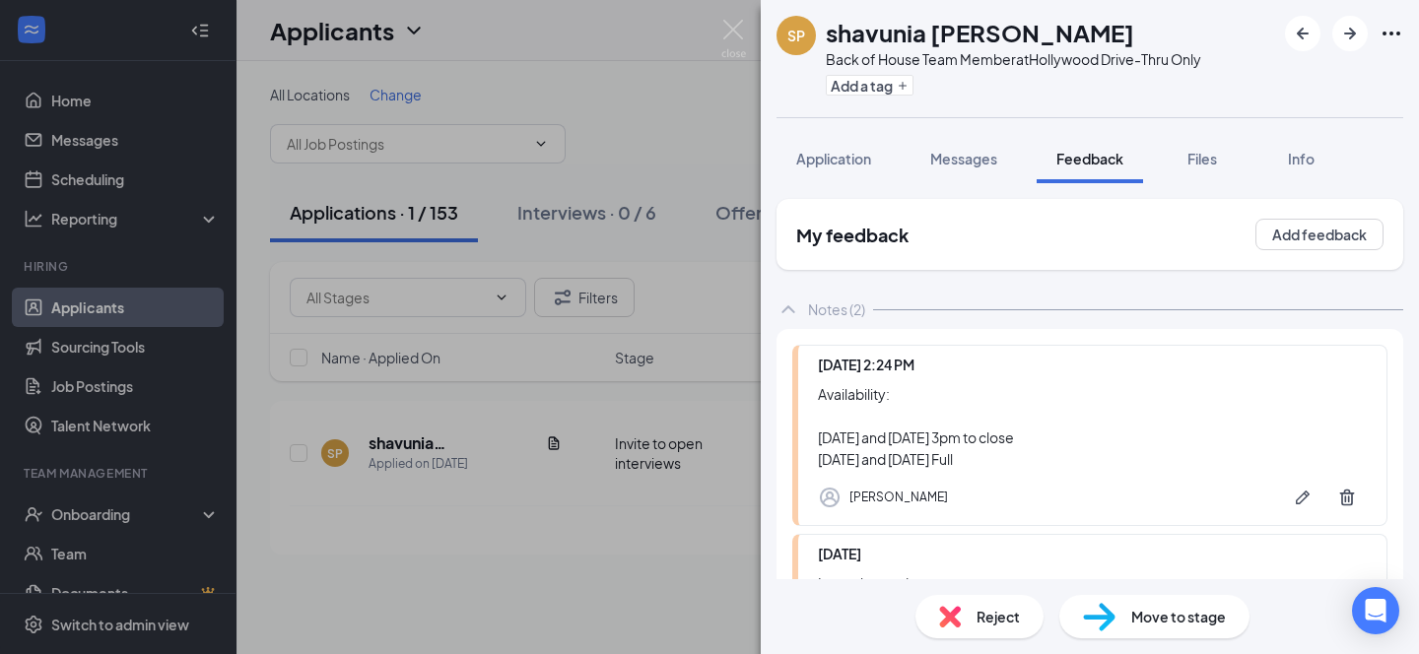
click at [666, 48] on div "SP shavunia pumphery Back of House Team Member at Hollywood Drive-Thru Only Add…" at bounding box center [709, 327] width 1419 height 654
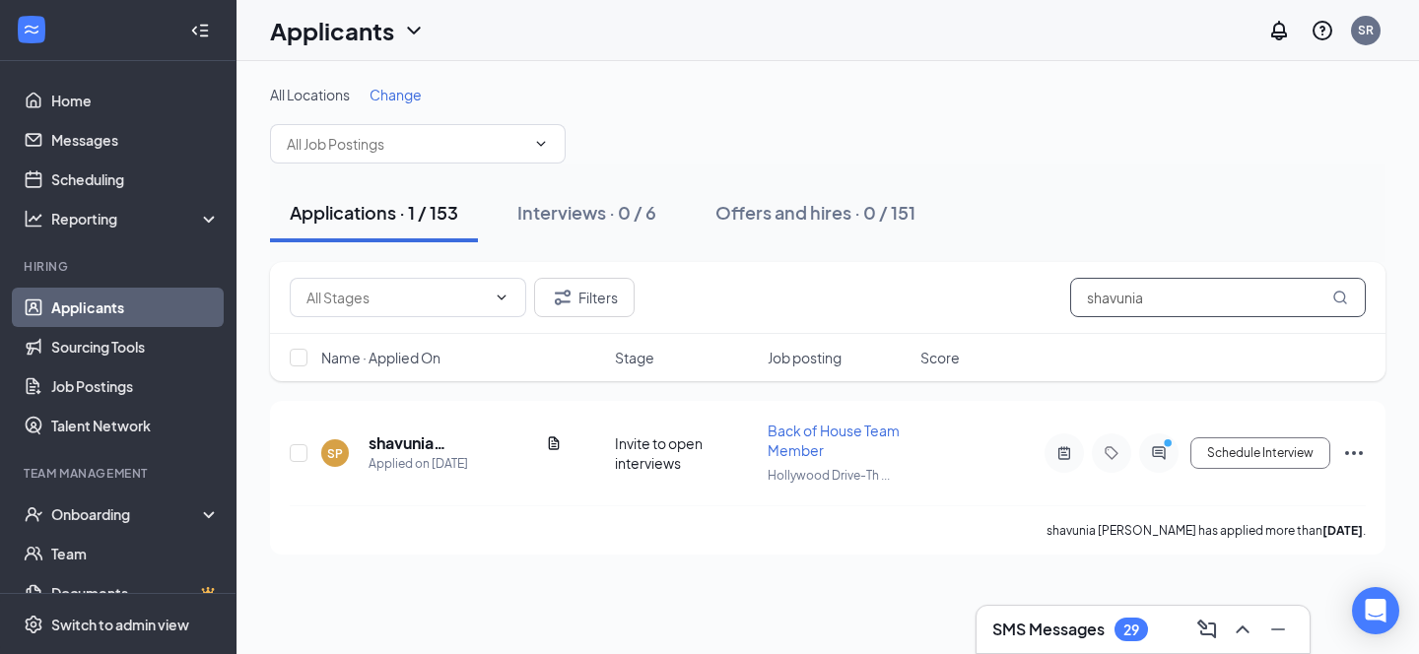
click at [1185, 300] on input "shavunia" at bounding box center [1218, 297] width 296 height 39
type input "s"
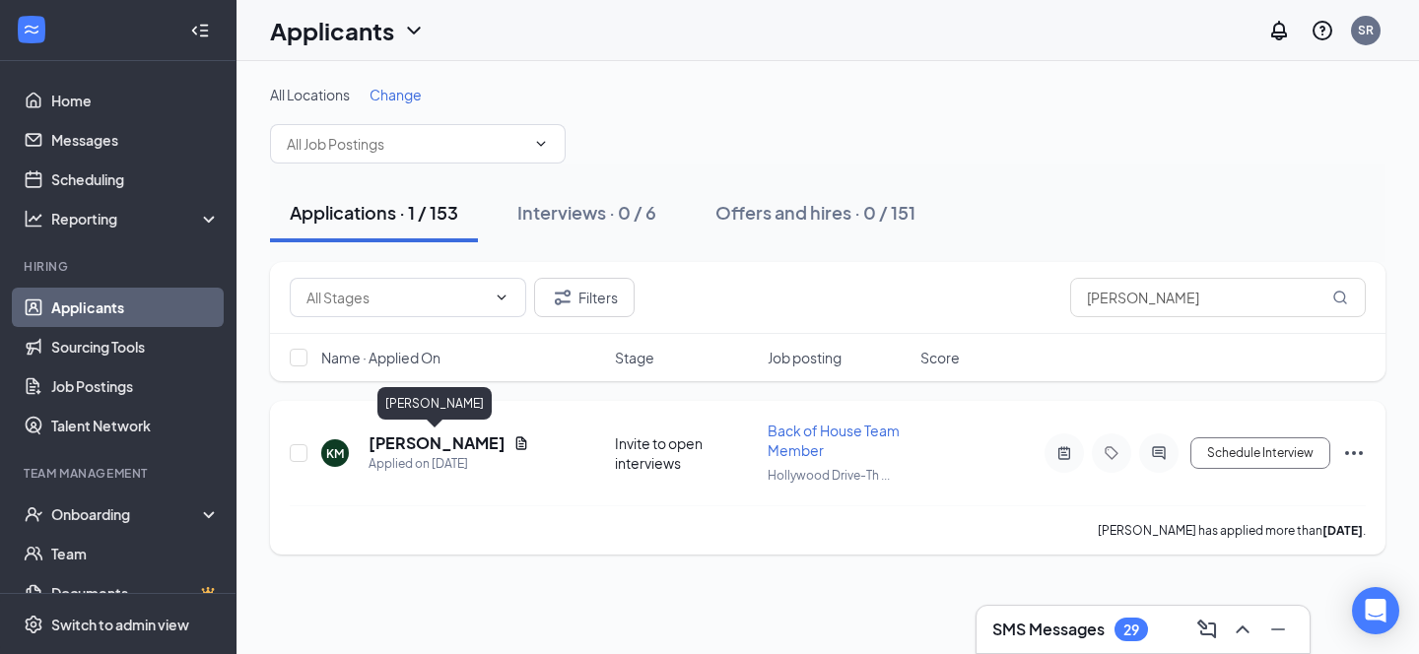
click at [420, 448] on h5 "[PERSON_NAME]" at bounding box center [436, 444] width 137 height 22
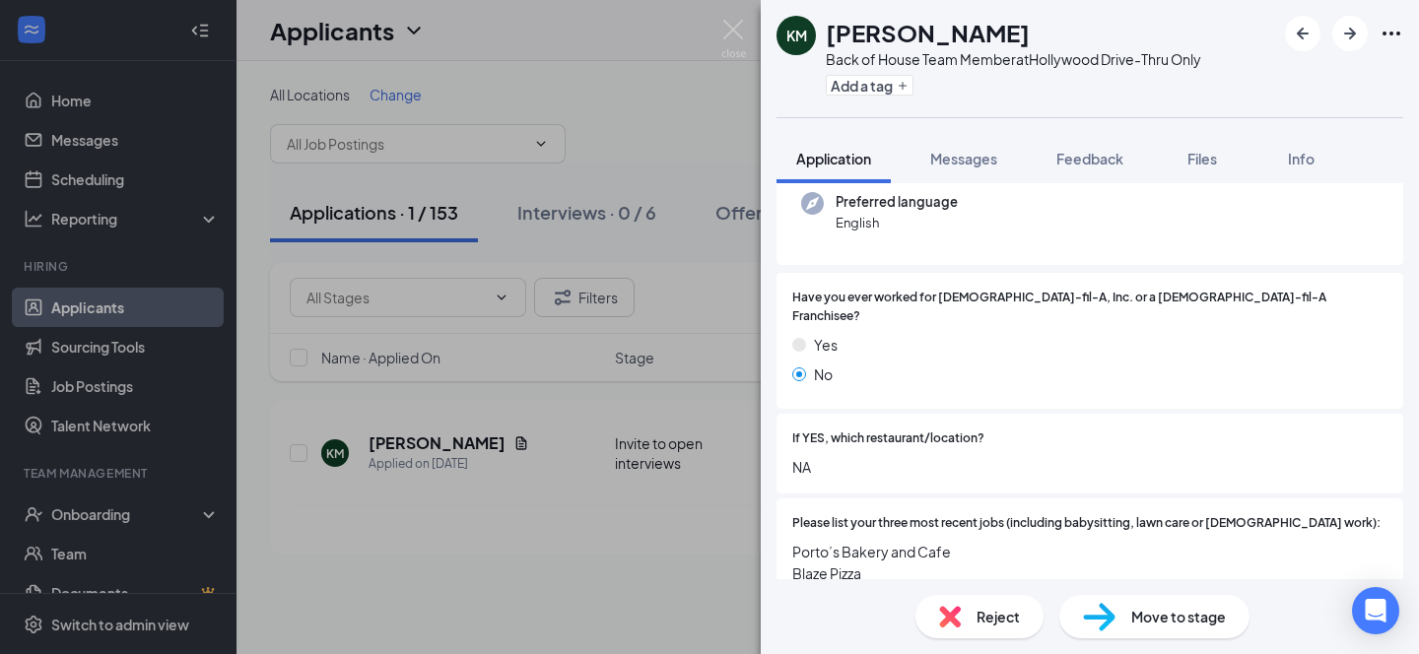
scroll to position [146, 0]
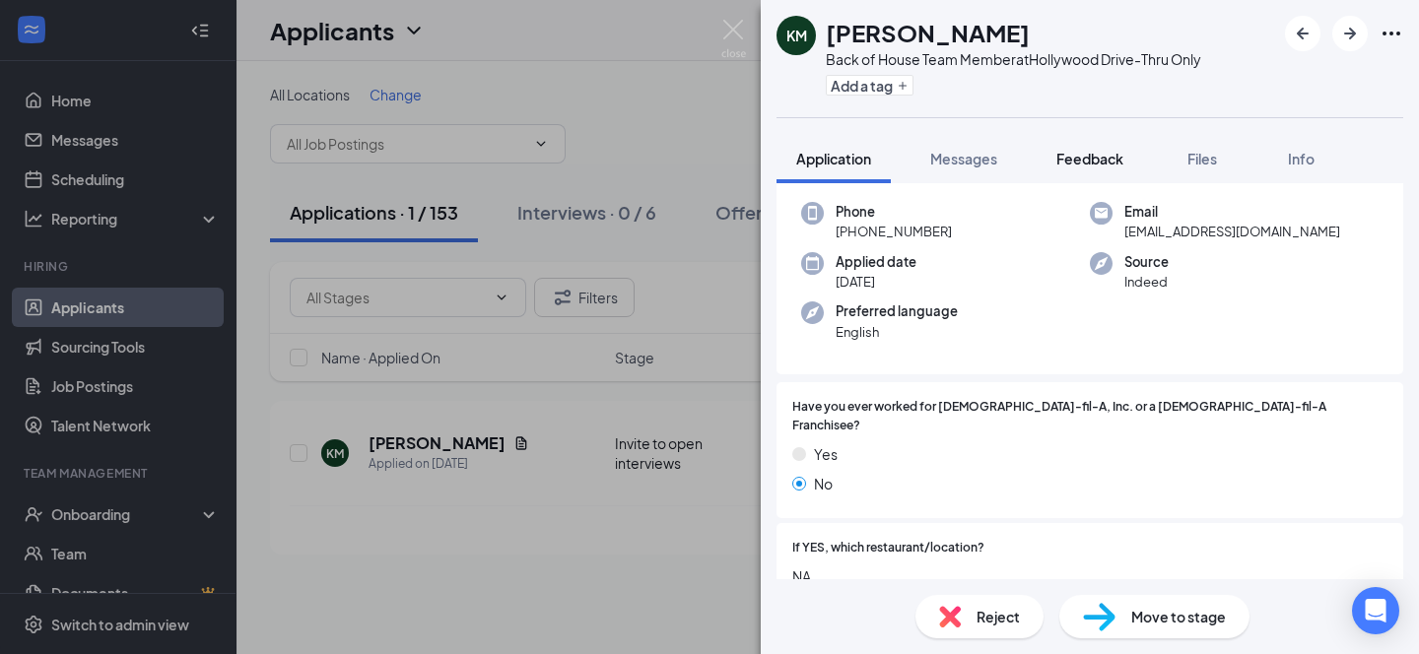
click at [1108, 163] on span "Feedback" at bounding box center [1089, 159] width 67 height 18
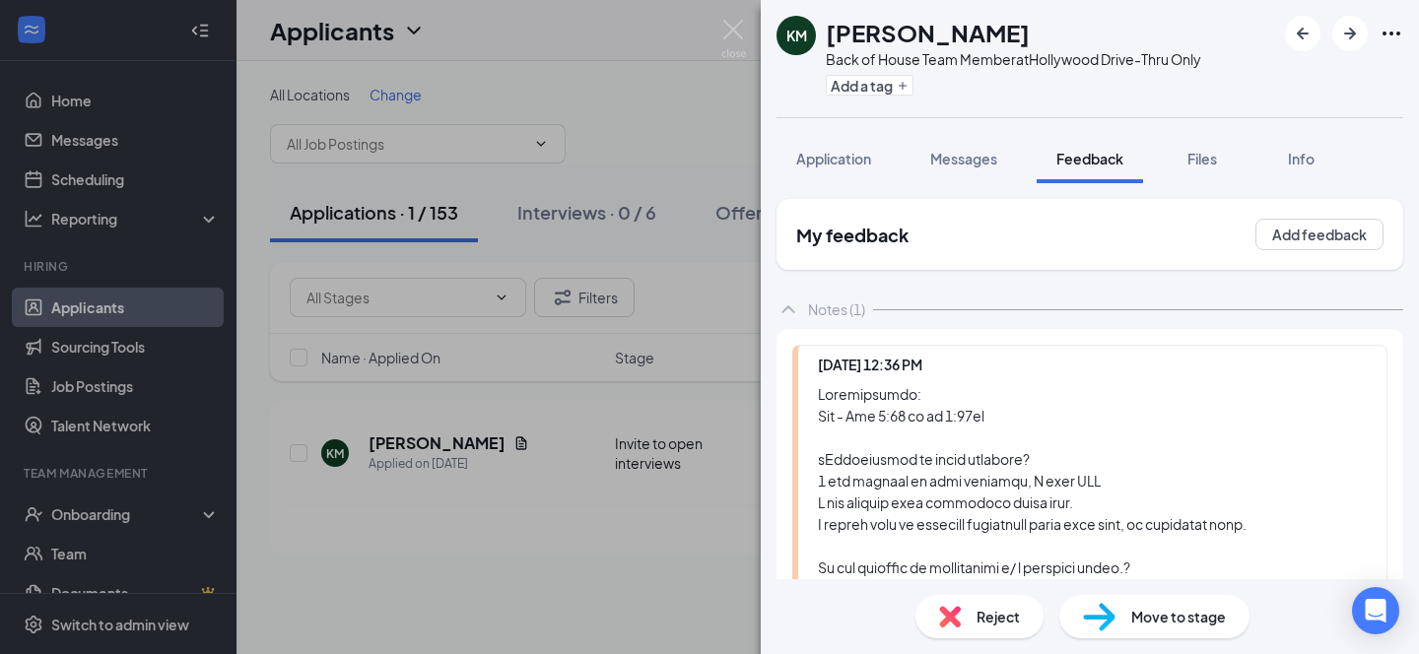
click at [648, 33] on div "KM Kevin Martinez Back of House Team Member at Hollywood Drive-Thru Only Add a …" at bounding box center [709, 327] width 1419 height 654
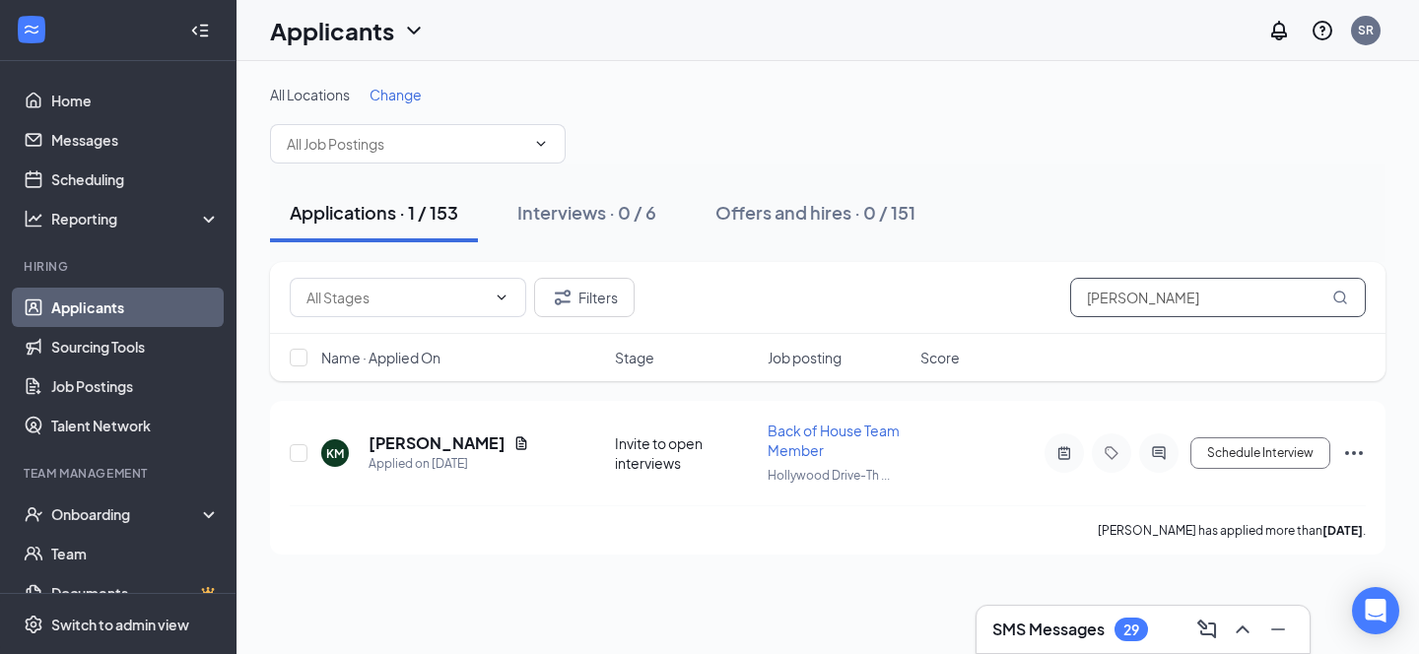
click at [1199, 298] on input "kevin martinez" at bounding box center [1218, 297] width 296 height 39
type input "k"
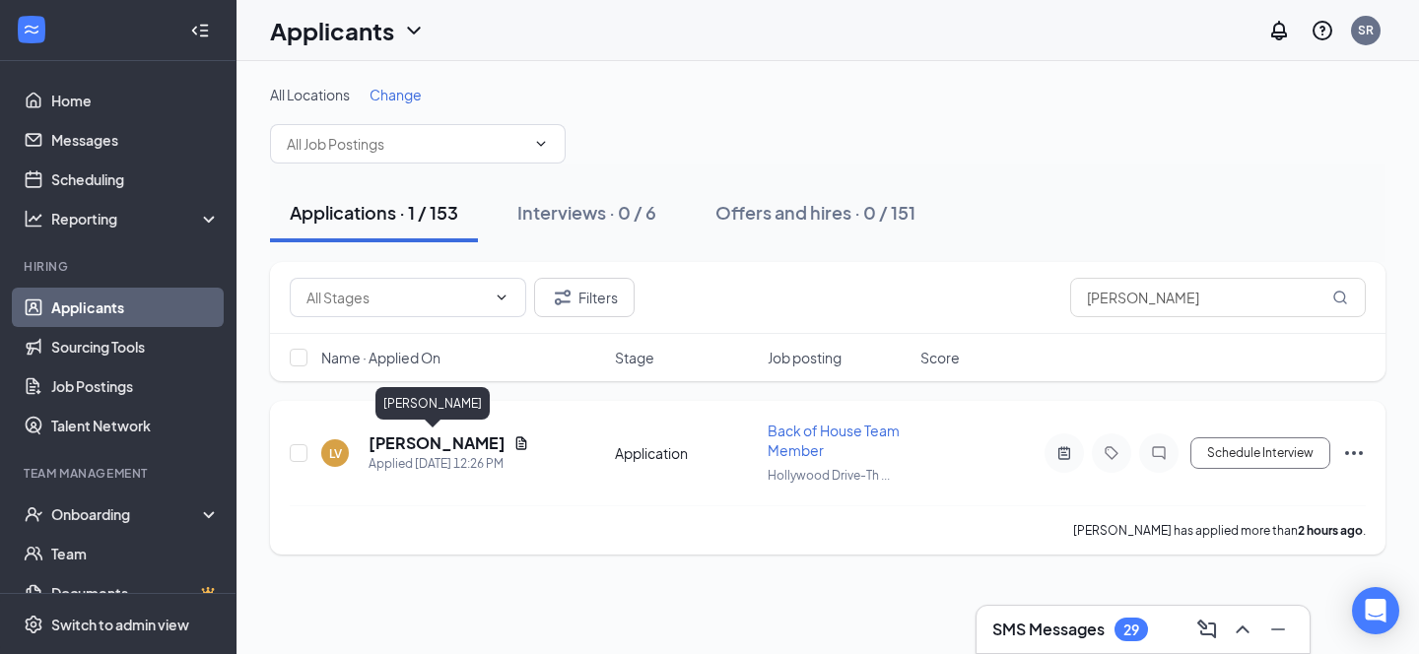
click at [416, 441] on h5 "Lucas Vasquez" at bounding box center [436, 444] width 137 height 22
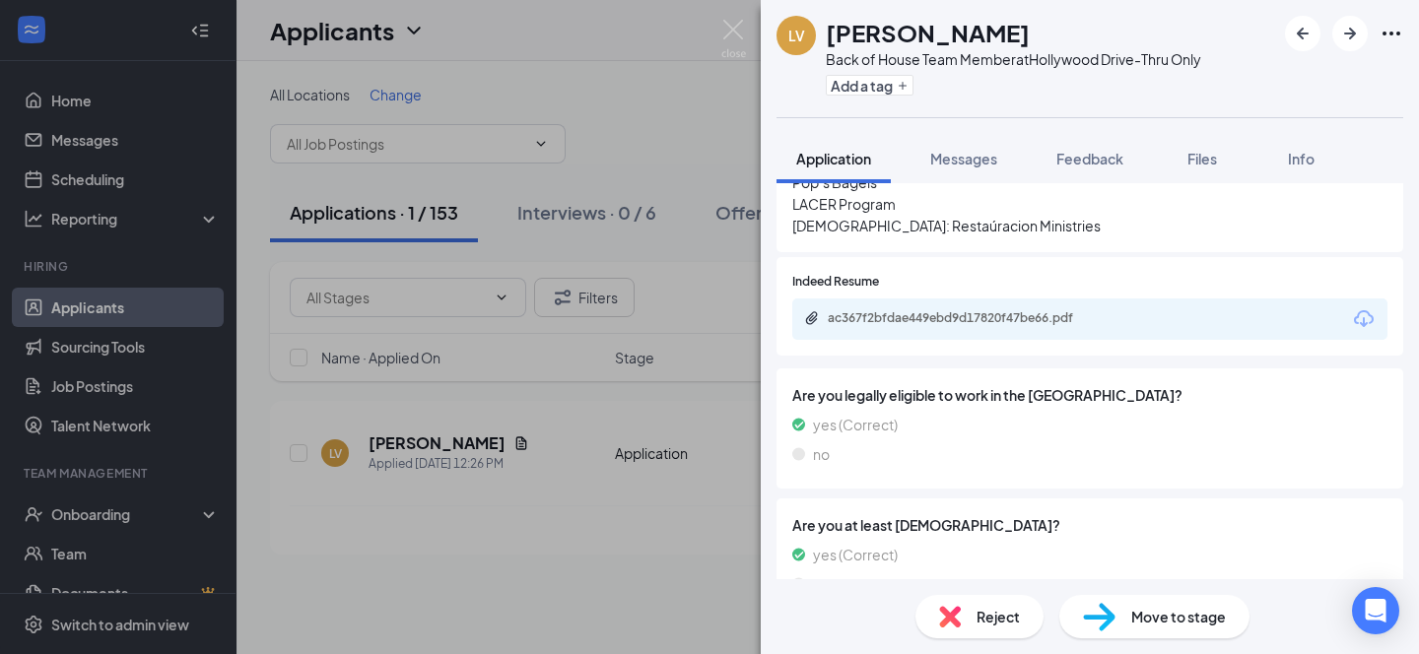
scroll to position [99, 0]
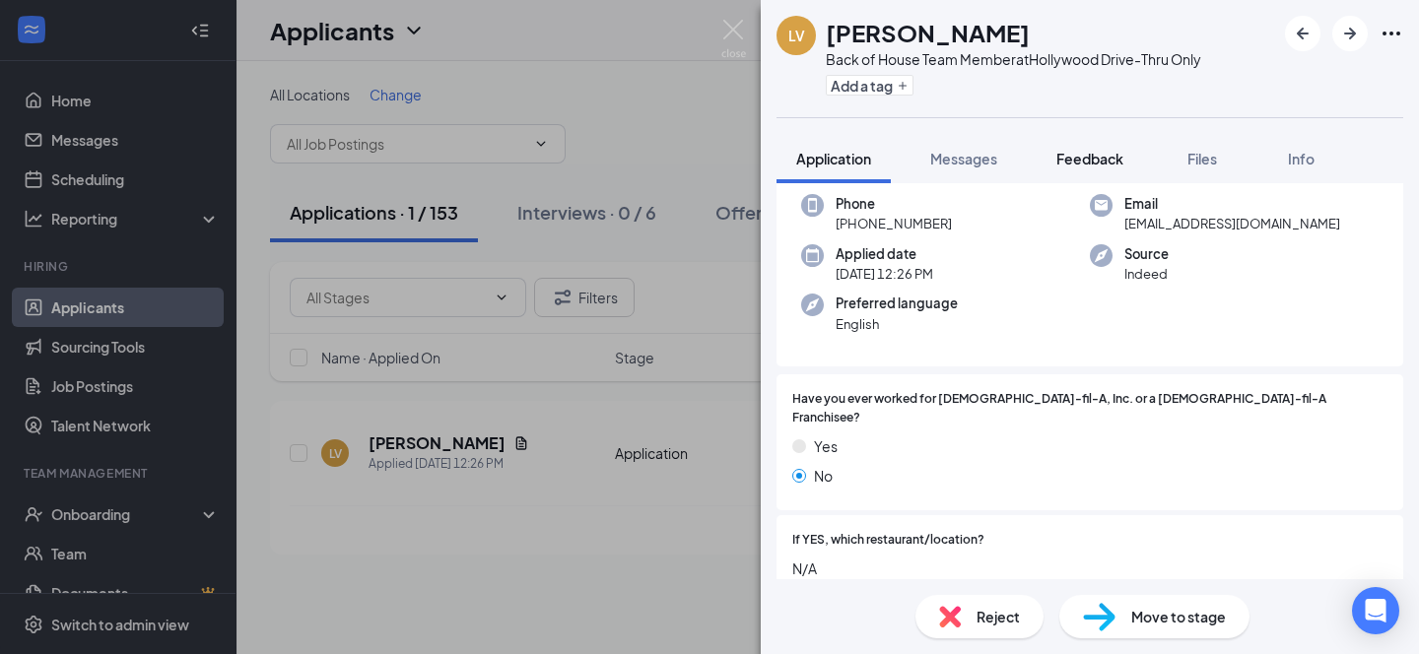
click at [1100, 161] on span "Feedback" at bounding box center [1089, 159] width 67 height 18
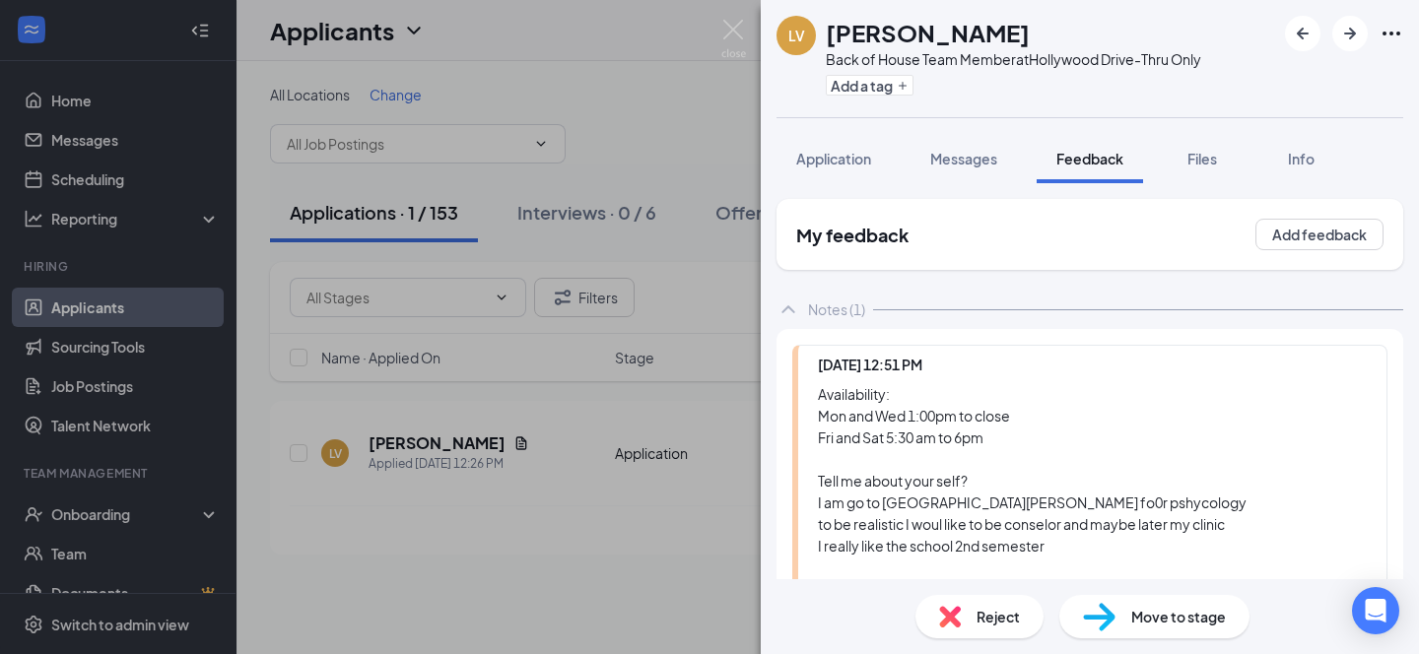
click at [611, 46] on div "LV Lucas Vasquez Back of House Team Member at Hollywood Drive-Thru Only Add a t…" at bounding box center [709, 327] width 1419 height 654
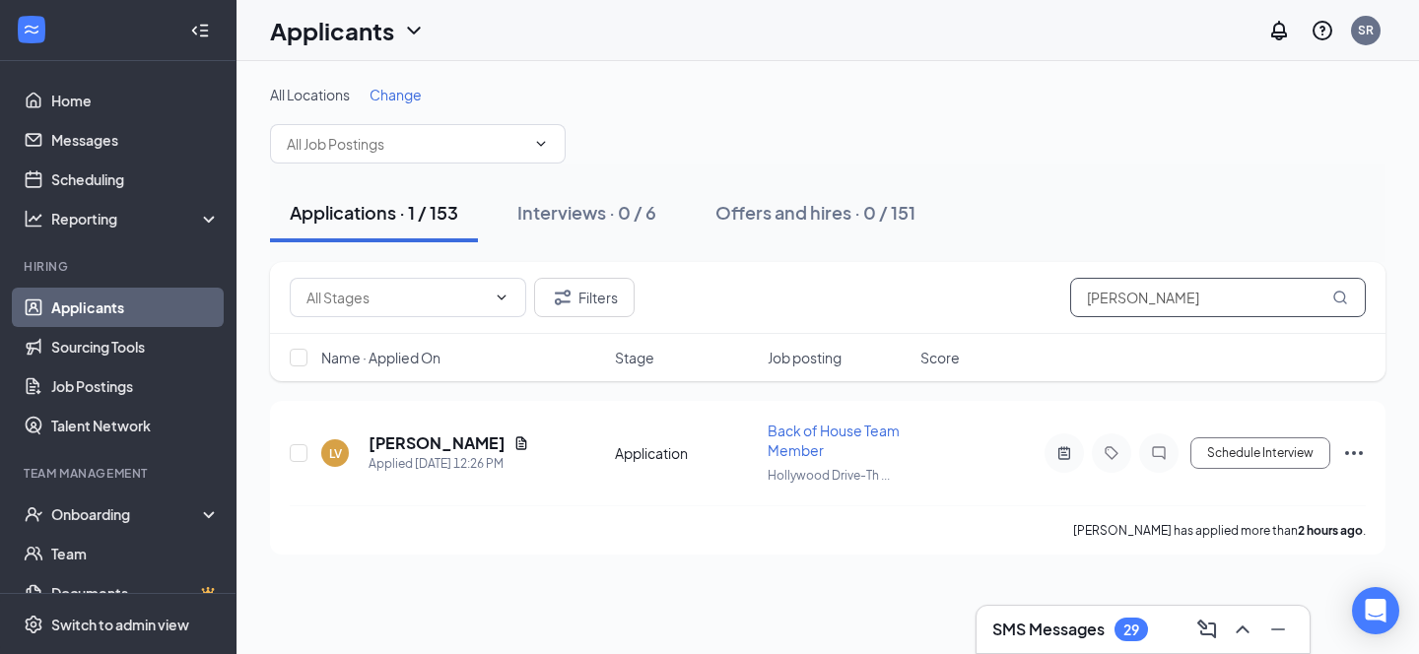
click at [1131, 300] on input "lucas" at bounding box center [1218, 297] width 296 height 39
type input "l"
click at [424, 442] on h5 "Aldo Infante" at bounding box center [436, 444] width 137 height 22
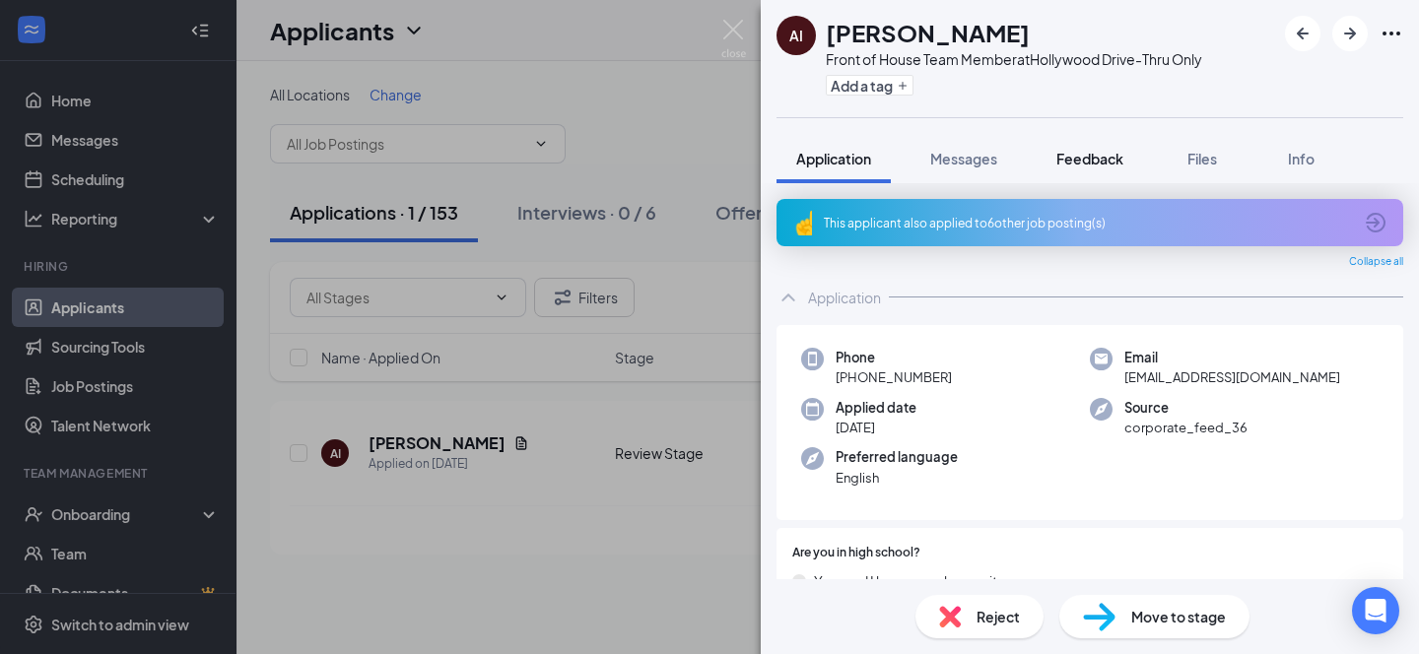
click at [1099, 157] on span "Feedback" at bounding box center [1089, 159] width 67 height 18
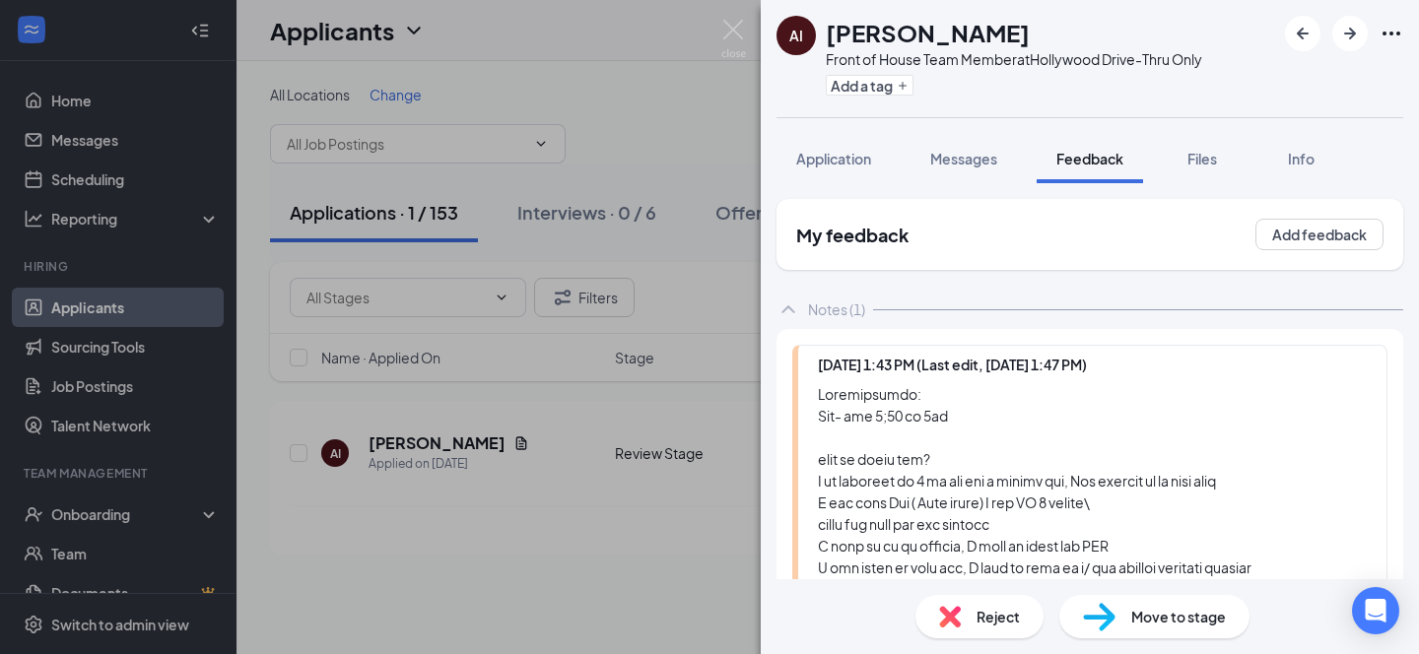
click at [674, 69] on div "AI Aldo Infante Front of House Team Member at Hollywood Drive-Thru Only Add a t…" at bounding box center [709, 327] width 1419 height 654
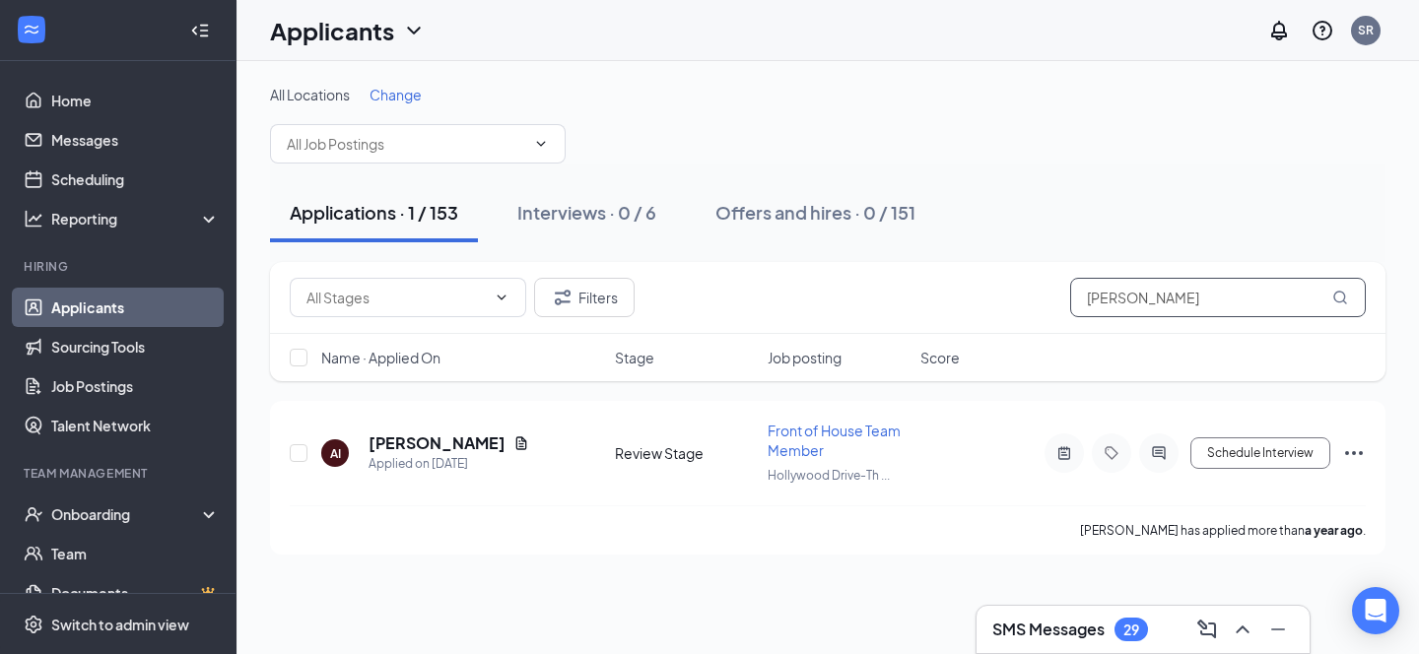
click at [1175, 293] on input "aldo infa" at bounding box center [1218, 297] width 296 height 39
type input "a"
